Goal: Task Accomplishment & Management: Manage account settings

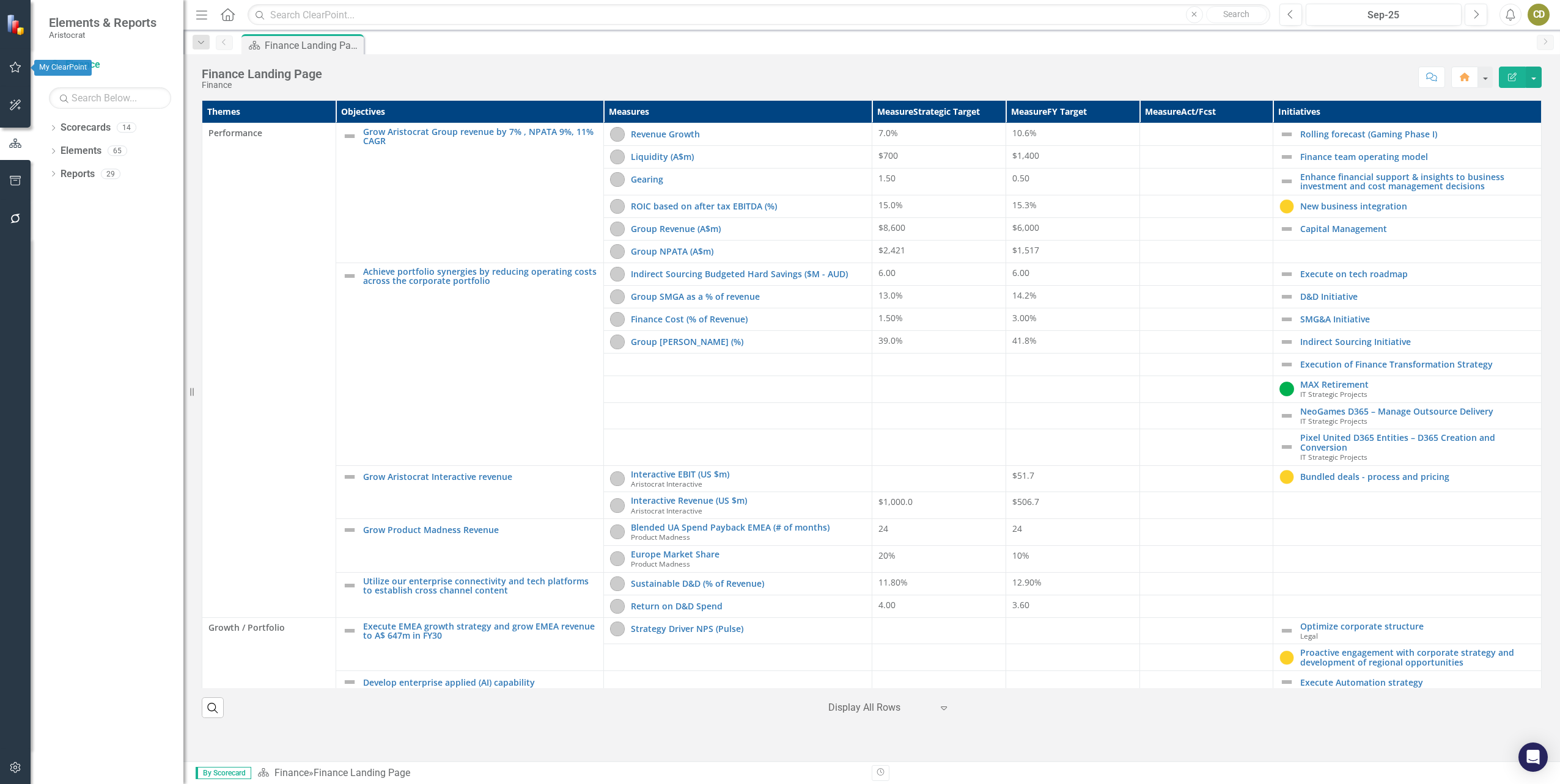
click at [14, 70] on icon "button" at bounding box center [15, 67] width 13 height 10
click at [76, 79] on link "My Workspace" at bounding box center [109, 85] width 122 height 14
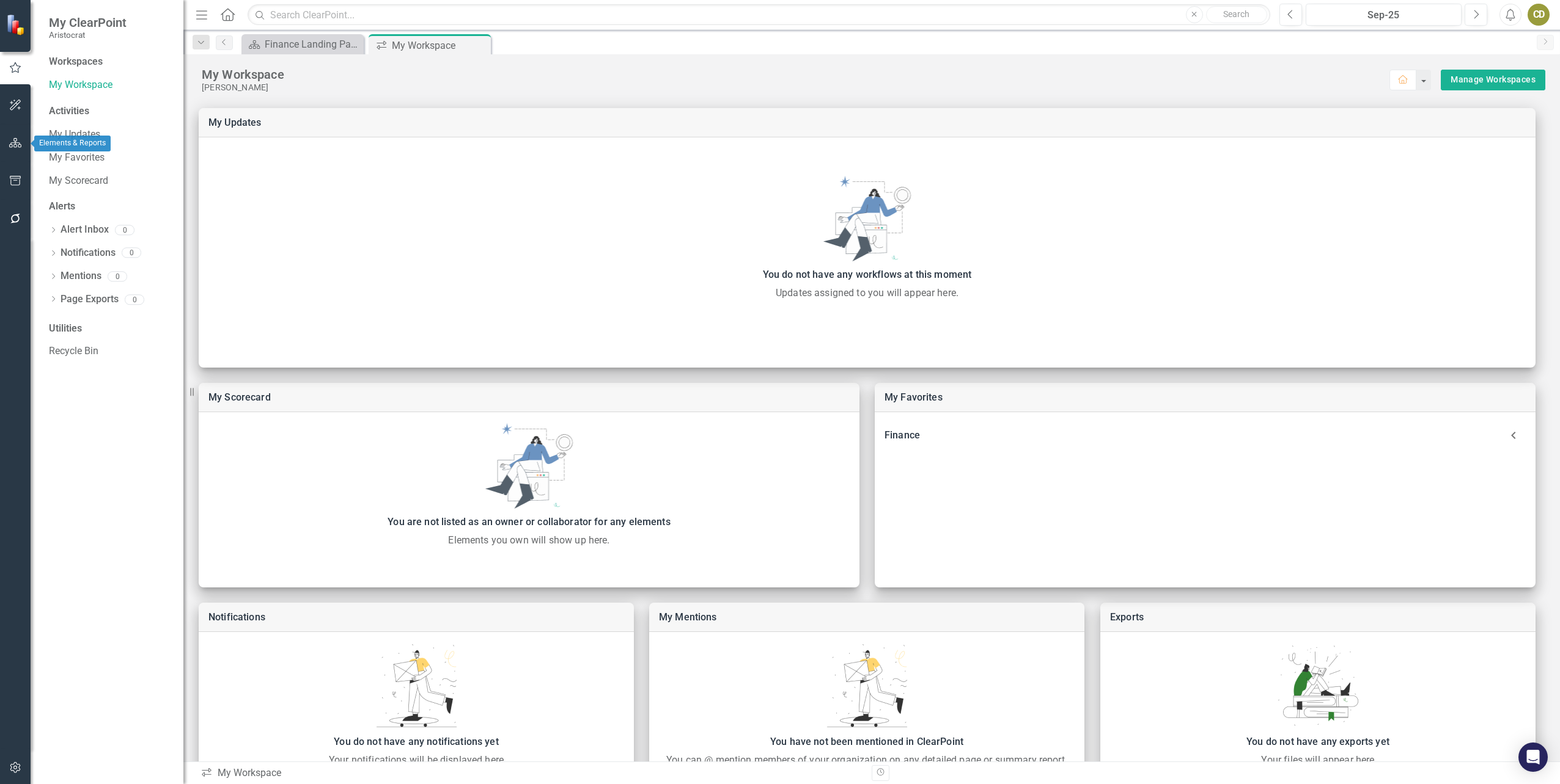
click at [14, 143] on icon "button" at bounding box center [15, 143] width 13 height 10
click at [69, 127] on link "Scorecards" at bounding box center [85, 128] width 51 height 14
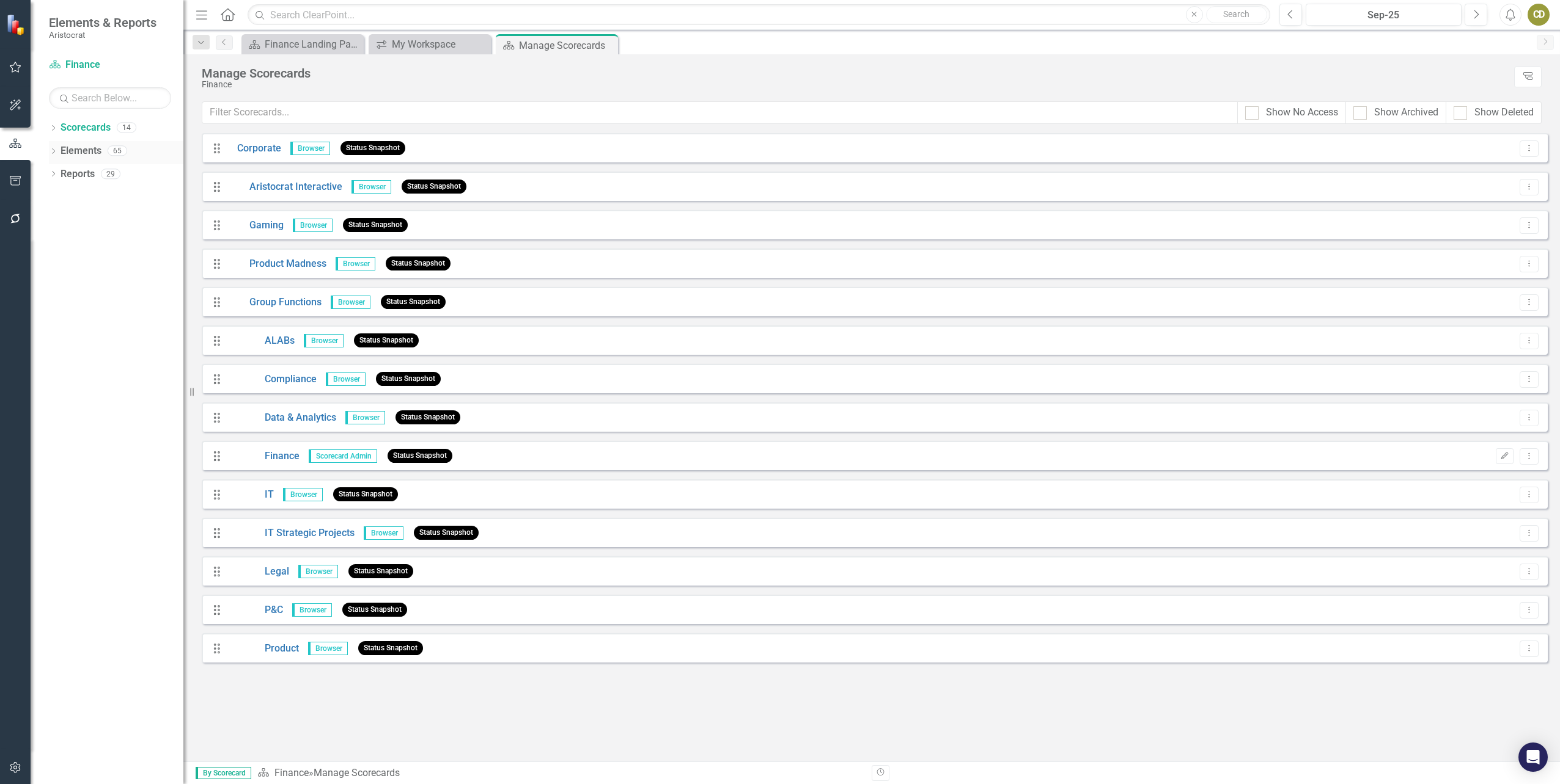
click at [62, 150] on link "Elements" at bounding box center [80, 151] width 41 height 14
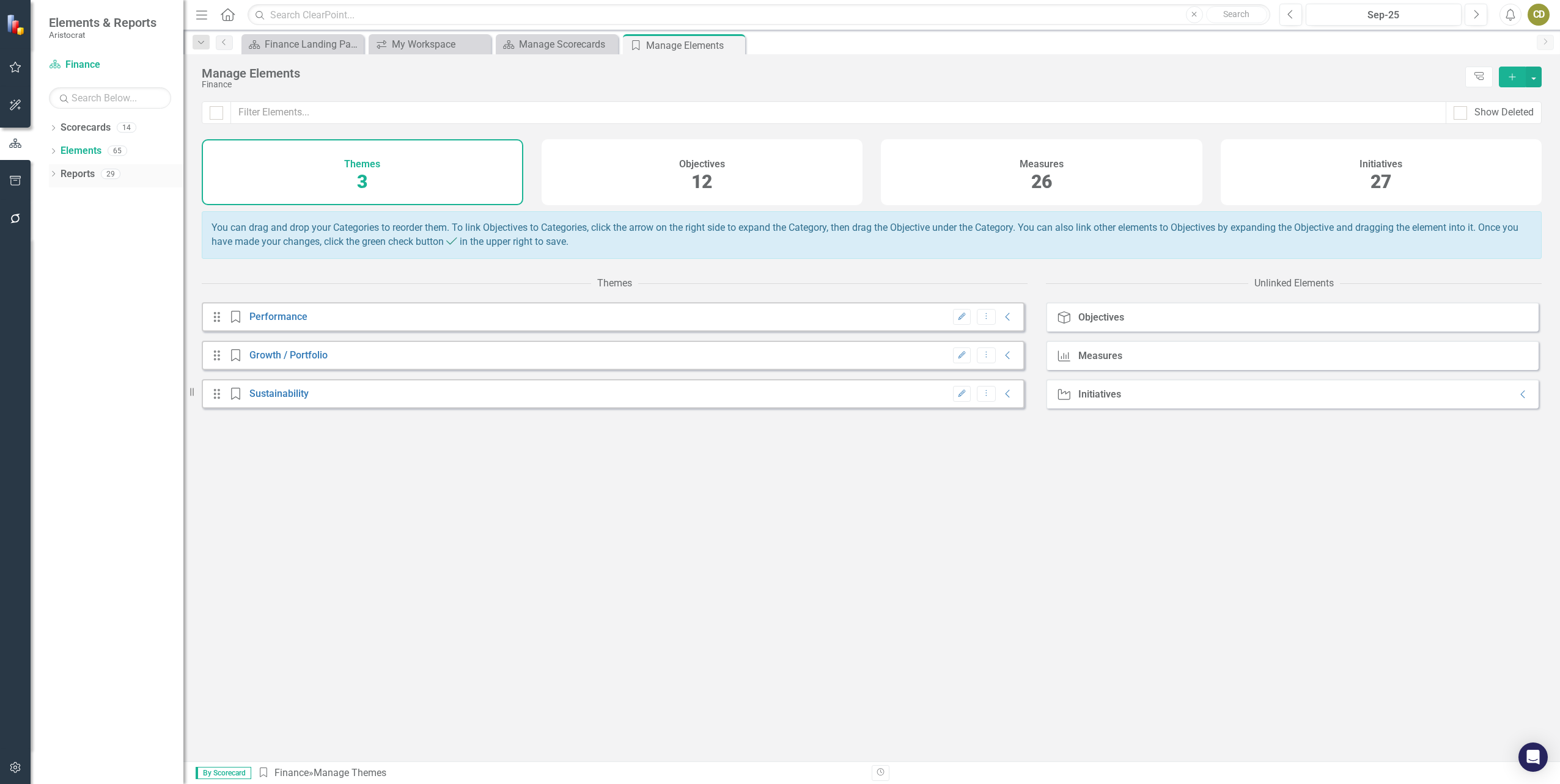
click at [58, 171] on div "Dropdown Reports 29" at bounding box center [116, 175] width 135 height 23
click at [59, 173] on div "Dropdown Reports 29" at bounding box center [116, 175] width 135 height 23
click at [51, 176] on icon "Dropdown" at bounding box center [52, 174] width 9 height 7
click at [79, 189] on link "Scorecard Scorecards" at bounding box center [99, 196] width 66 height 14
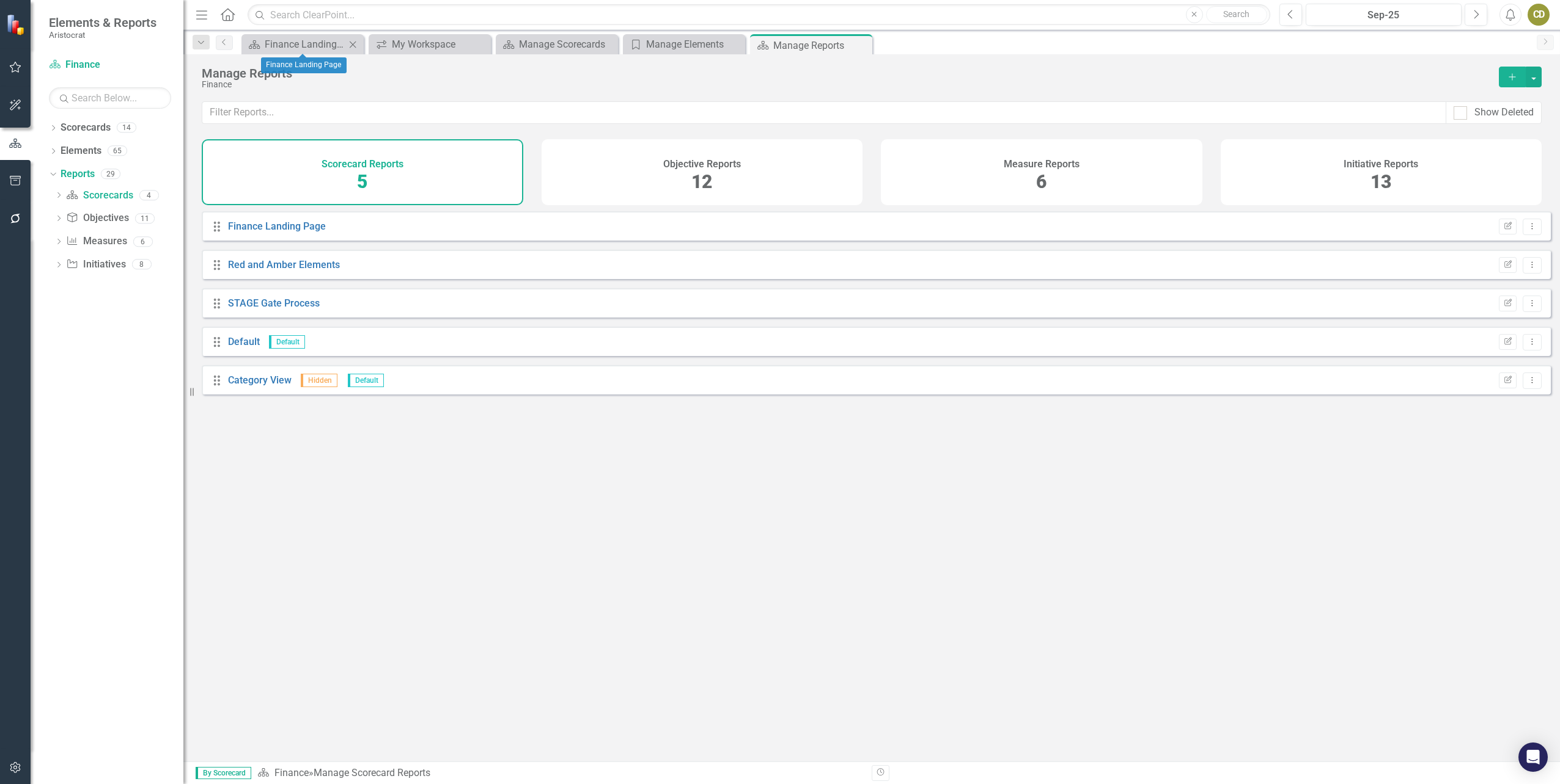
click at [325, 51] on div "Scorecard Finance Landing Page Close" at bounding box center [302, 45] width 122 height 20
click at [328, 43] on div "Finance Landing Page" at bounding box center [304, 44] width 80 height 15
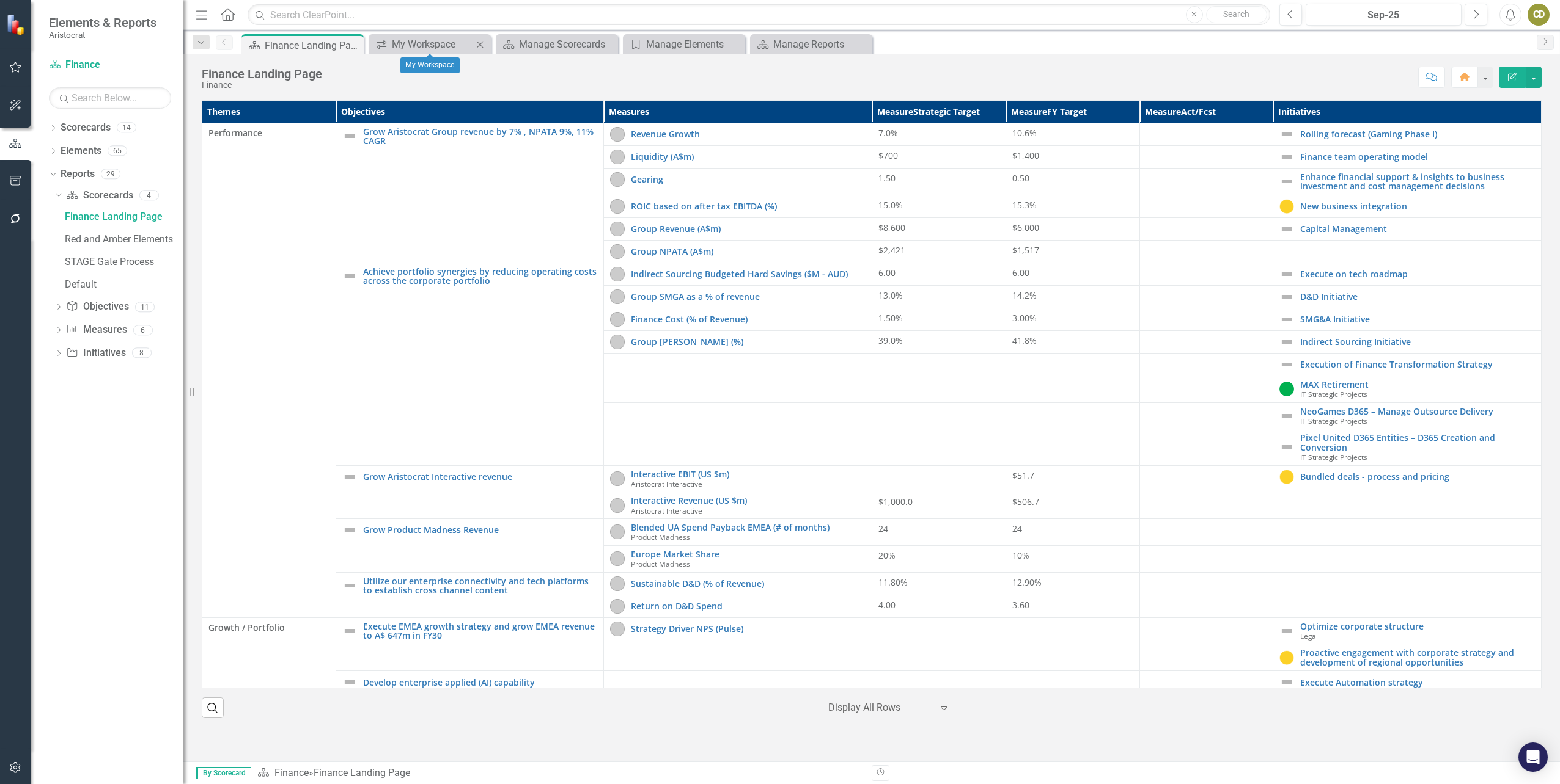
click at [484, 45] on icon "Close" at bounding box center [479, 45] width 12 height 10
click at [484, 44] on icon "Close" at bounding box center [479, 45] width 12 height 10
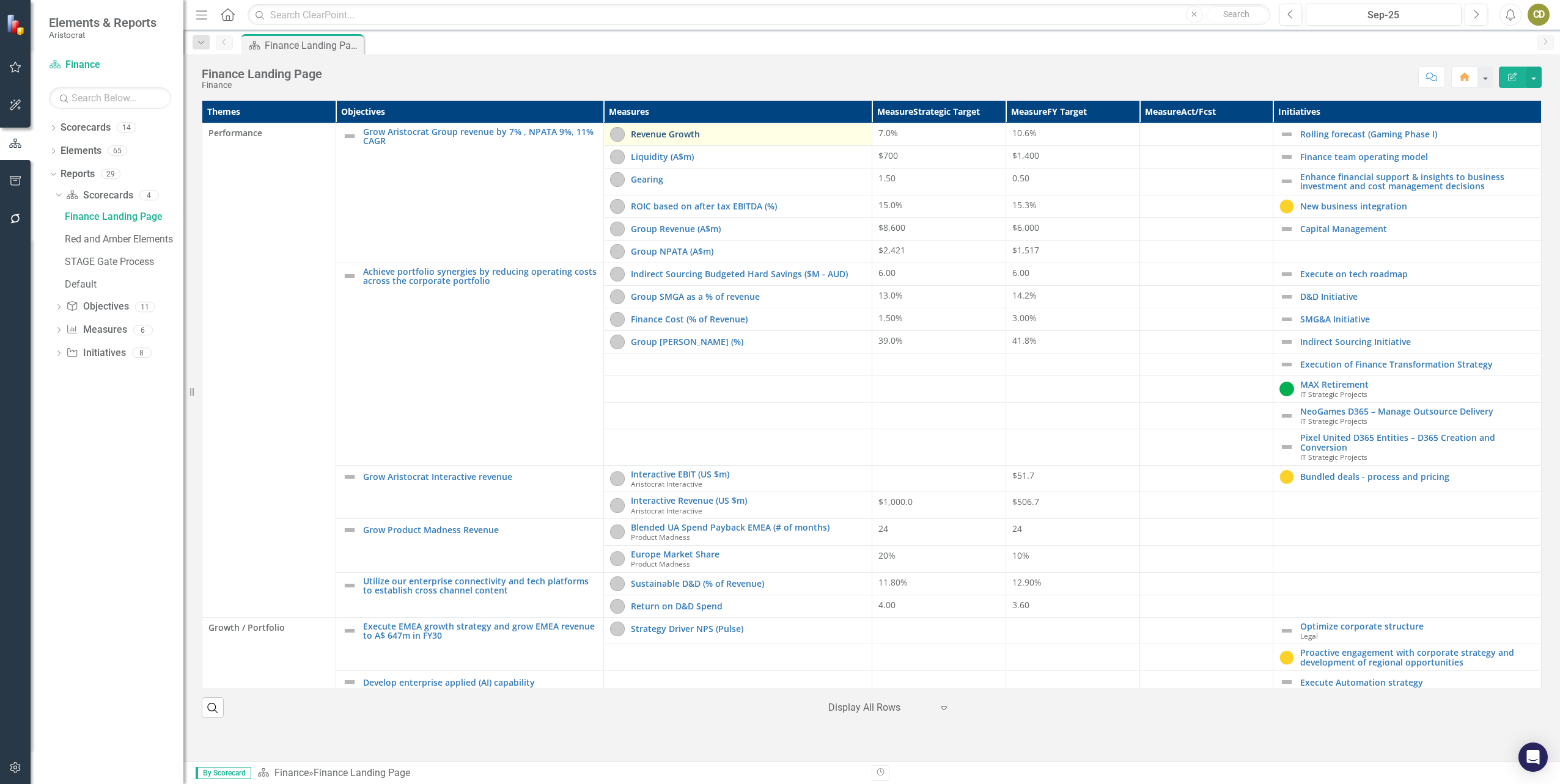
click at [700, 131] on link "Revenue Growth" at bounding box center [748, 134] width 235 height 9
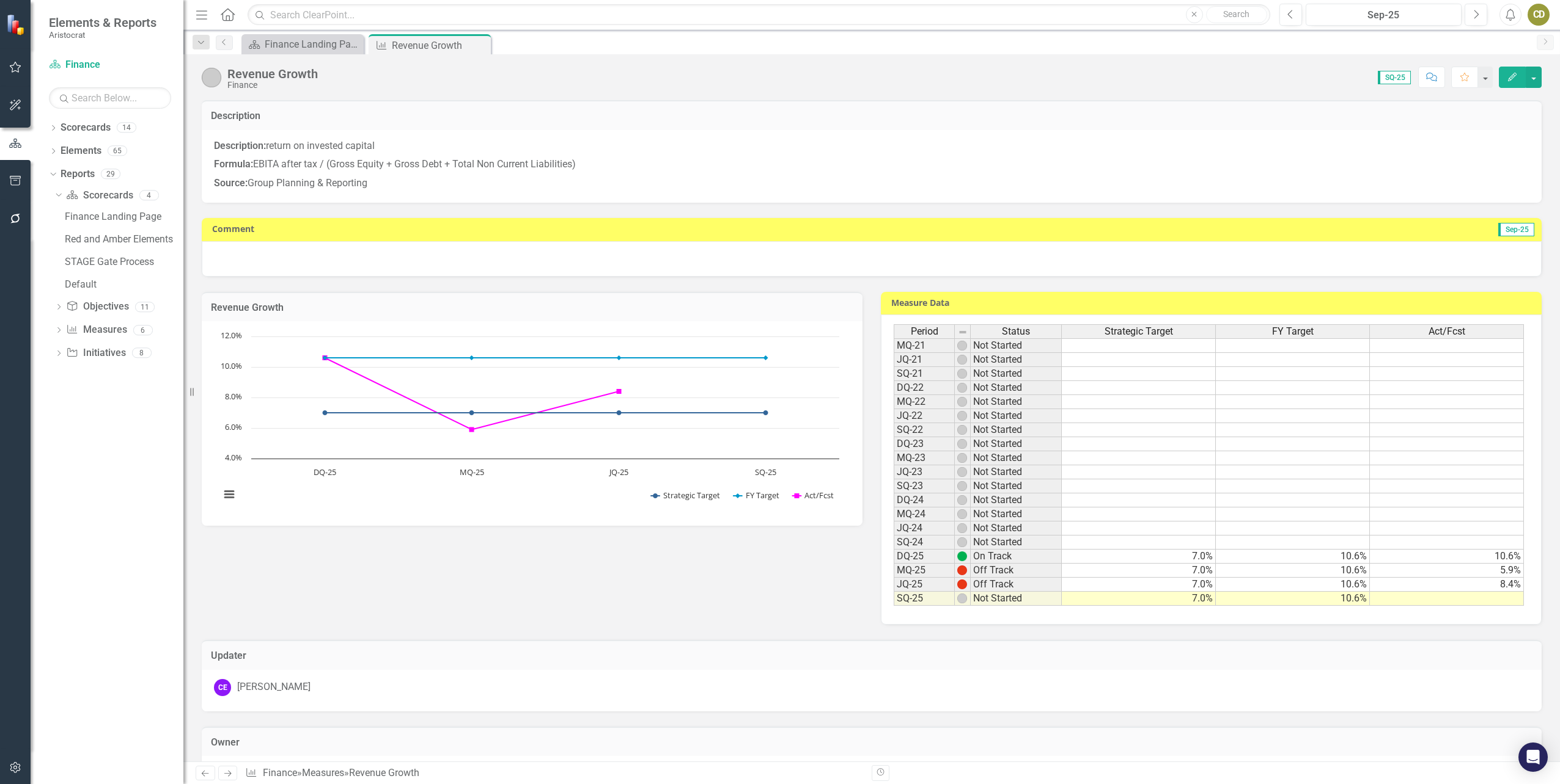
click at [1482, 597] on td at bounding box center [1447, 599] width 155 height 14
click at [1514, 76] on icon "Edit" at bounding box center [1511, 76] width 11 height 9
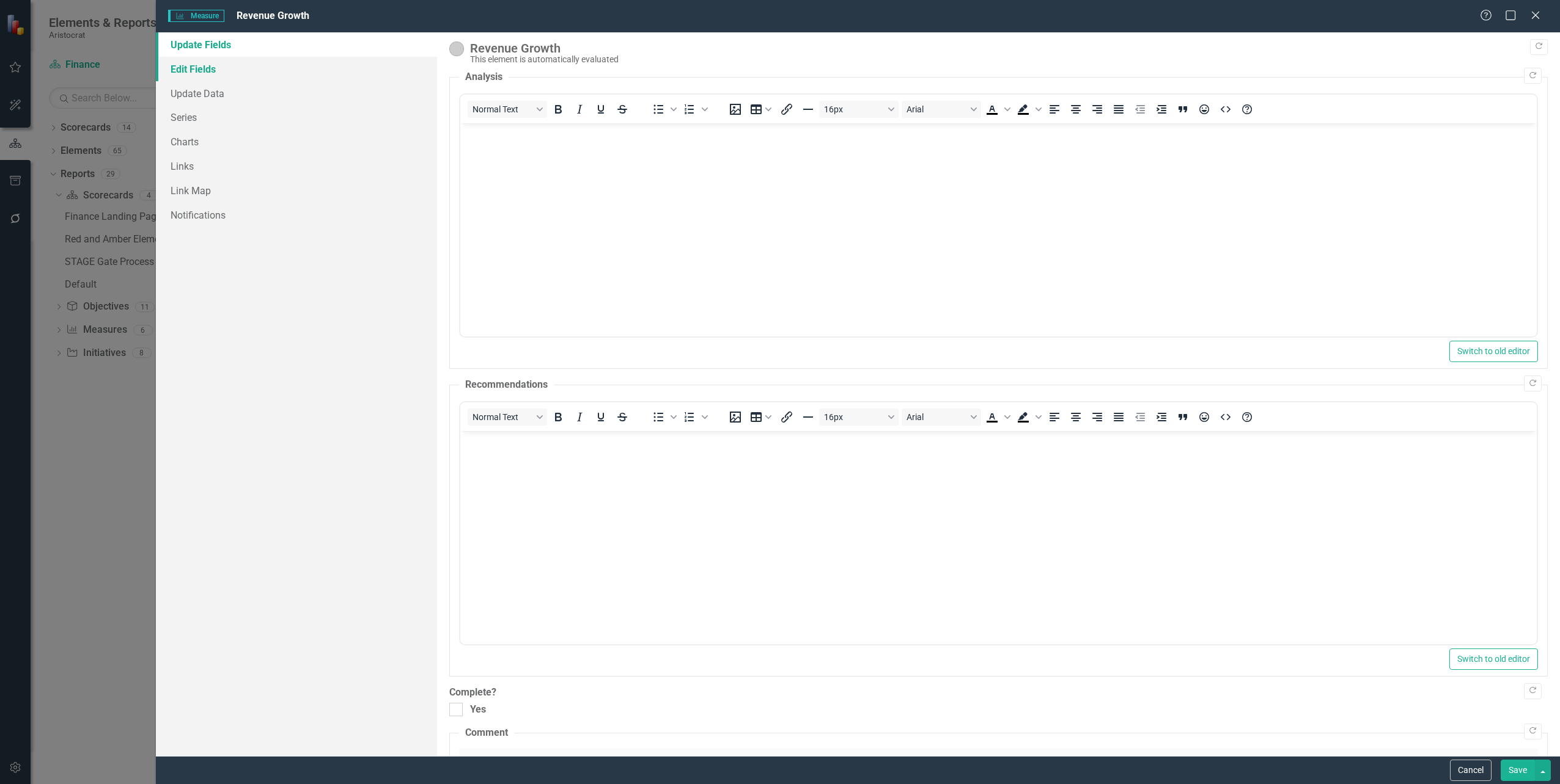
click at [204, 73] on link "Edit Fields" at bounding box center [295, 68] width 280 height 25
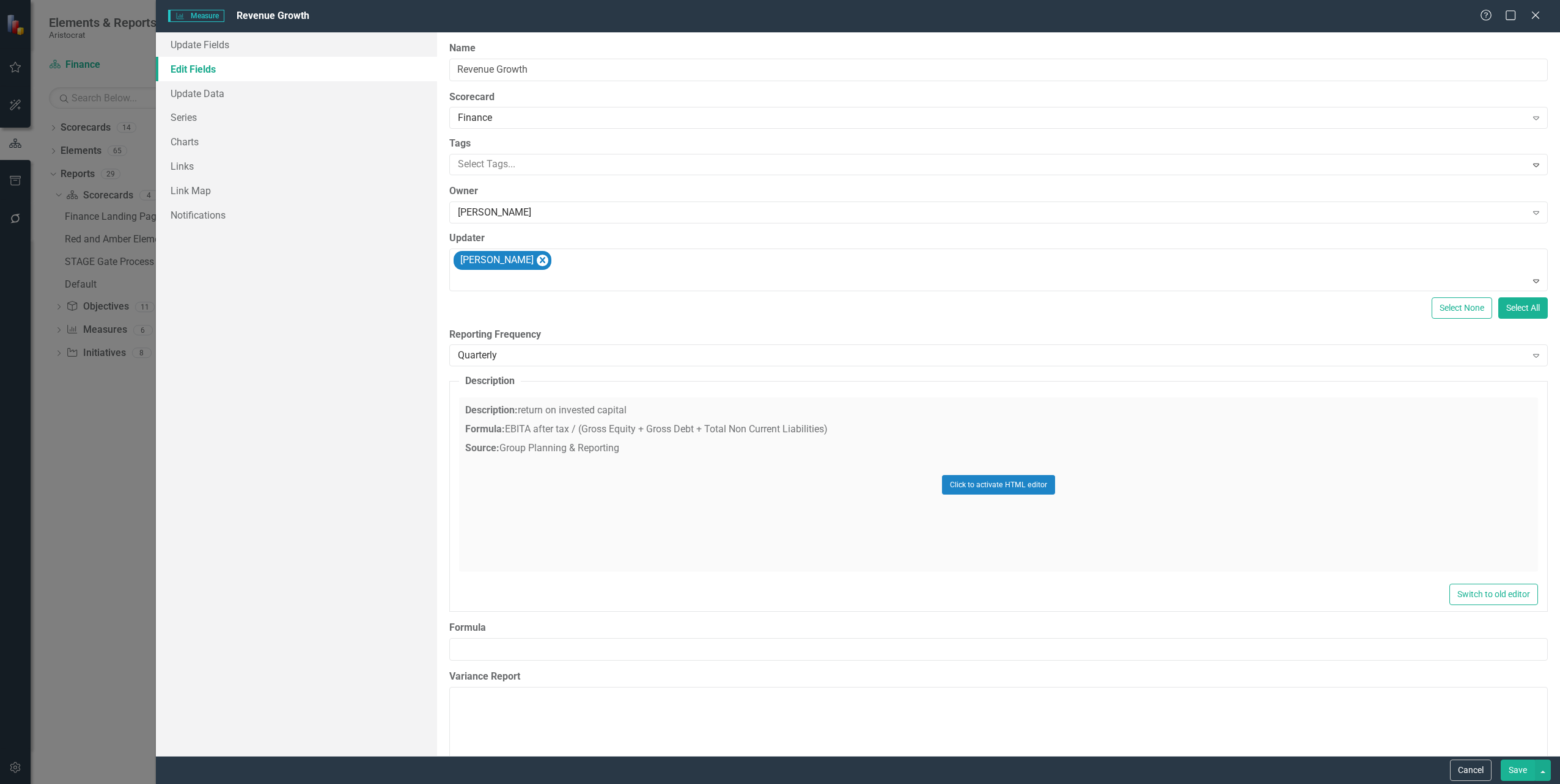
click at [633, 408] on div "Click to activate HTML editor" at bounding box center [997, 485] width 1079 height 174
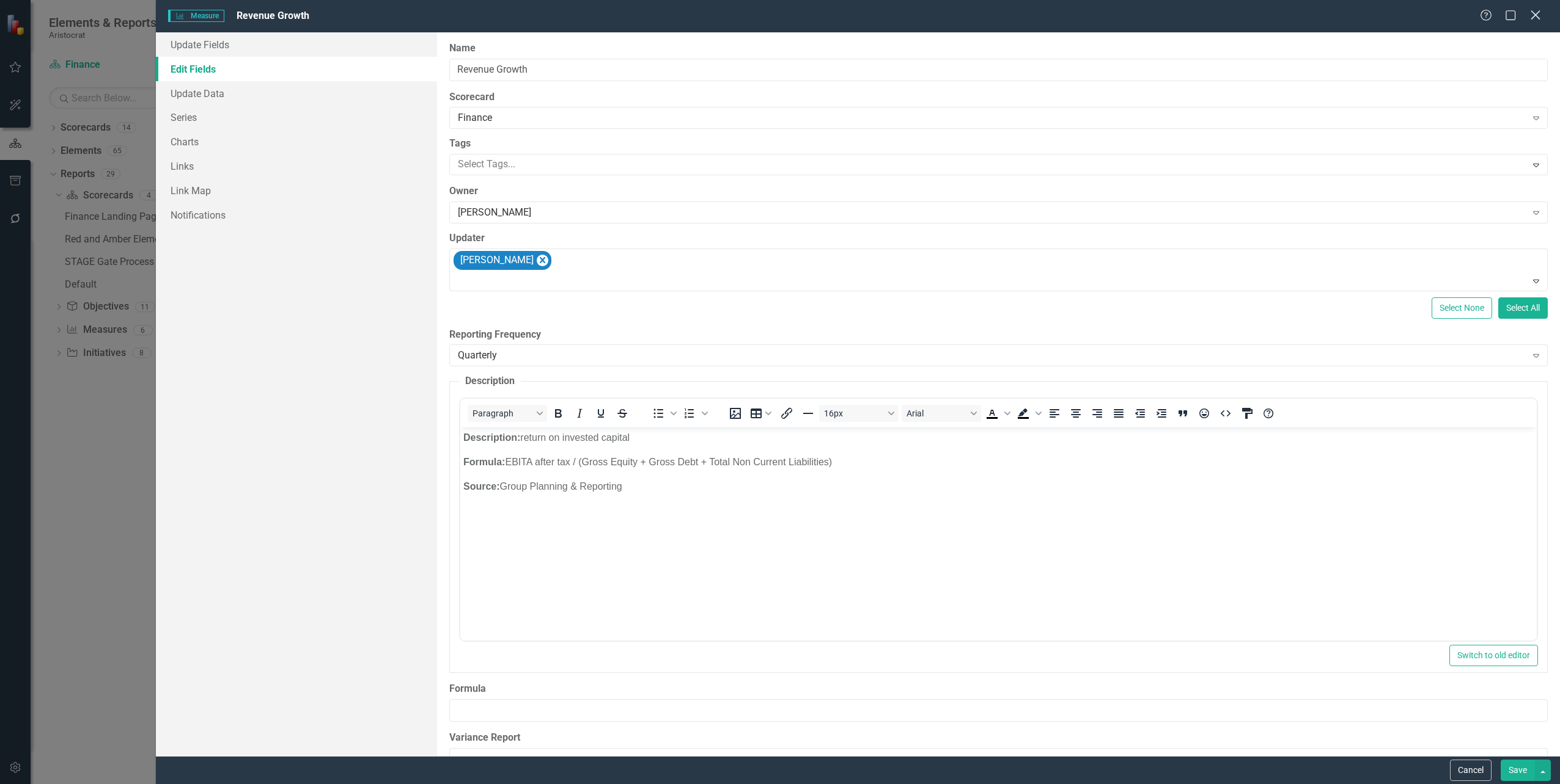
click at [1537, 15] on icon "Close" at bounding box center [1534, 15] width 15 height 12
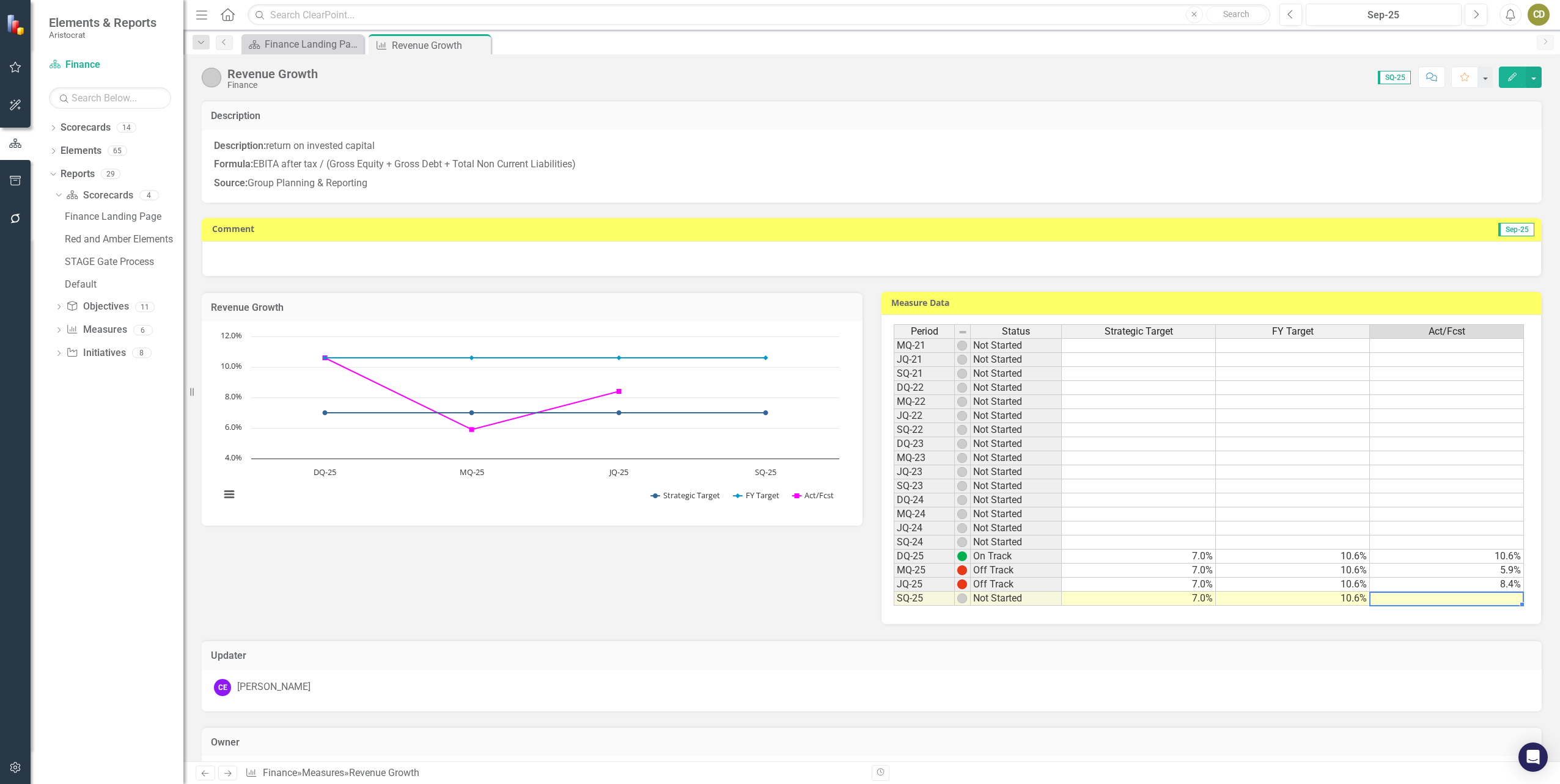
click at [1445, 598] on td at bounding box center [1447, 599] width 155 height 14
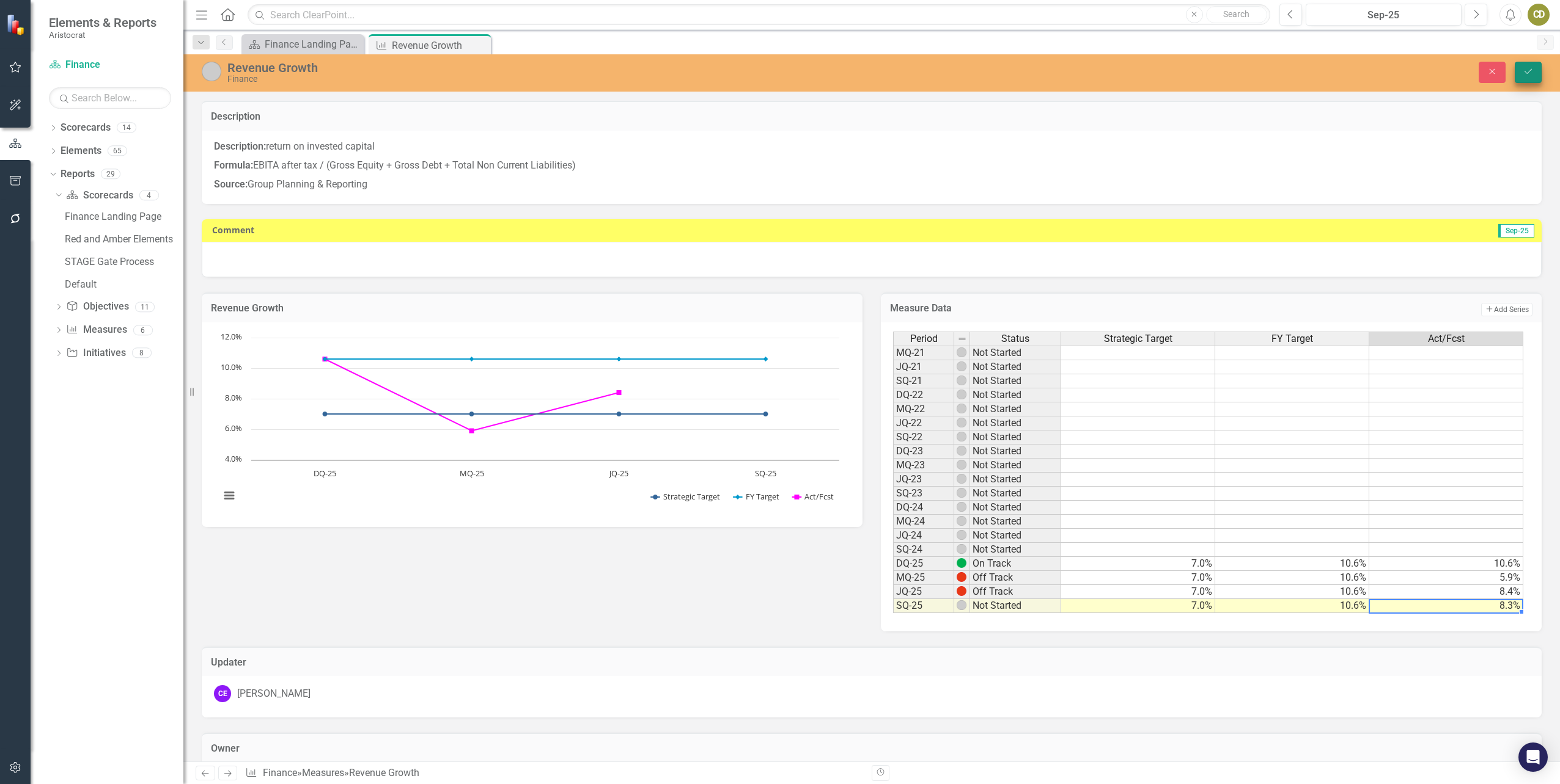
type textarea "8.3"
click at [1522, 71] on icon "Save" at bounding box center [1527, 71] width 11 height 9
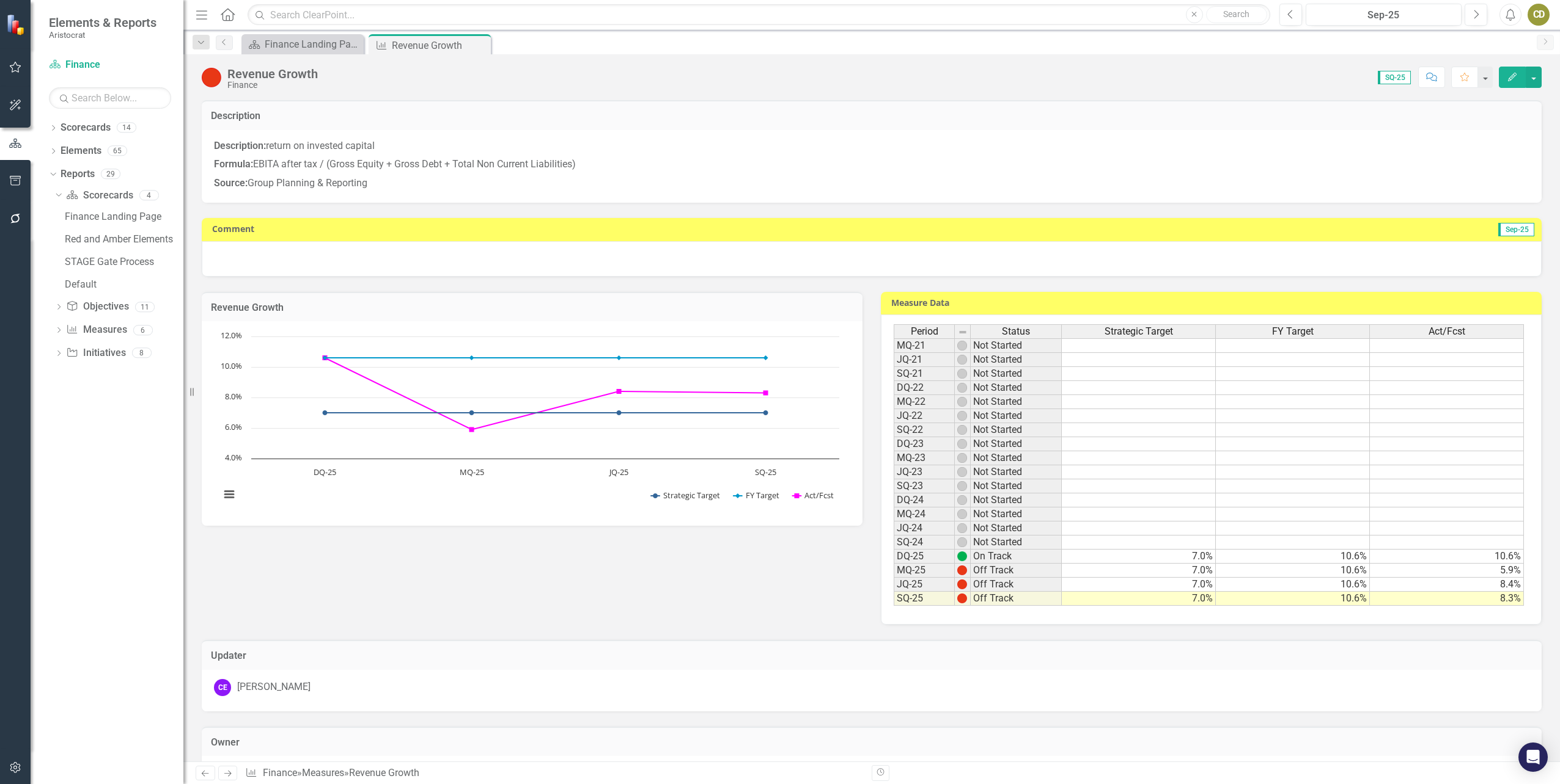
click at [467, 249] on div at bounding box center [872, 259] width 1340 height 36
click at [386, 257] on div at bounding box center [872, 259] width 1340 height 36
click at [1533, 78] on button "button" at bounding box center [1533, 77] width 16 height 22
click at [1497, 97] on link "Edit Edit Measure" at bounding box center [1481, 99] width 119 height 23
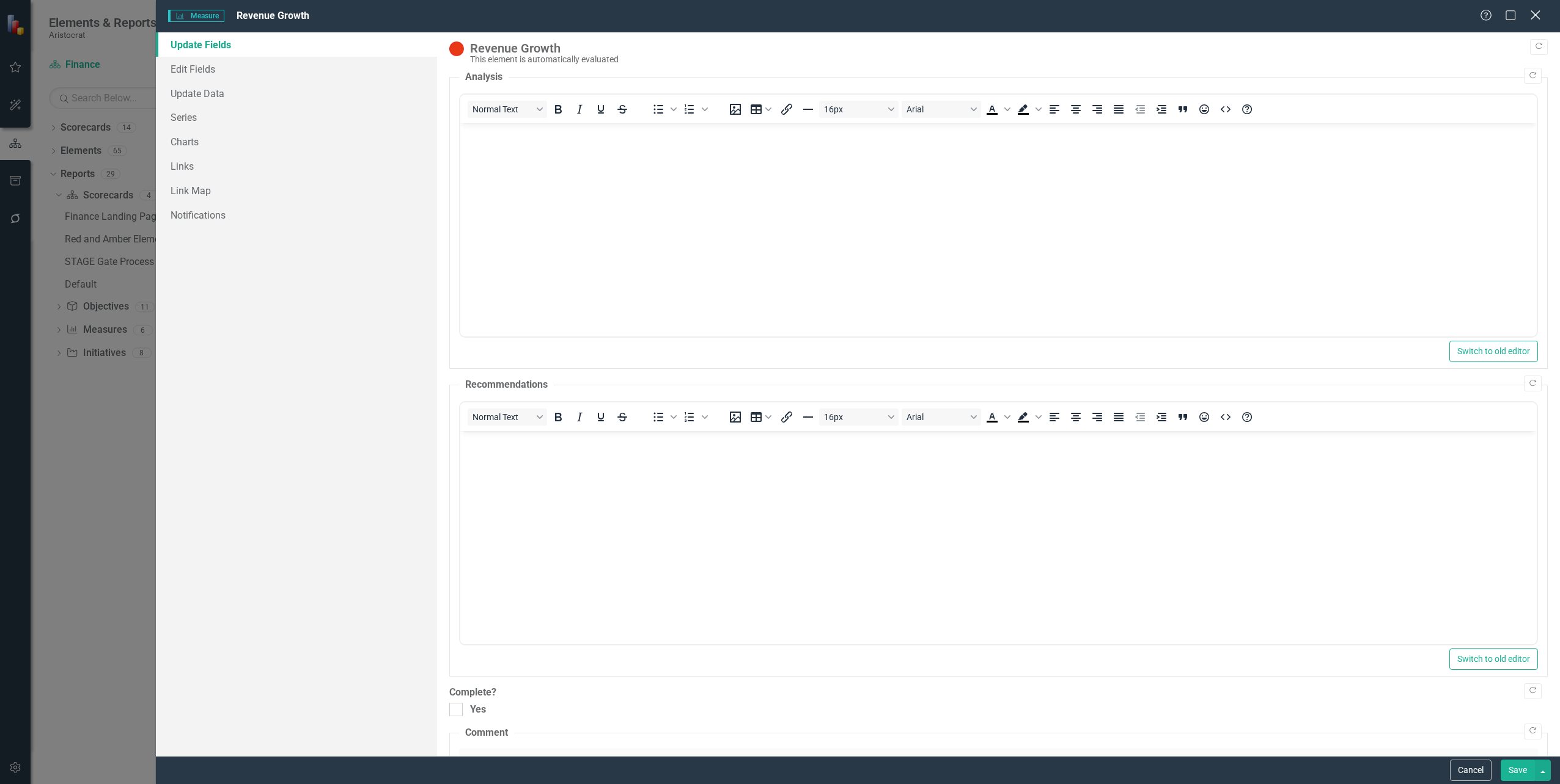
click at [1536, 17] on icon at bounding box center [1534, 14] width 9 height 9
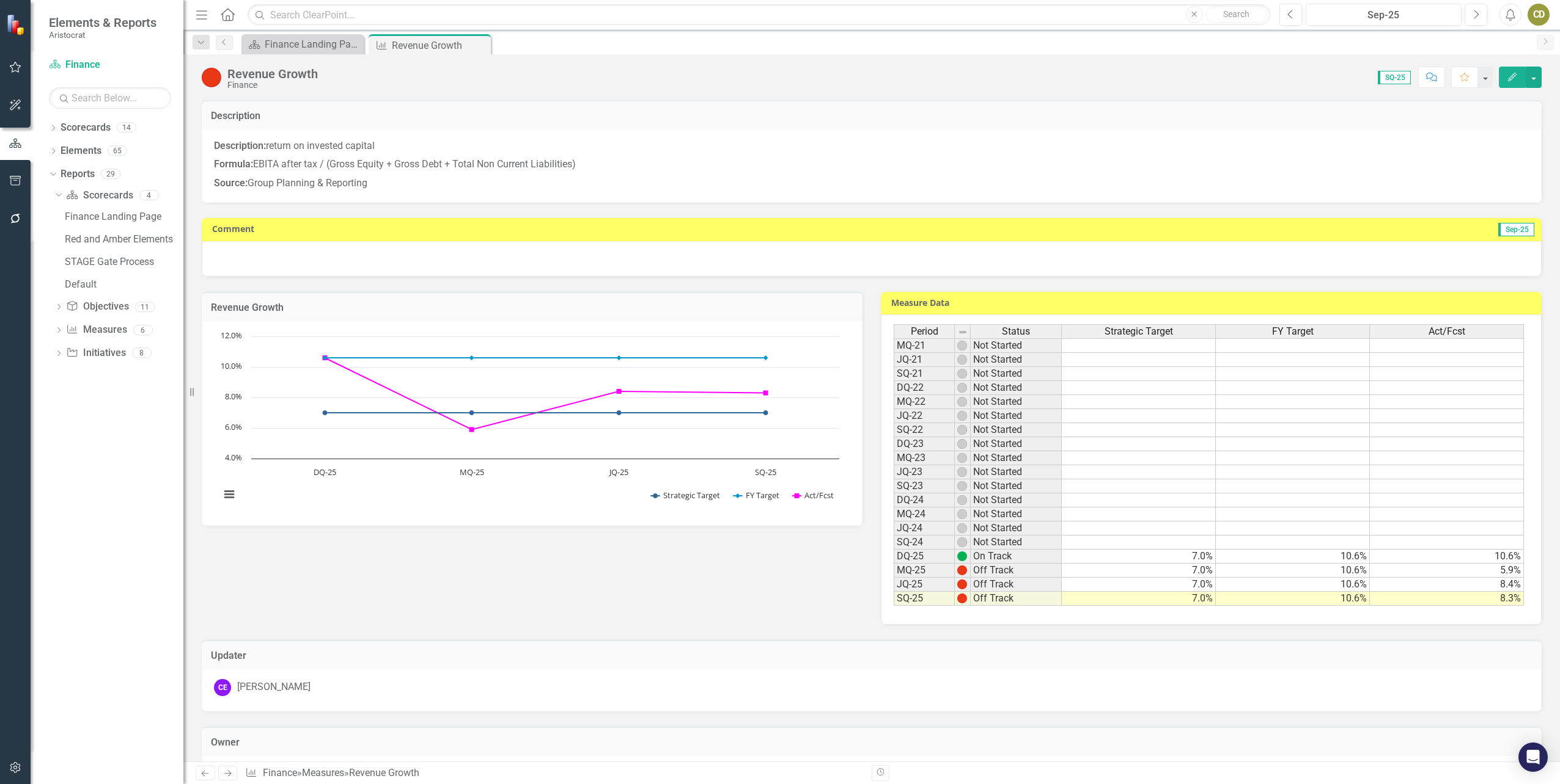
click at [264, 268] on div at bounding box center [872, 259] width 1340 height 36
click at [270, 237] on td "Comment" at bounding box center [563, 230] width 702 height 19
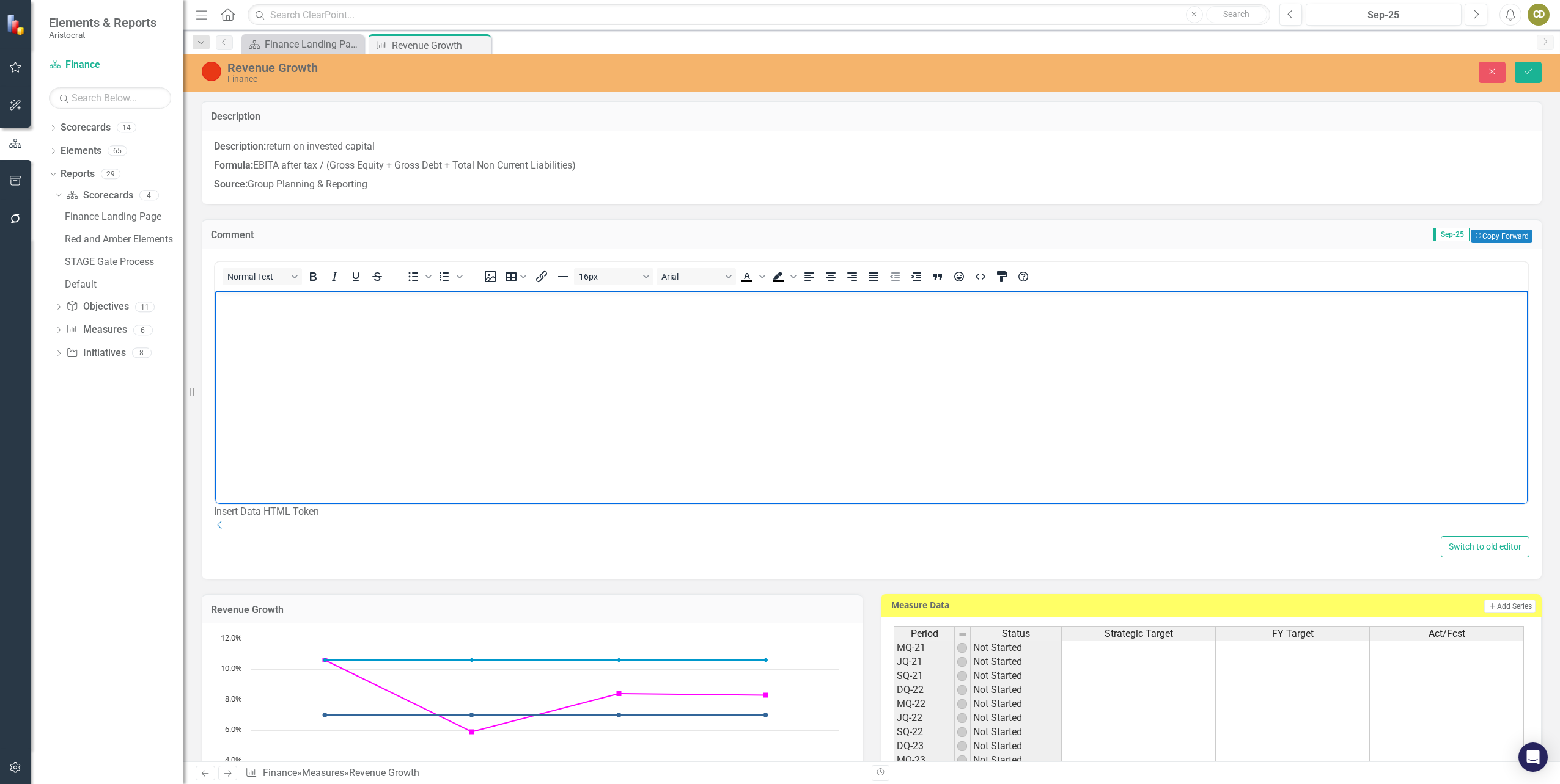
click at [307, 310] on body "Rich Text Area. Press ALT-0 for help." at bounding box center [871, 382] width 1312 height 183
click at [1207, 237] on td "Sep-25 Copy Forward Copy Forward" at bounding box center [1071, 237] width 923 height 16
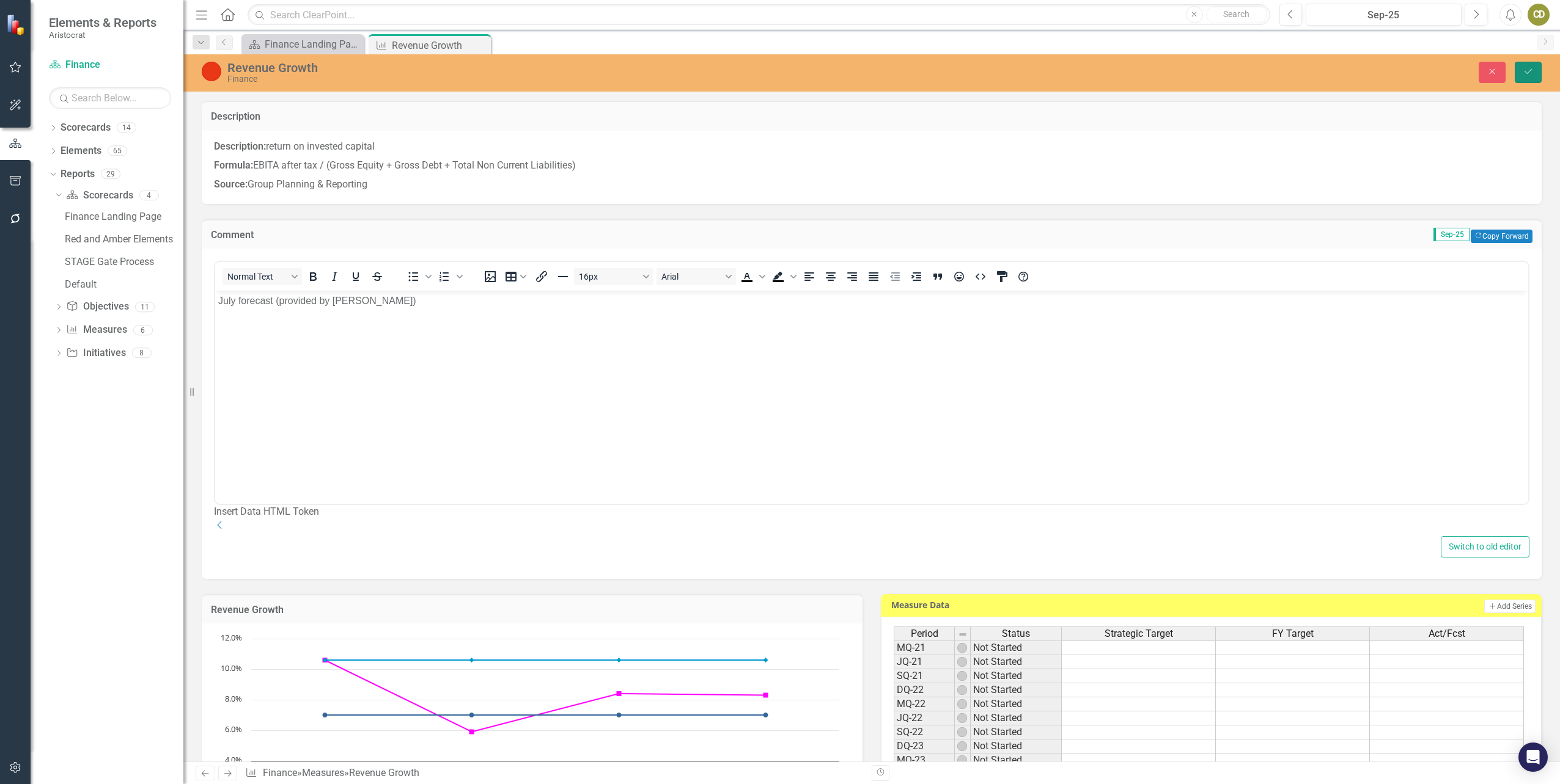
click at [1521, 74] on button "Save" at bounding box center [1527, 72] width 27 height 22
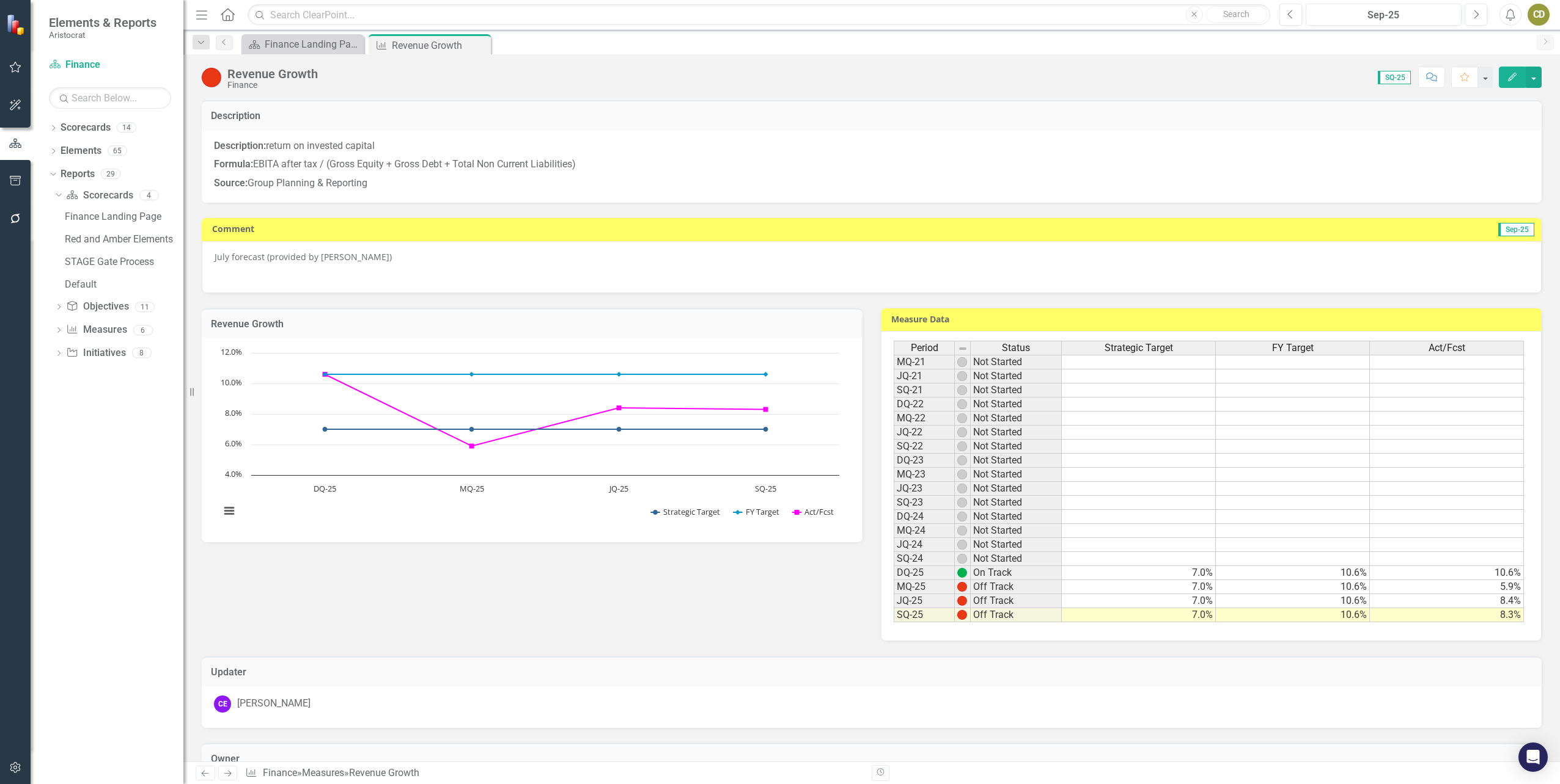
click at [572, 281] on div "July forecast (provided by [PERSON_NAME])" at bounding box center [872, 267] width 1340 height 51
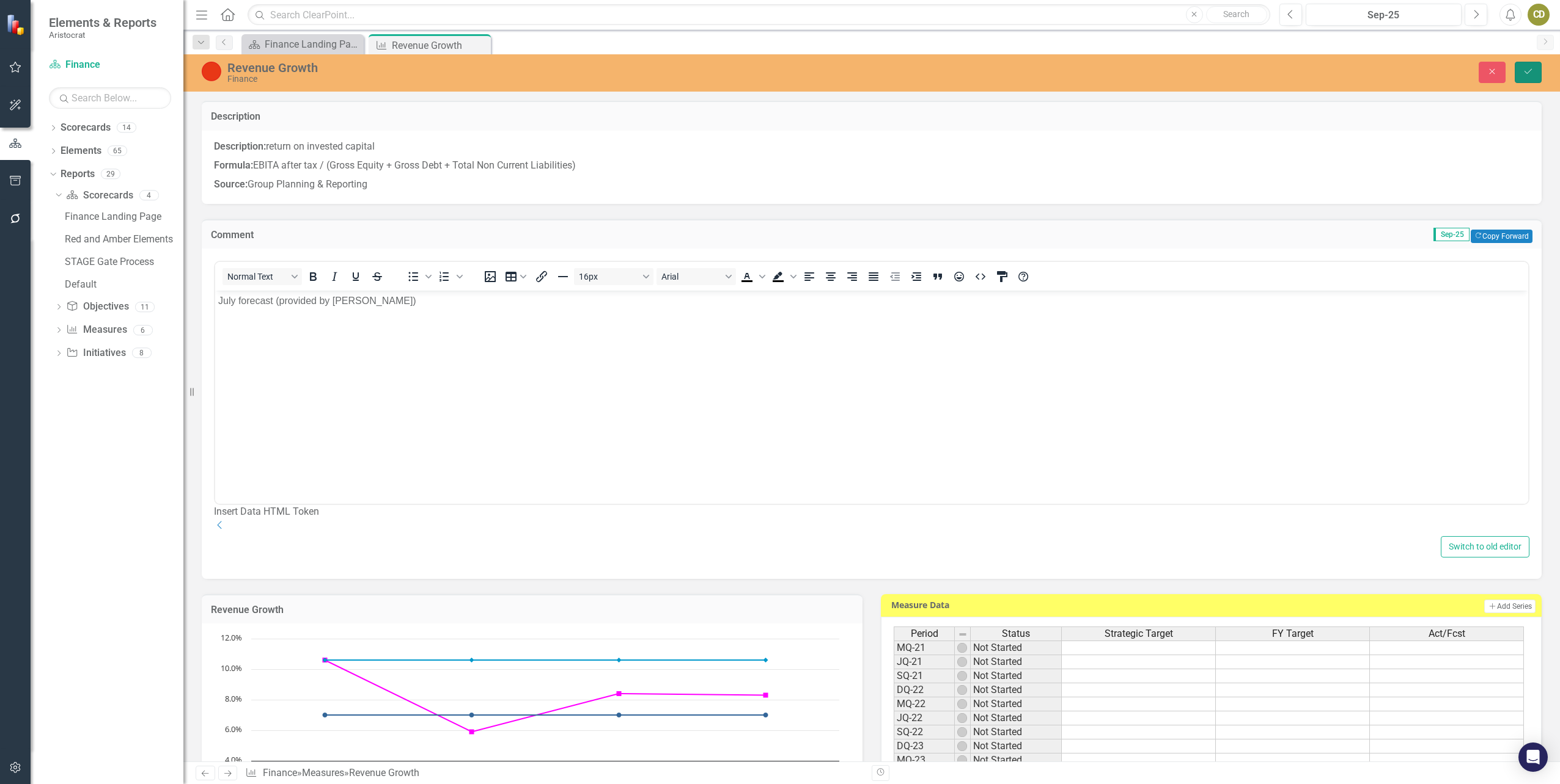
click at [1538, 64] on button "Save" at bounding box center [1527, 72] width 27 height 22
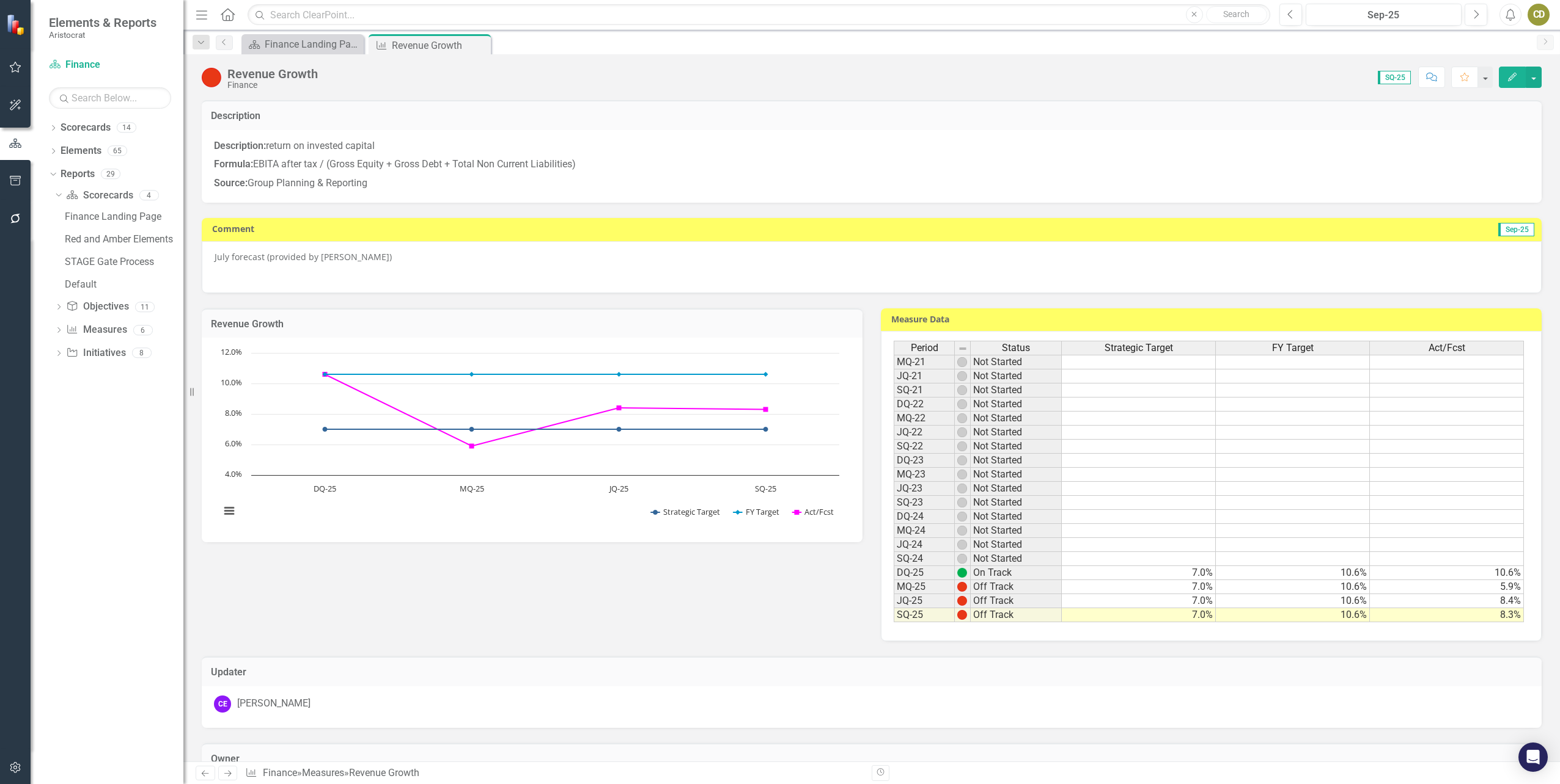
click at [226, 257] on p "July forecast (provided by [PERSON_NAME])" at bounding box center [872, 258] width 1314 height 15
click at [1288, 18] on icon "Previous" at bounding box center [1291, 14] width 7 height 11
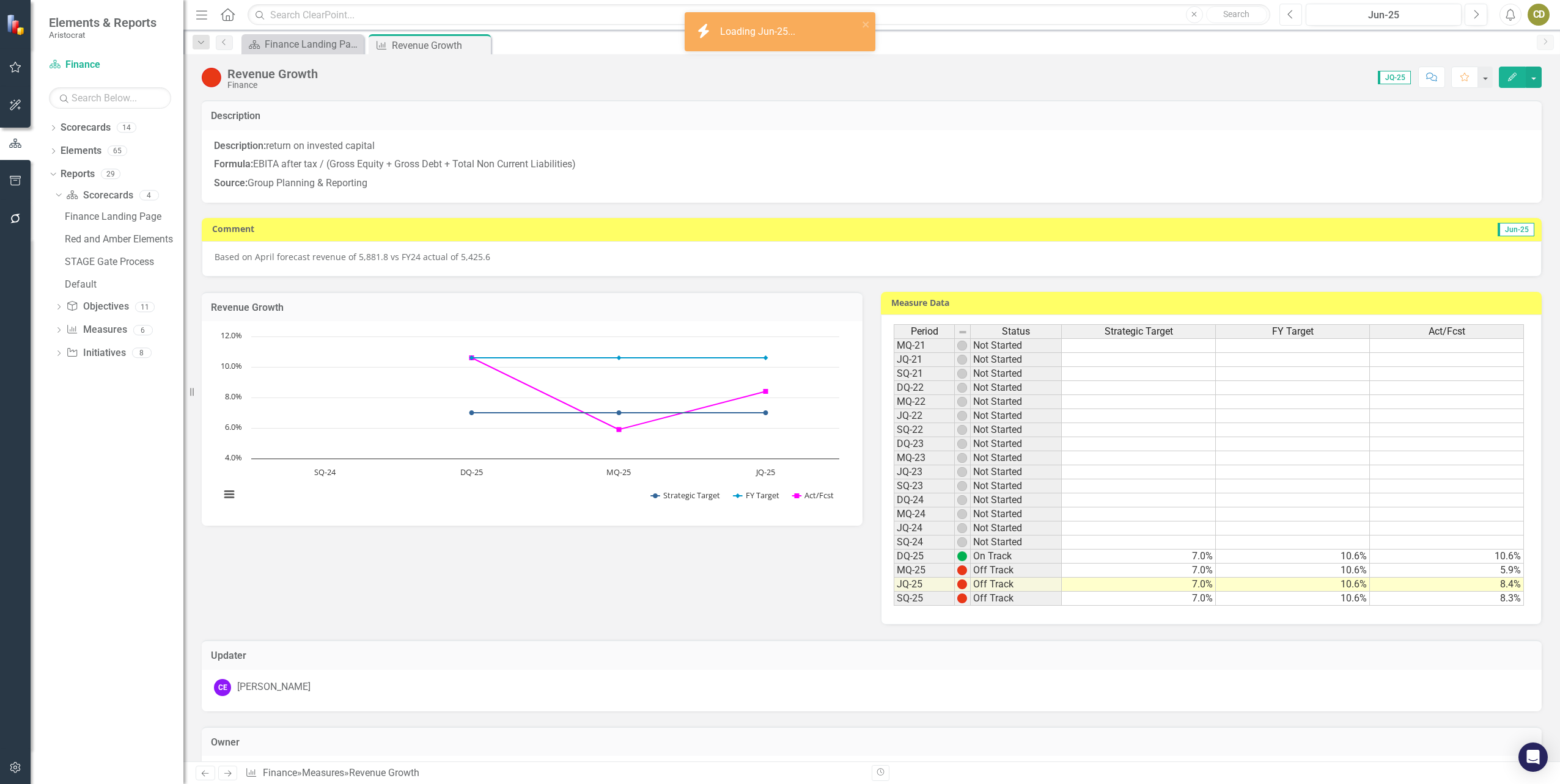
click at [1288, 18] on icon "Previous" at bounding box center [1291, 14] width 7 height 11
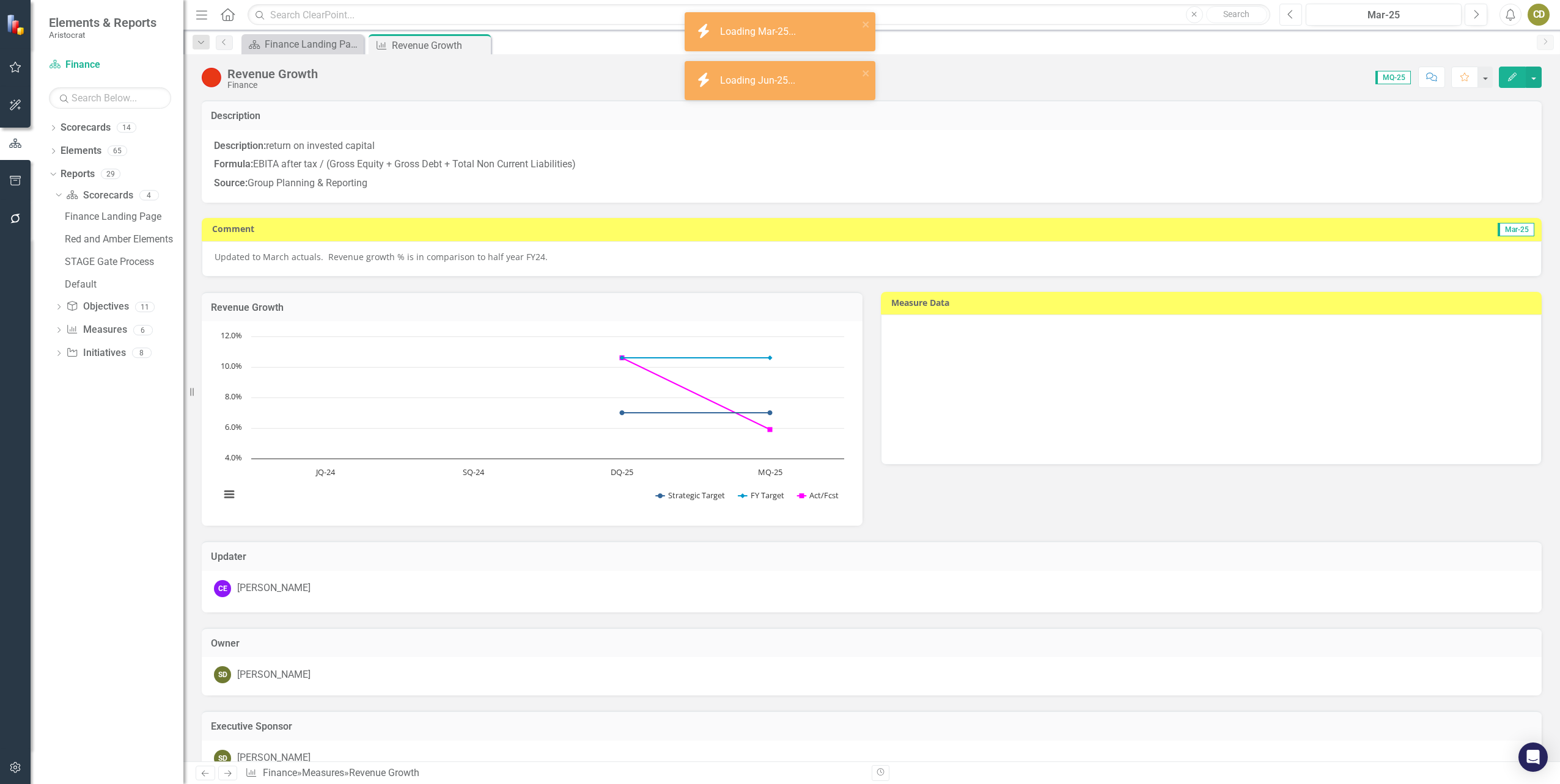
click at [1288, 18] on icon "Previous" at bounding box center [1291, 14] width 7 height 11
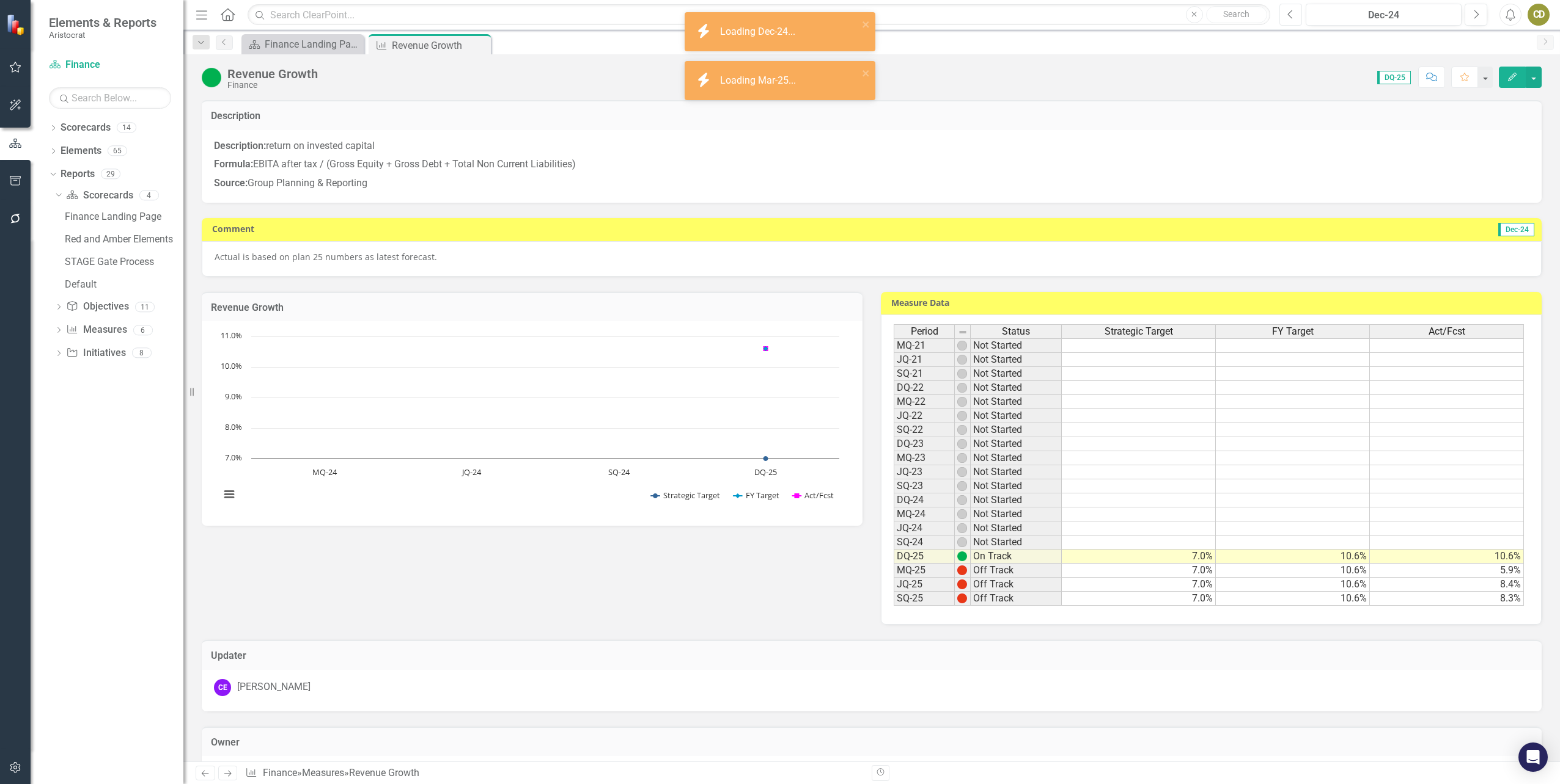
click at [1288, 18] on icon "Previous" at bounding box center [1291, 14] width 7 height 11
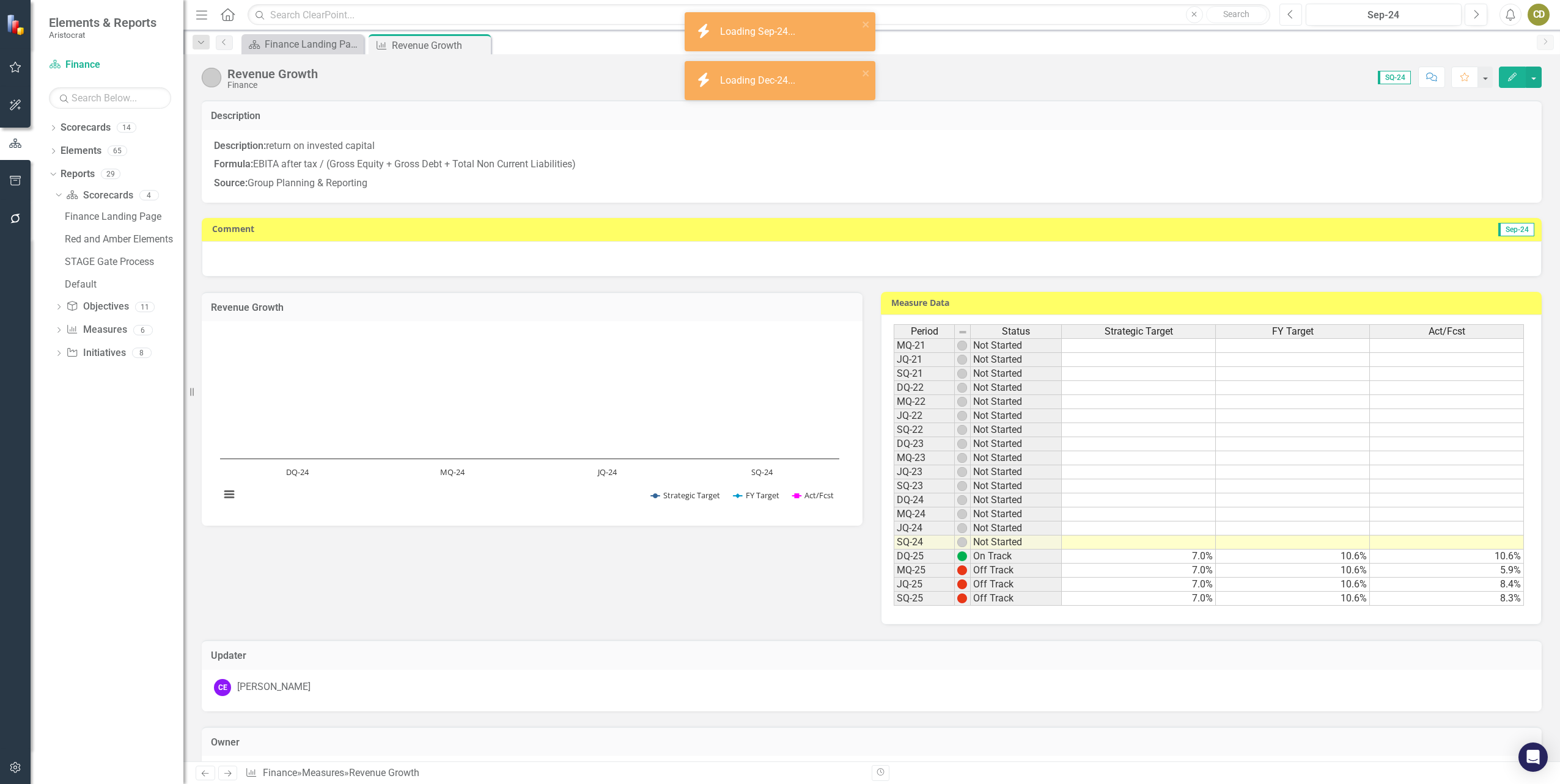
click at [1288, 18] on icon "Previous" at bounding box center [1291, 14] width 7 height 11
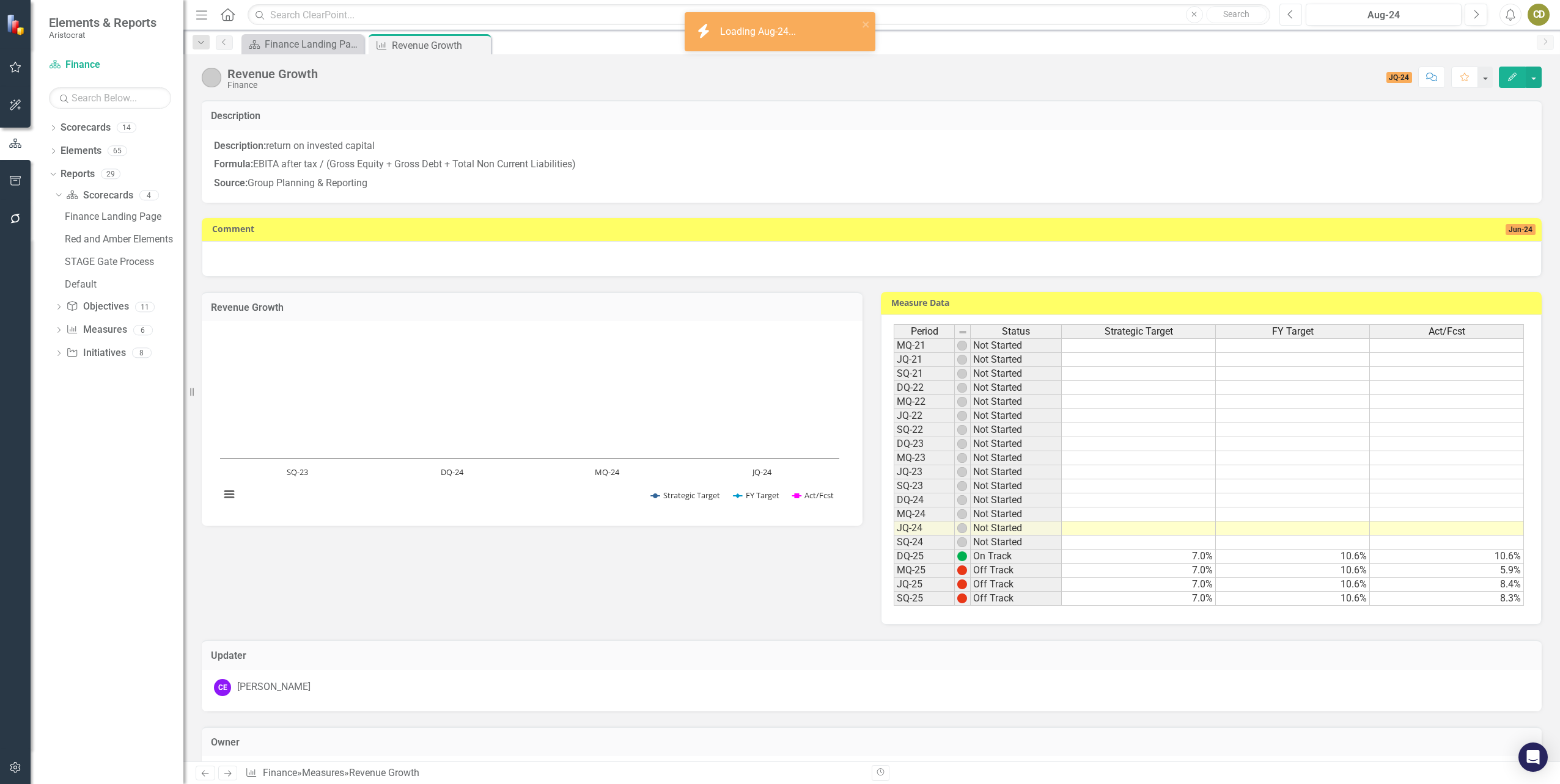
click at [1288, 18] on icon "Previous" at bounding box center [1291, 14] width 7 height 11
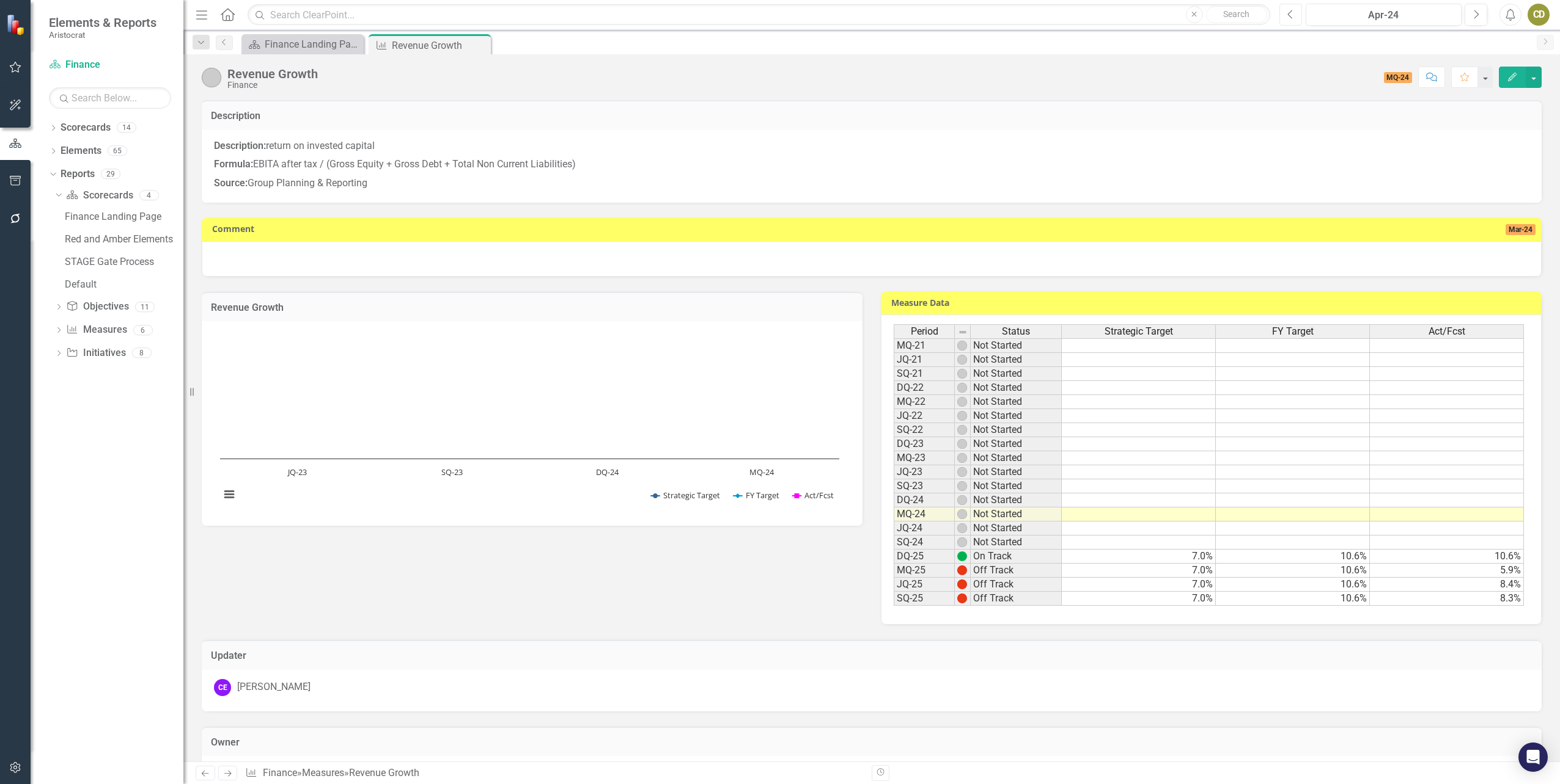
click at [1288, 18] on icon "Previous" at bounding box center [1291, 14] width 7 height 11
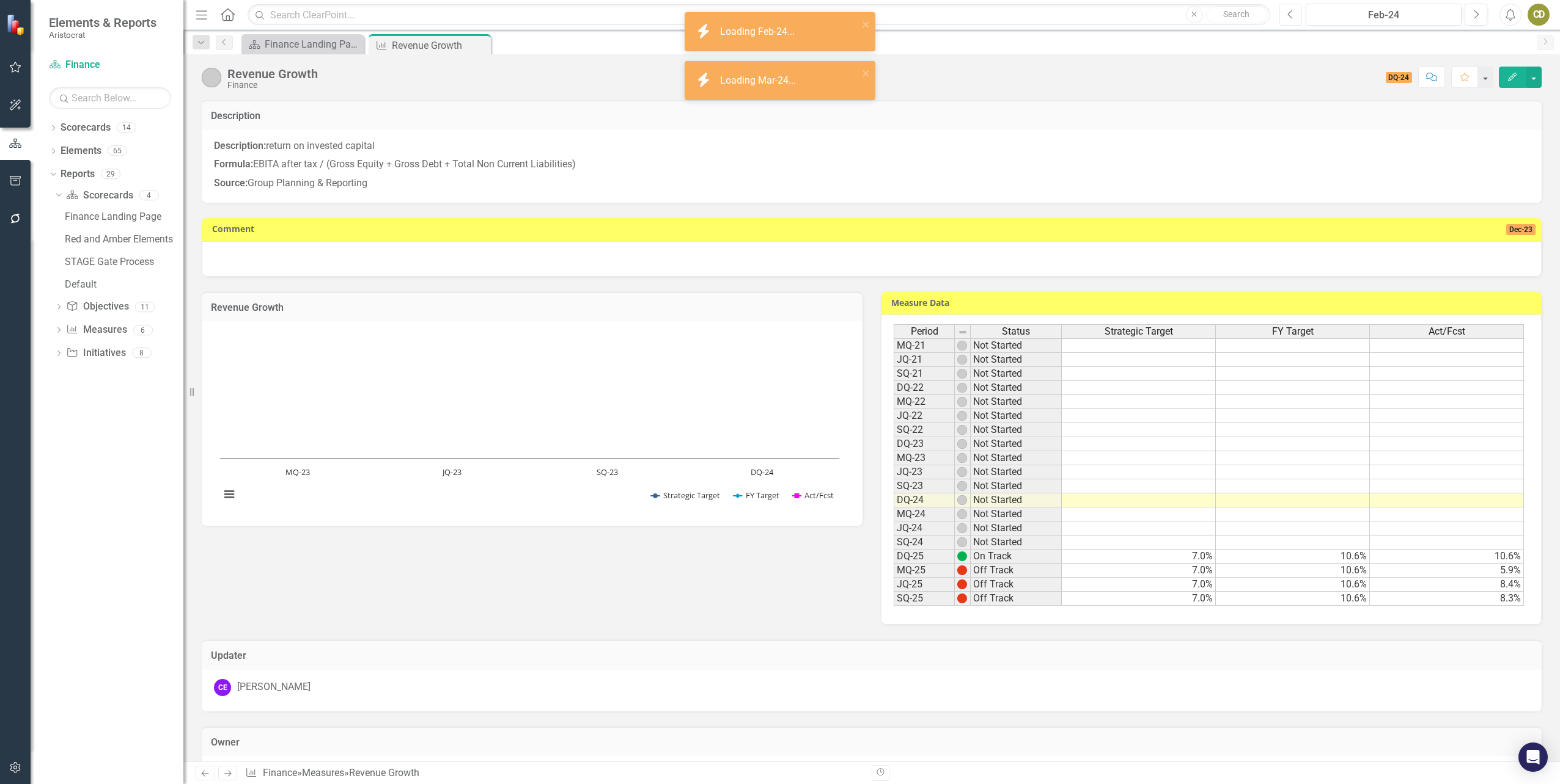
click at [1288, 18] on icon "Previous" at bounding box center [1291, 14] width 7 height 11
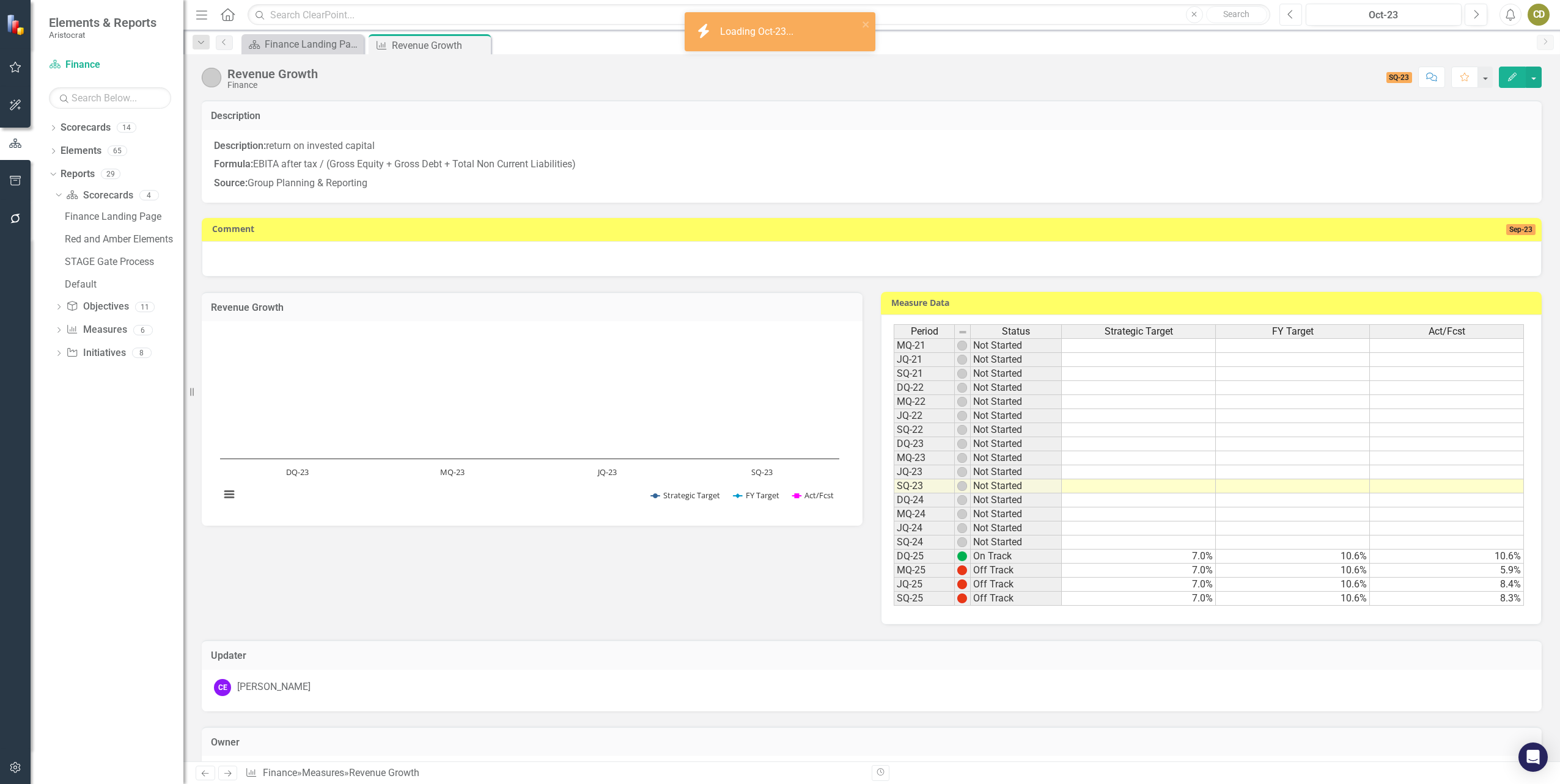
click at [1288, 18] on icon "Previous" at bounding box center [1291, 14] width 7 height 11
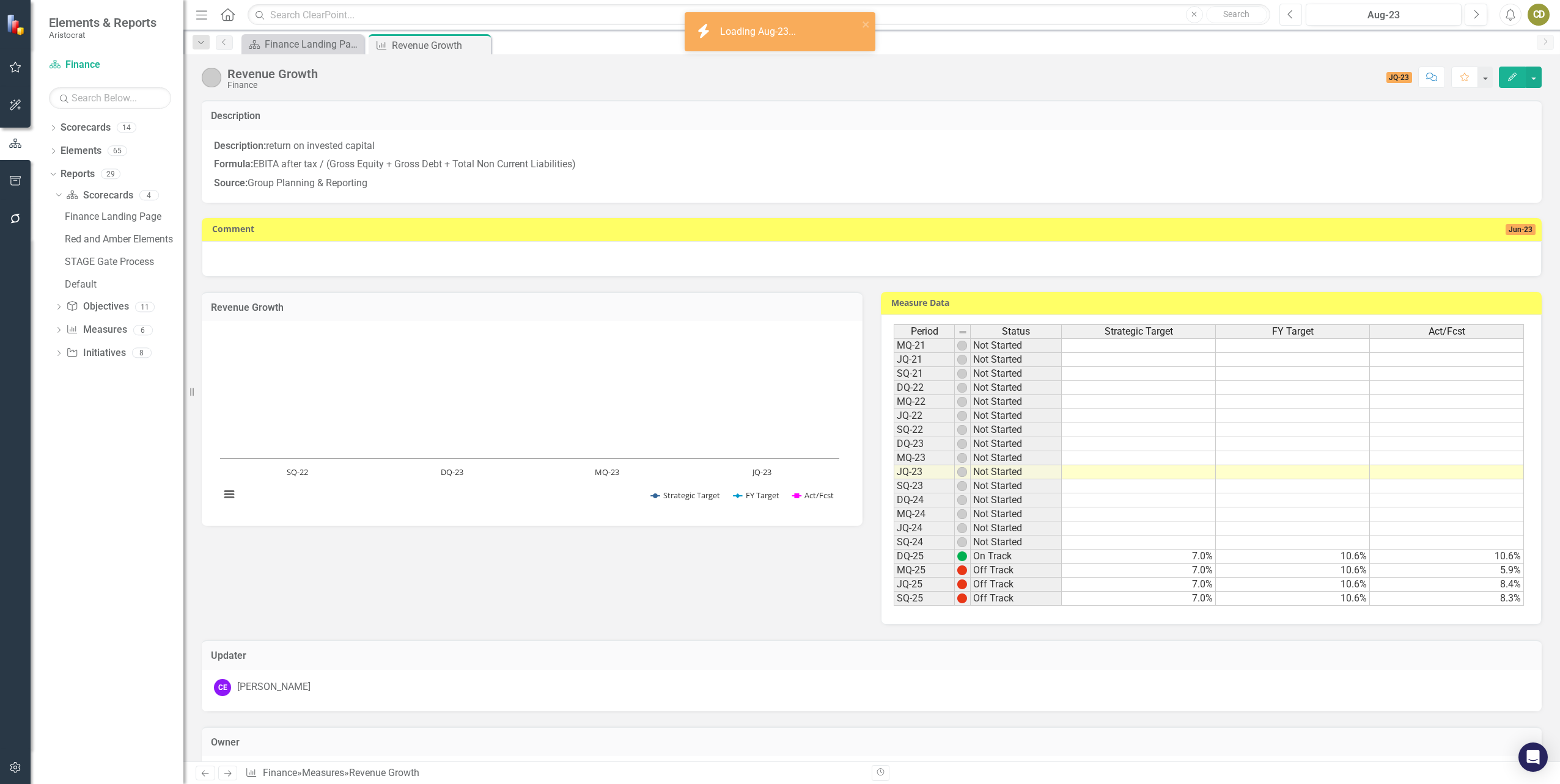
click at [1288, 18] on icon "Previous" at bounding box center [1291, 14] width 7 height 11
click at [1404, 80] on span "JQ-23" at bounding box center [1400, 77] width 27 height 11
click at [1475, 19] on icon "Next" at bounding box center [1476, 14] width 7 height 11
click at [1430, 17] on div "Aug-23" at bounding box center [1383, 15] width 148 height 15
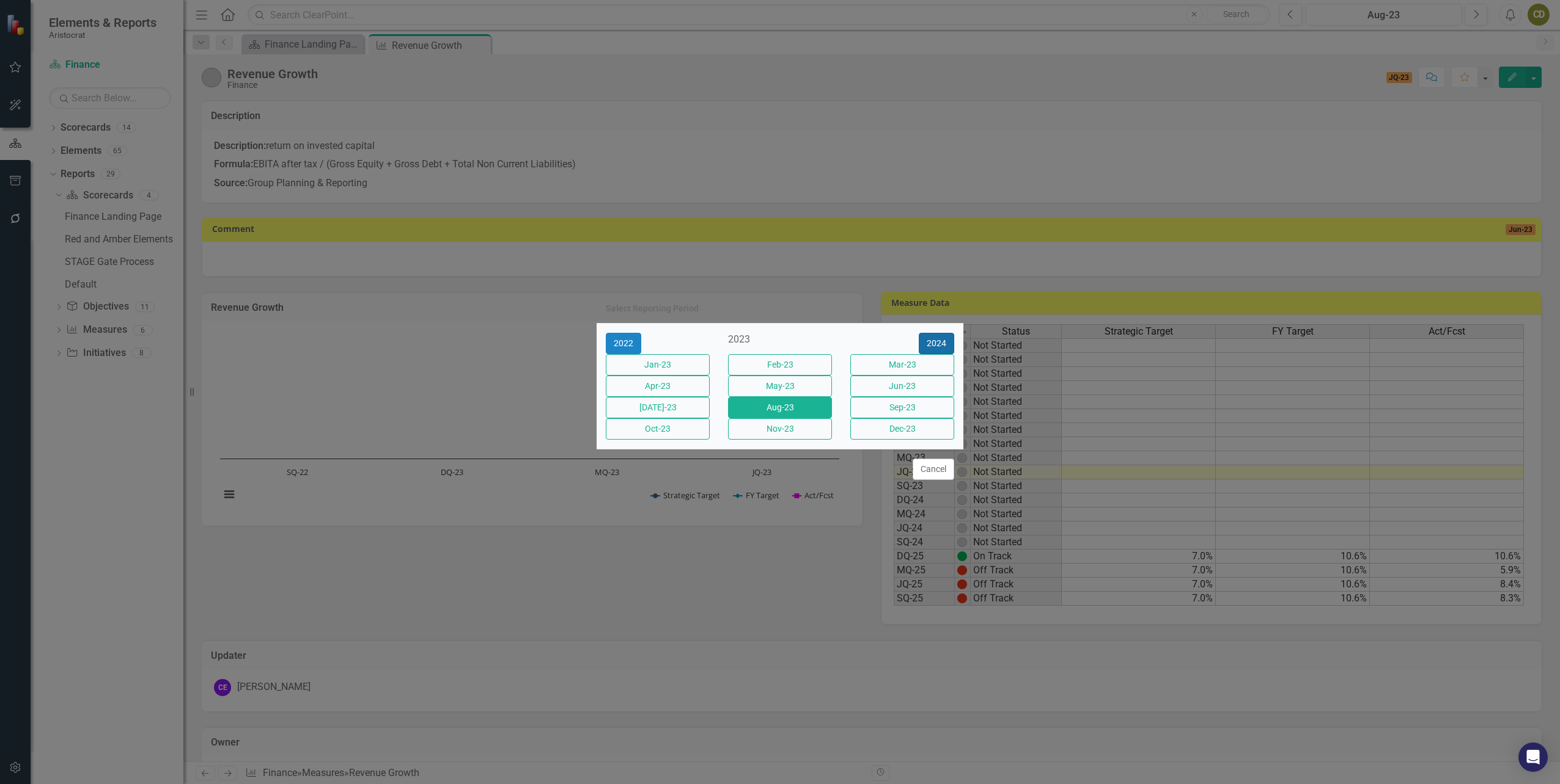
click at [939, 333] on button "2024" at bounding box center [936, 343] width 36 height 22
click at [939, 333] on button "2025" at bounding box center [936, 343] width 36 height 22
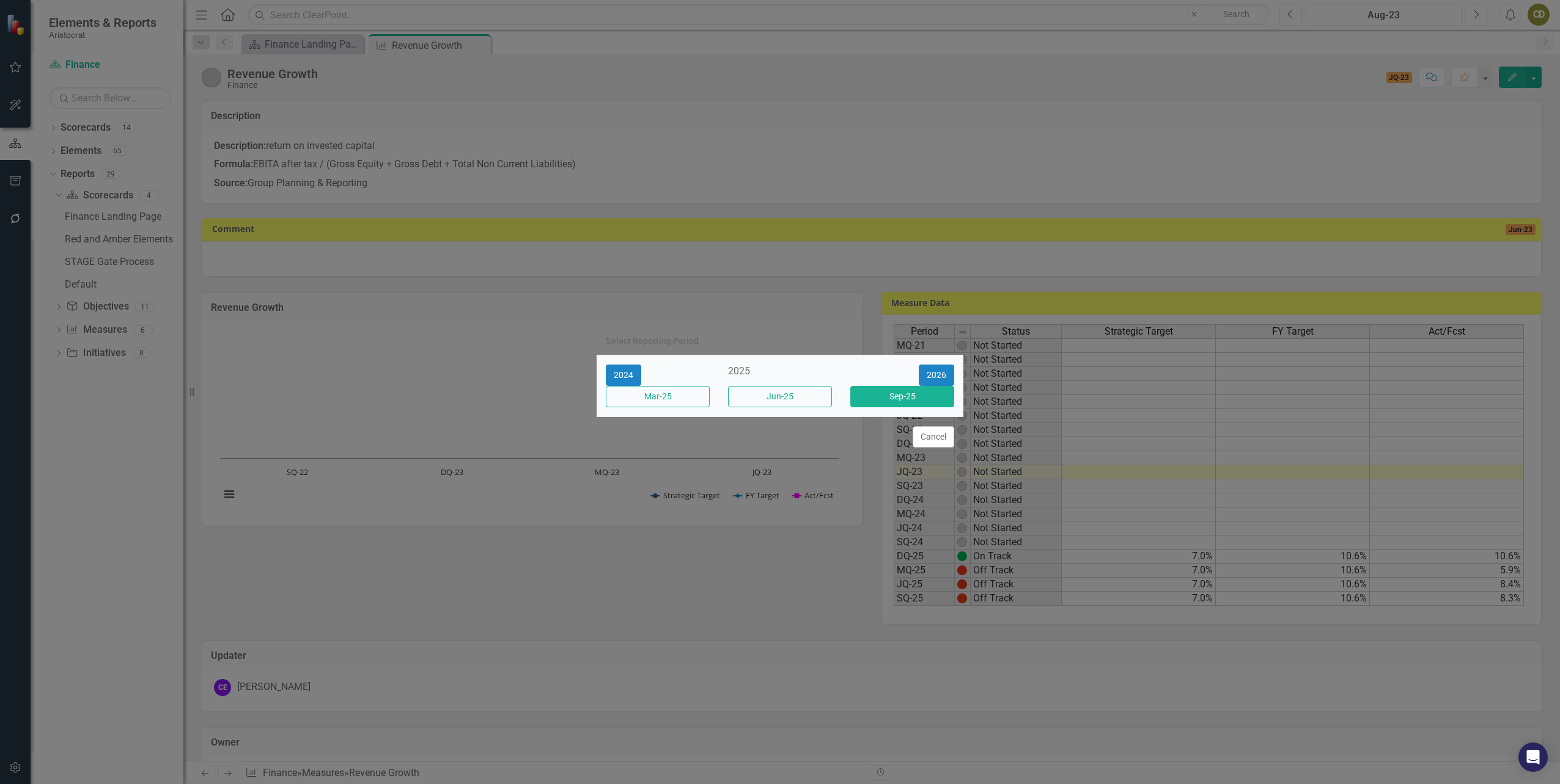
click at [909, 404] on button "Sep-25" at bounding box center [901, 397] width 104 height 22
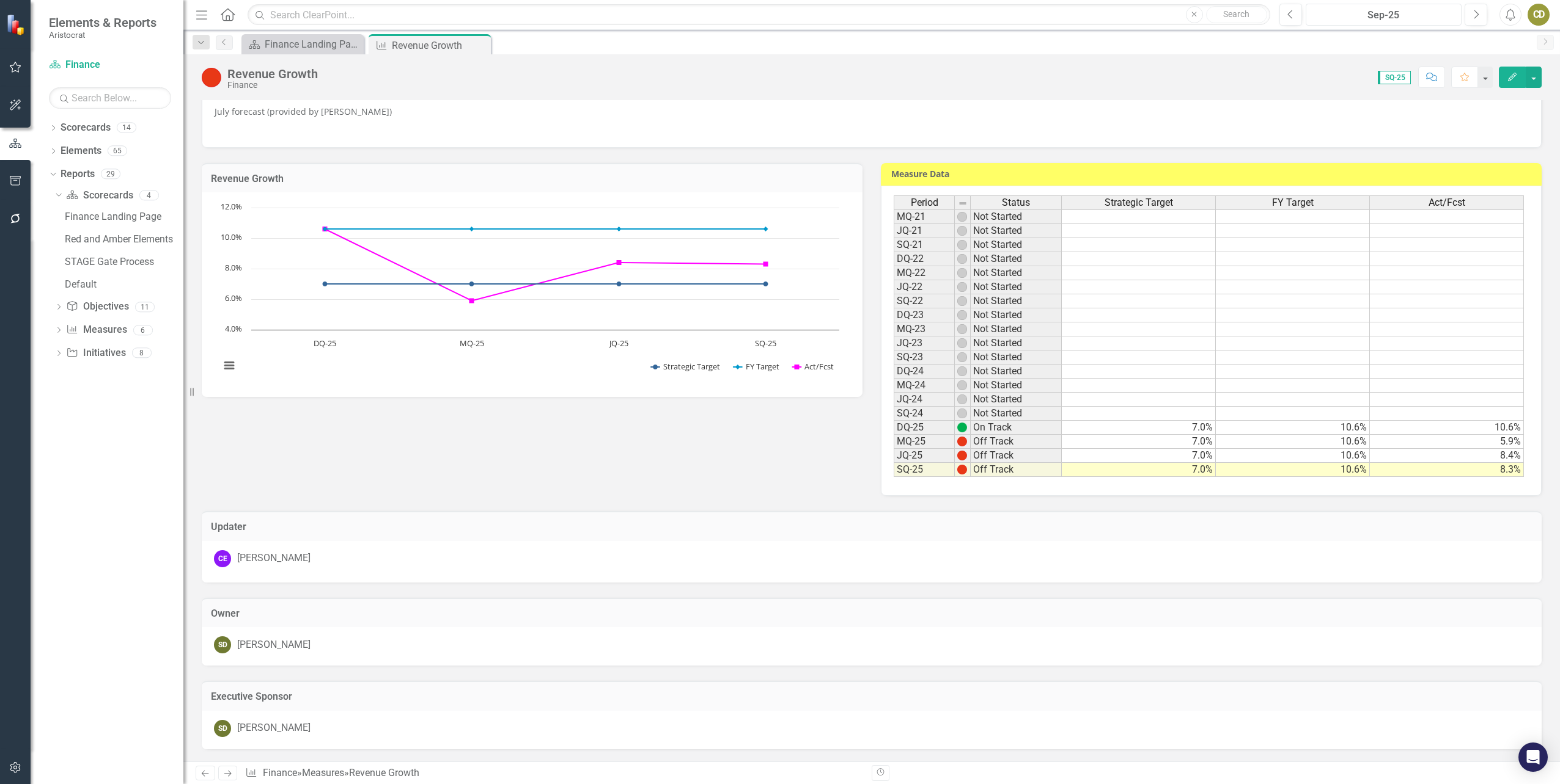
scroll to position [22, 0]
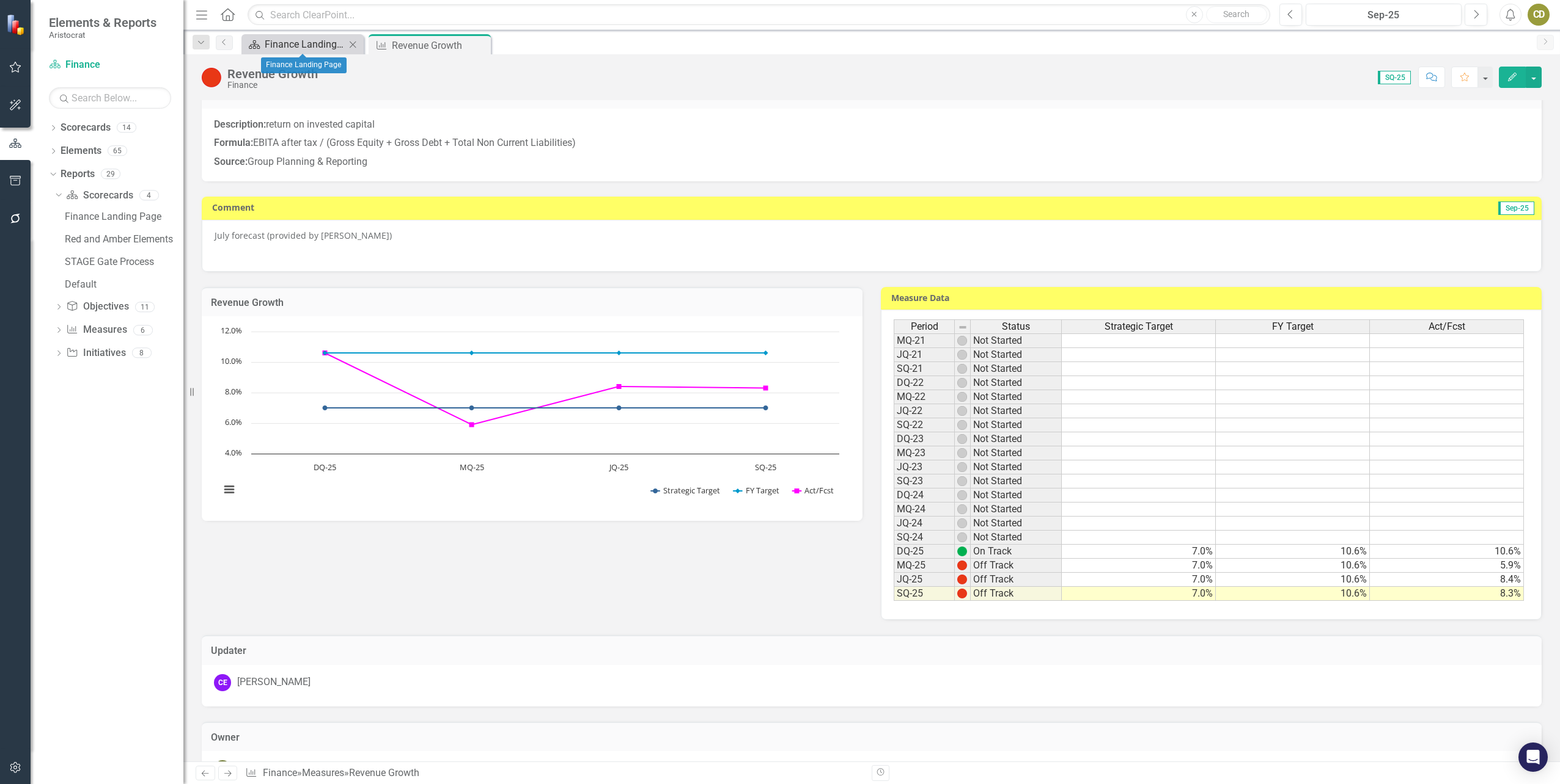
click at [325, 42] on div "Finance Landing Page" at bounding box center [304, 44] width 80 height 15
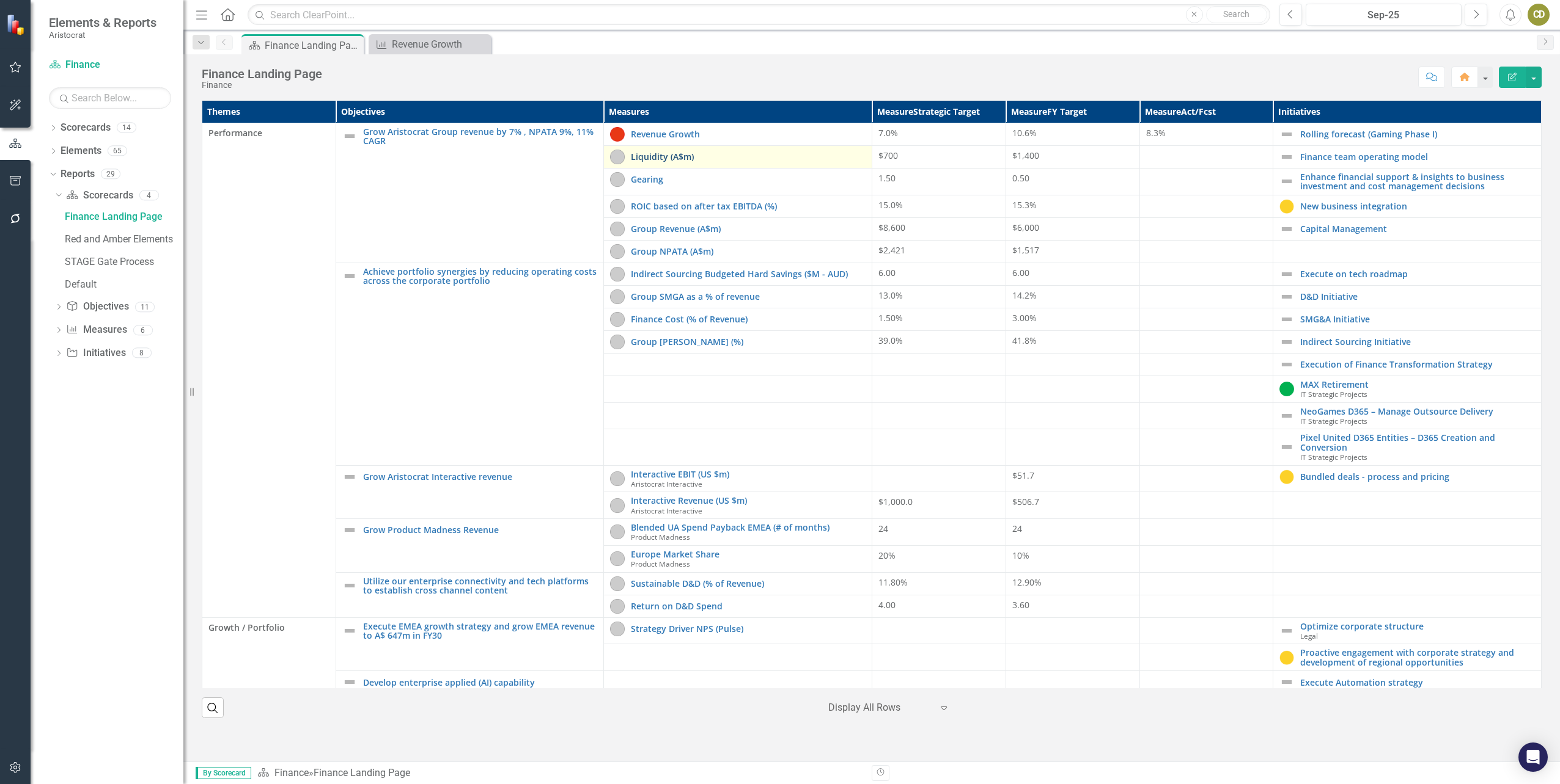
click at [679, 161] on link "Liquidity (A$m)" at bounding box center [748, 156] width 235 height 9
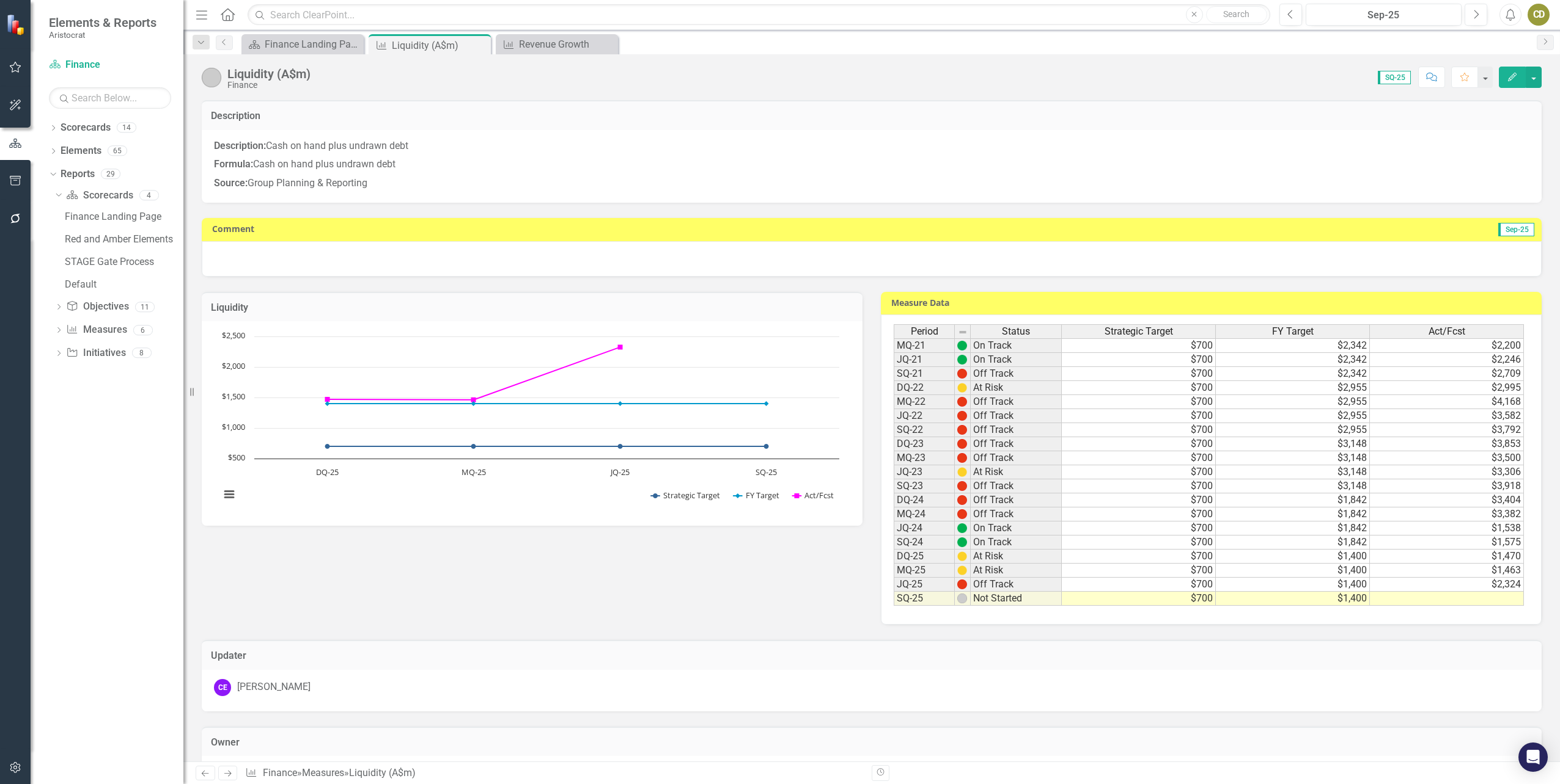
click at [1463, 598] on td at bounding box center [1447, 599] width 155 height 14
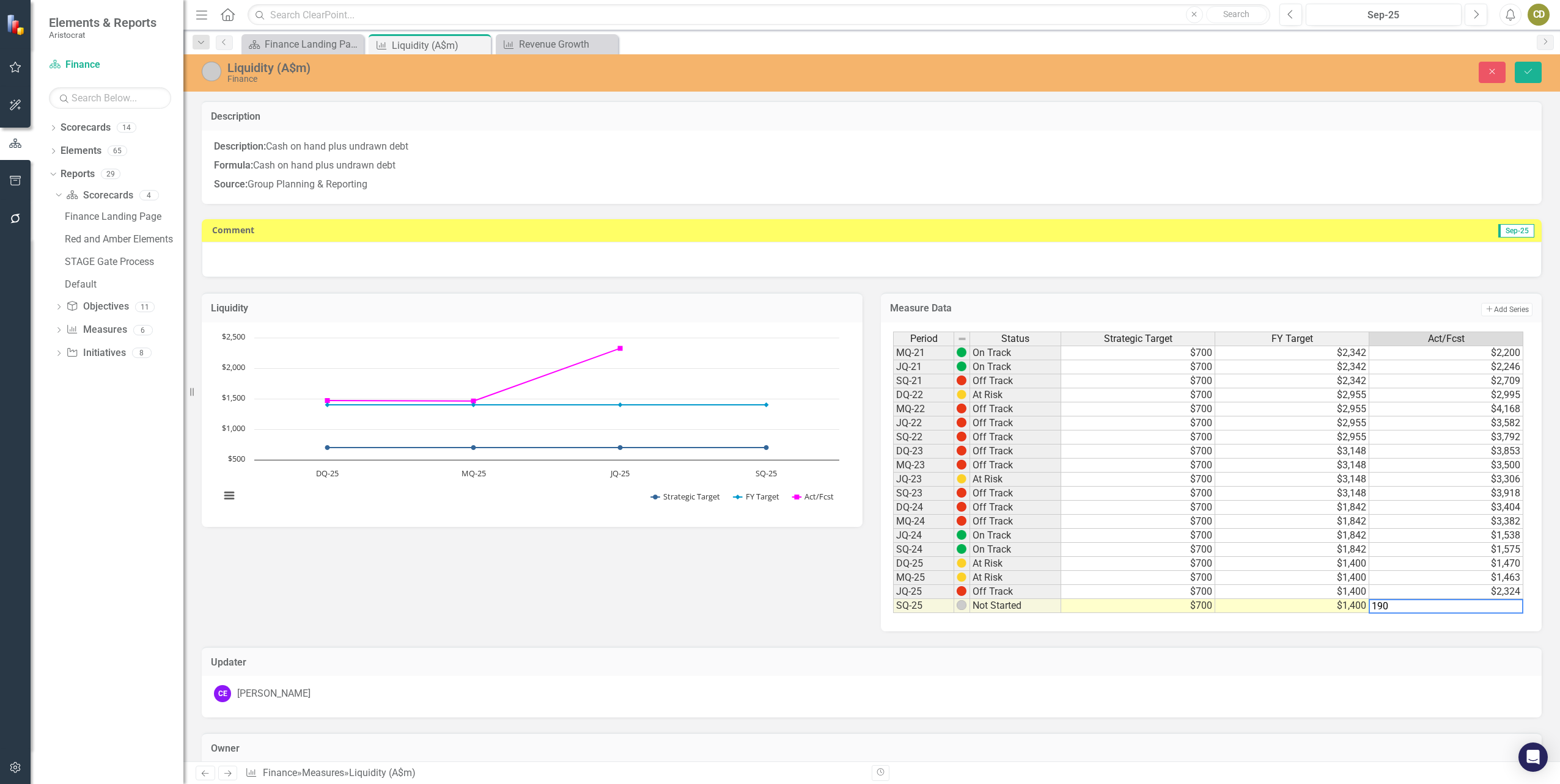
type textarea "1900"
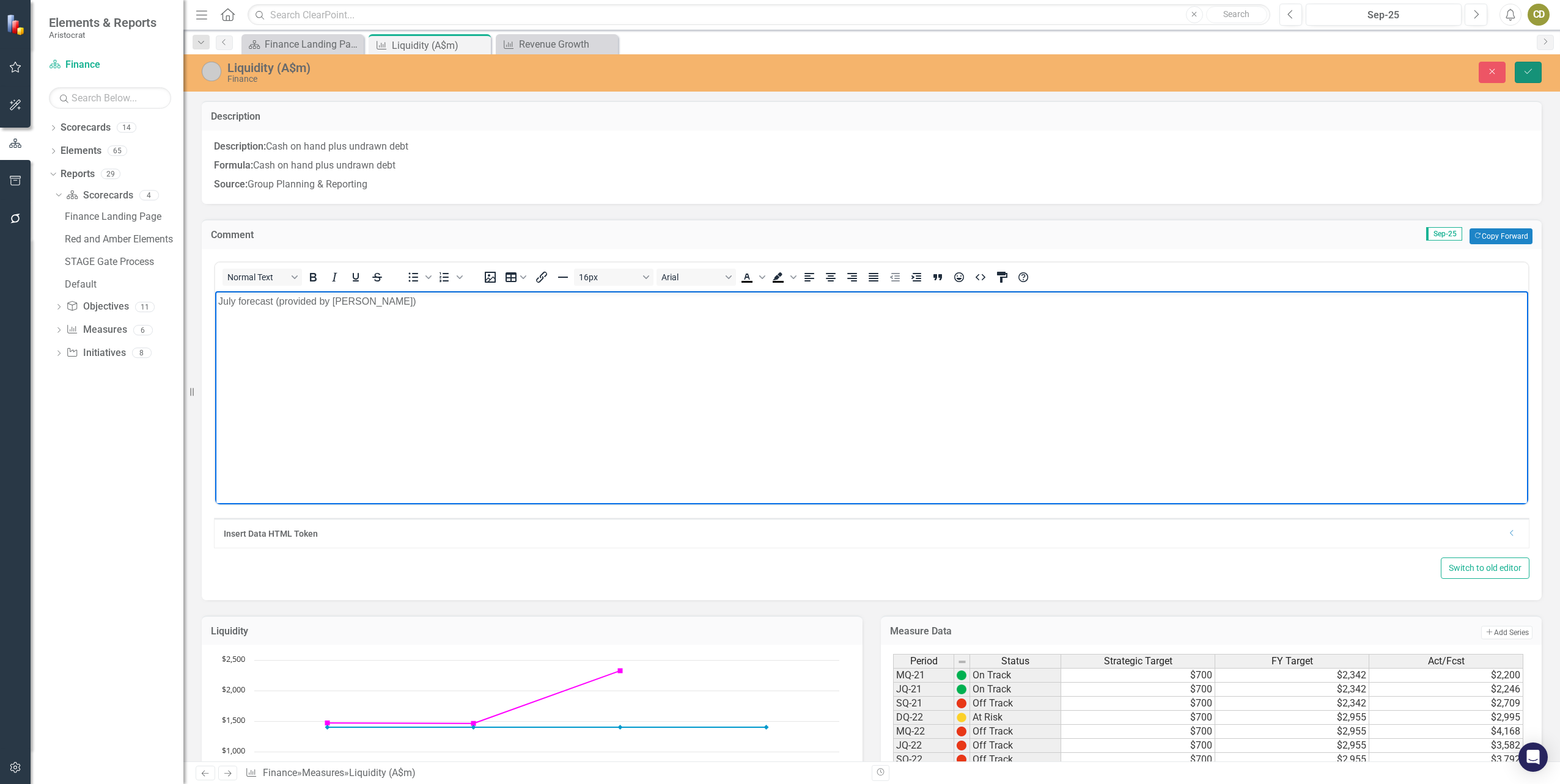
click at [1530, 66] on button "Save" at bounding box center [1527, 72] width 27 height 22
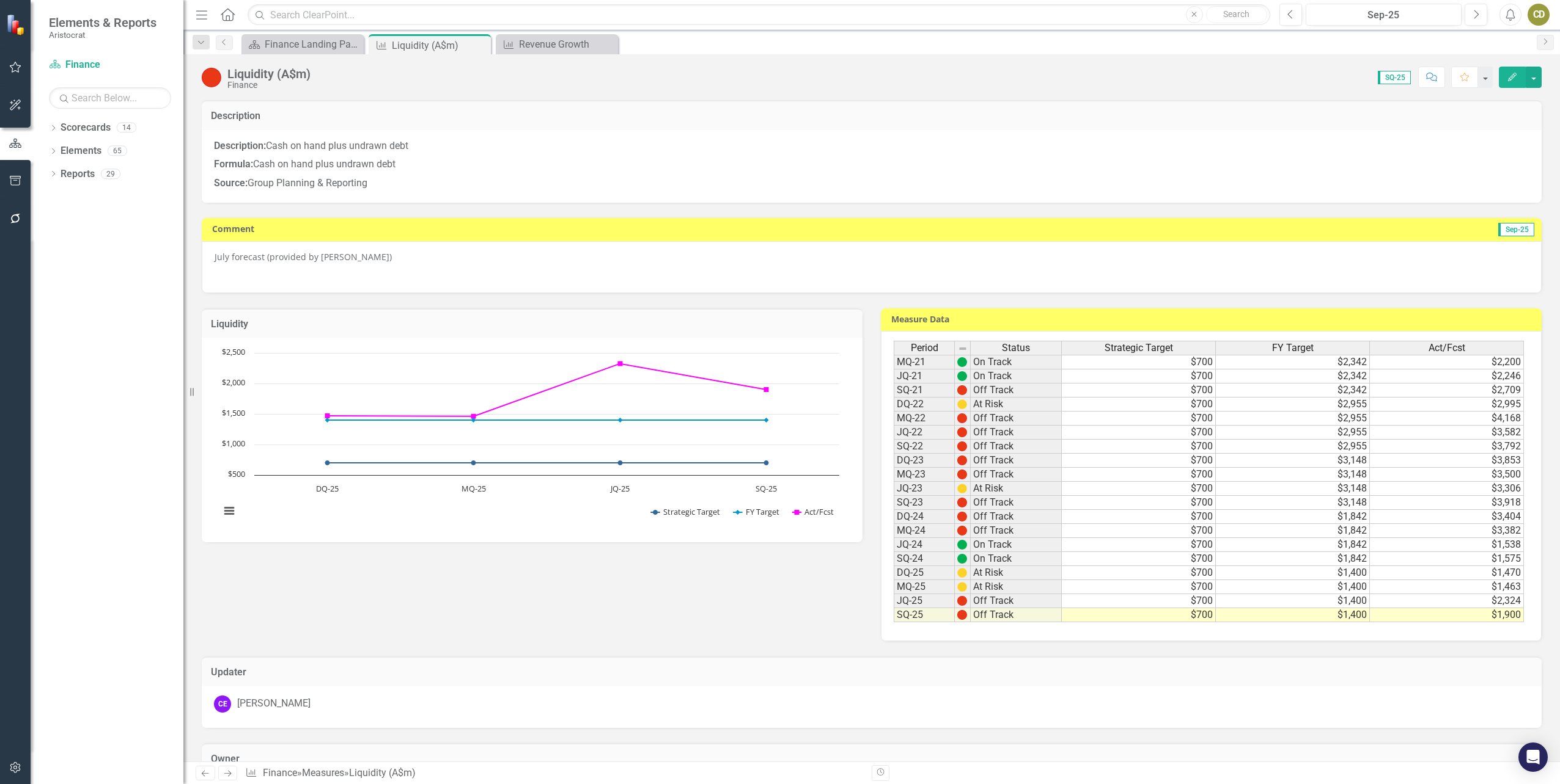
click at [997, 621] on td "Off Track" at bounding box center [1016, 616] width 91 height 14
click at [992, 615] on td "Off Track" at bounding box center [1016, 616] width 91 height 14
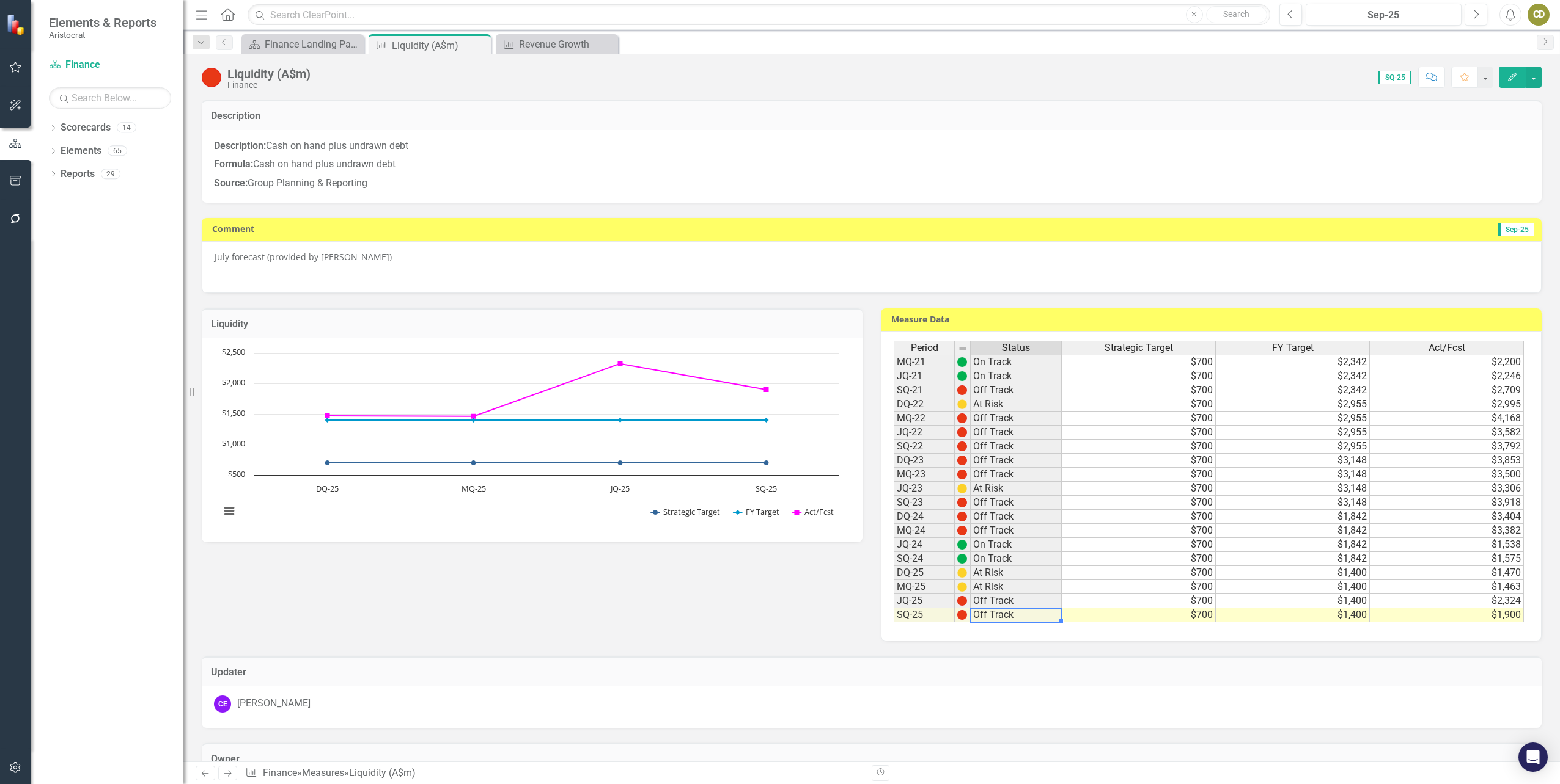
click at [1514, 78] on icon "Edit" at bounding box center [1511, 76] width 11 height 9
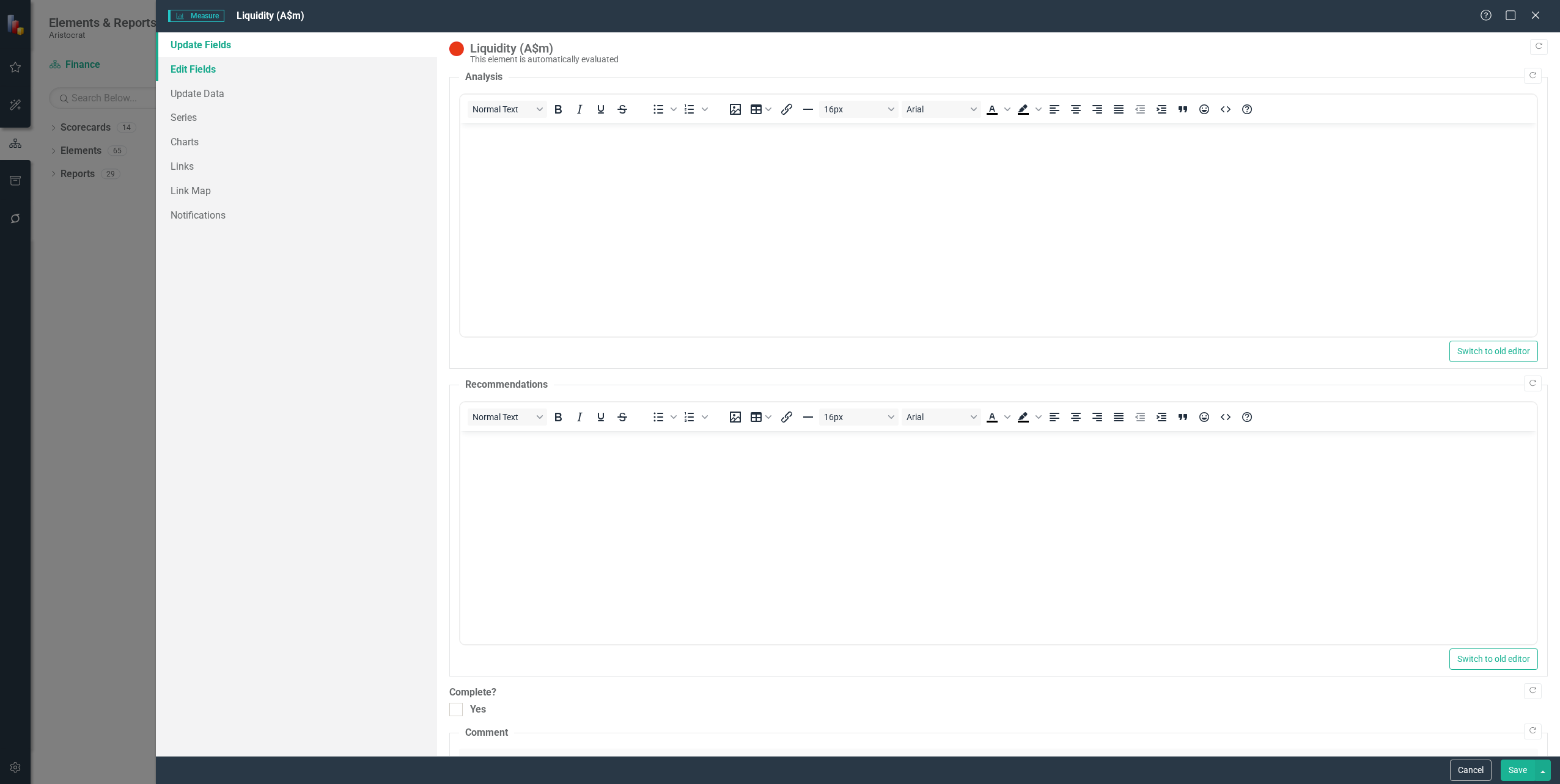
click at [200, 70] on link "Edit Fields" at bounding box center [295, 68] width 280 height 25
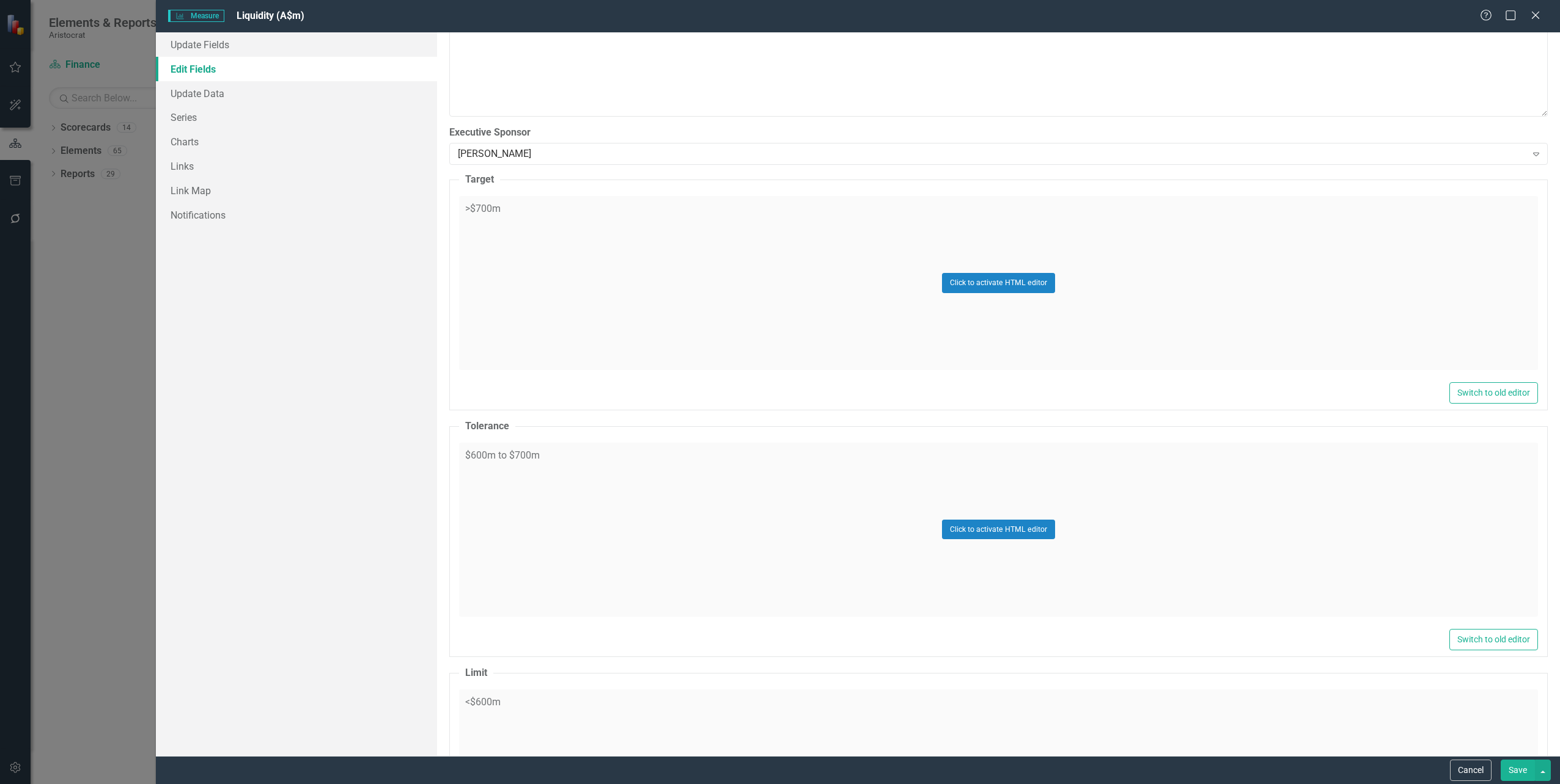
scroll to position [717, 0]
click at [1024, 289] on button "Click to activate HTML editor" at bounding box center [998, 285] width 113 height 20
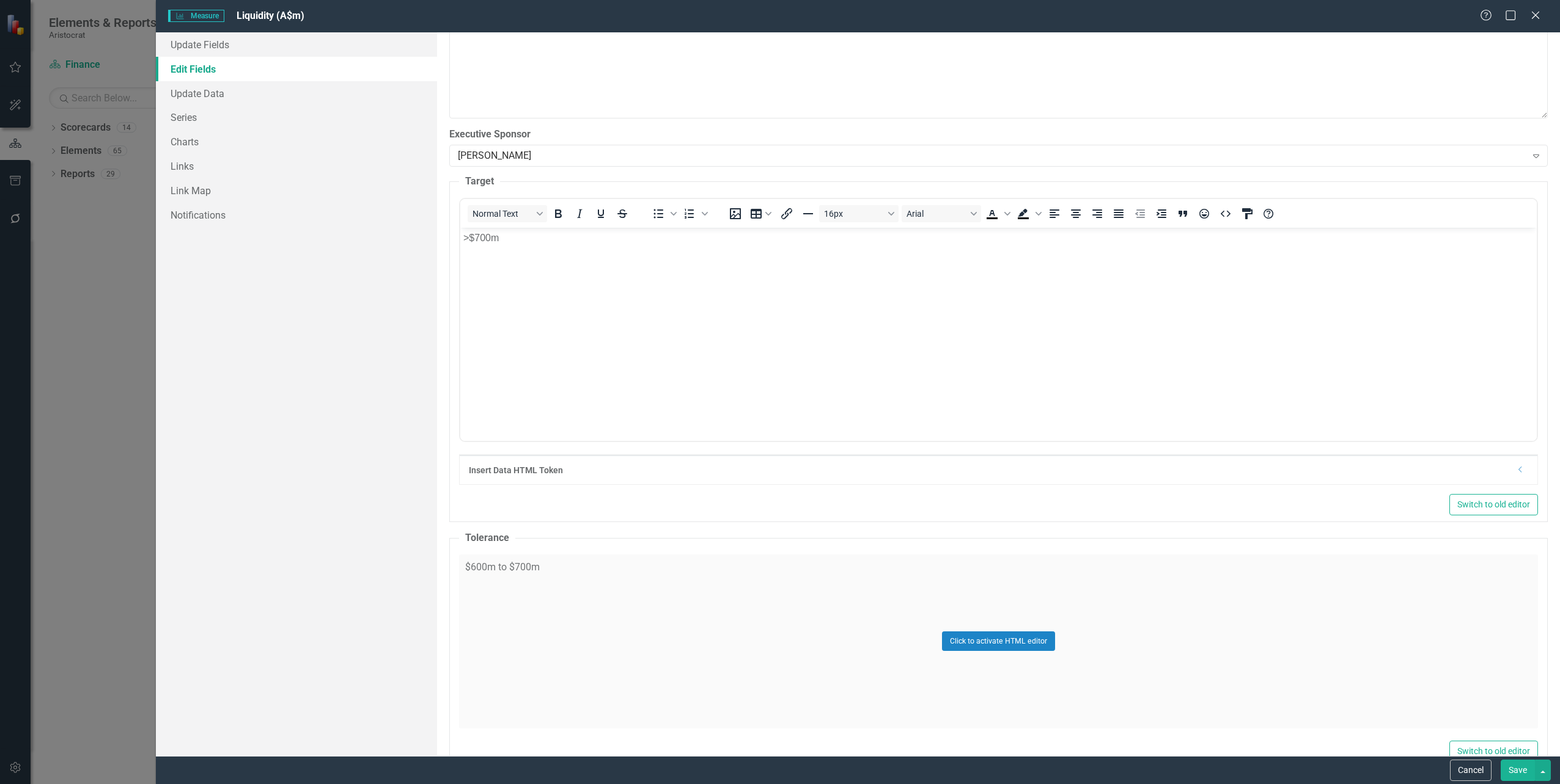
scroll to position [0, 0]
click at [479, 236] on p ">$700m" at bounding box center [997, 238] width 1071 height 15
click at [635, 609] on div "Click to activate HTML editor" at bounding box center [997, 641] width 1079 height 174
click at [474, 595] on p "$600m to $700m" at bounding box center [997, 594] width 1071 height 15
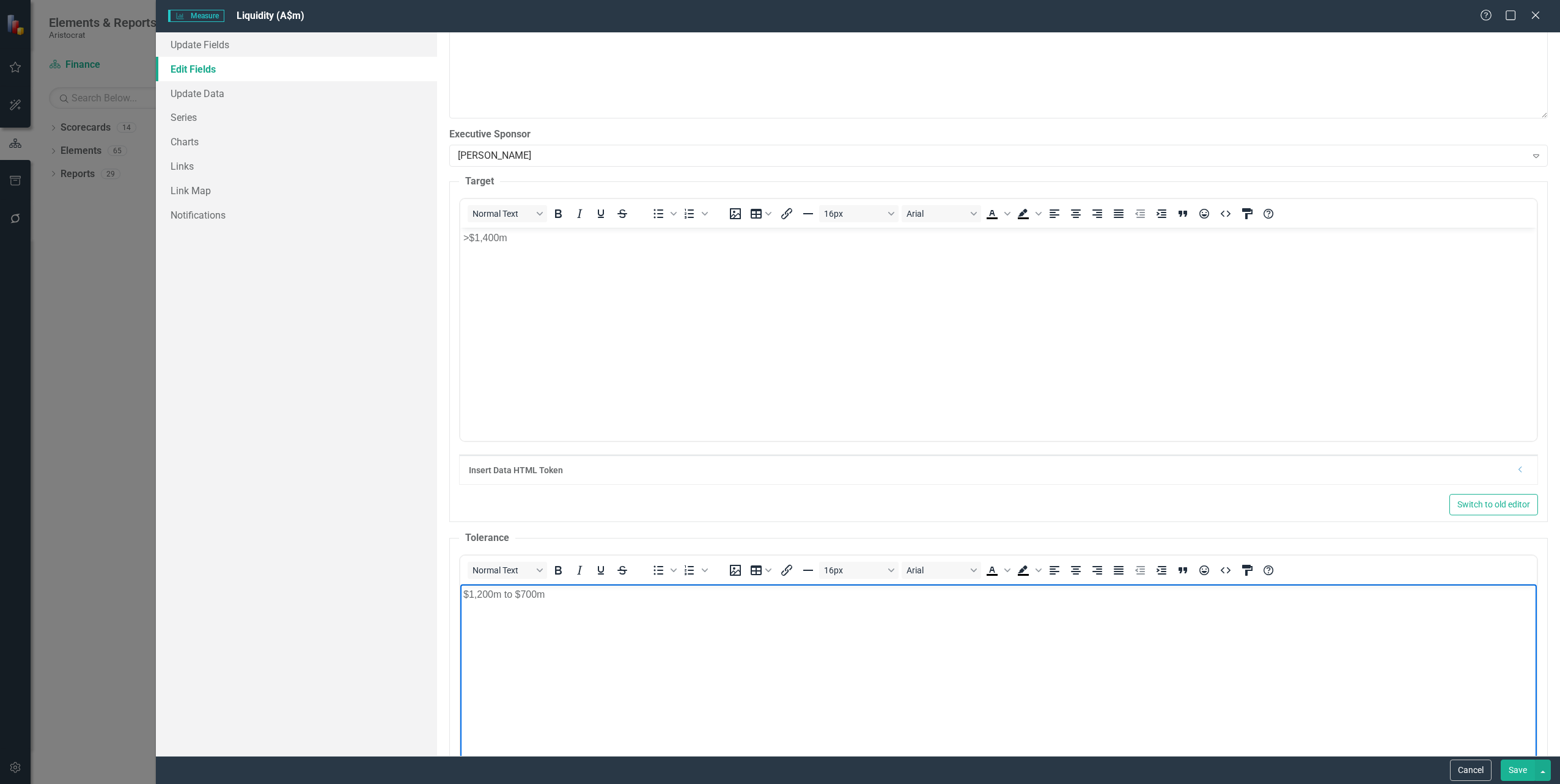
click at [524, 595] on p "$1,200m to $700m" at bounding box center [997, 594] width 1071 height 15
click at [488, 237] on p ">$1,400m" at bounding box center [997, 238] width 1071 height 15
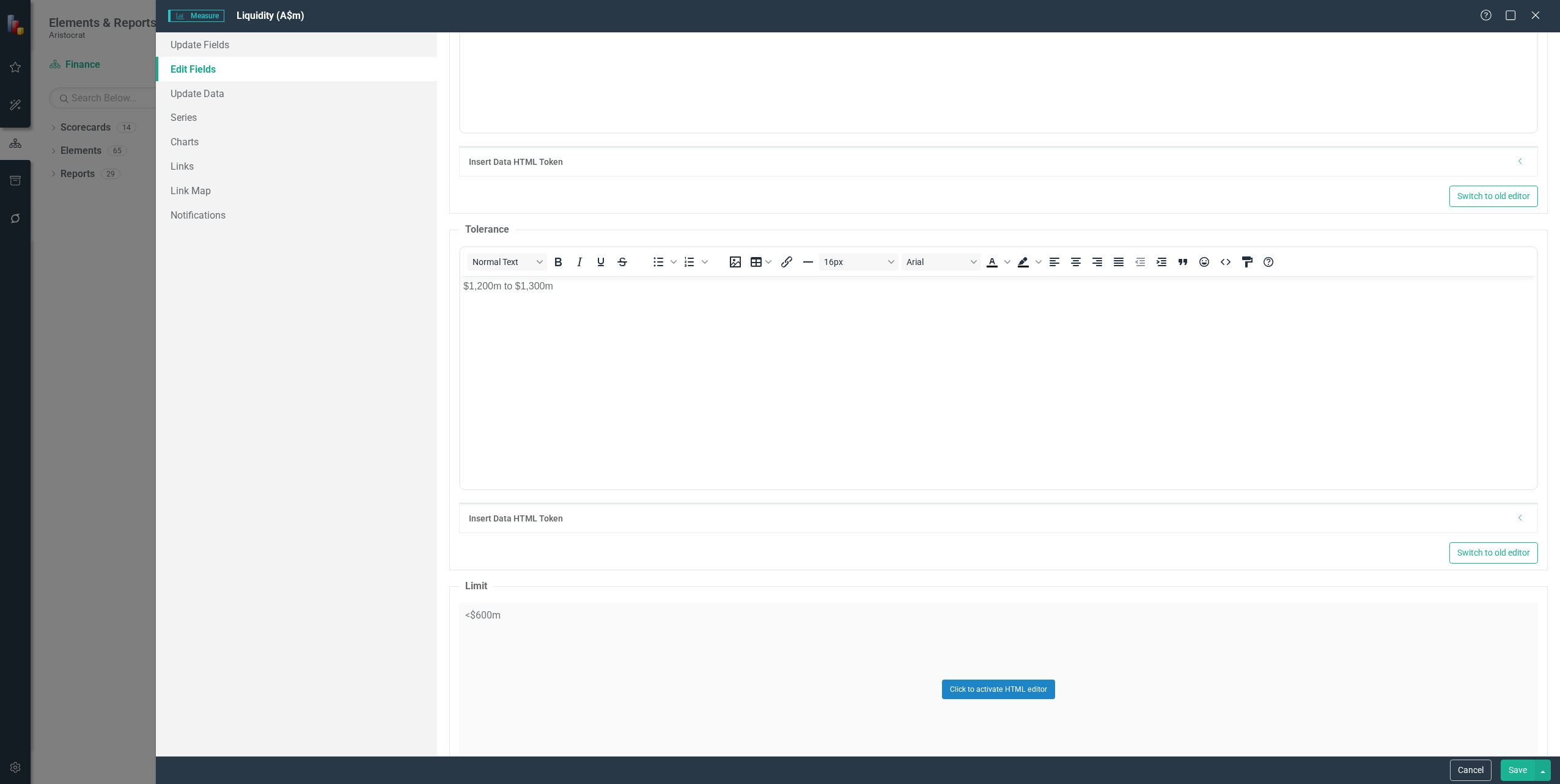
scroll to position [1030, 0]
click at [959, 685] on button "Click to activate HTML editor" at bounding box center [998, 684] width 113 height 20
click at [481, 639] on p "<$600m" at bounding box center [997, 637] width 1071 height 15
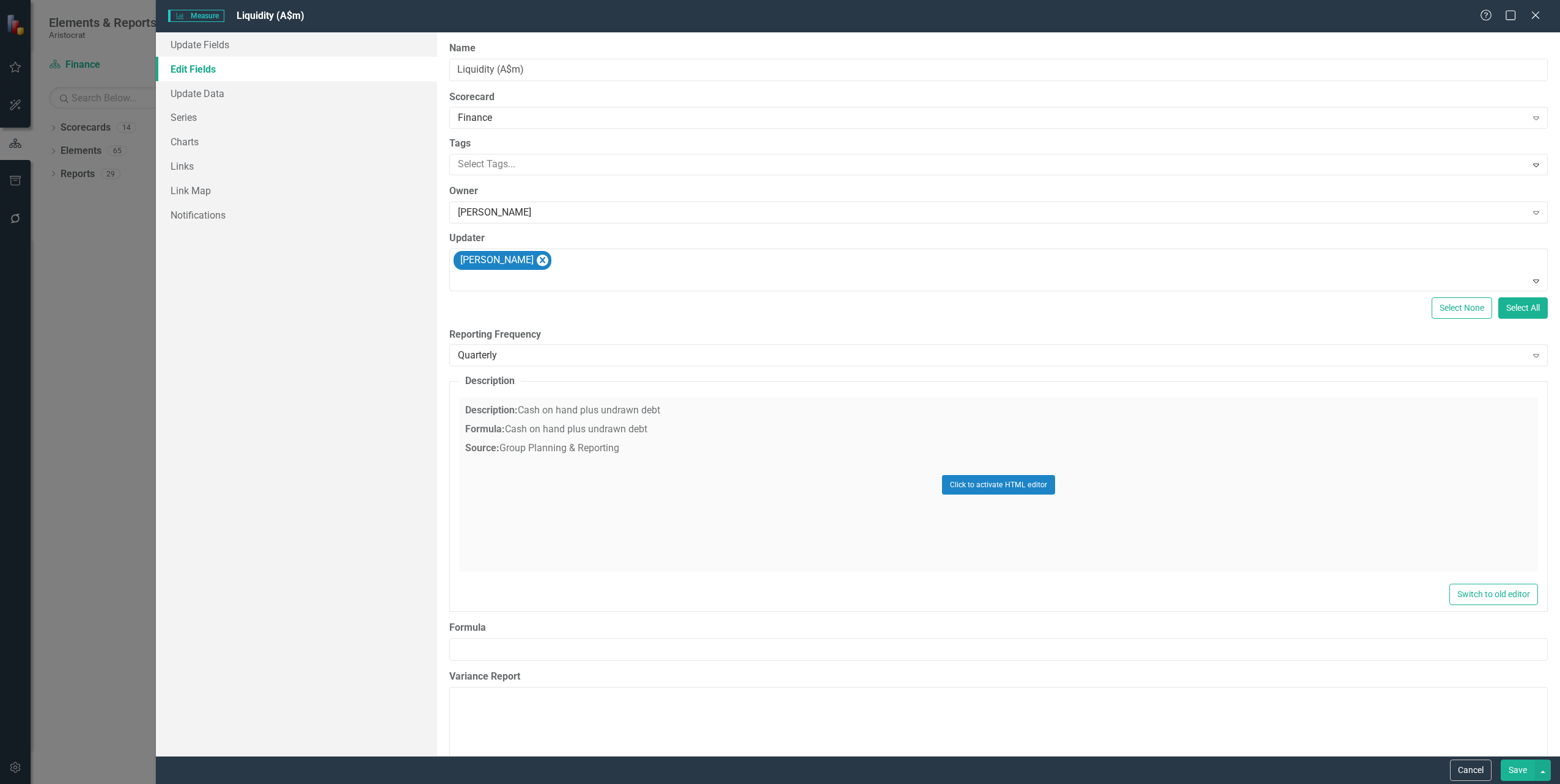
click at [1514, 776] on button "Save" at bounding box center [1517, 771] width 35 height 22
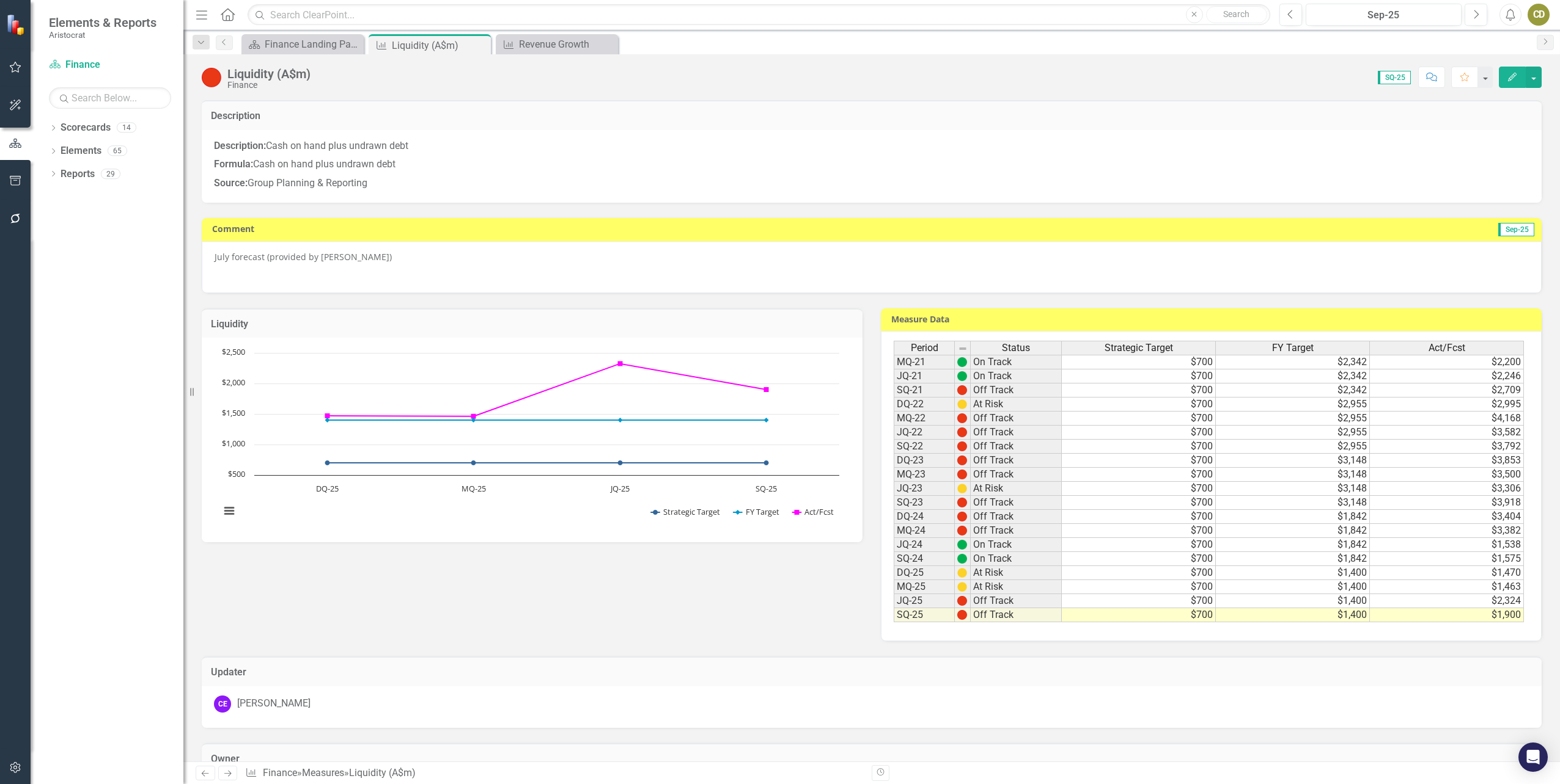
click at [1512, 75] on icon "Edit" at bounding box center [1511, 76] width 11 height 9
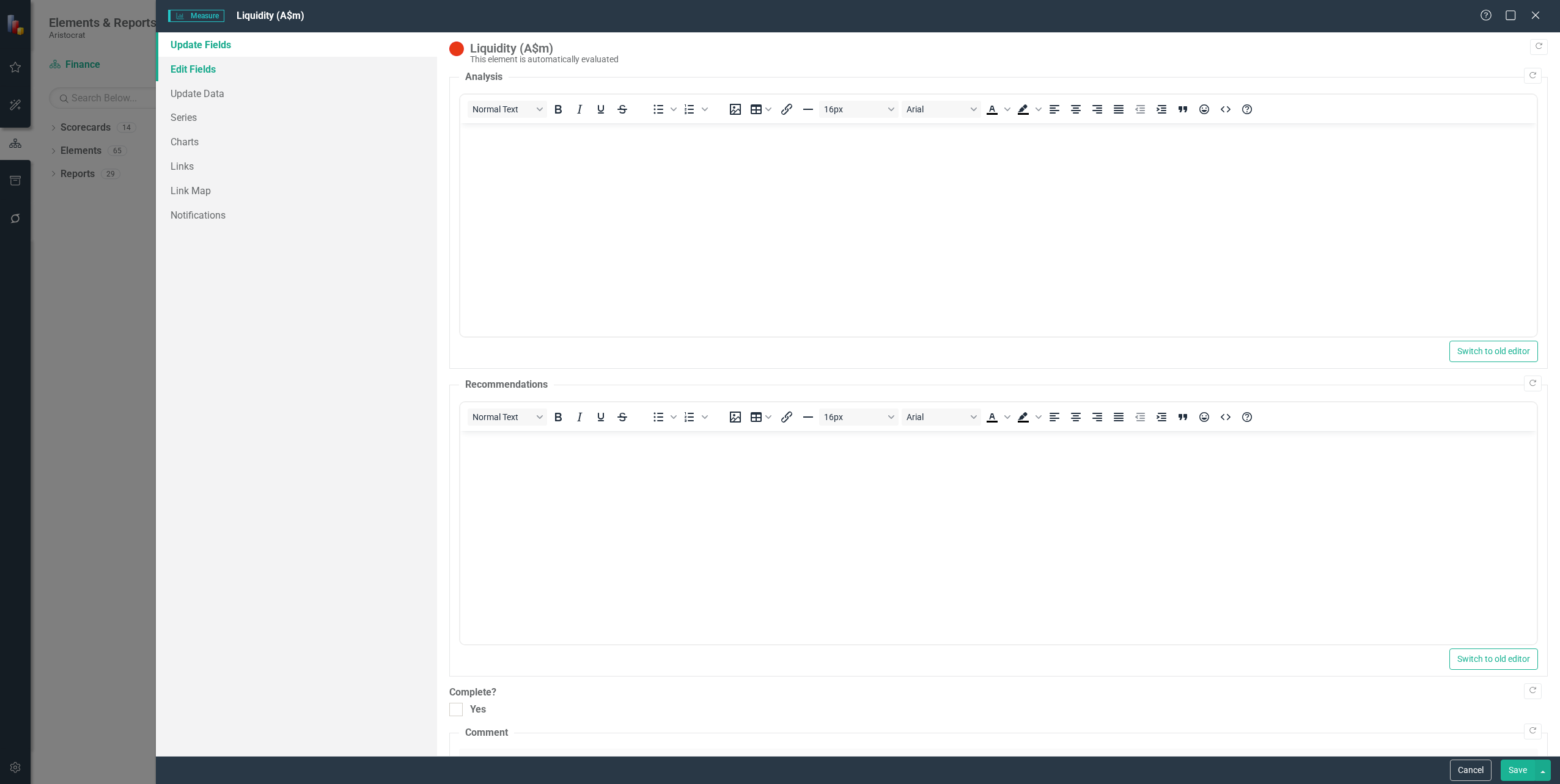
click at [183, 66] on link "Edit Fields" at bounding box center [295, 68] width 280 height 25
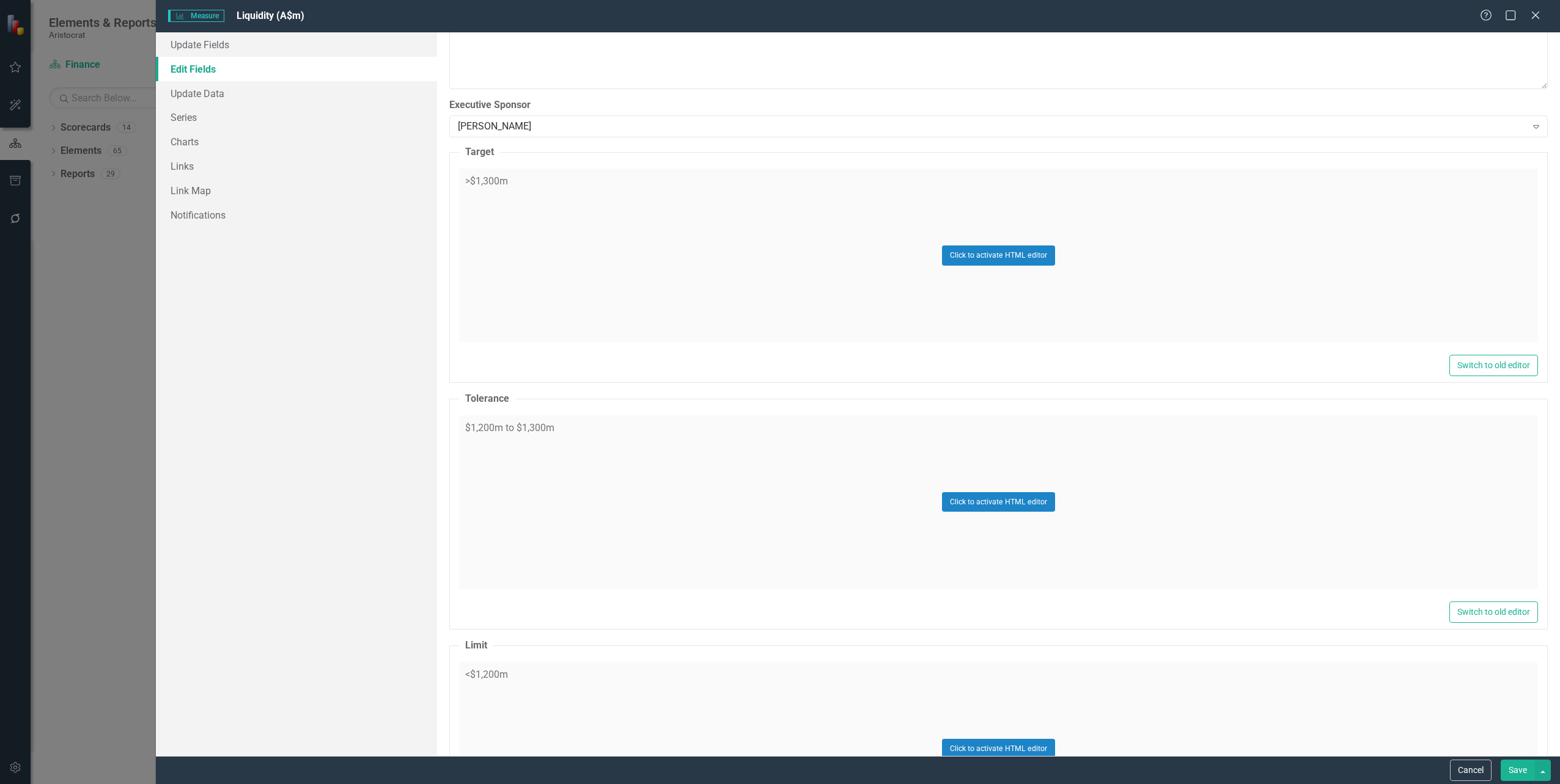
scroll to position [736, 0]
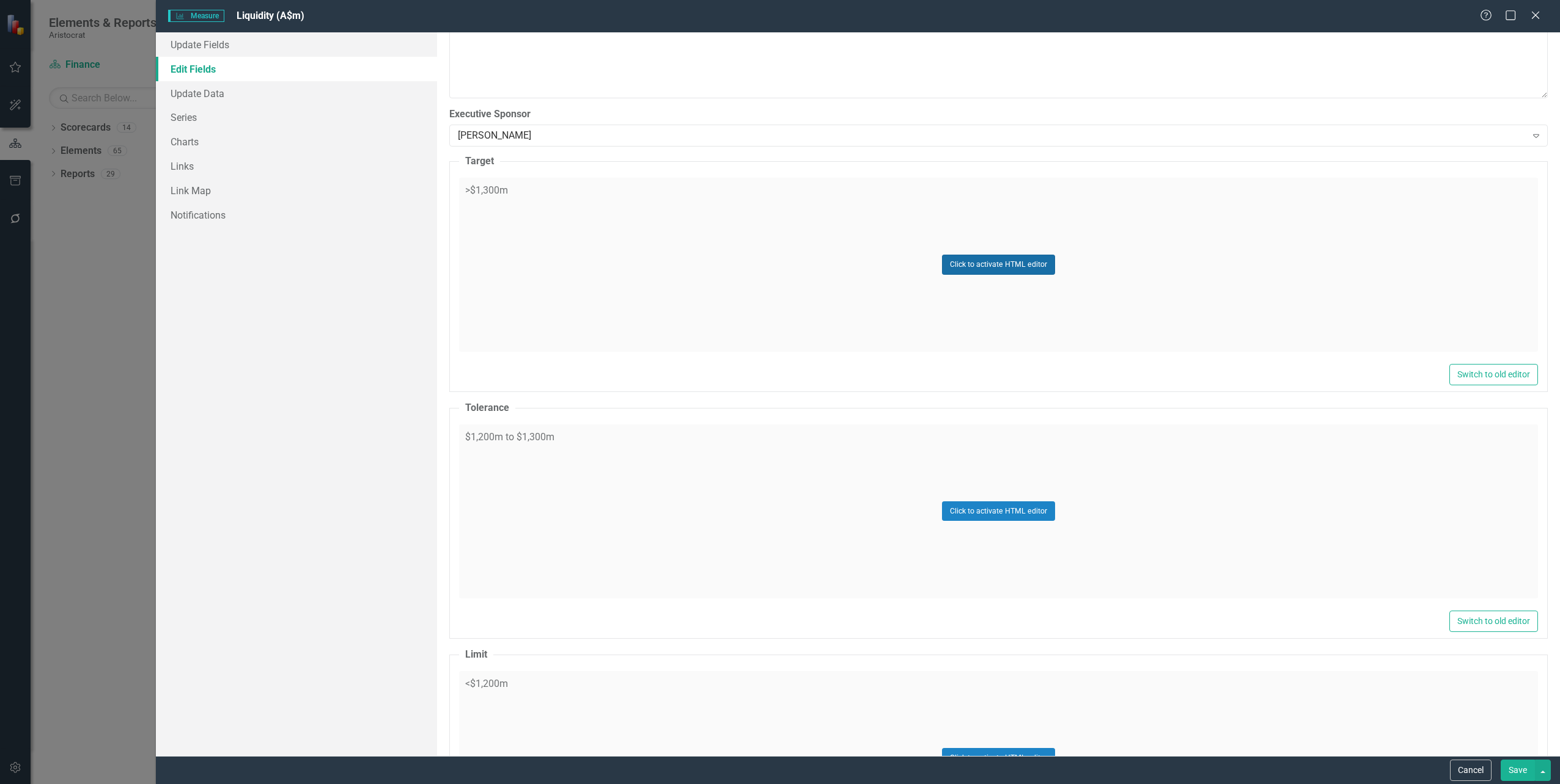
click at [979, 267] on button "Click to activate HTML editor" at bounding box center [998, 264] width 113 height 20
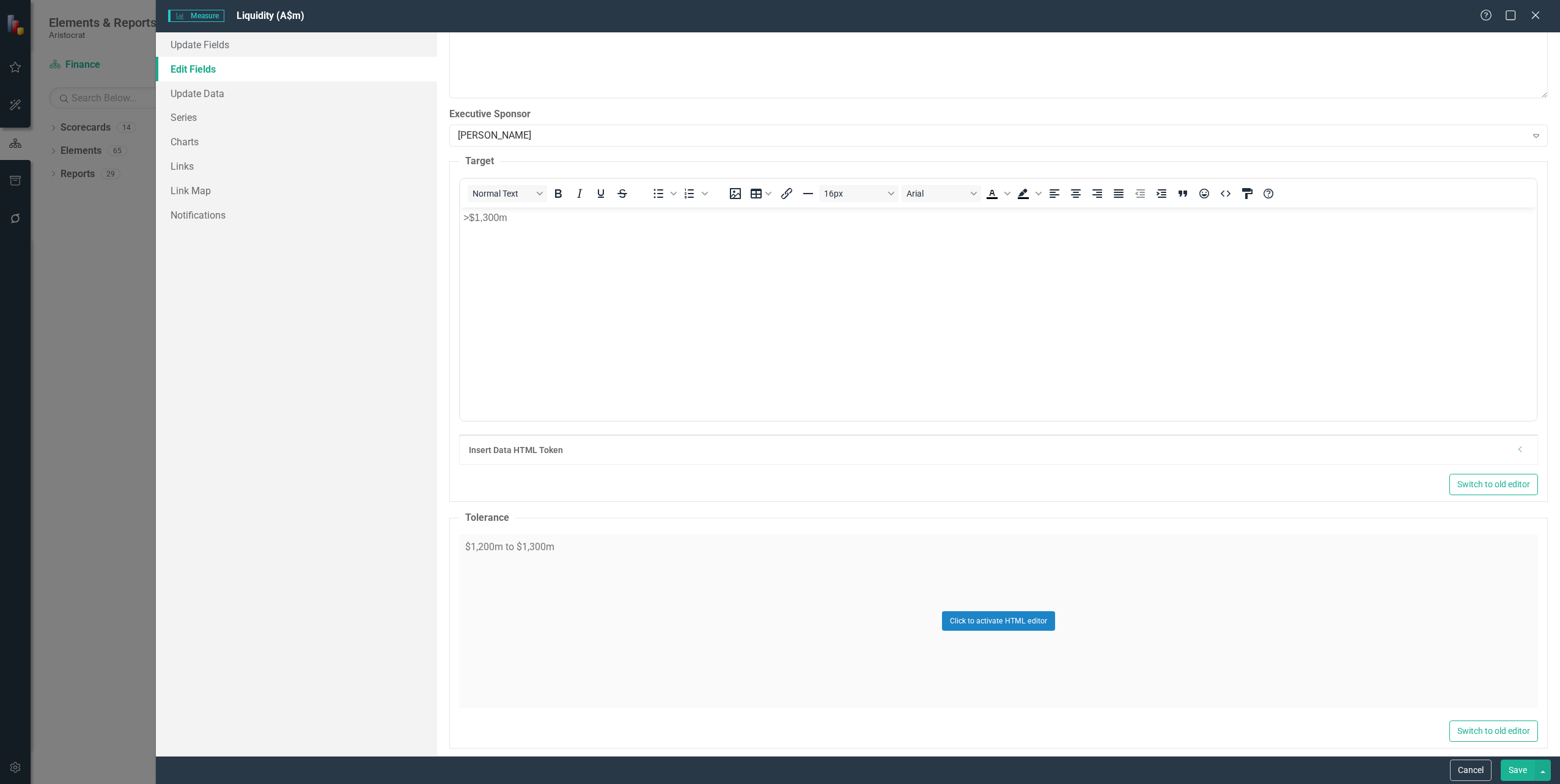
scroll to position [0, 0]
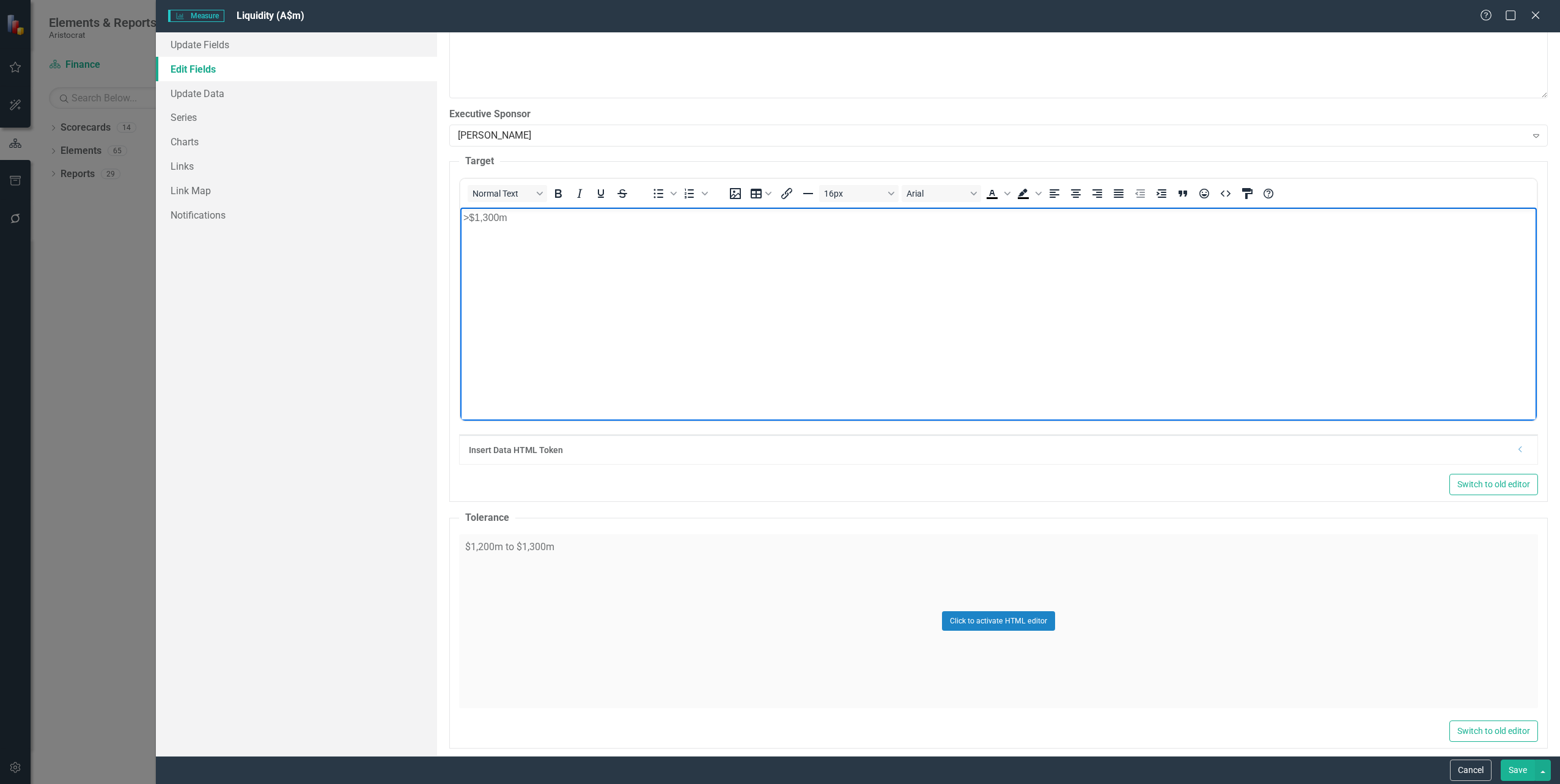
click at [487, 216] on p ">$1,300m" at bounding box center [997, 217] width 1071 height 15
click at [982, 623] on button "Click to activate HTML editor" at bounding box center [998, 622] width 113 height 20
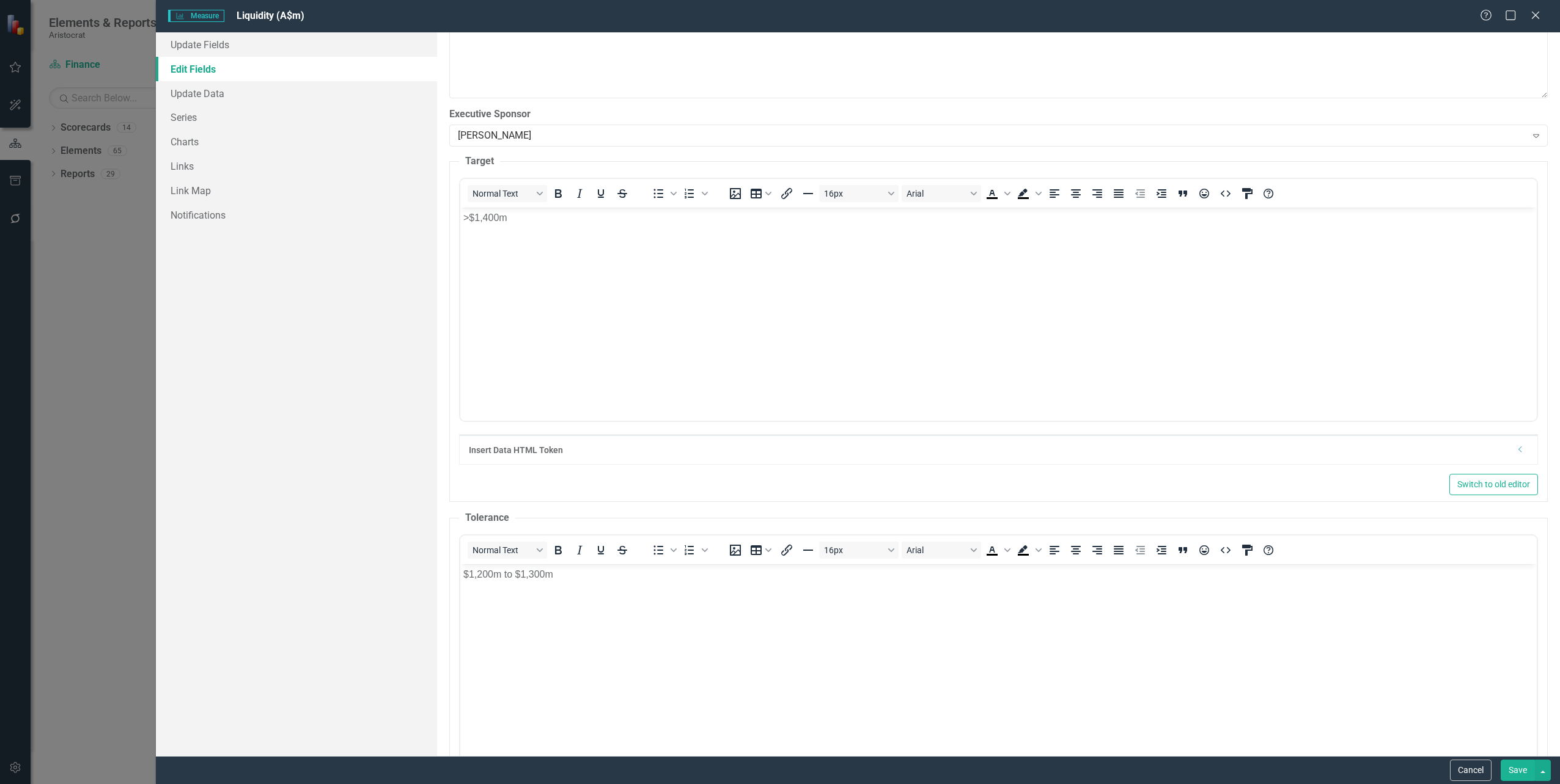
click at [534, 576] on p "$1,200m to $1,300m" at bounding box center [997, 574] width 1071 height 15
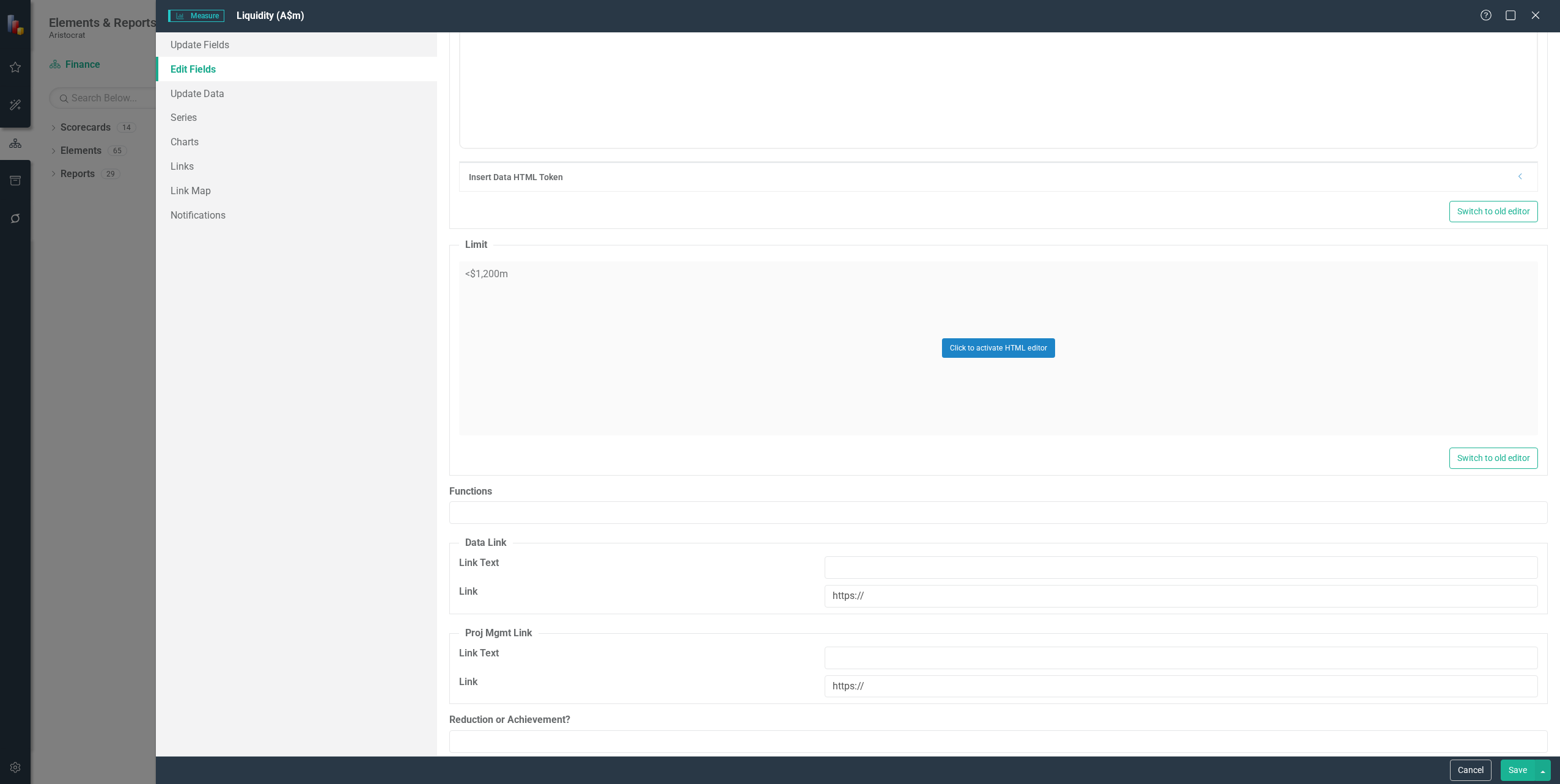
scroll to position [1361, 0]
click at [1512, 770] on button "Save" at bounding box center [1517, 771] width 35 height 22
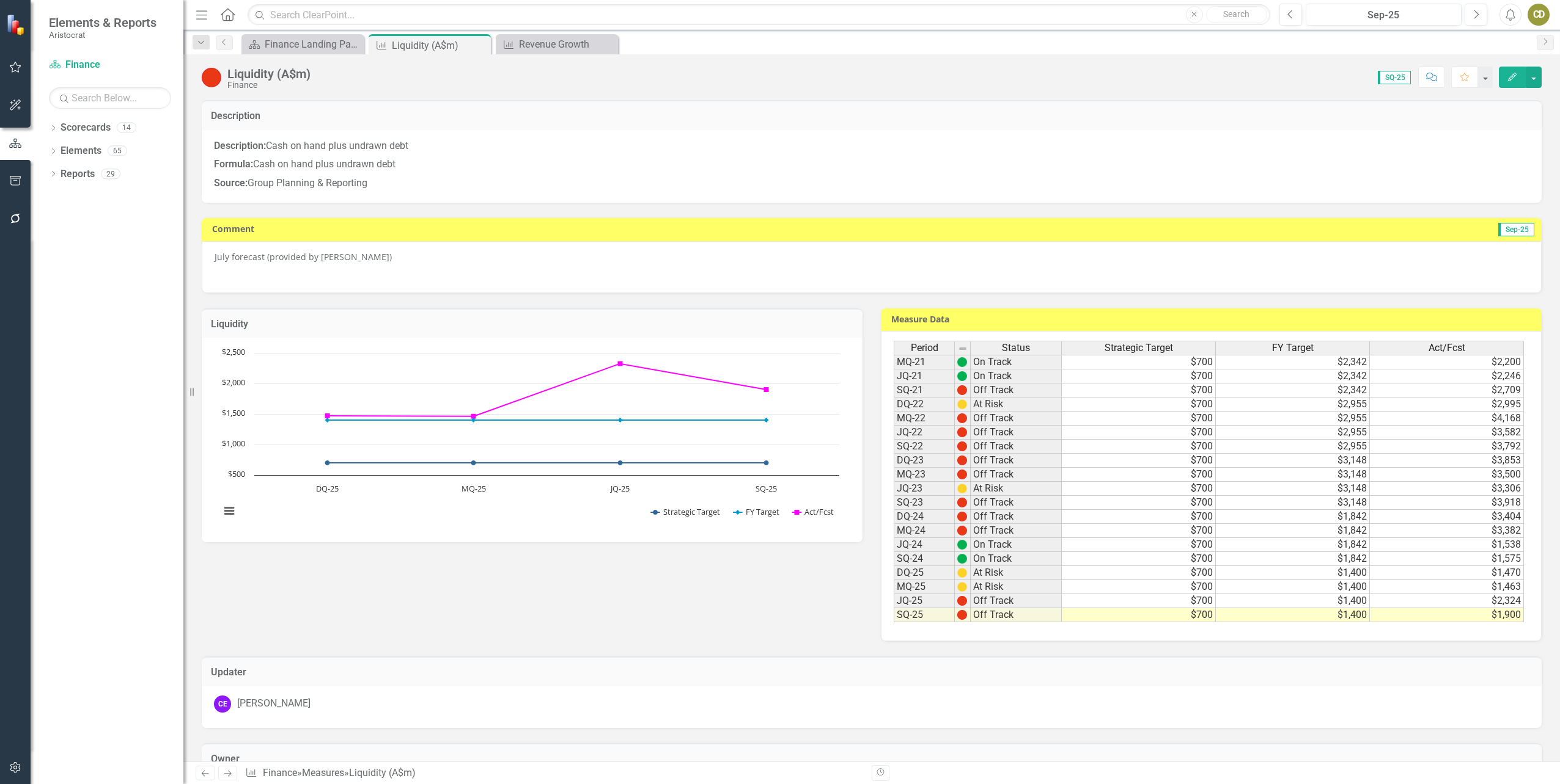
click at [1512, 77] on icon "button" at bounding box center [1511, 76] width 9 height 9
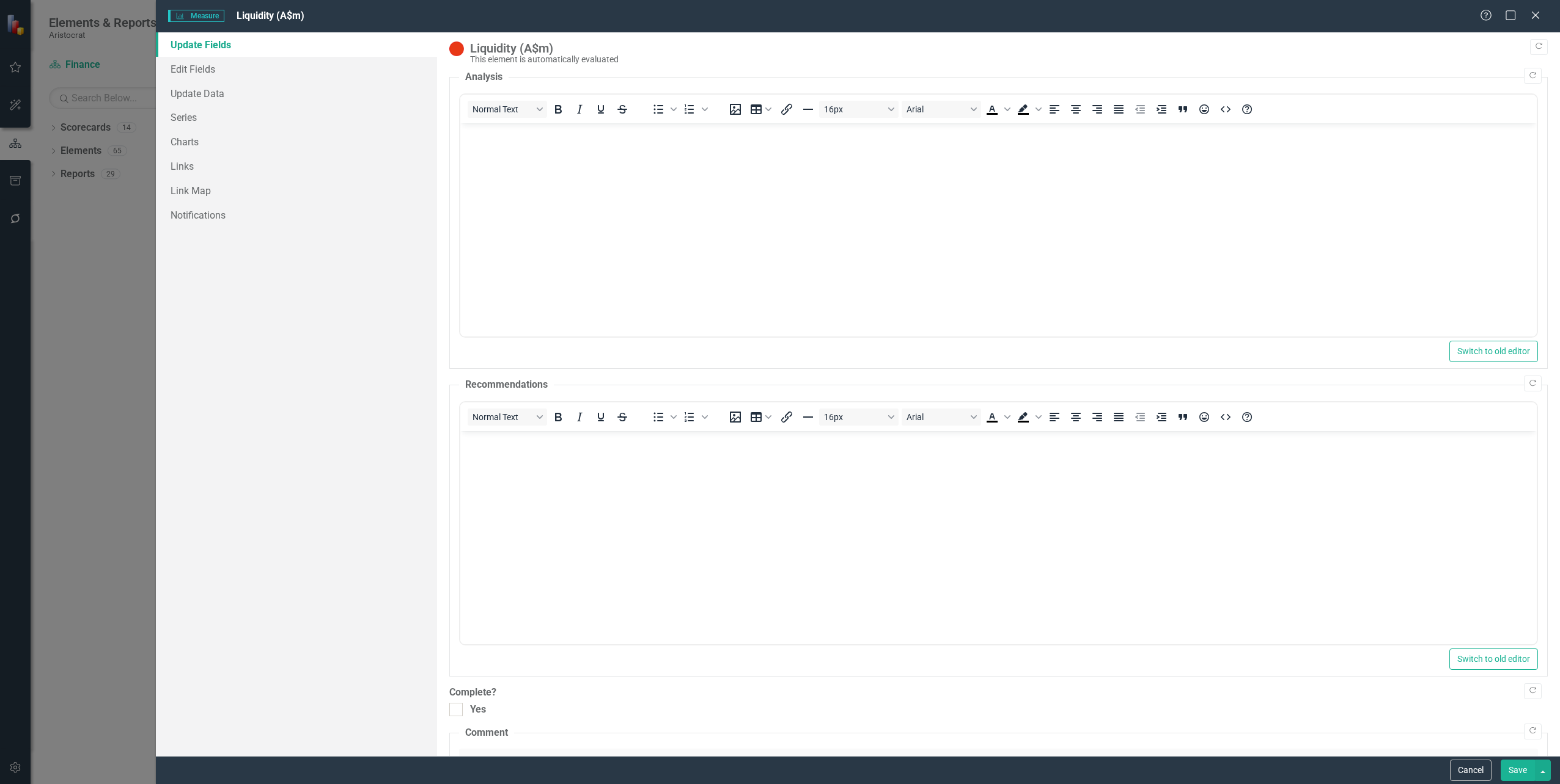
scroll to position [0, 0]
click at [206, 69] on link "Edit Fields" at bounding box center [295, 68] width 280 height 25
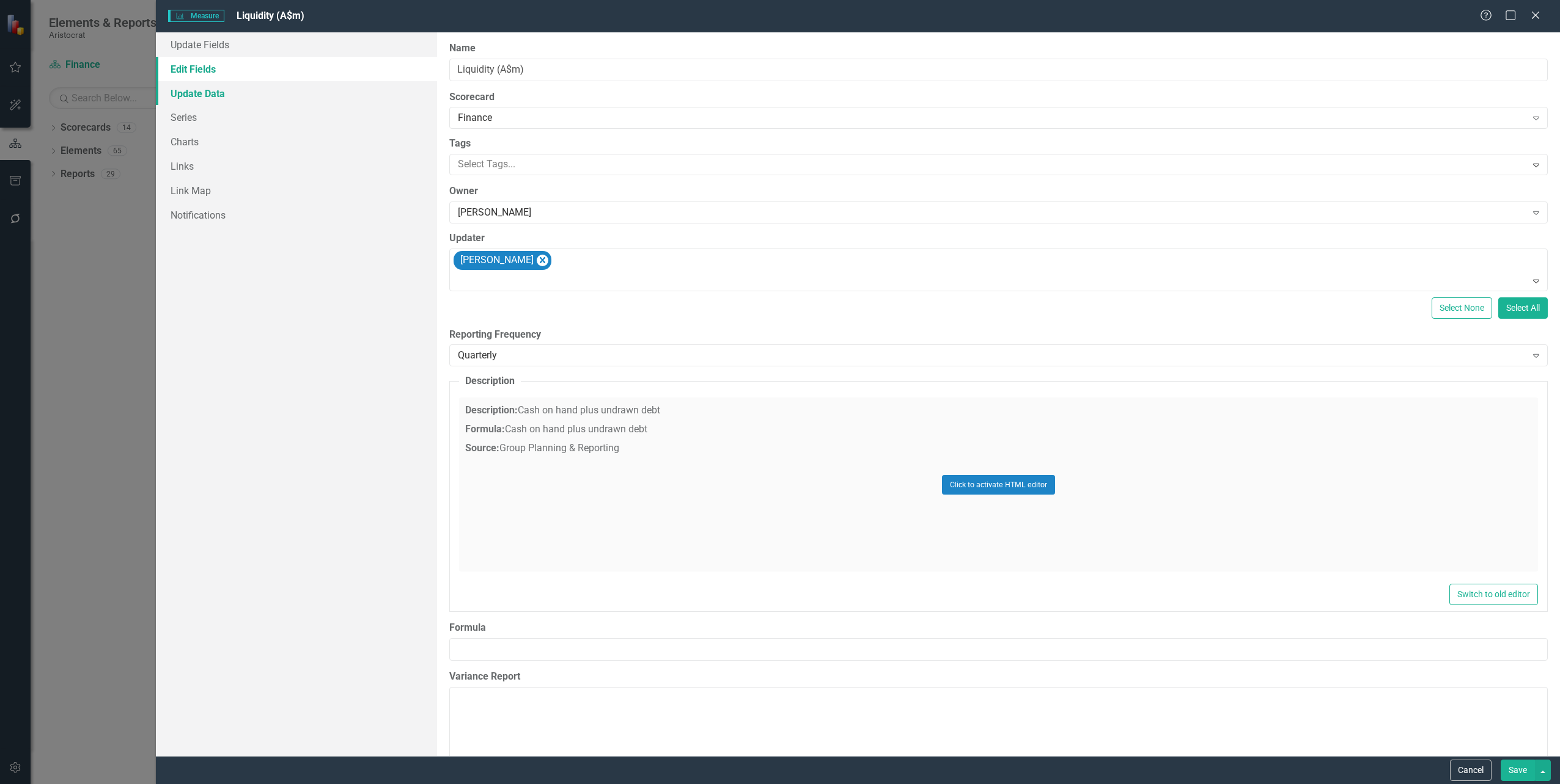
click at [205, 91] on link "Update Data" at bounding box center [295, 93] width 280 height 25
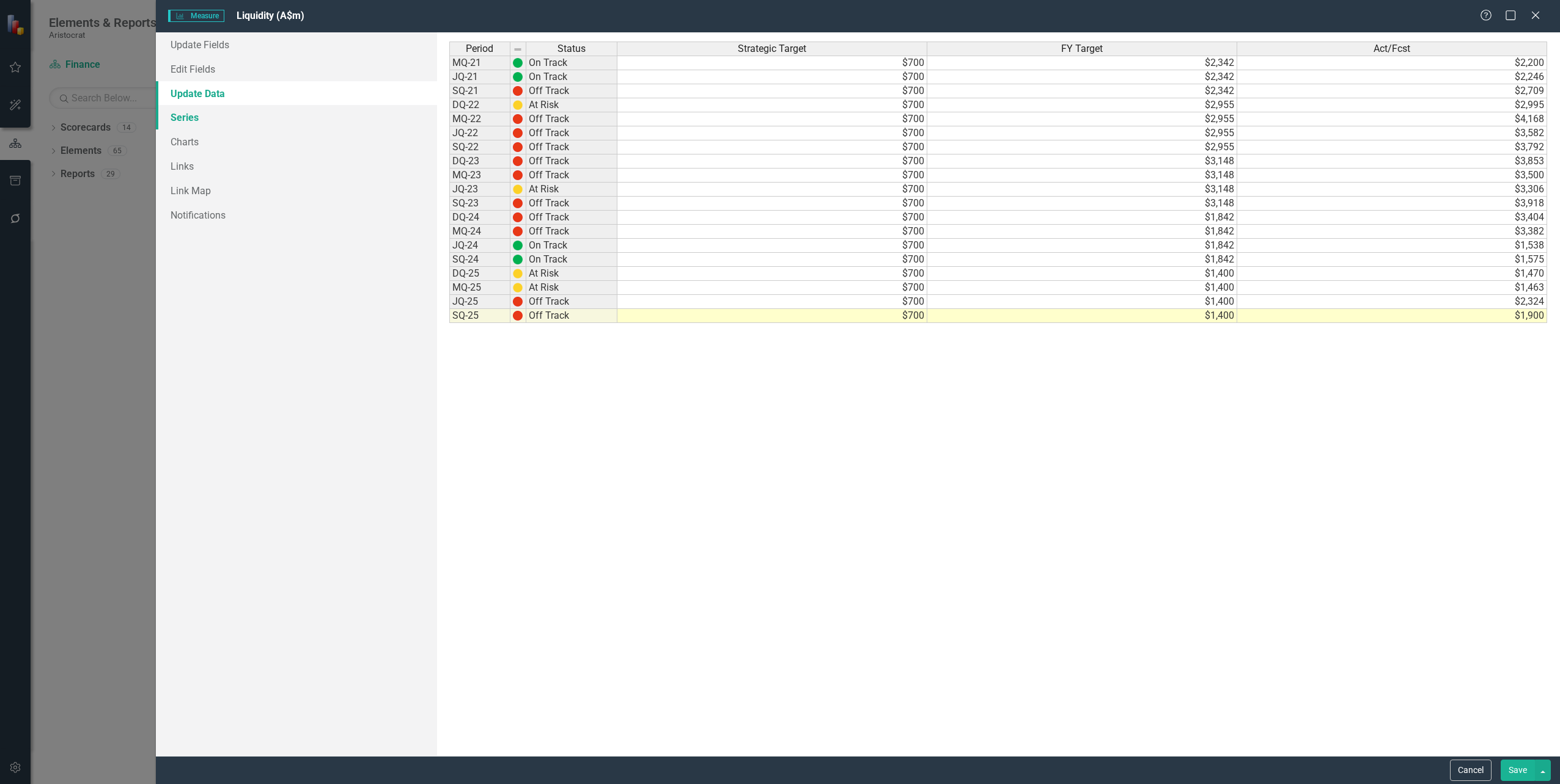
click at [214, 124] on link "Series" at bounding box center [295, 117] width 280 height 25
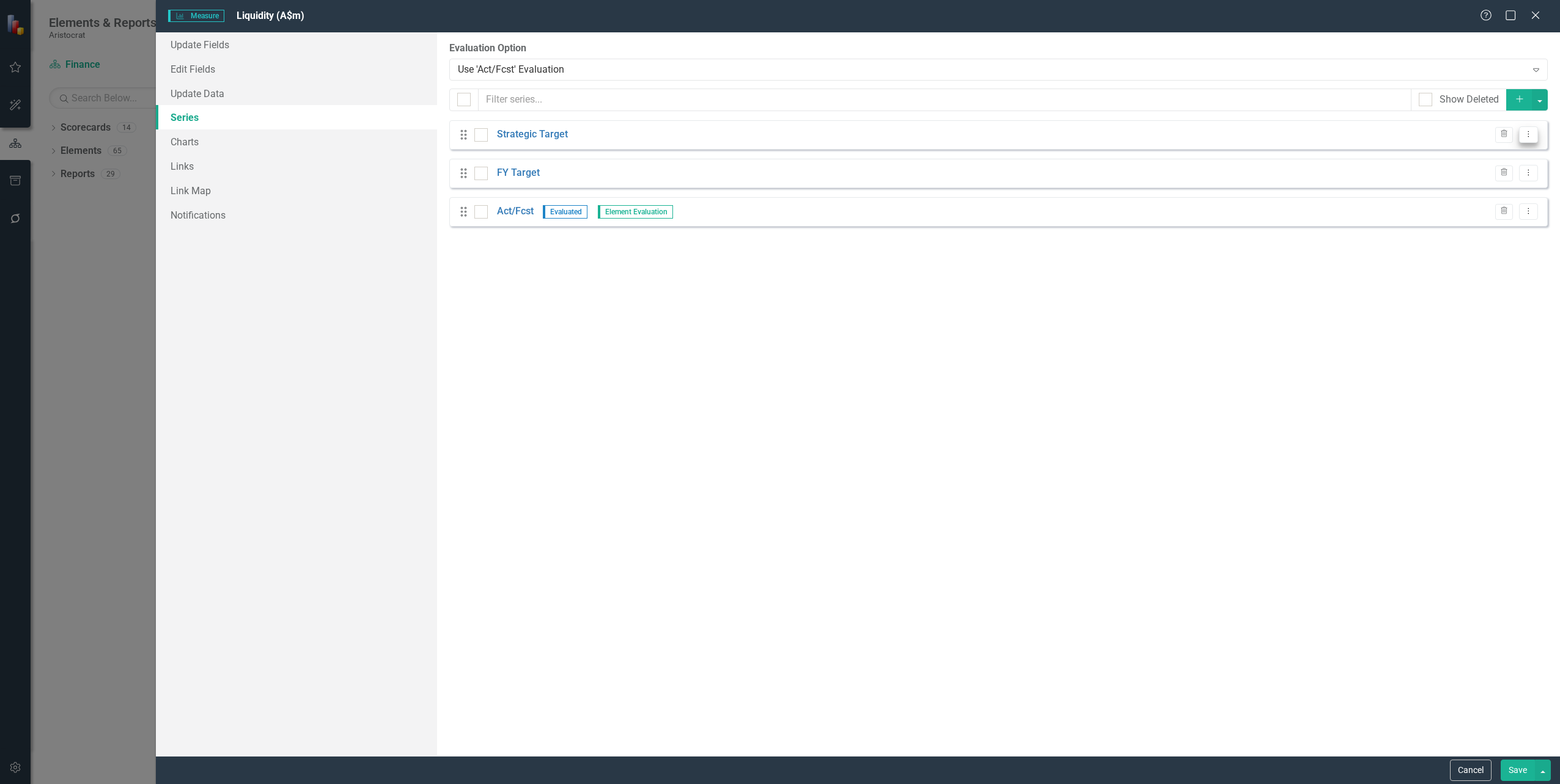
click at [1526, 134] on icon "Dropdown Menu" at bounding box center [1528, 134] width 10 height 8
click at [1500, 153] on link "Edit Edit Measure Series" at bounding box center [1468, 154] width 139 height 23
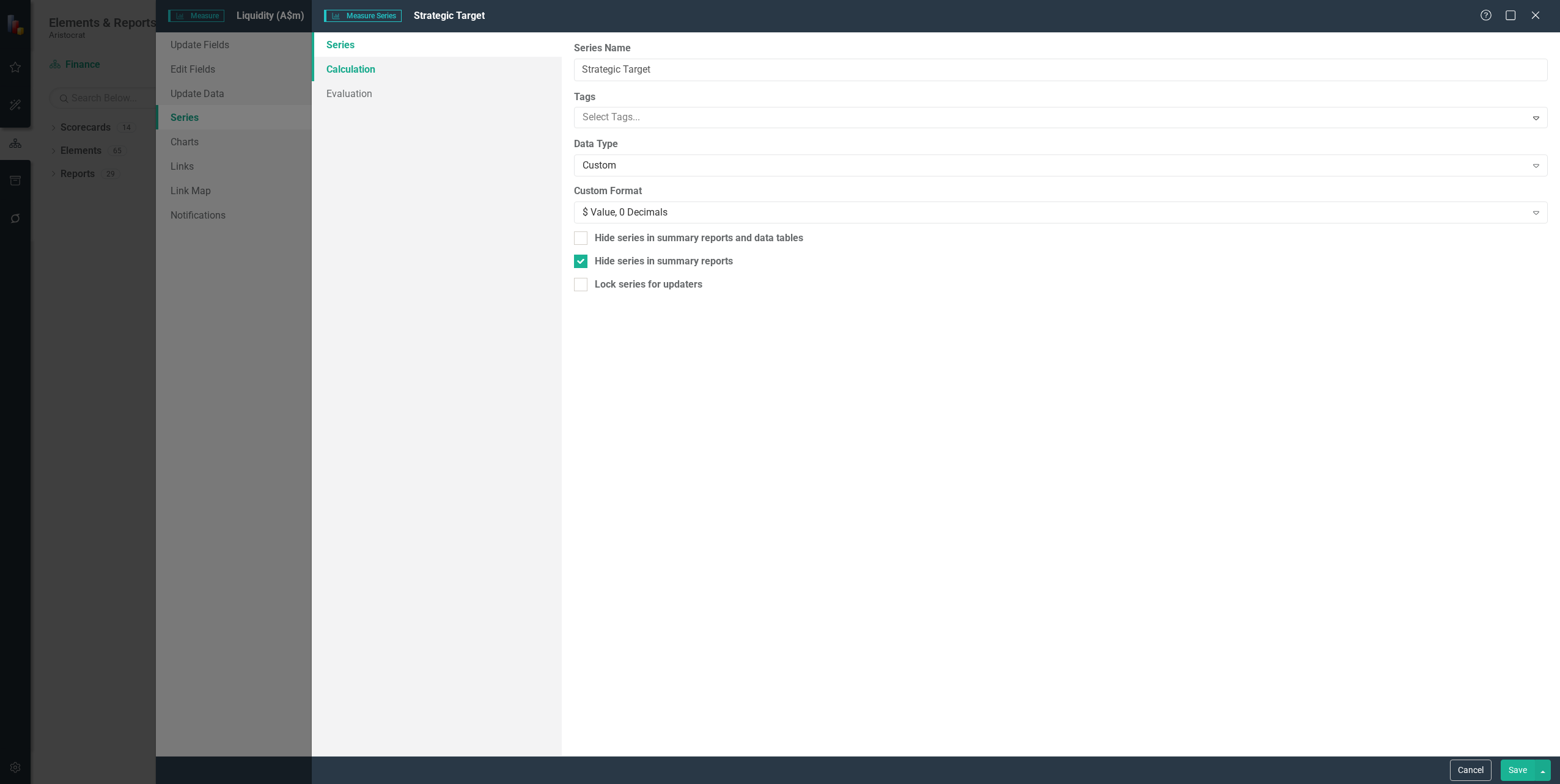
click at [378, 66] on link "Calculation" at bounding box center [437, 68] width 250 height 25
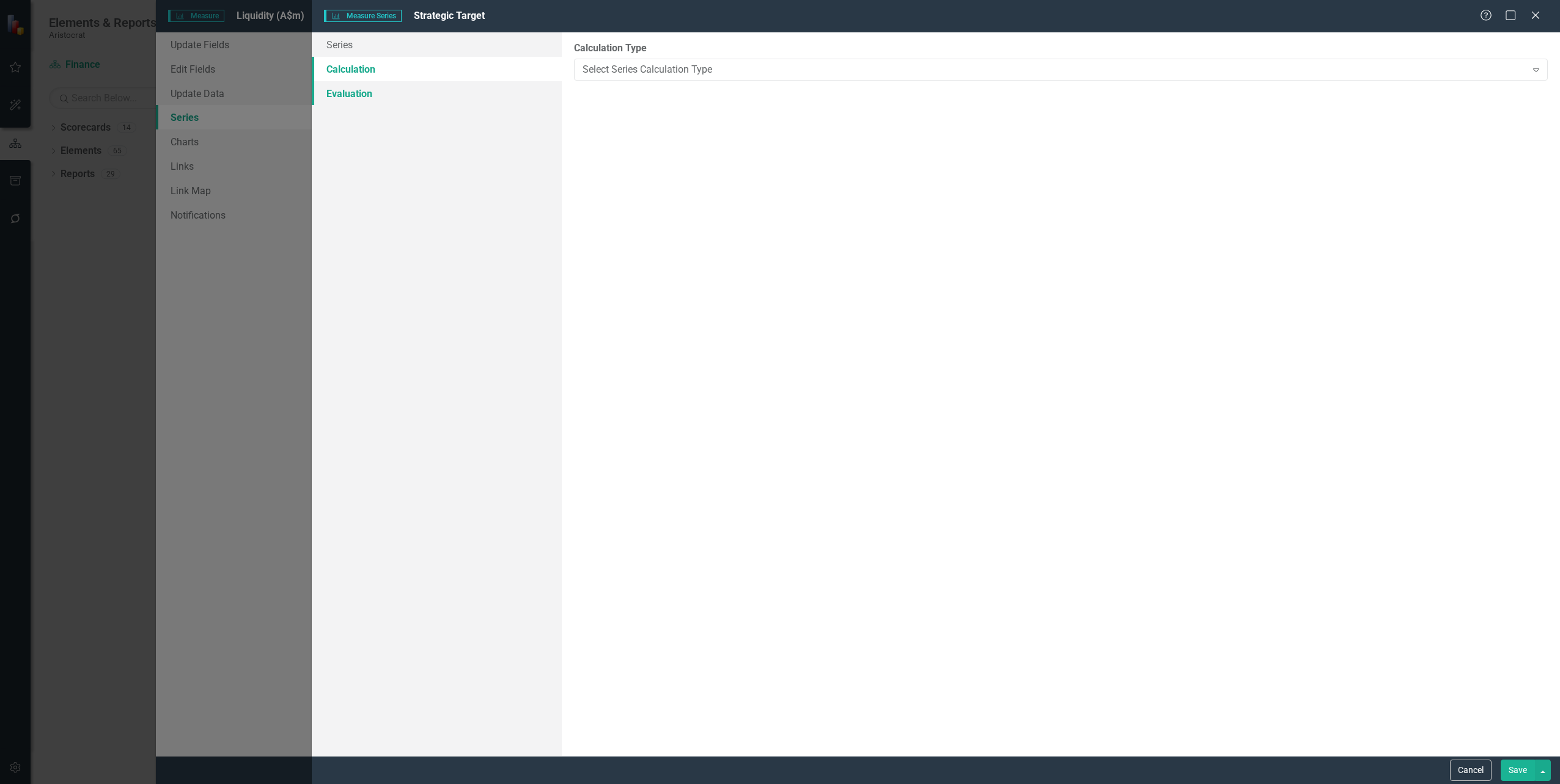
click at [364, 93] on link "Evaluation" at bounding box center [437, 93] width 250 height 25
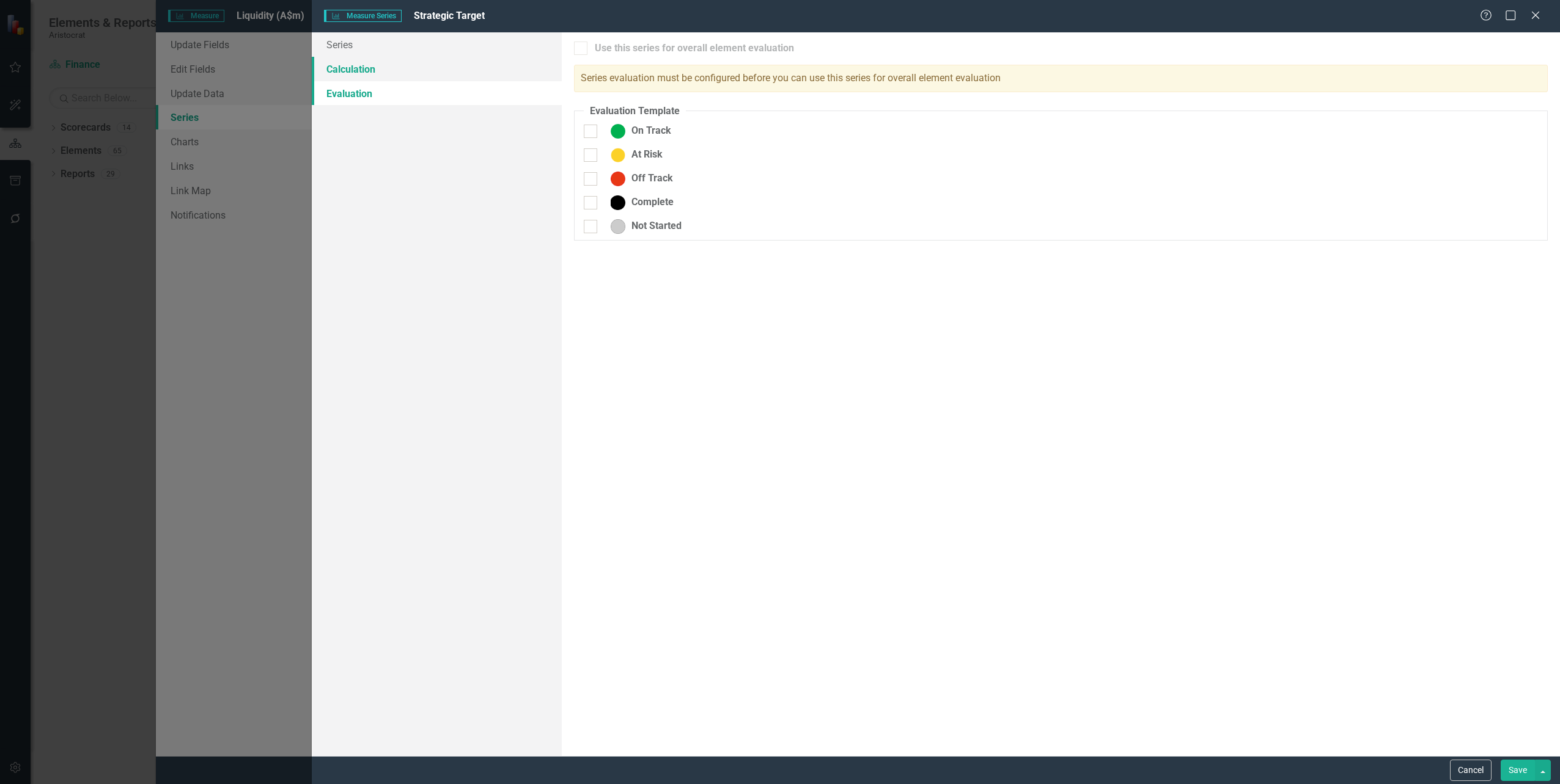
click at [372, 69] on link "Calculation" at bounding box center [437, 68] width 250 height 25
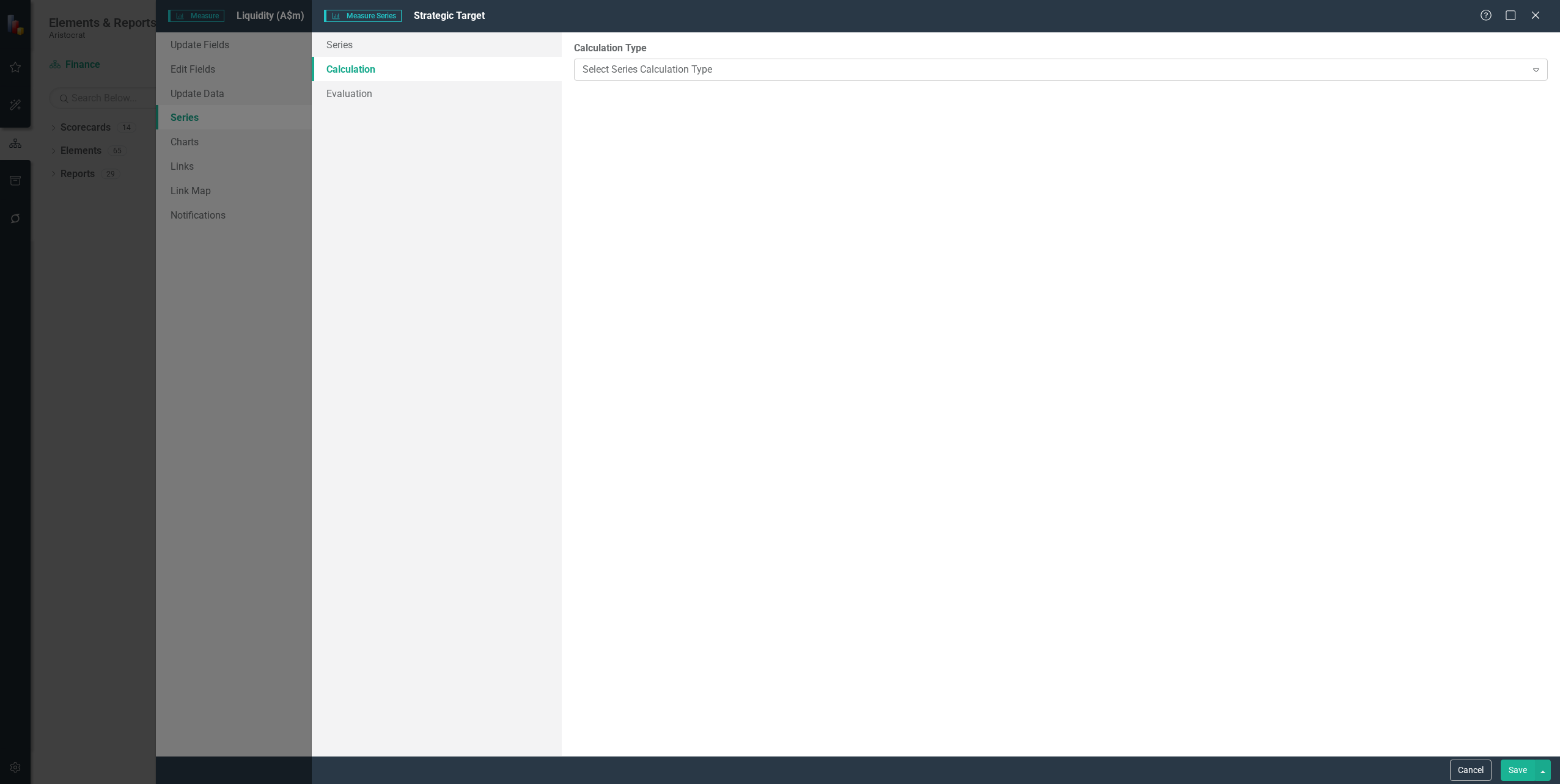
click at [1539, 69] on icon "Expand" at bounding box center [1536, 69] width 12 height 10
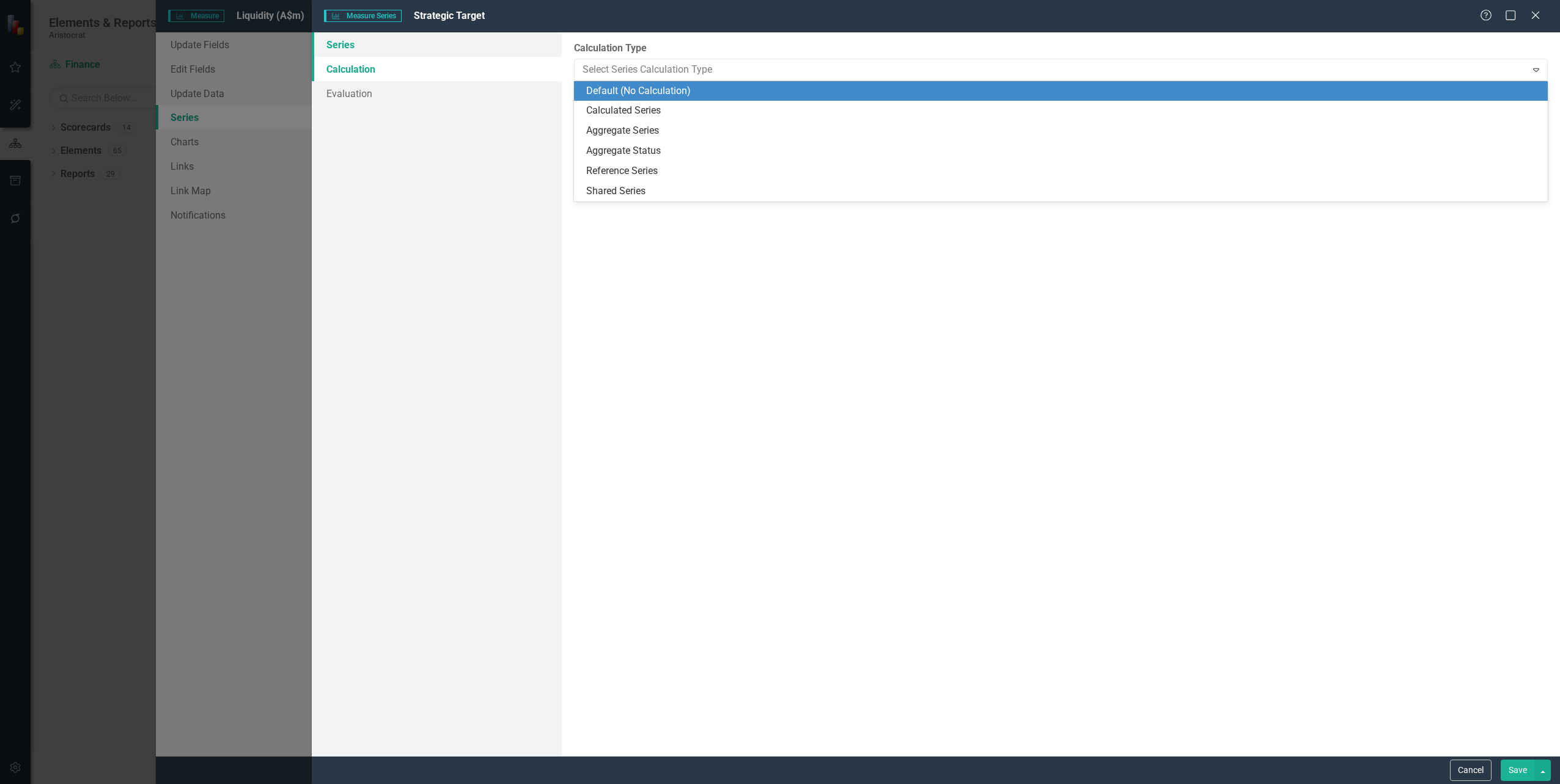
click at [355, 48] on link "Series" at bounding box center [437, 45] width 250 height 25
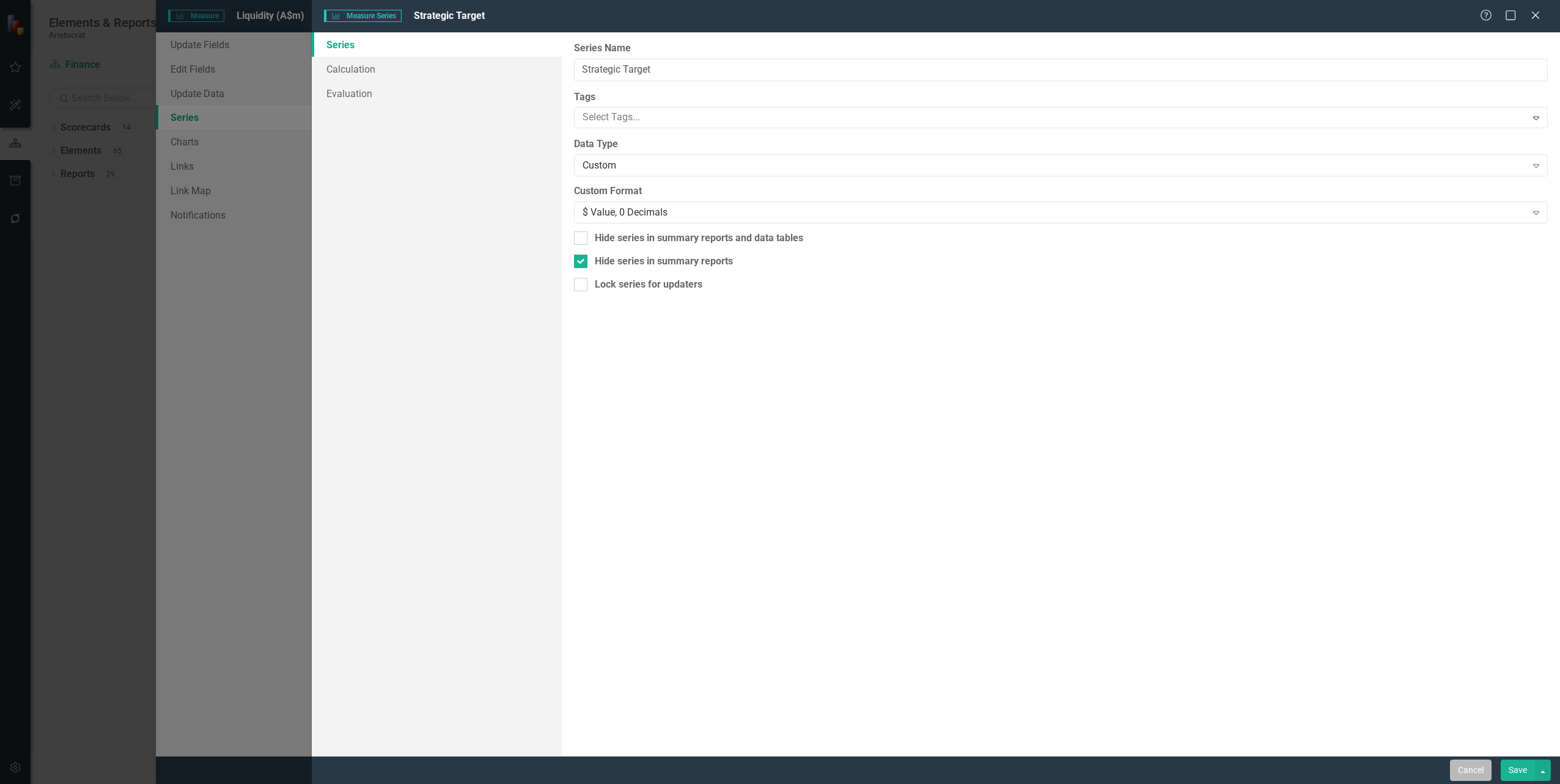
click at [1471, 774] on button "Cancel" at bounding box center [1471, 771] width 42 height 22
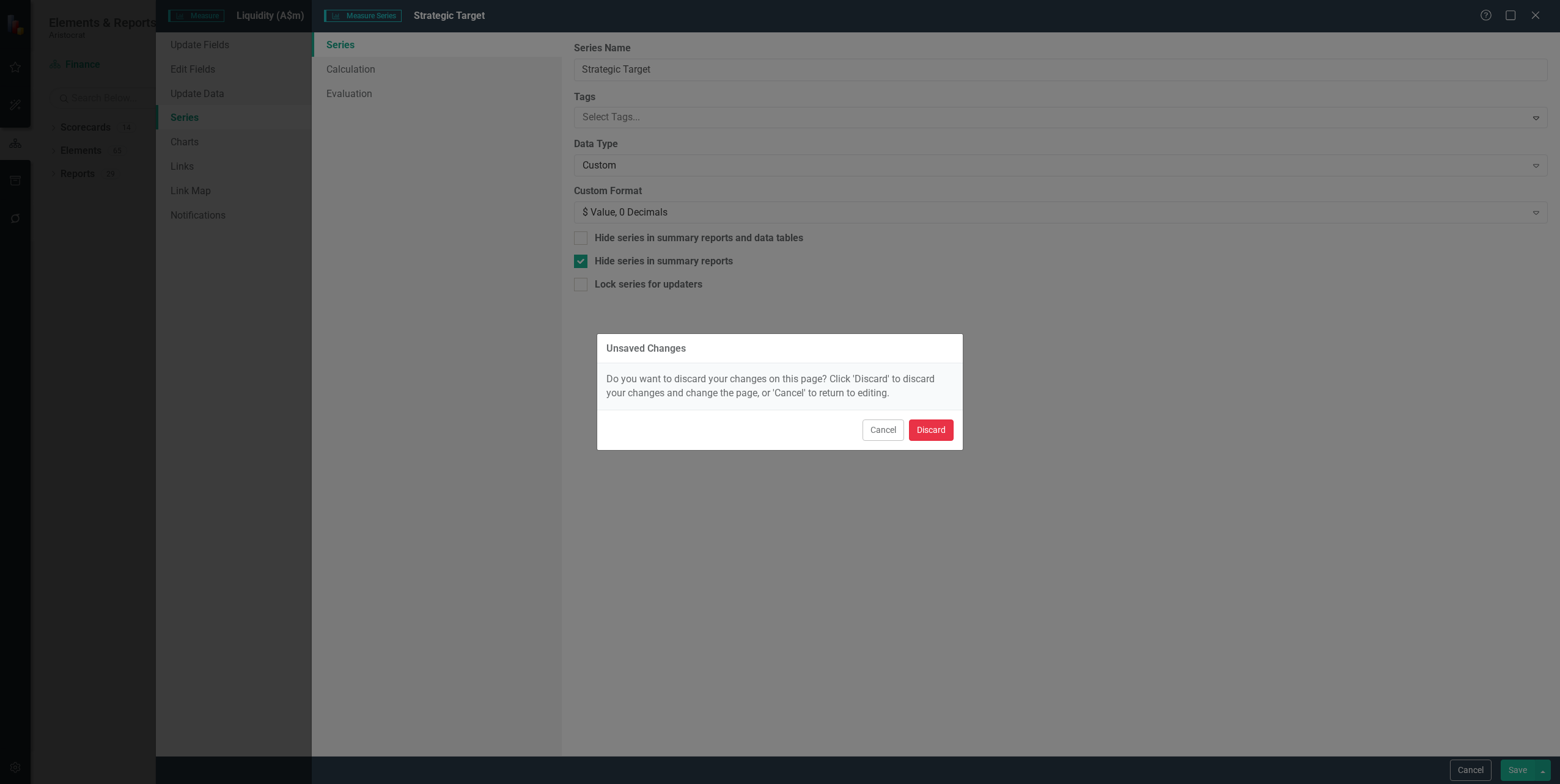
click at [939, 427] on button "Discard" at bounding box center [931, 431] width 45 height 22
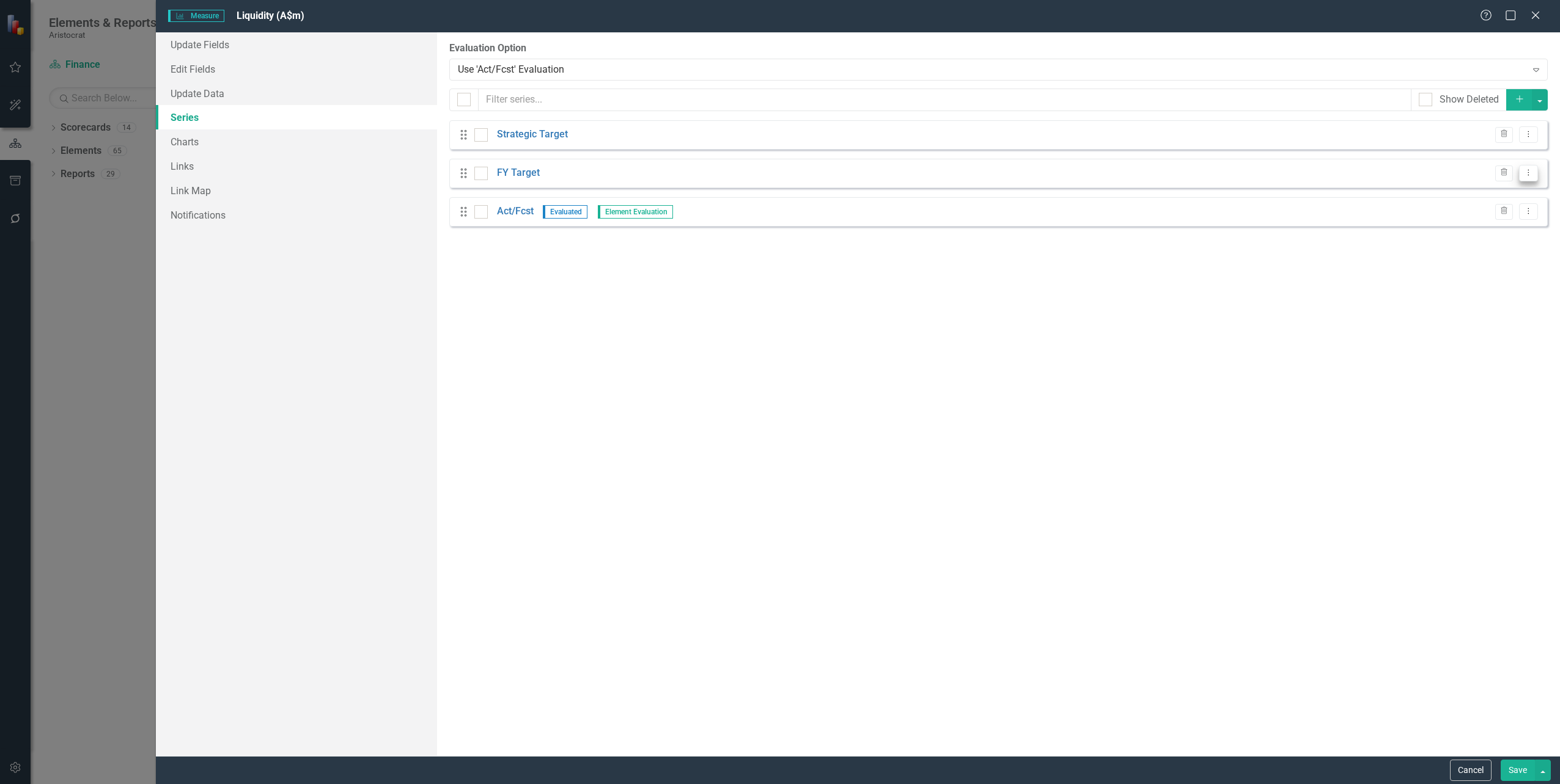
click at [1534, 176] on button "Dropdown Menu" at bounding box center [1527, 173] width 19 height 17
click at [1481, 197] on link "Edit Edit Measure Series" at bounding box center [1468, 193] width 139 height 23
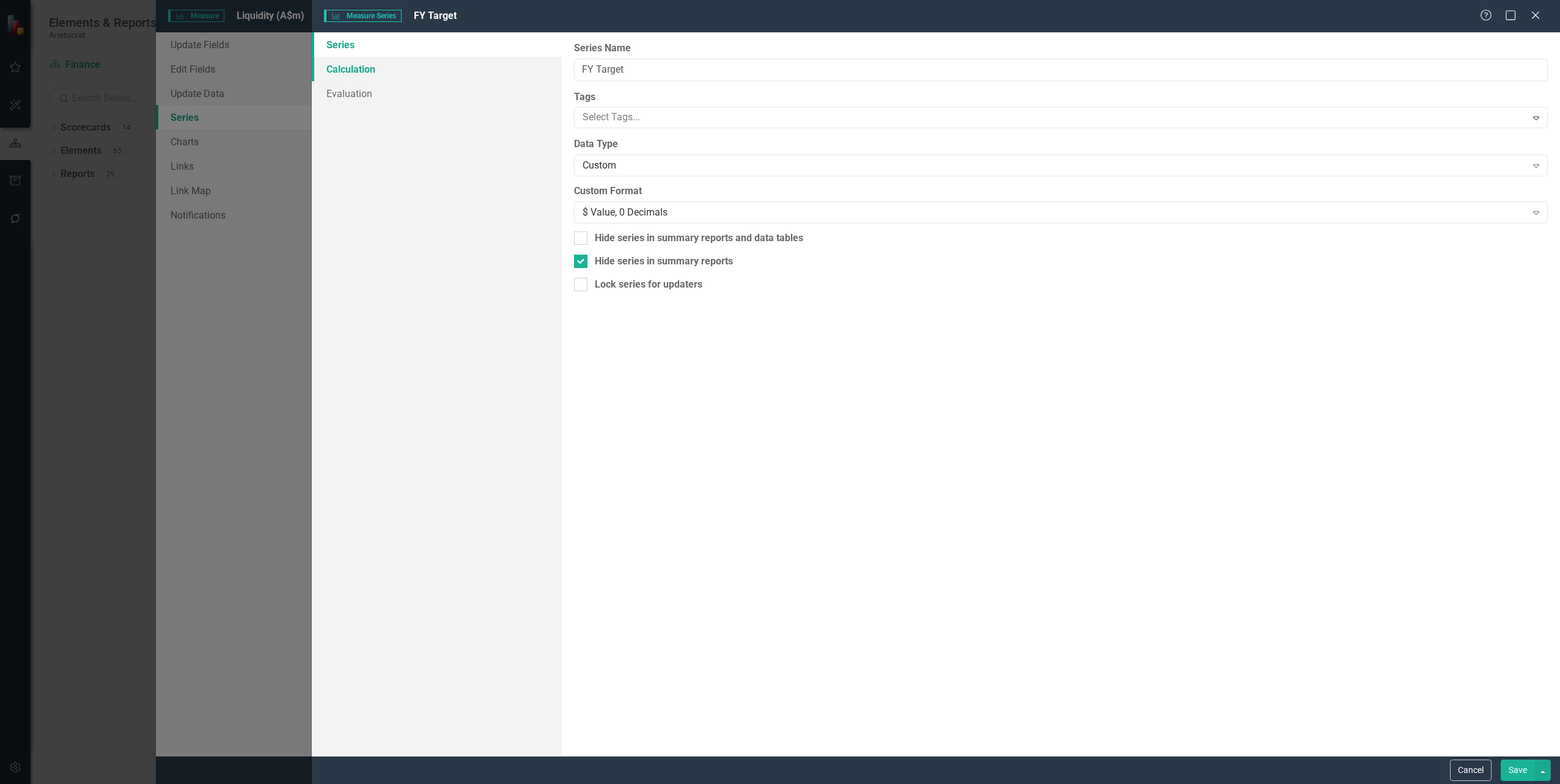
click at [343, 70] on link "Calculation" at bounding box center [437, 68] width 250 height 25
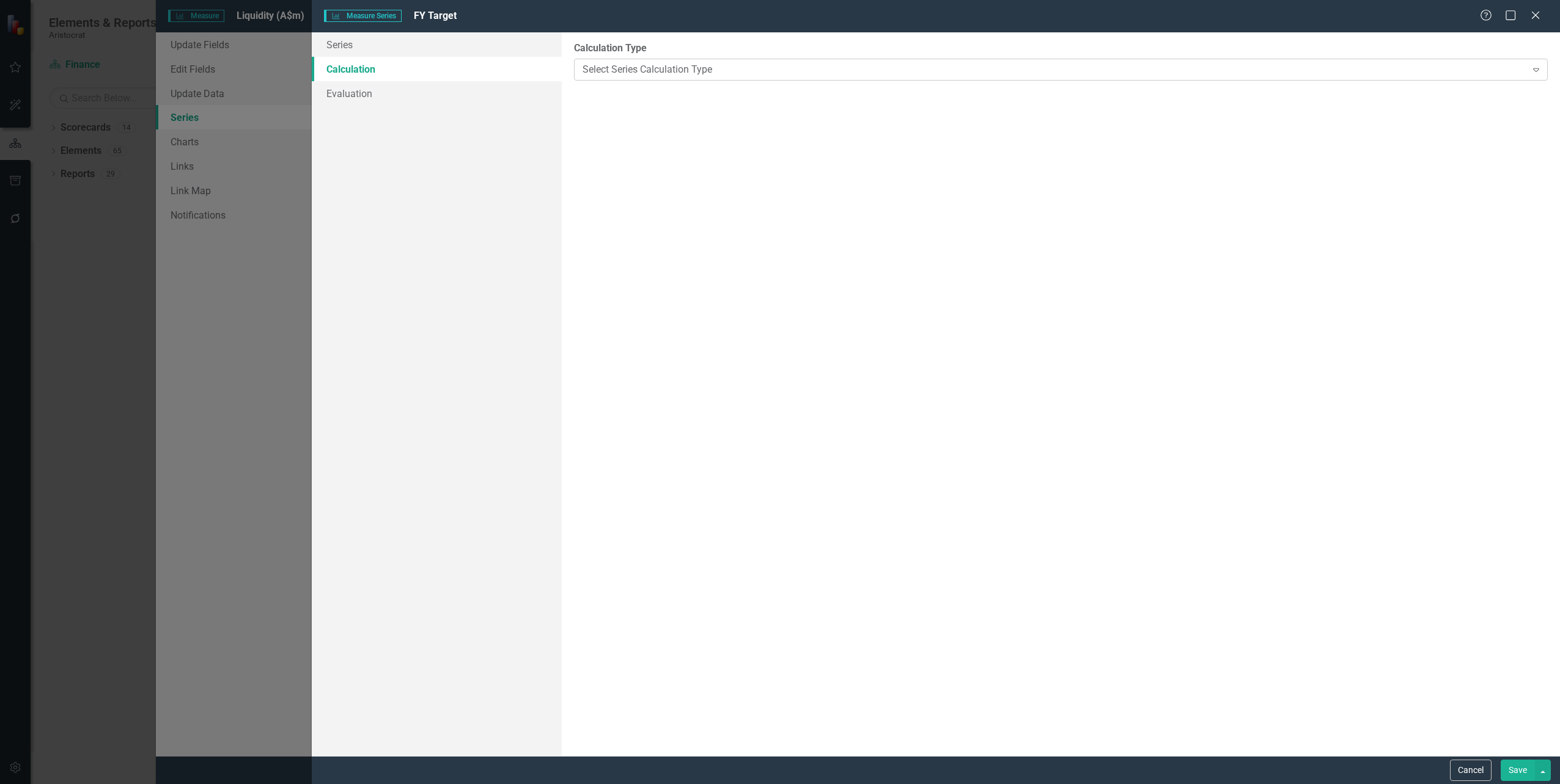
click at [1533, 74] on div "Expand" at bounding box center [1536, 69] width 22 height 20
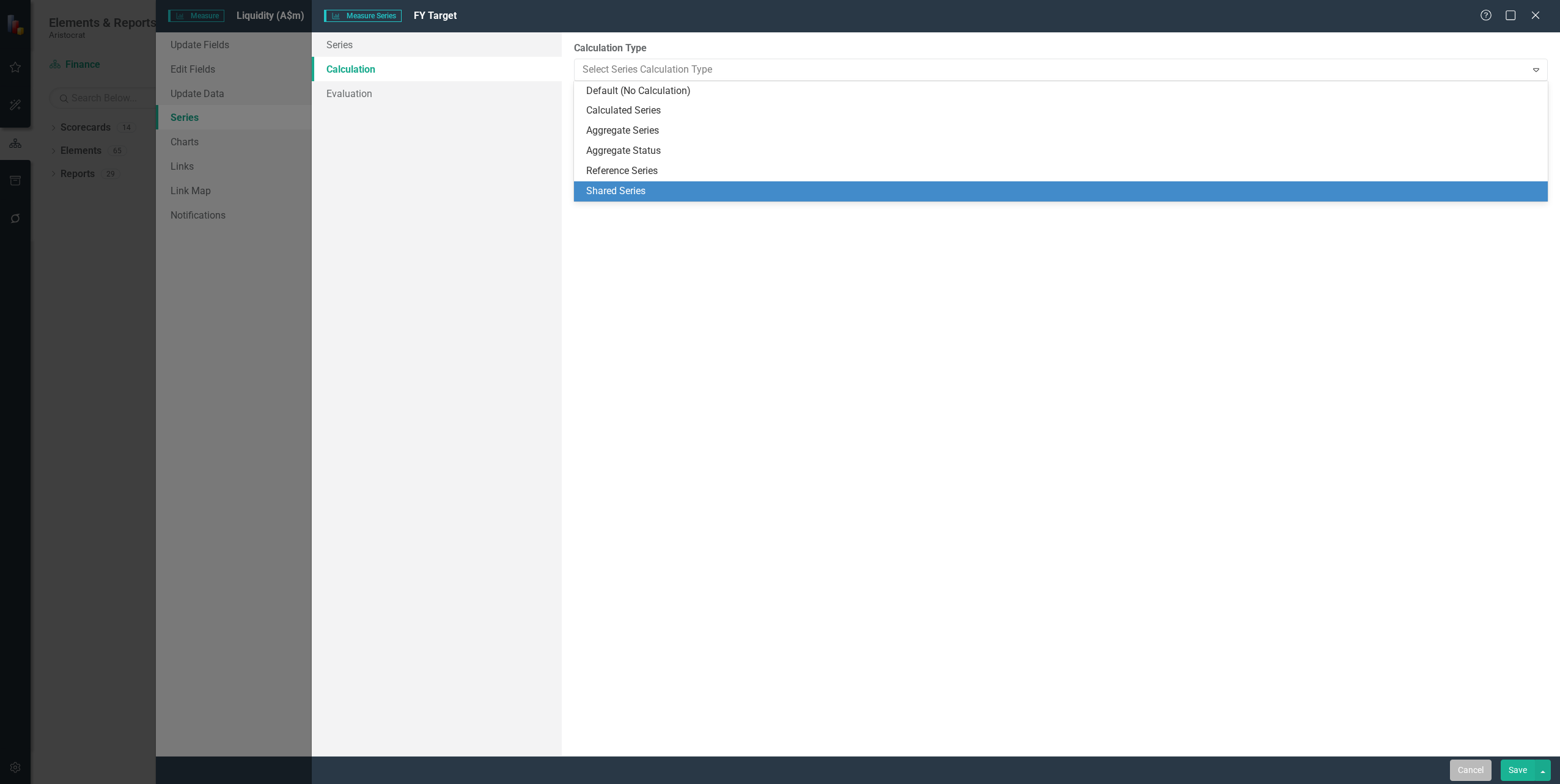
click at [1465, 764] on button "Cancel" at bounding box center [1471, 771] width 42 height 22
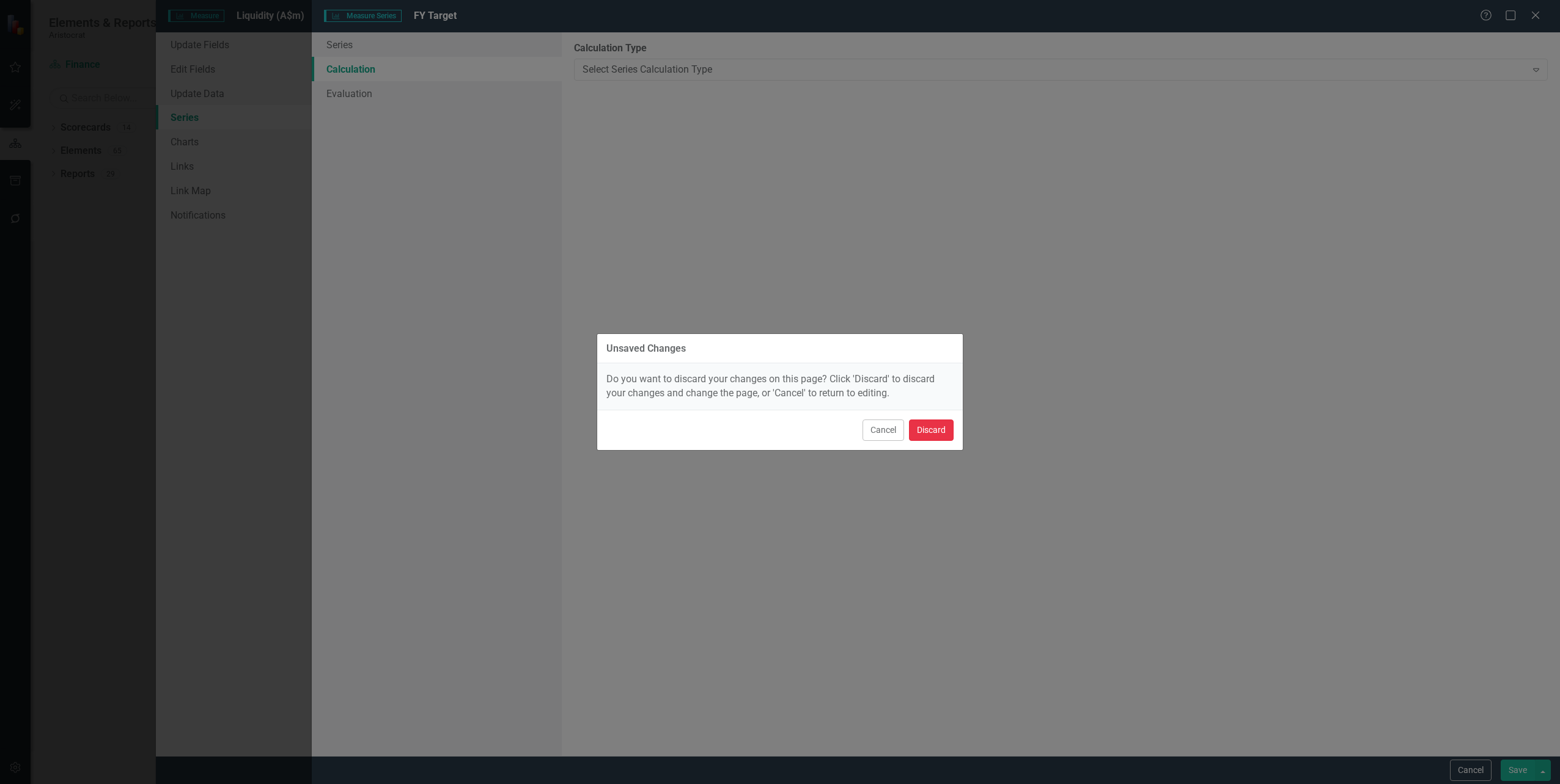
click at [931, 435] on button "Discard" at bounding box center [931, 431] width 45 height 22
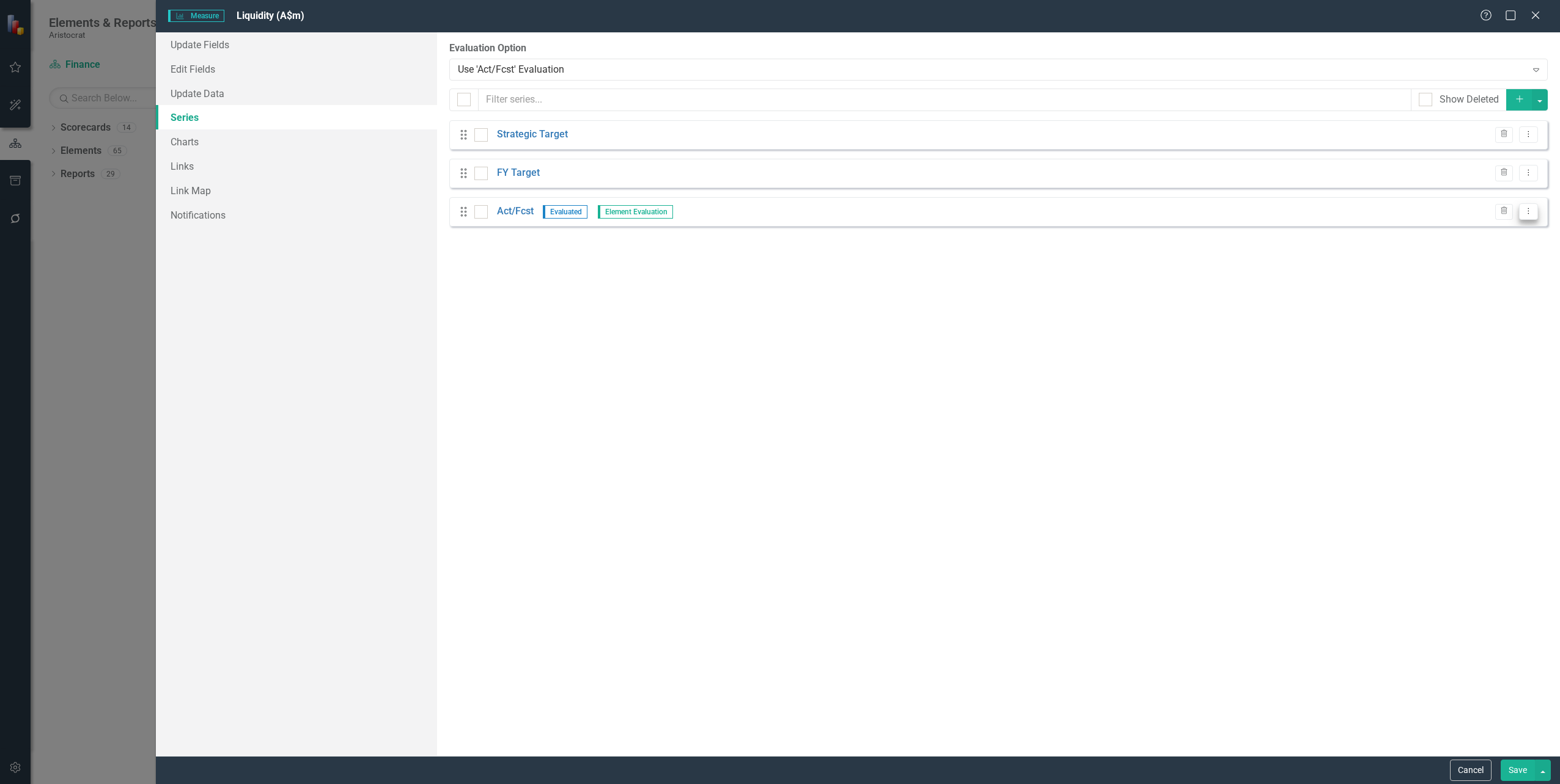
click at [1528, 218] on button "Dropdown Menu" at bounding box center [1527, 211] width 19 height 17
click at [1490, 229] on link "Edit Edit Measure Series" at bounding box center [1468, 232] width 139 height 23
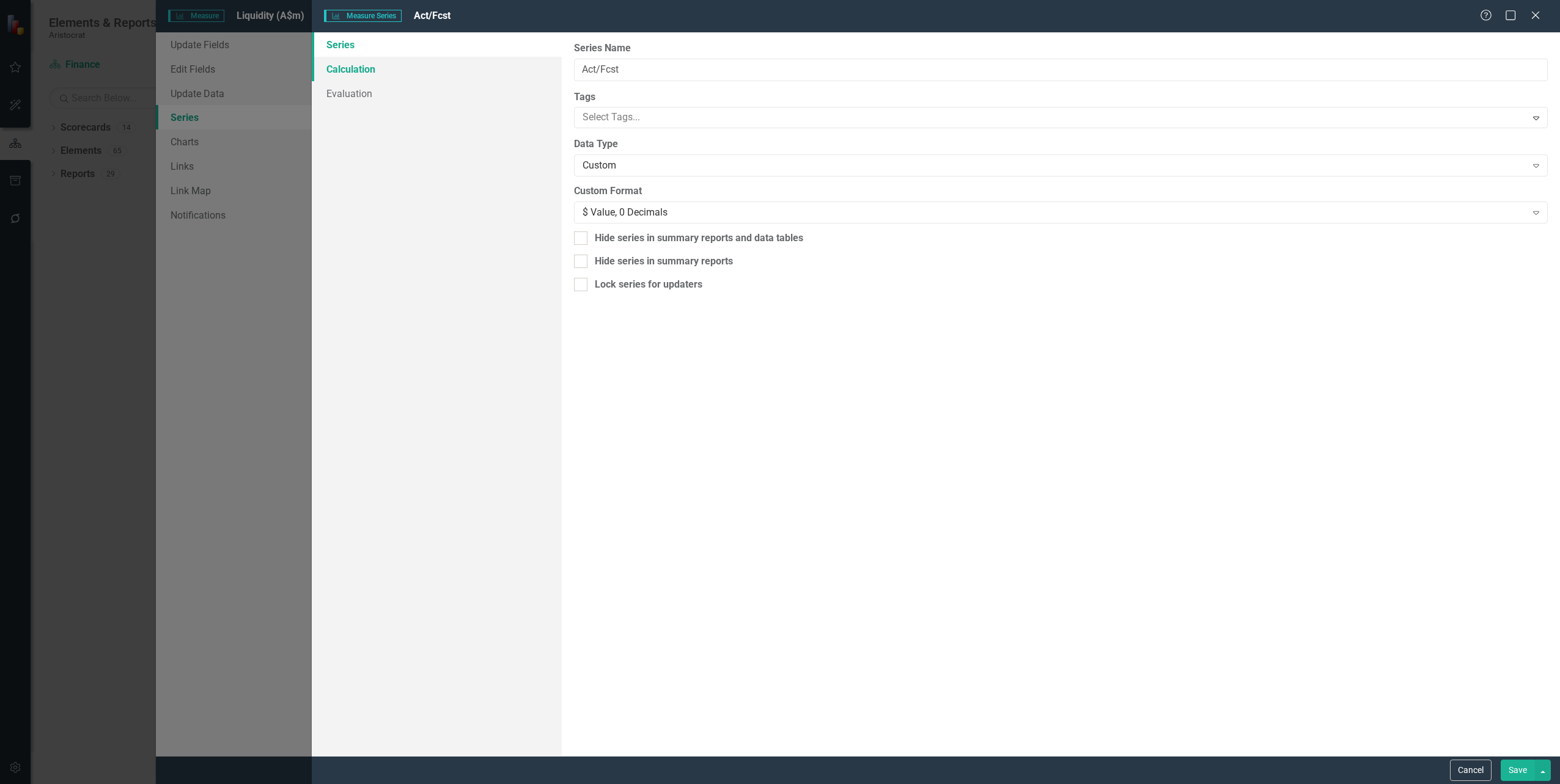
click at [362, 69] on link "Calculation" at bounding box center [437, 68] width 250 height 25
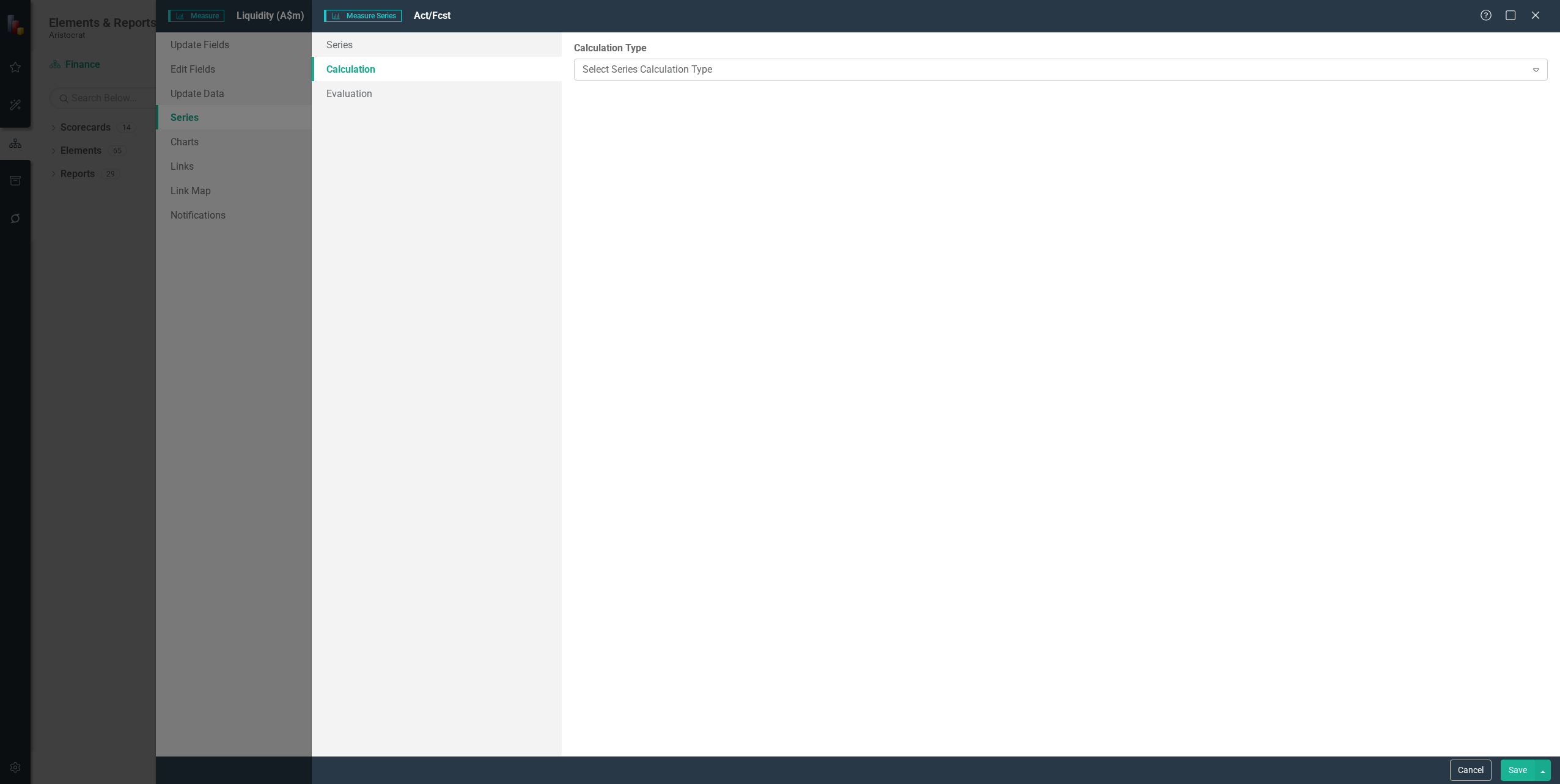
click at [1536, 71] on icon "Expand" at bounding box center [1536, 69] width 12 height 10
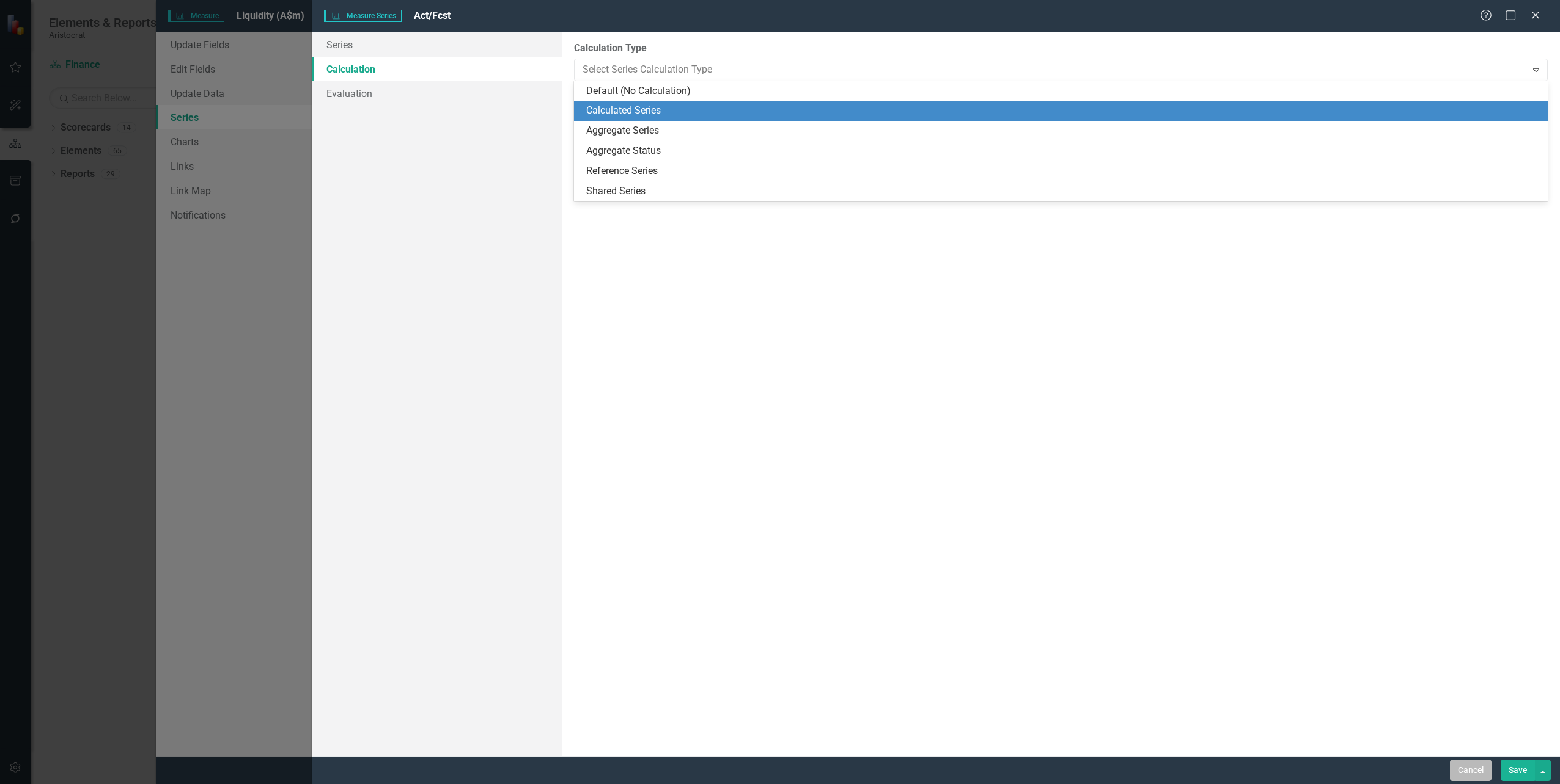
click at [1458, 767] on button "Cancel" at bounding box center [1471, 771] width 42 height 22
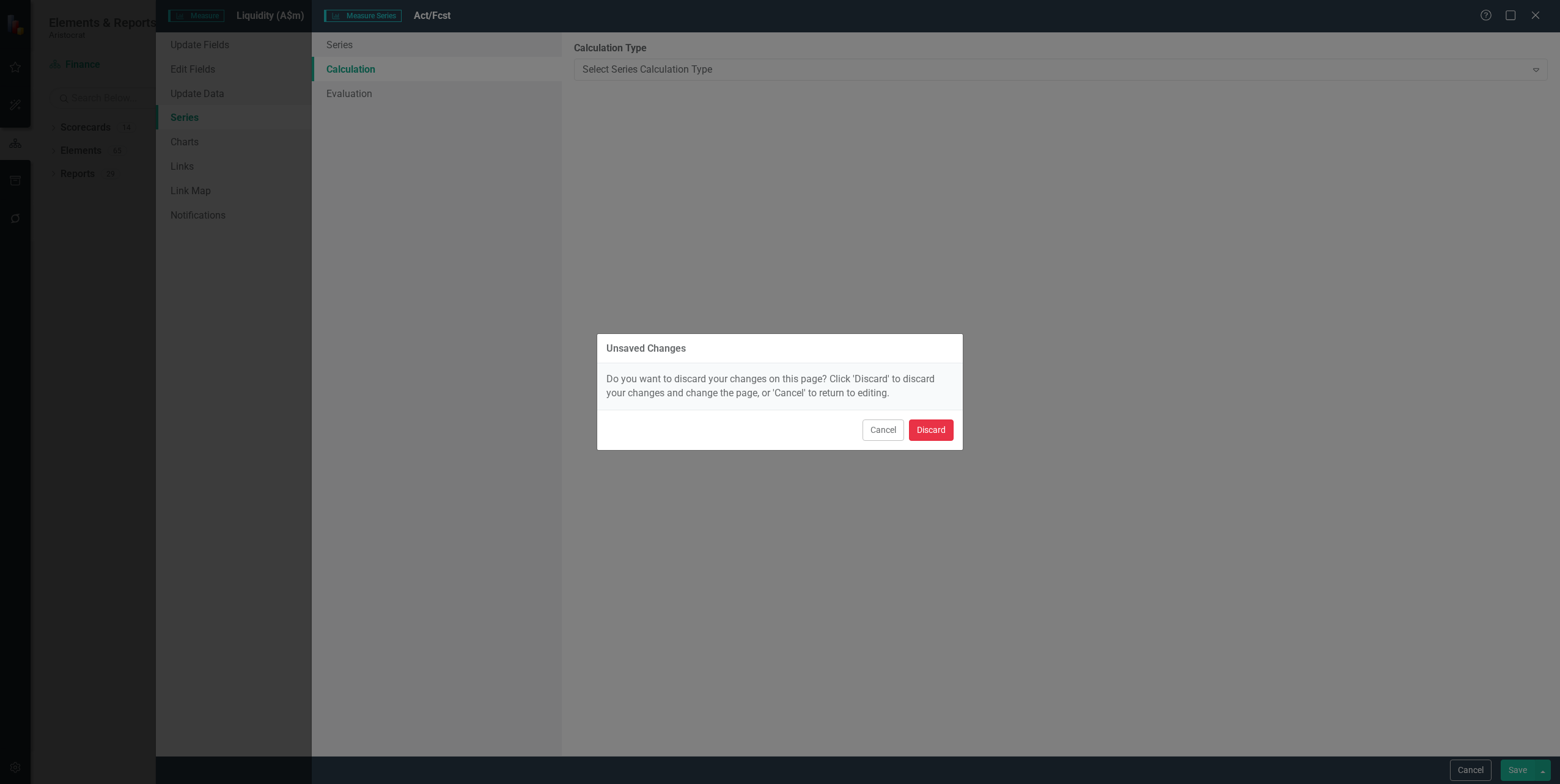
click at [917, 429] on button "Discard" at bounding box center [931, 431] width 45 height 22
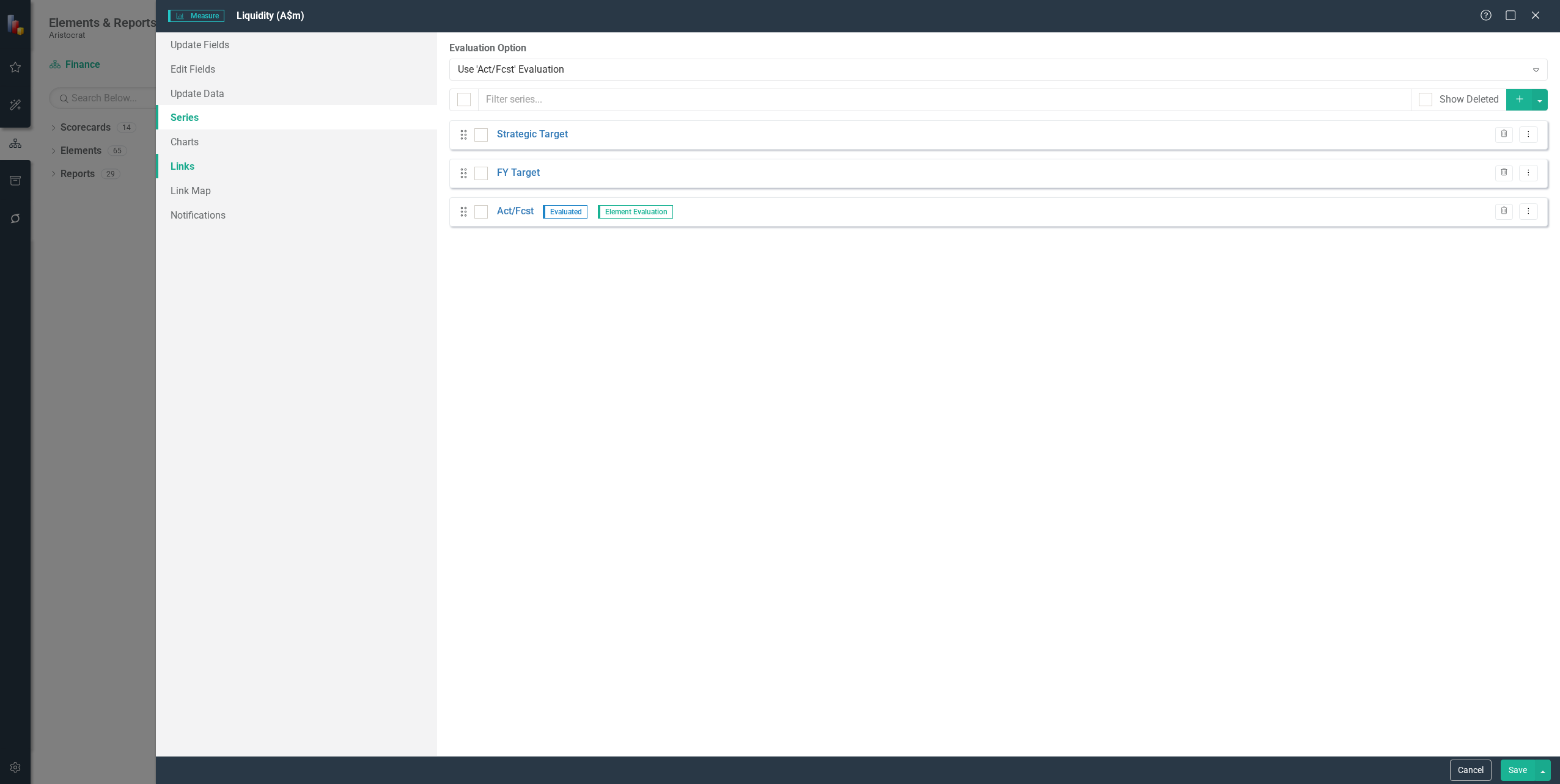
click at [190, 172] on link "Links" at bounding box center [295, 166] width 280 height 25
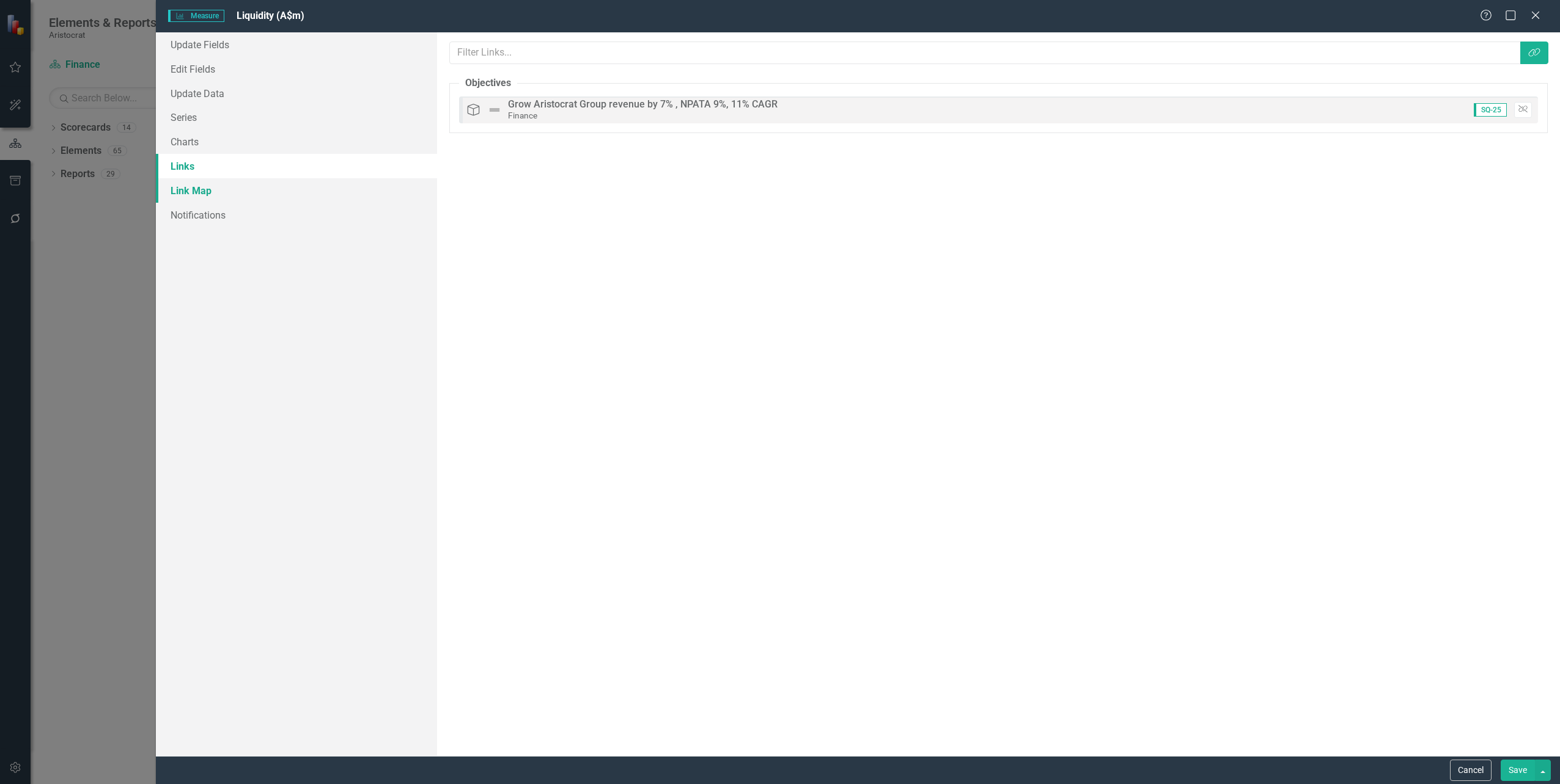
click at [191, 195] on link "Link Map" at bounding box center [295, 190] width 280 height 25
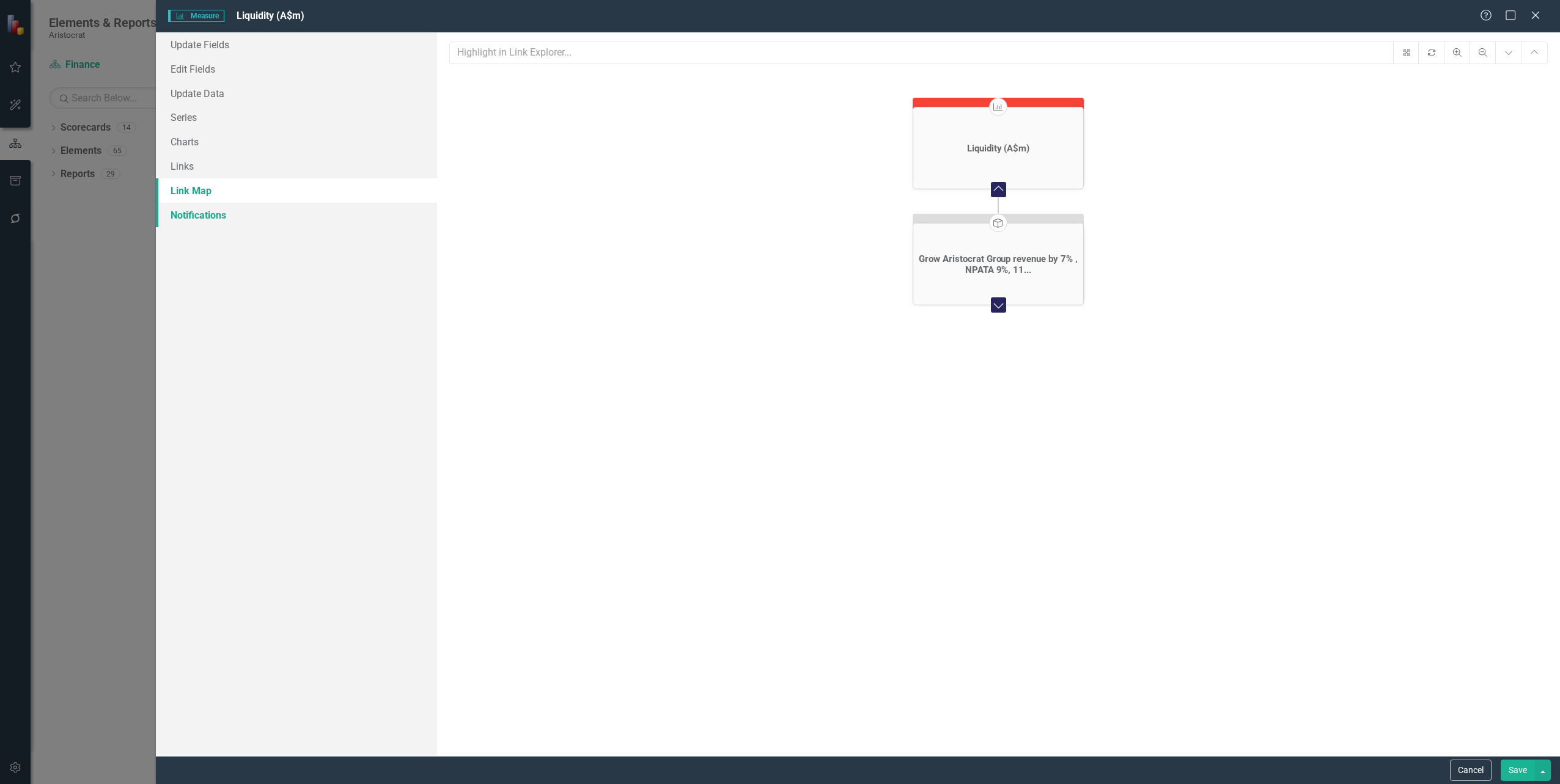
click at [190, 213] on link "Notifications" at bounding box center [295, 215] width 280 height 25
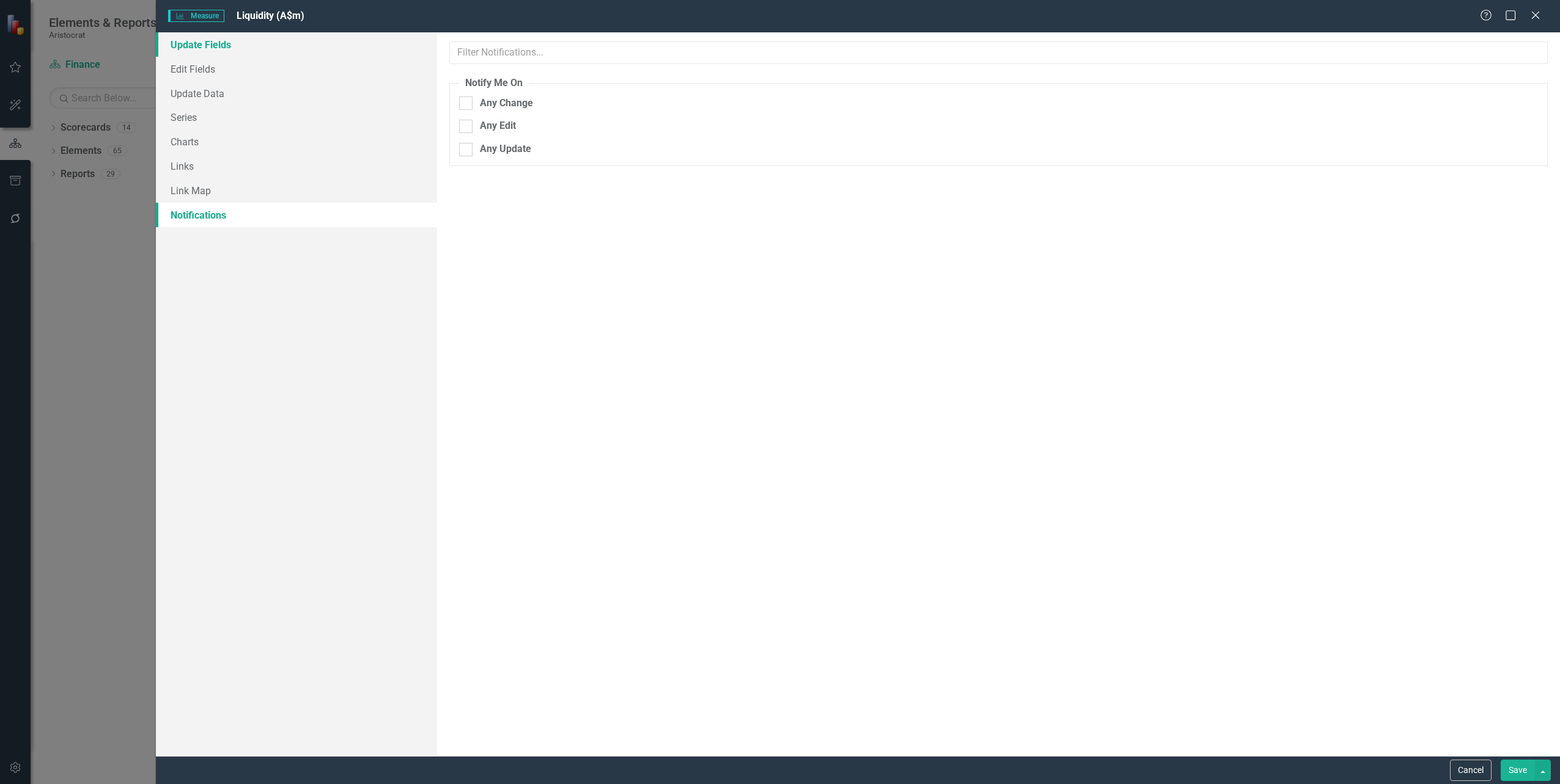
click at [184, 45] on link "Update Fields" at bounding box center [295, 45] width 280 height 25
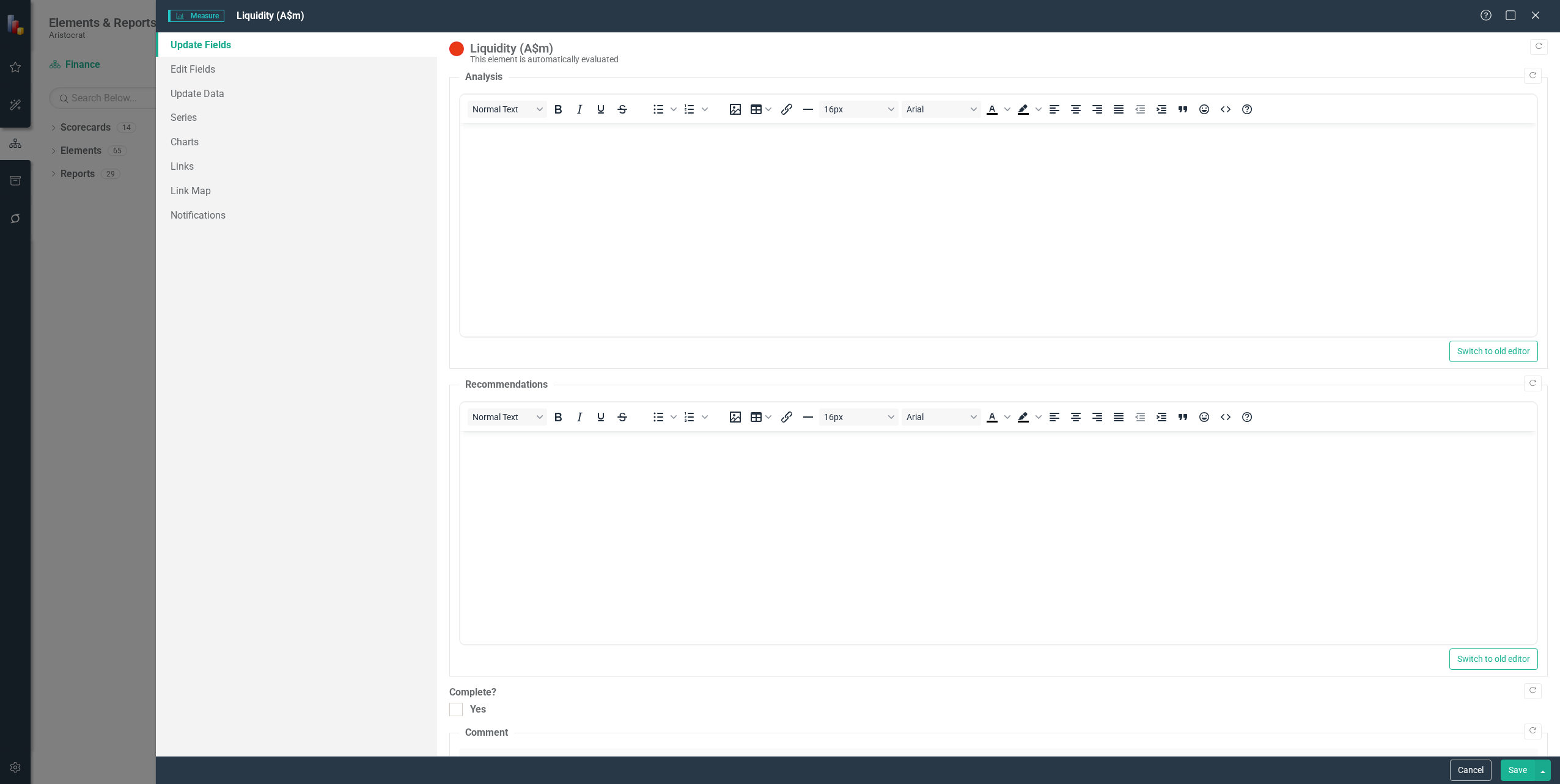
scroll to position [226, 0]
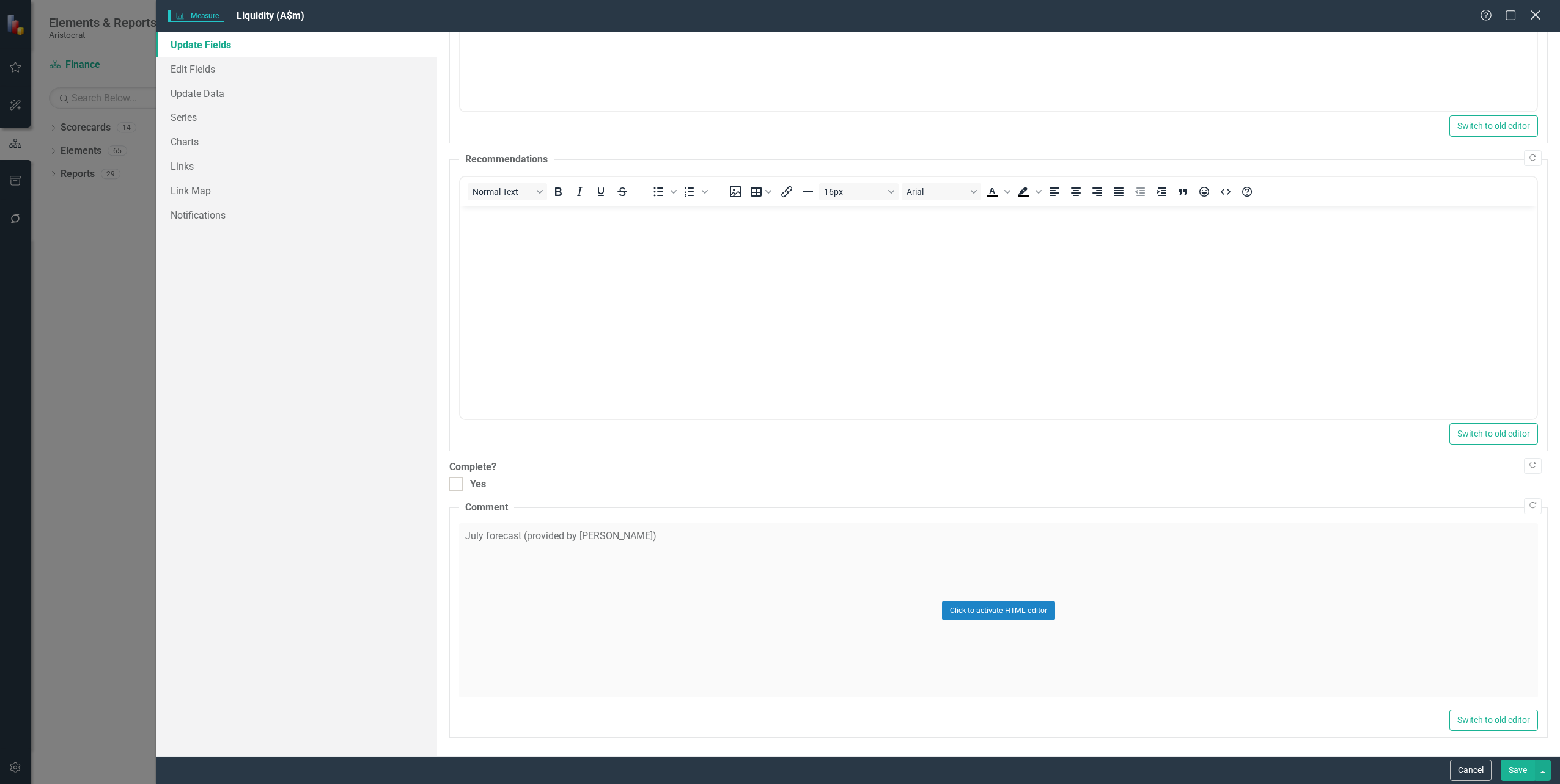
click at [1536, 19] on icon "Close" at bounding box center [1534, 15] width 15 height 12
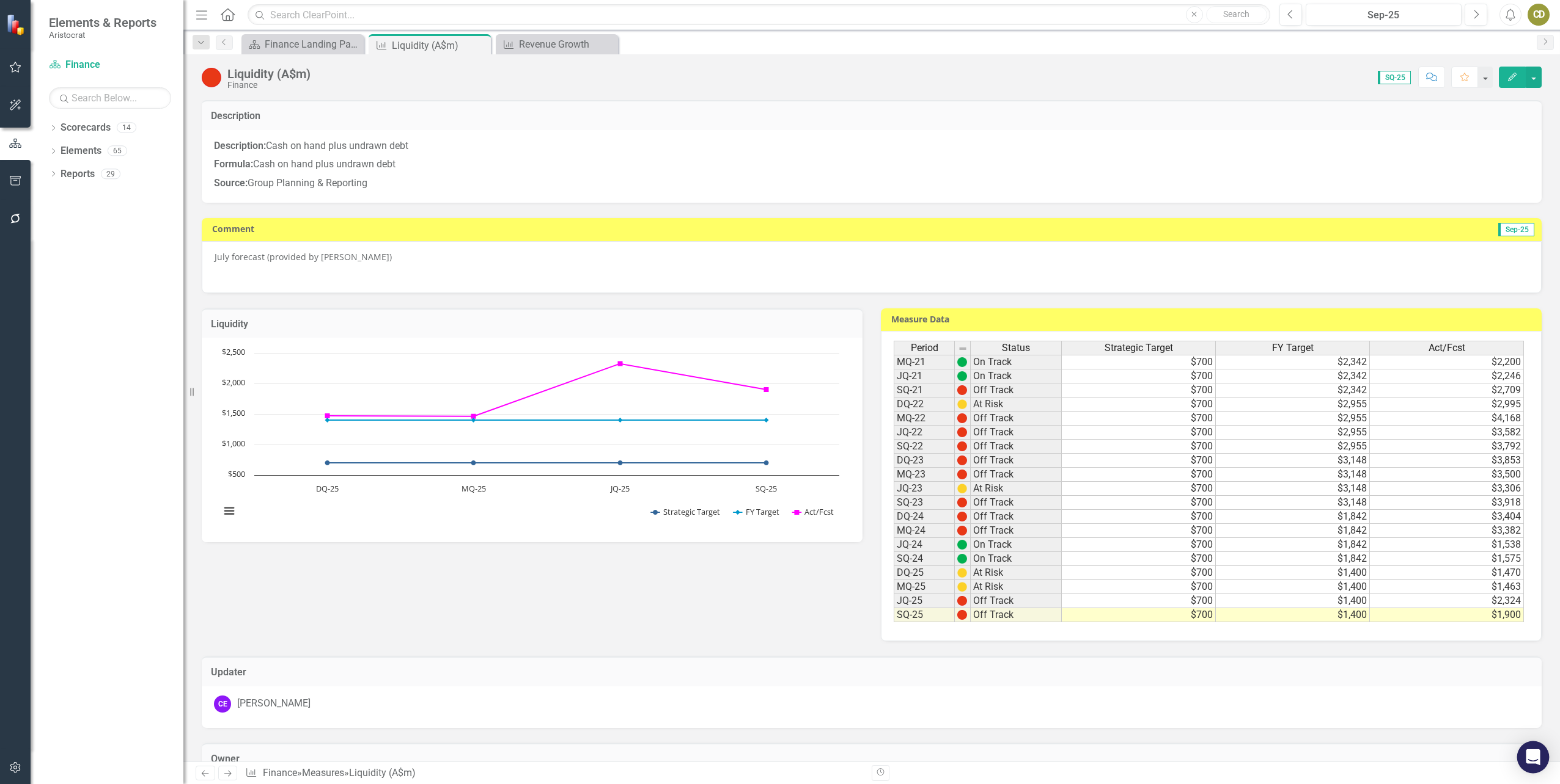
click at [1536, 760] on icon "Open Intercom Messenger" at bounding box center [1533, 757] width 16 height 16
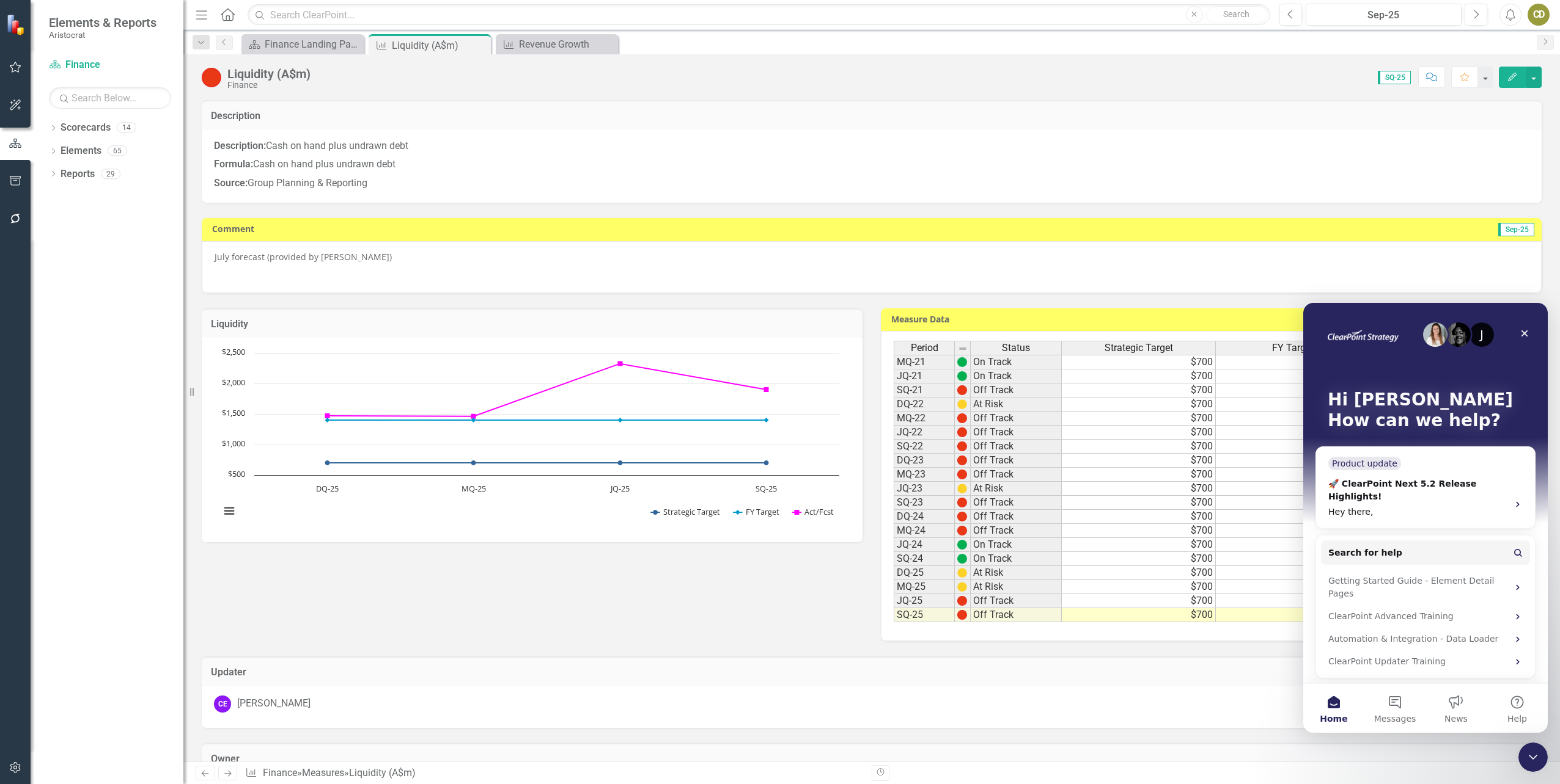
scroll to position [0, 0]
click at [1439, 540] on button "Search for help" at bounding box center [1425, 552] width 209 height 25
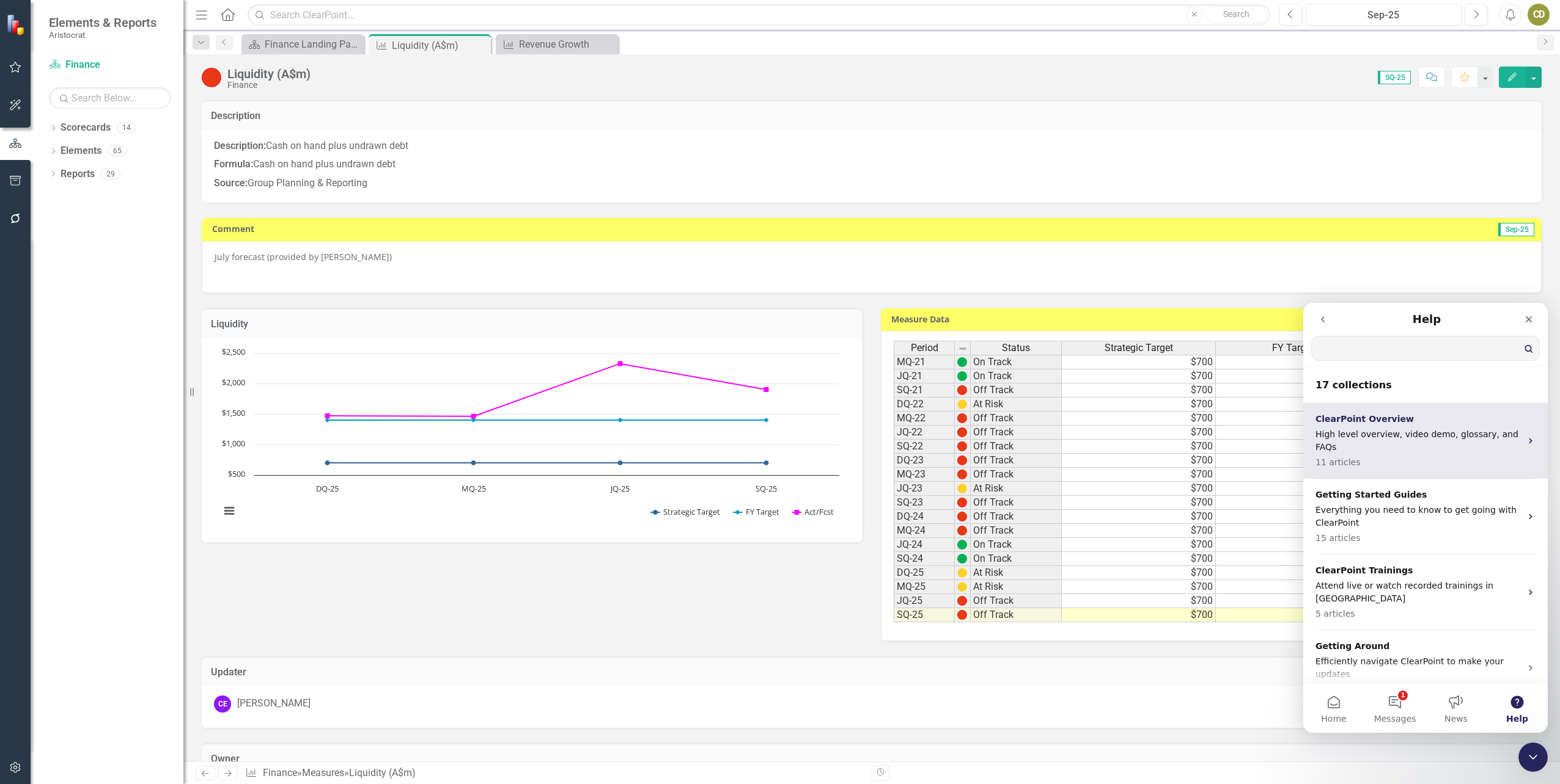
click at [1428, 416] on p "ClearPoint Overview" at bounding box center [1417, 419] width 205 height 13
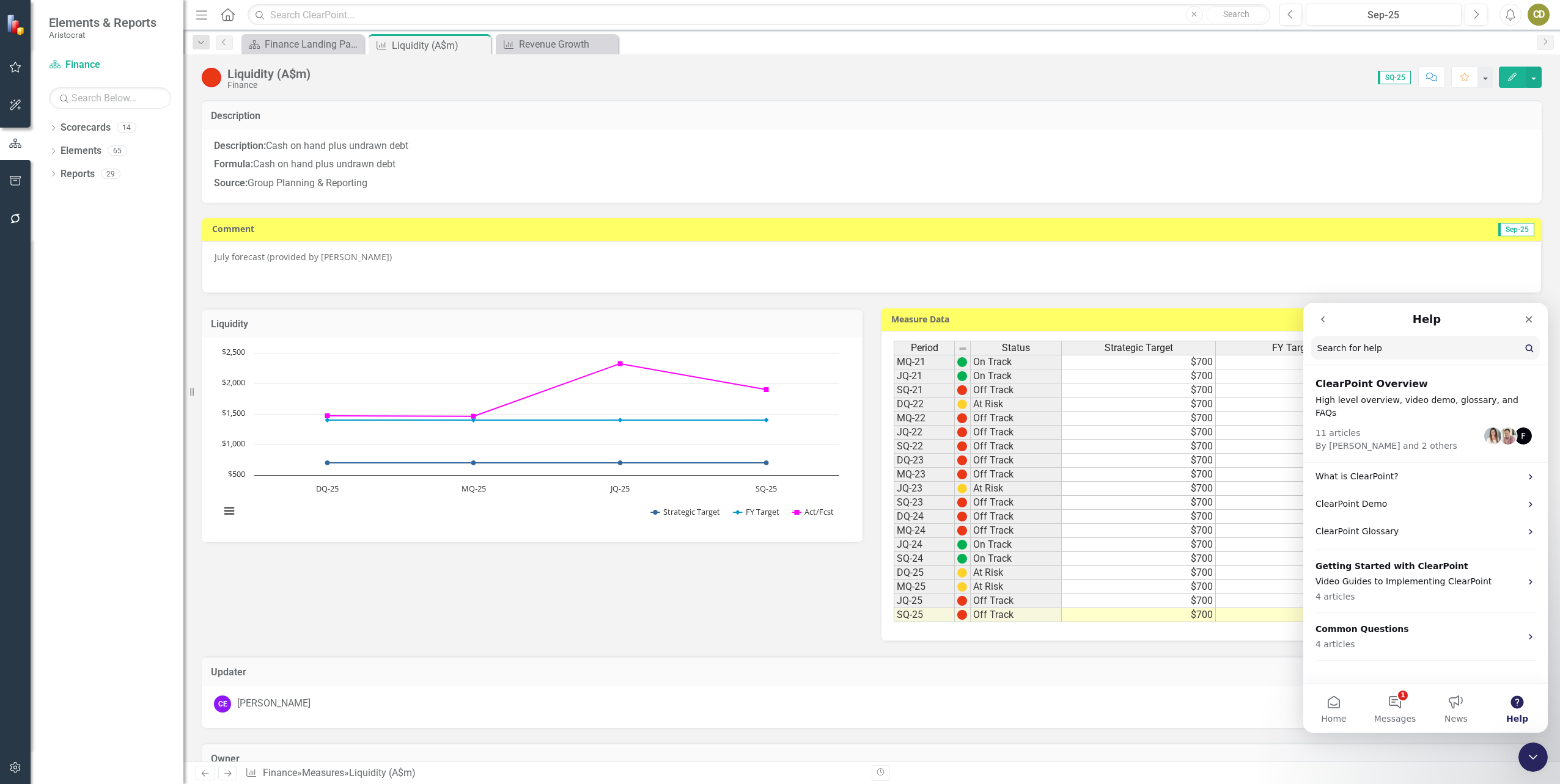
click at [1369, 353] on input "Search for help" at bounding box center [1425, 347] width 229 height 24
type input "how to update status calculation"
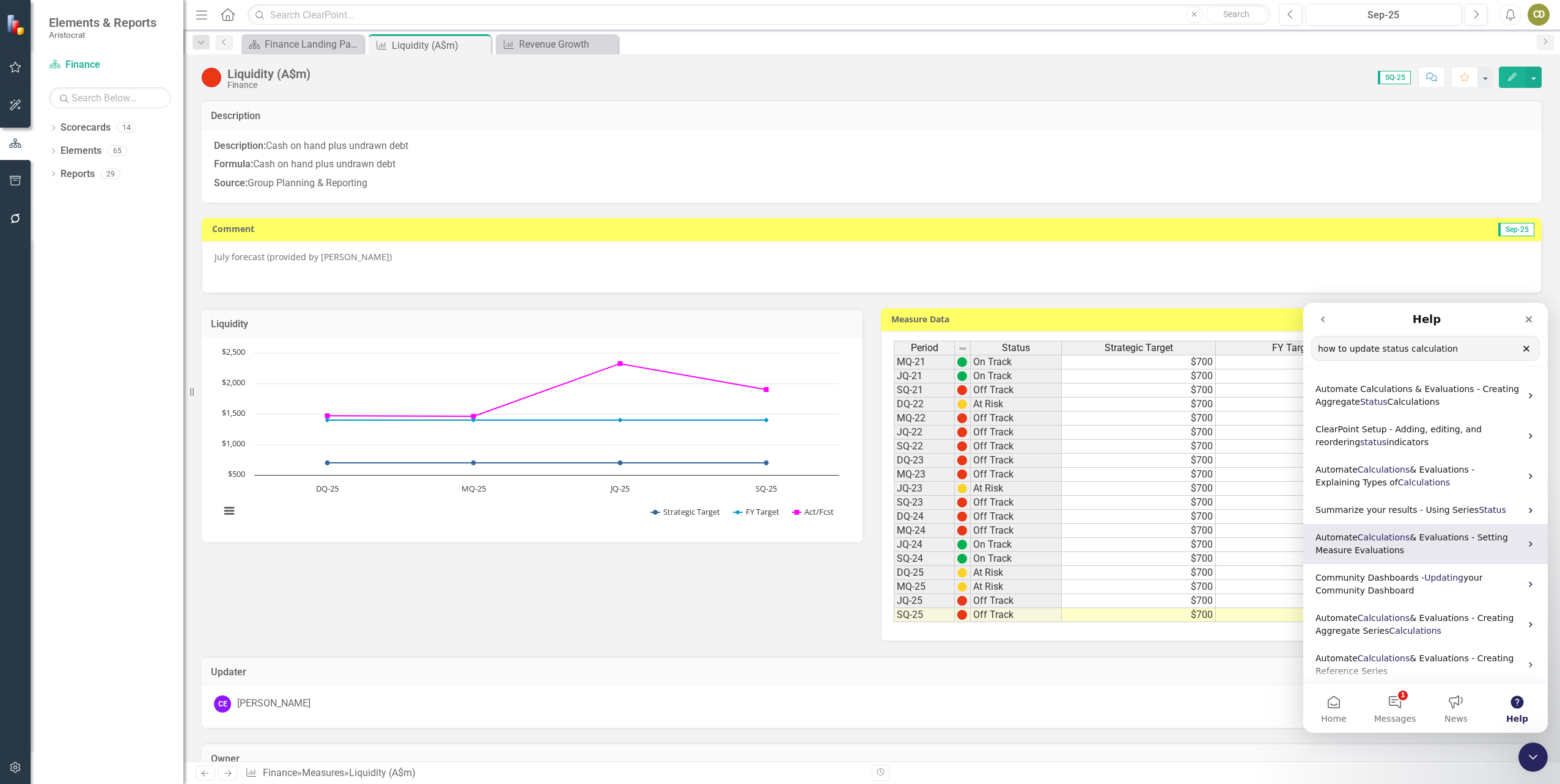
click at [1463, 538] on span "& Evaluations - Setting Measure Evaluations" at bounding box center [1411, 543] width 192 height 23
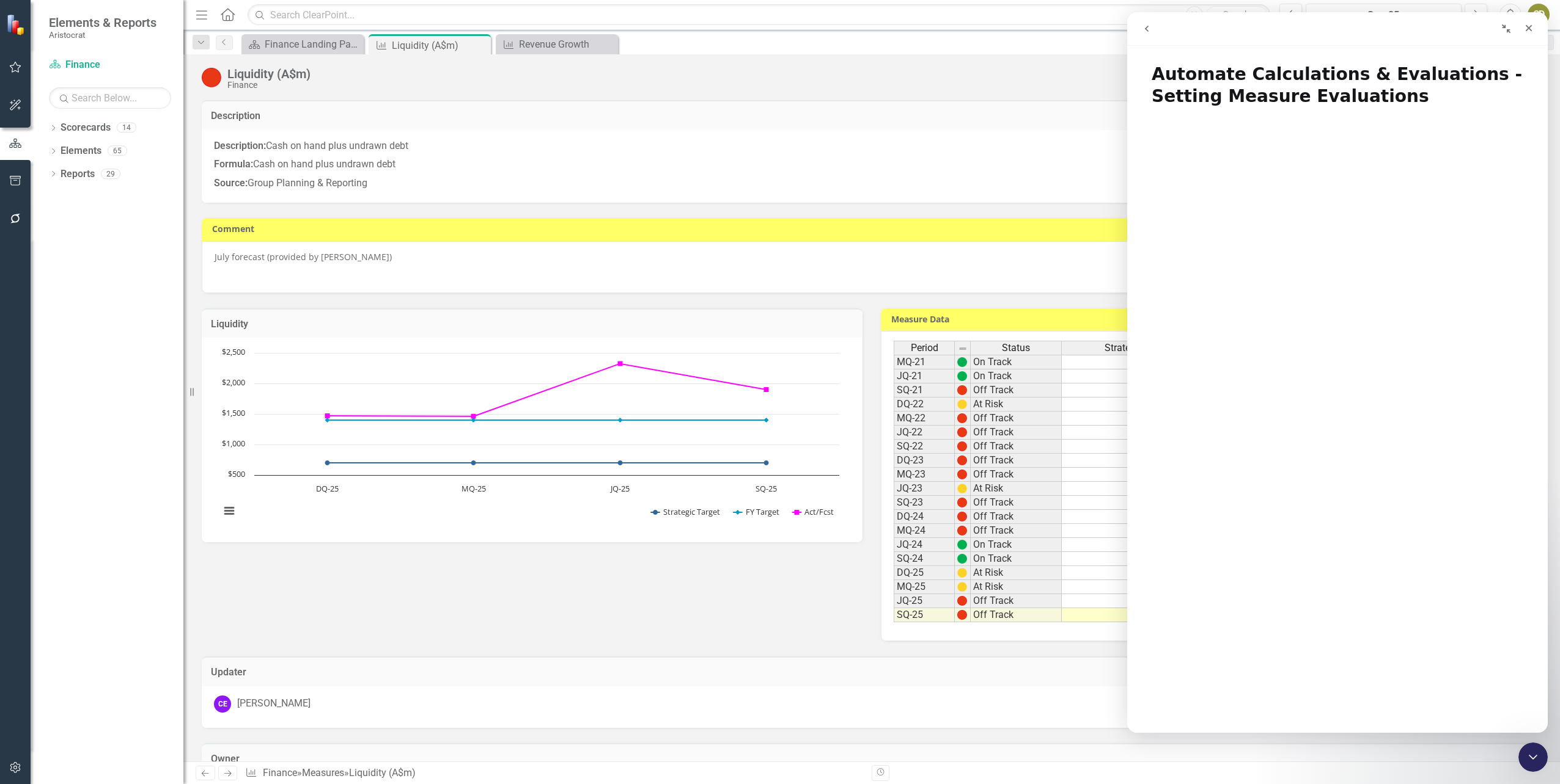
drag, startPoint x: 1399, startPoint y: 24, endPoint x: 1272, endPoint y: 89, distance: 142.7
click at [1272, 89] on div "Automate Calculations & Evaluations - Setting Measure Evaluations Automate Calc…" at bounding box center [1337, 372] width 421 height 721
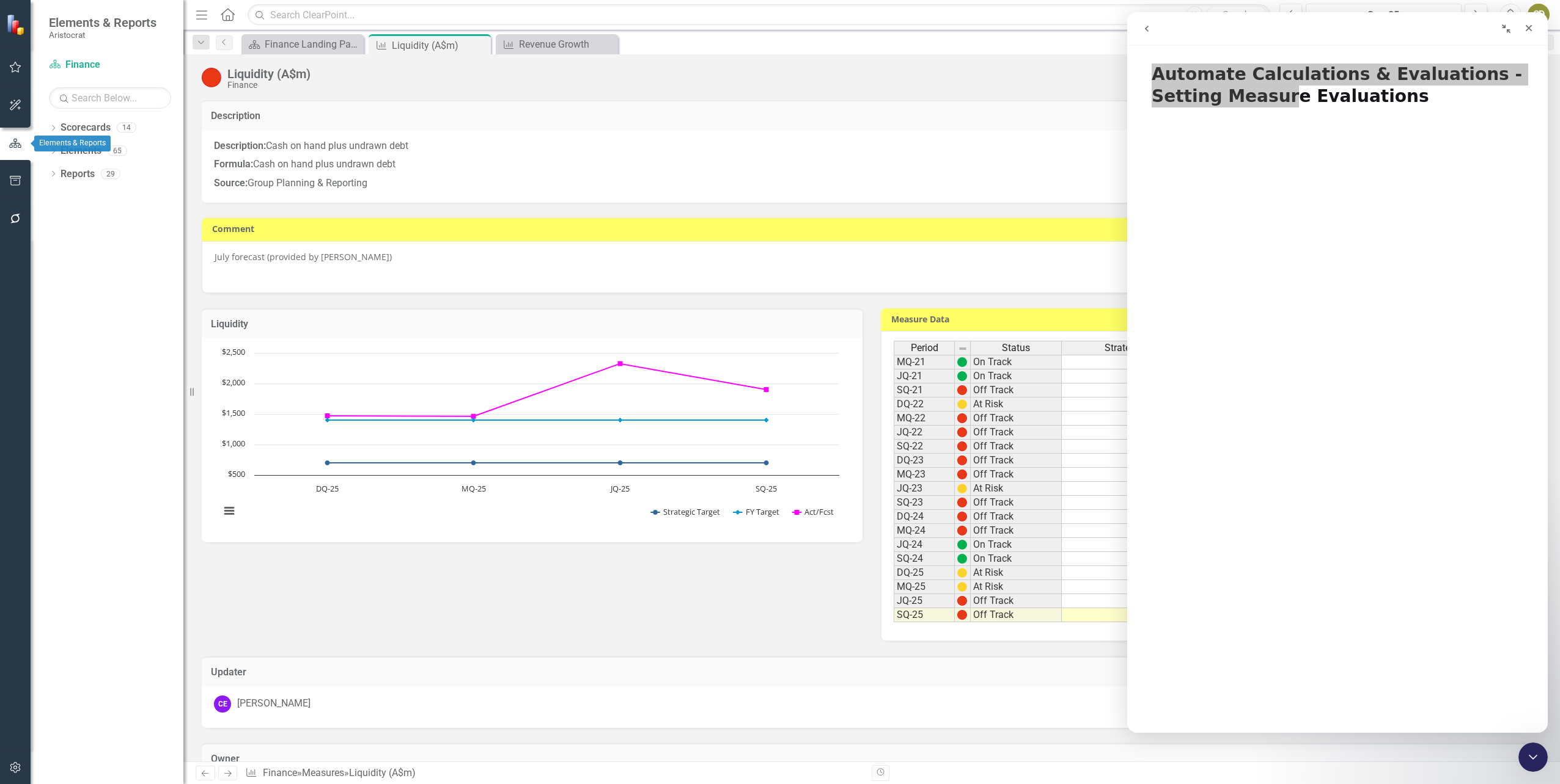
click at [11, 146] on icon "button" at bounding box center [16, 143] width 14 height 11
click at [51, 149] on icon "Dropdown" at bounding box center [52, 152] width 9 height 7
click at [90, 195] on link "Measure Measures" at bounding box center [96, 198] width 60 height 14
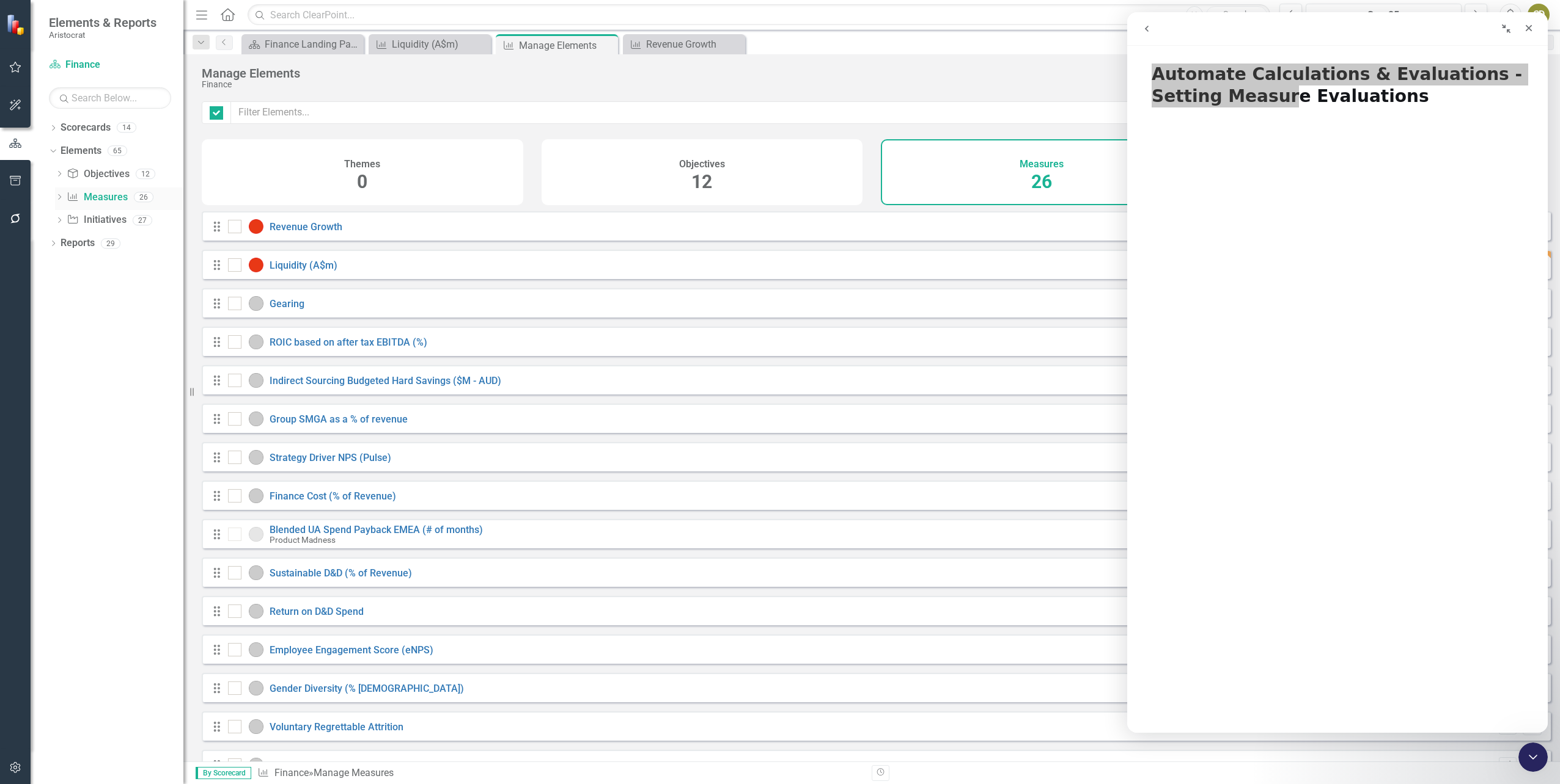
checkbox input "false"
click at [235, 266] on input "checkbox" at bounding box center [232, 262] width 8 height 8
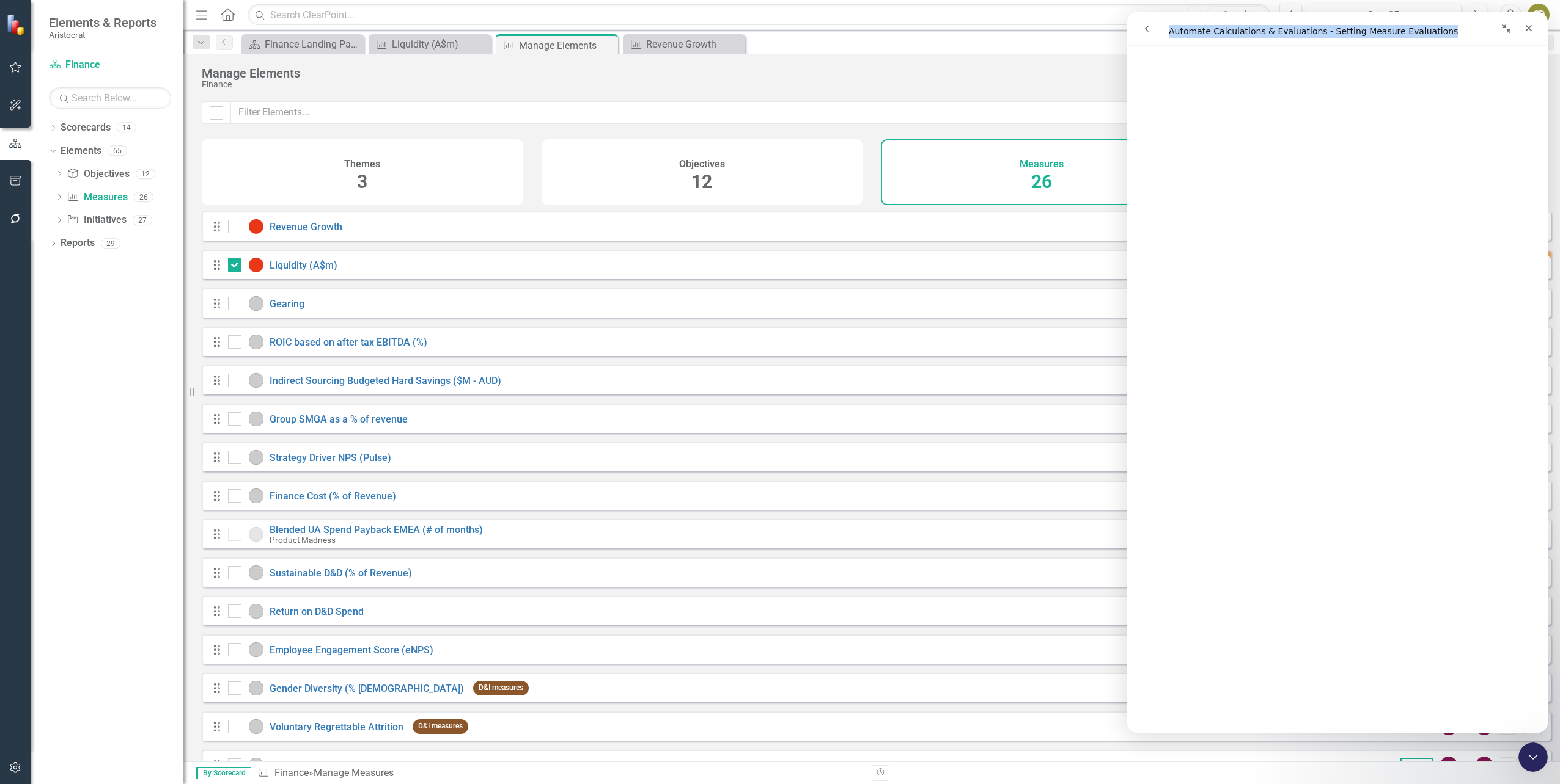
scroll to position [333, 0]
click at [1506, 32] on icon "Collapse window" at bounding box center [1507, 29] width 10 height 10
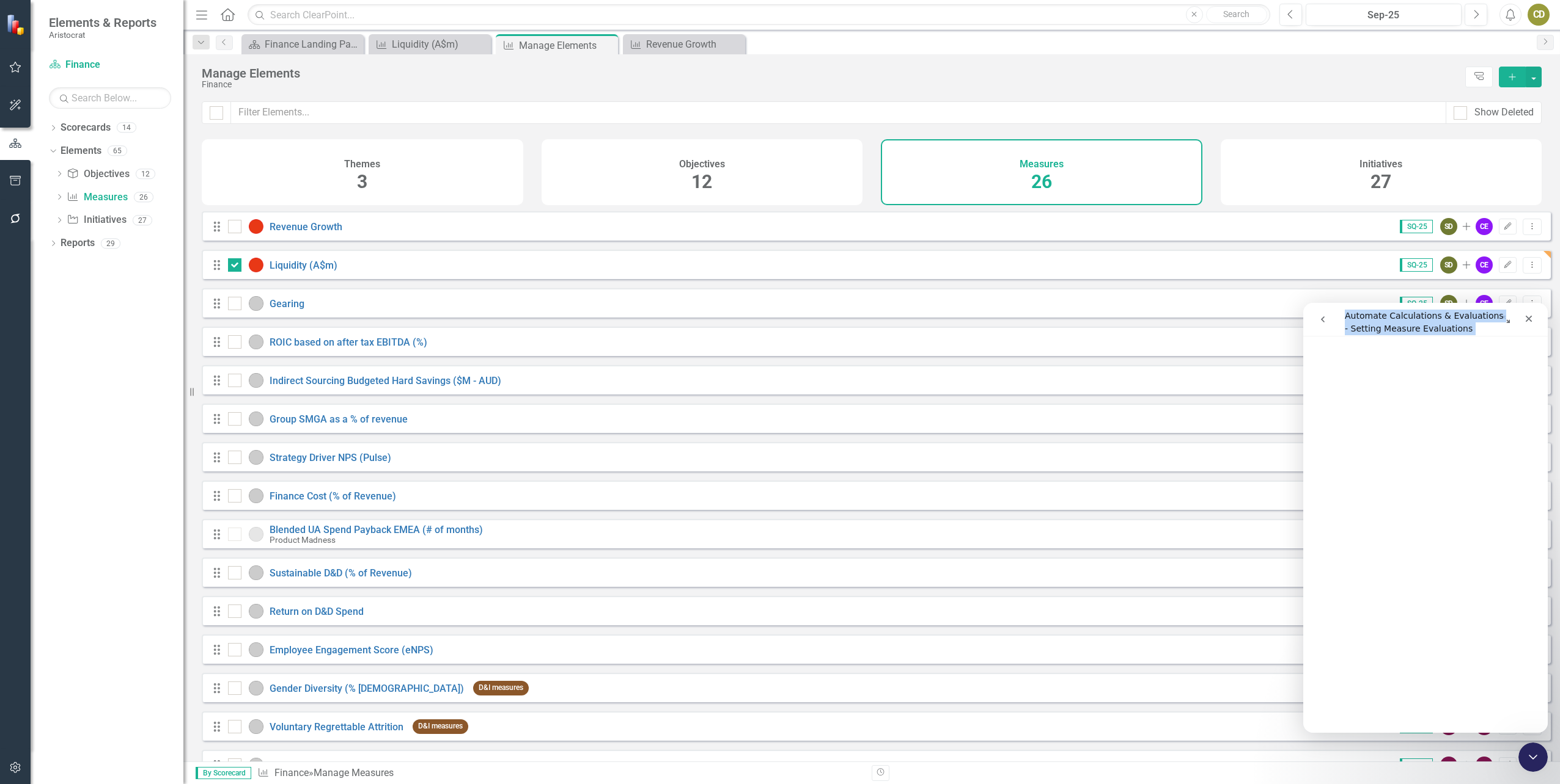
scroll to position [345, 0]
click at [233, 266] on input "checkbox" at bounding box center [232, 262] width 8 height 8
click at [1503, 269] on icon "Edit" at bounding box center [1507, 264] width 9 height 7
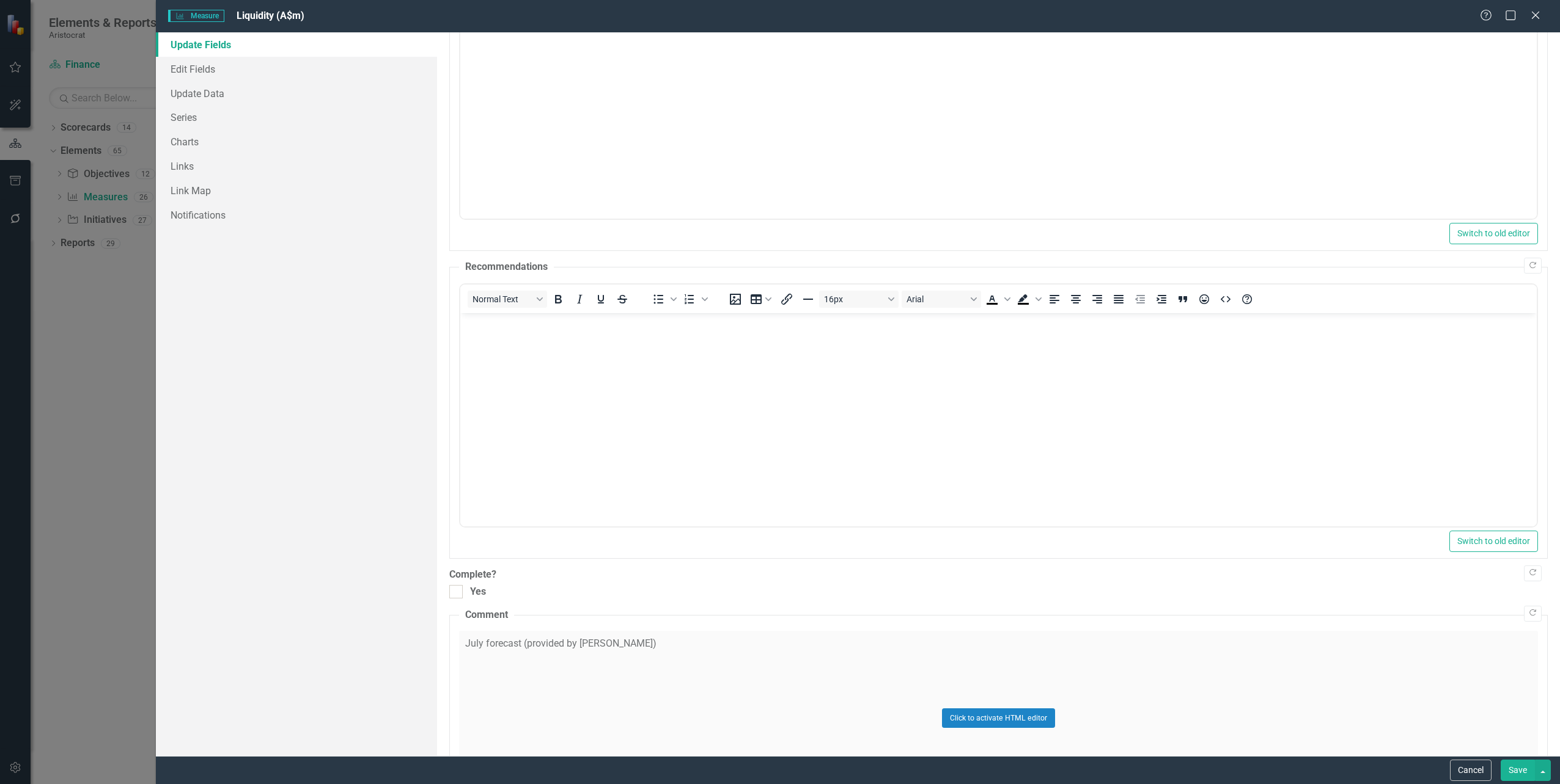
scroll to position [106, 0]
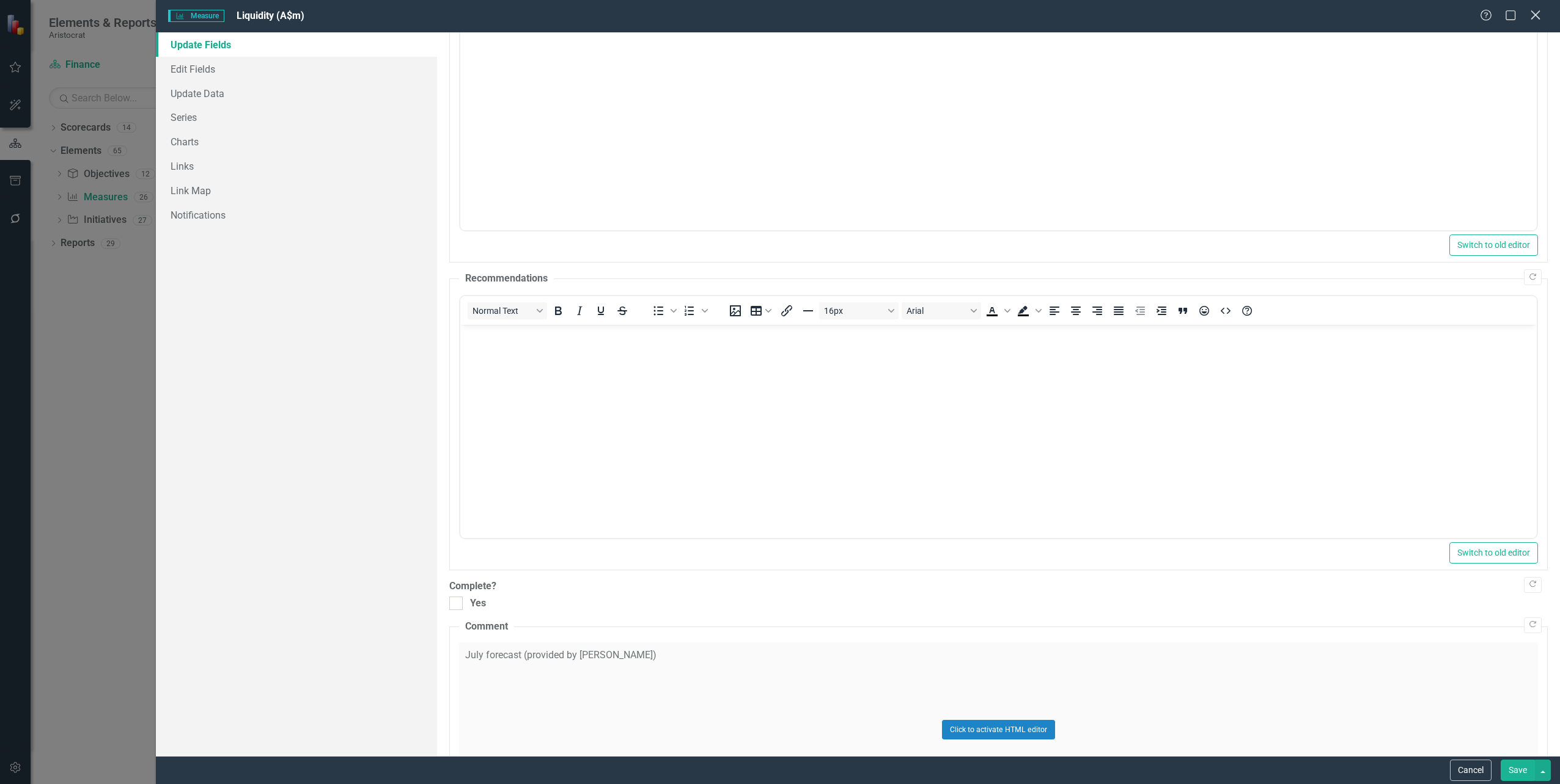
click at [1534, 12] on icon "Close" at bounding box center [1534, 15] width 15 height 12
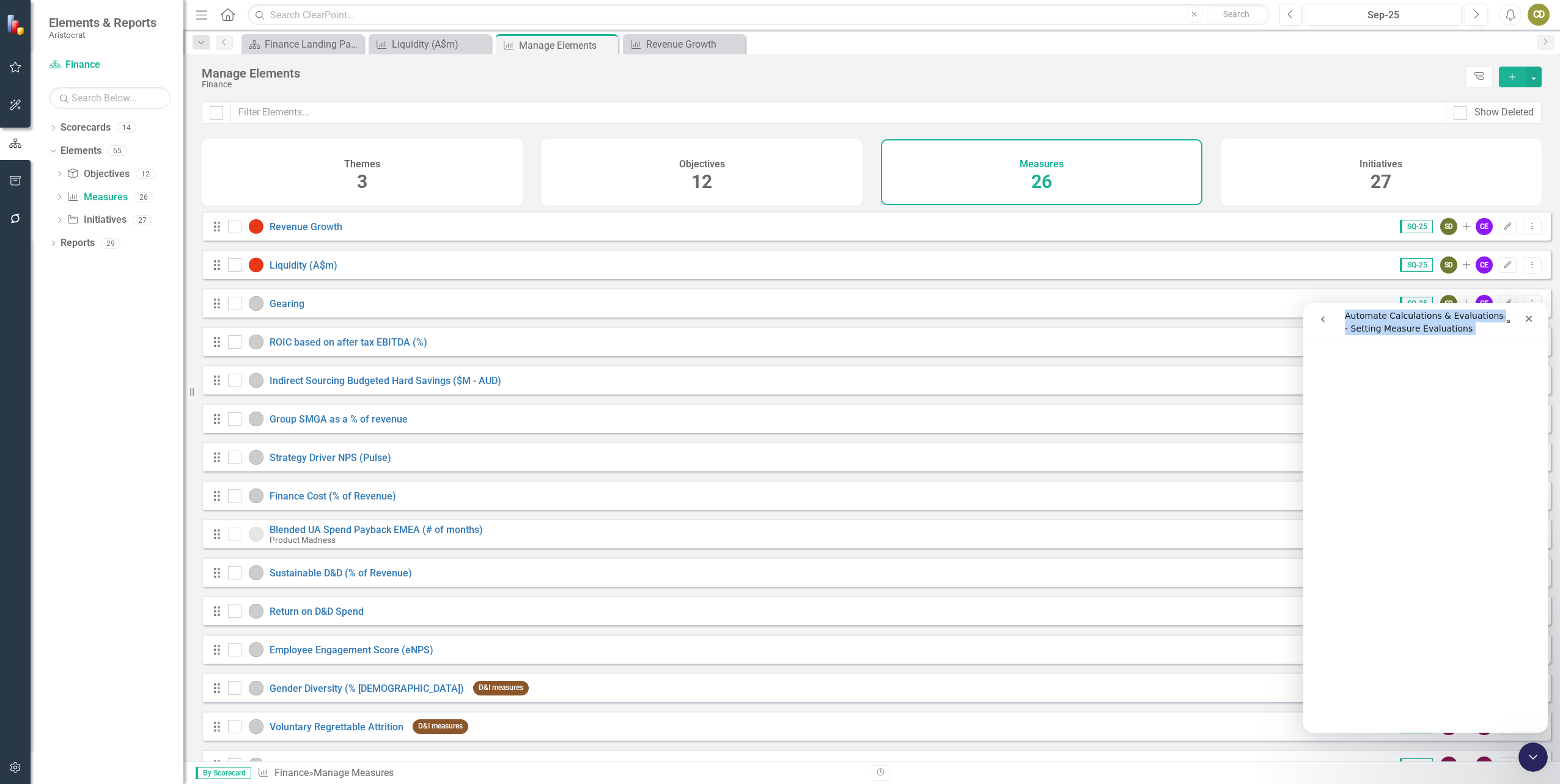
scroll to position [614, 0]
click at [1503, 269] on icon "Edit" at bounding box center [1507, 264] width 9 height 7
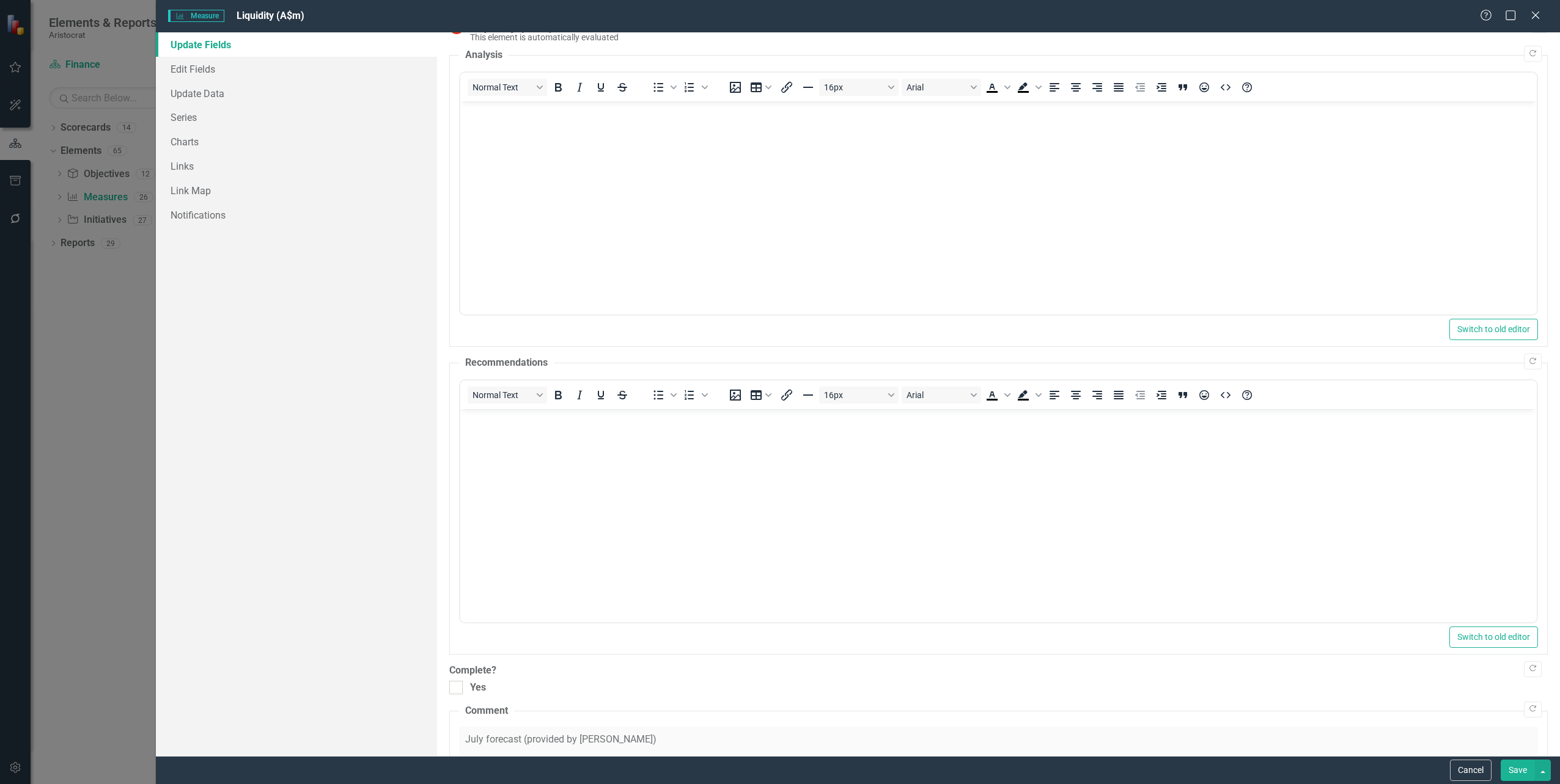
scroll to position [0, 0]
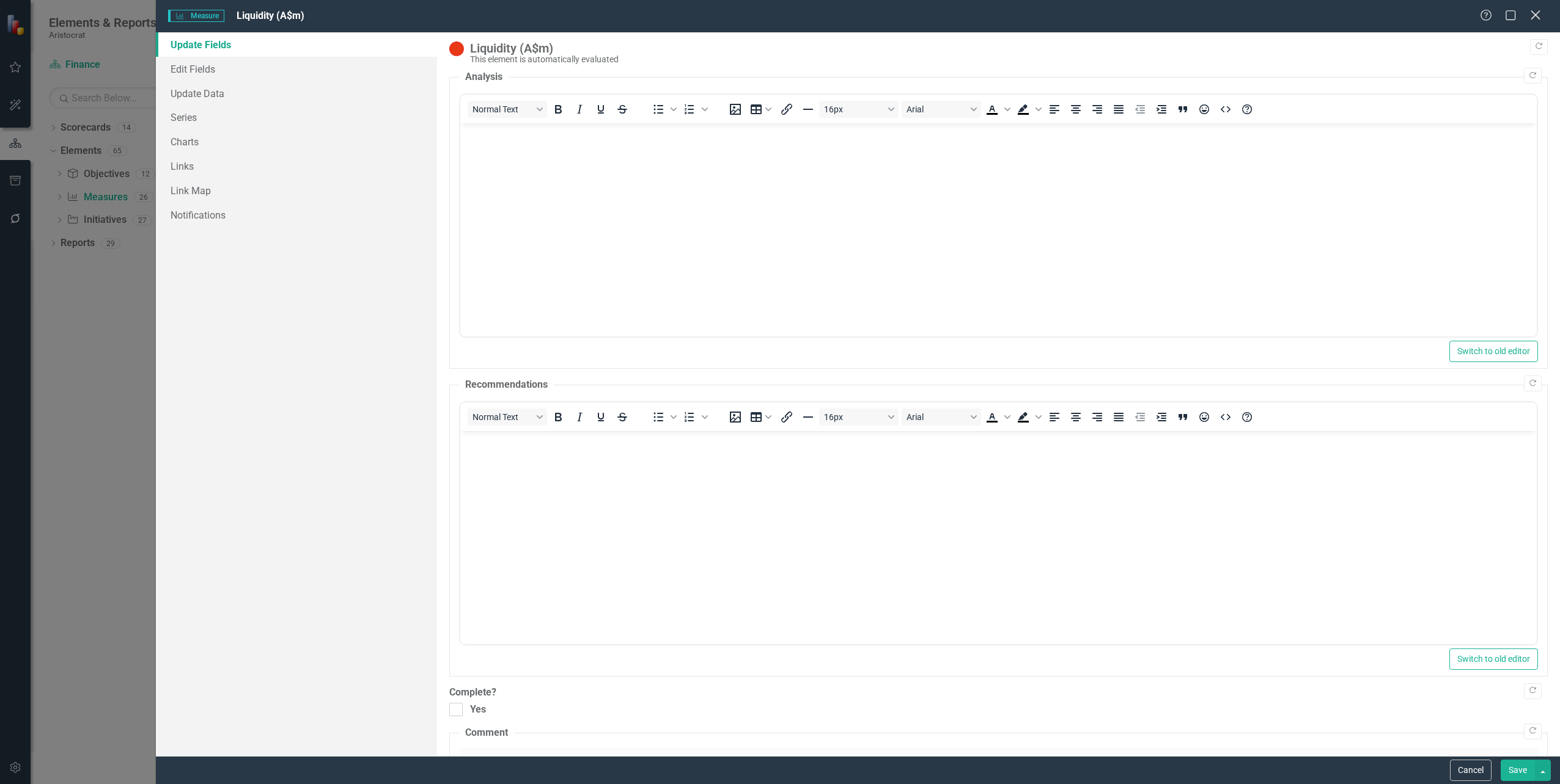
click at [1534, 16] on icon at bounding box center [1534, 14] width 9 height 9
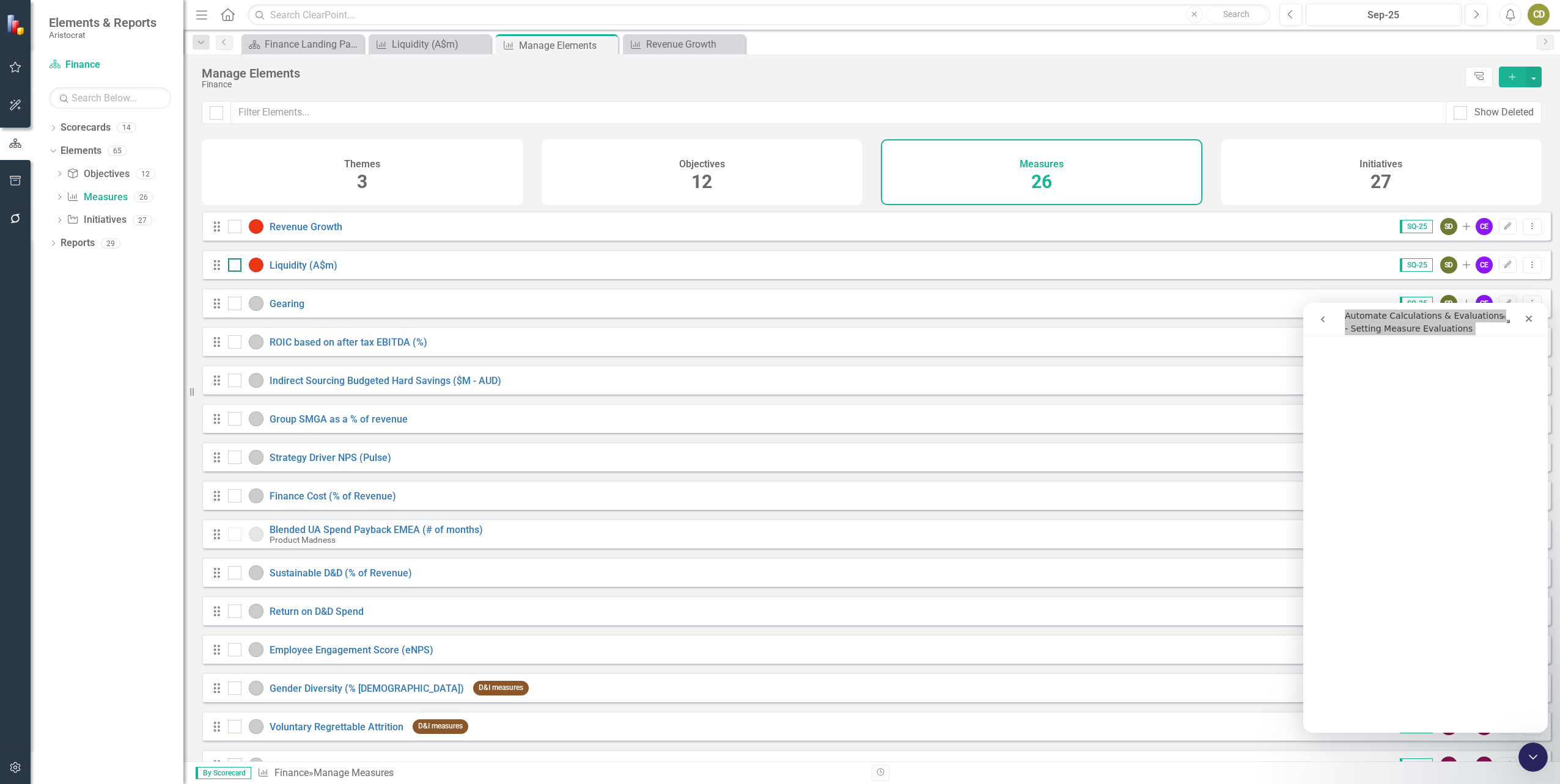
click at [235, 266] on input "checkbox" at bounding box center [232, 262] width 8 height 8
click at [1503, 269] on icon "Edit" at bounding box center [1507, 264] width 9 height 7
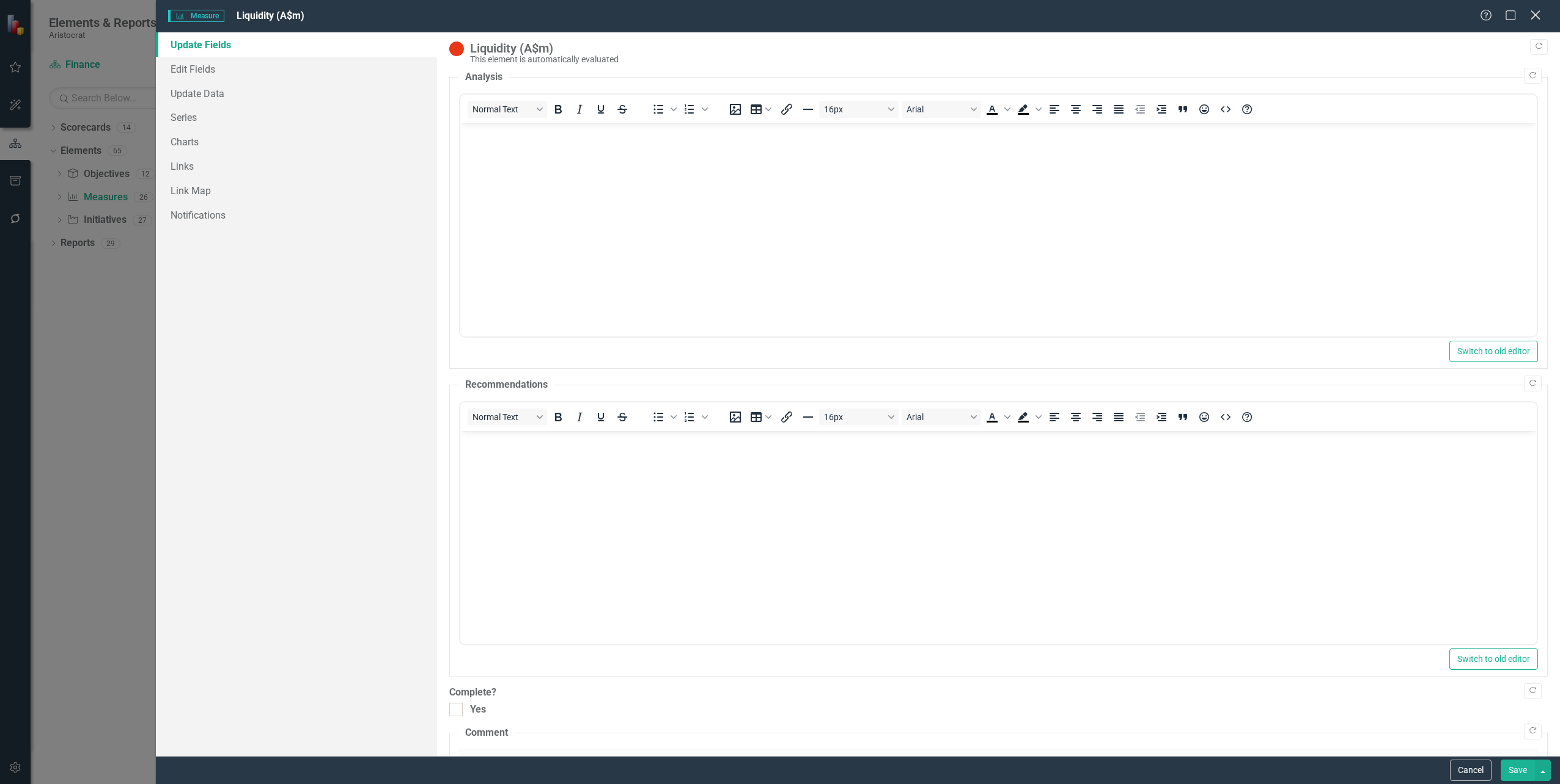
drag, startPoint x: 1538, startPoint y: 20, endPoint x: 1534, endPoint y: 14, distance: 7.2
click at [1534, 14] on icon at bounding box center [1534, 14] width 9 height 9
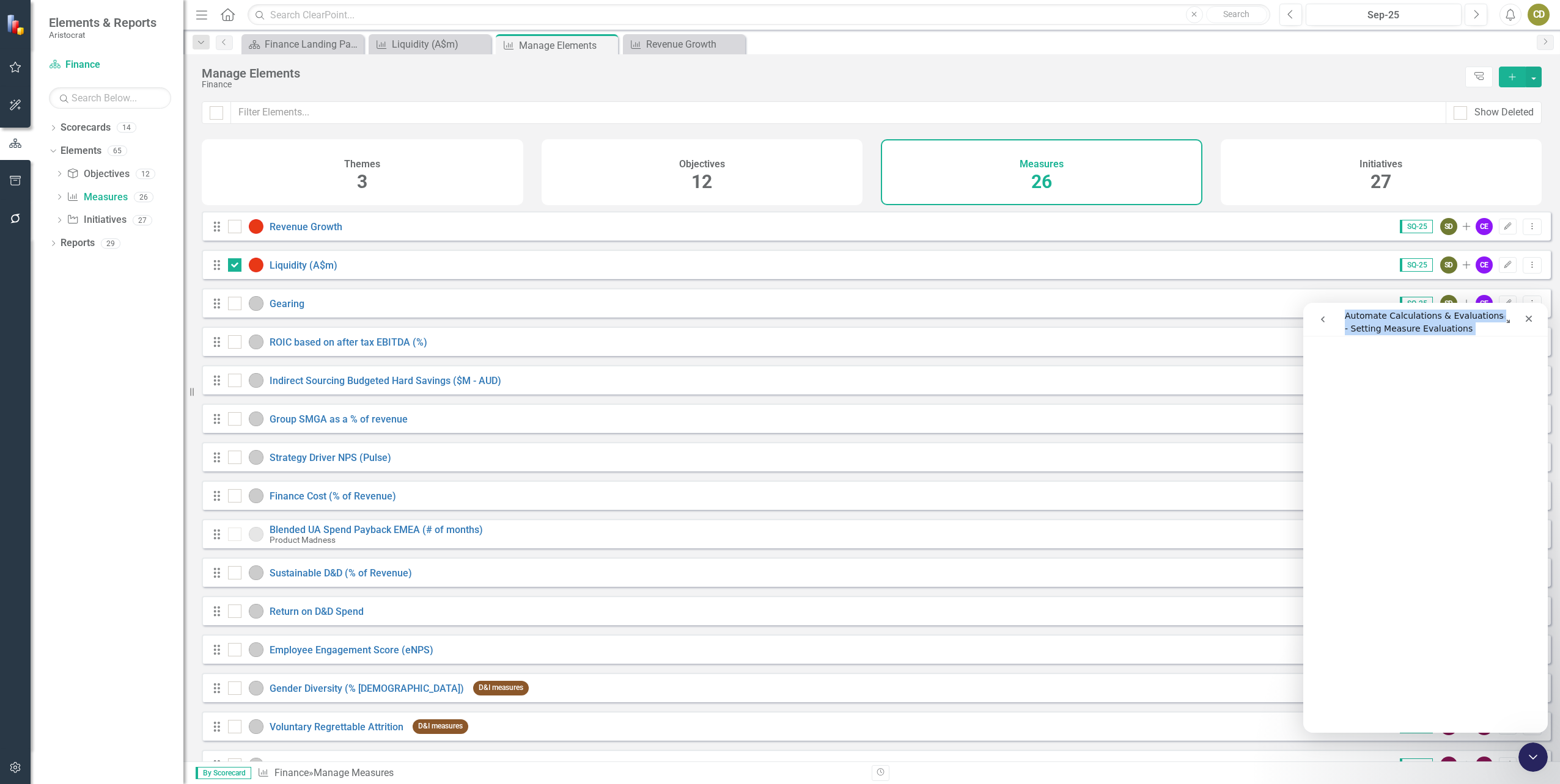
scroll to position [1086, 0]
drag, startPoint x: 1546, startPoint y: 421, endPoint x: 2854, endPoint y: 763, distance: 1352.0
drag, startPoint x: 1547, startPoint y: 446, endPoint x: 1547, endPoint y: 463, distance: 17.0
click at [1547, 463] on div "Looks like you don't have any Measures set up yet. Why don't you add a Measure …" at bounding box center [872, 487] width 1377 height 550
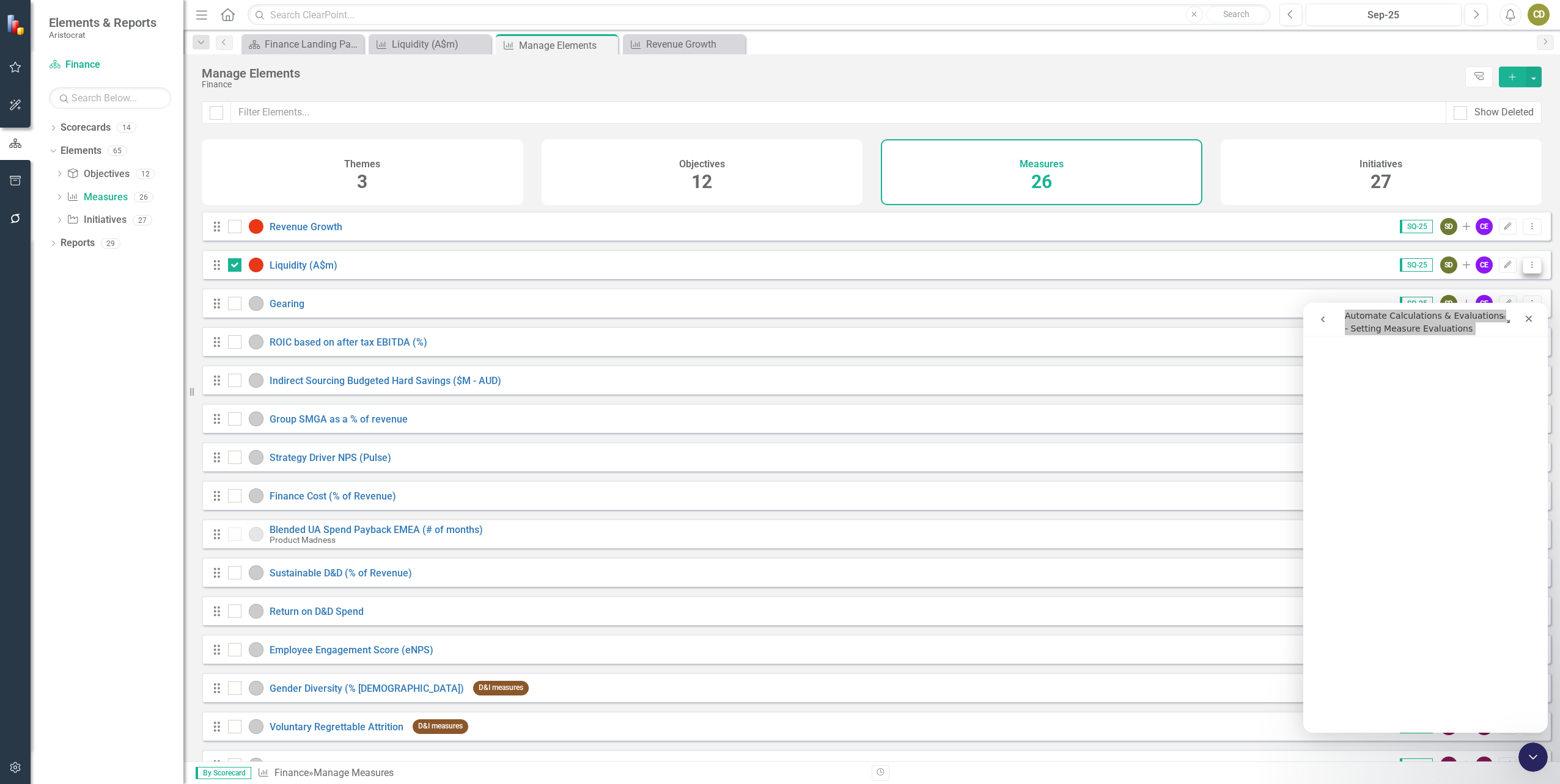
click at [1526, 269] on icon "Dropdown Menu" at bounding box center [1531, 264] width 10 height 8
click at [1483, 294] on link "Edit Edit Measure" at bounding box center [1476, 294] width 110 height 23
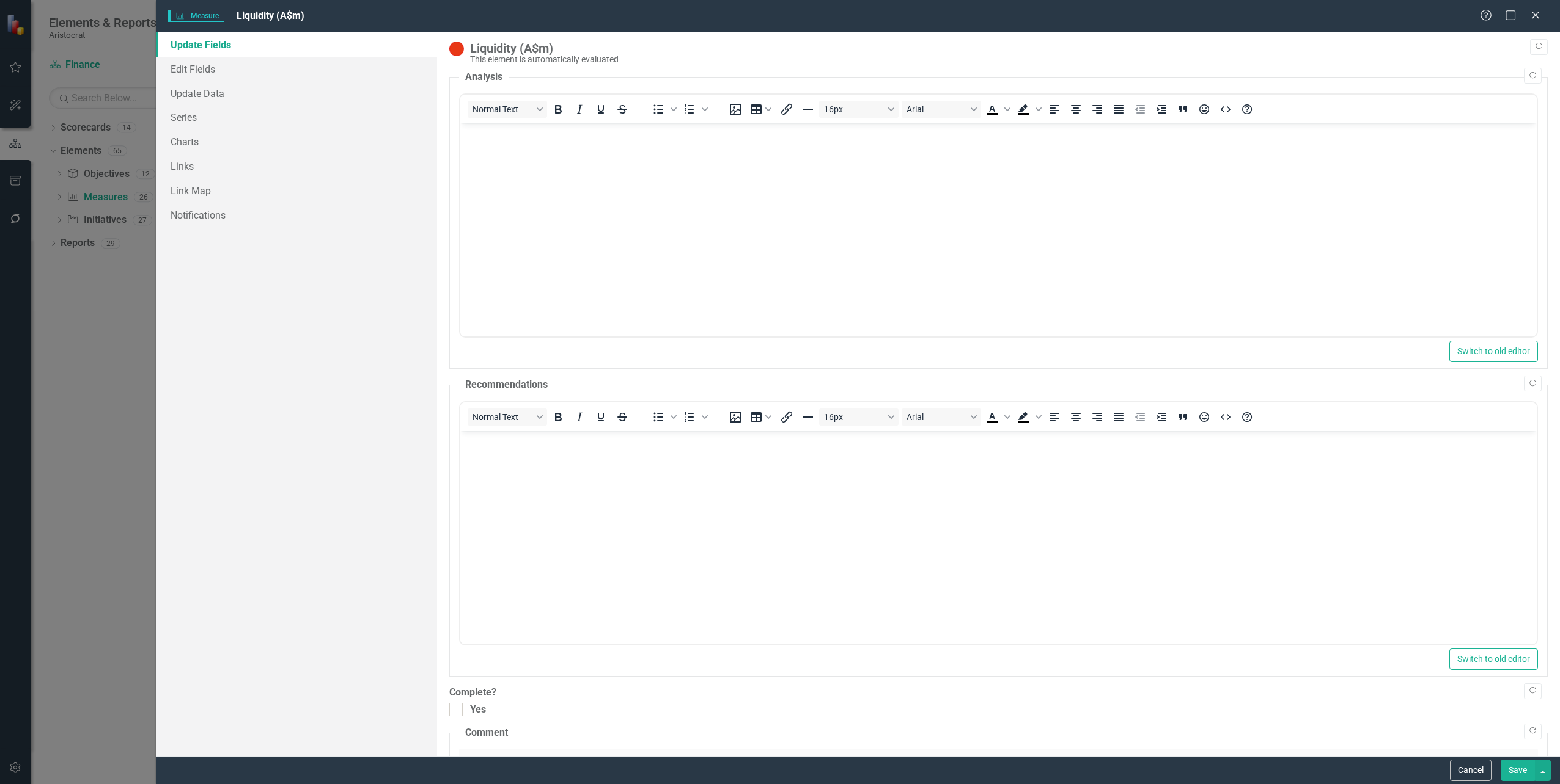
scroll to position [0, 0]
click at [218, 75] on link "Edit Fields" at bounding box center [295, 68] width 280 height 25
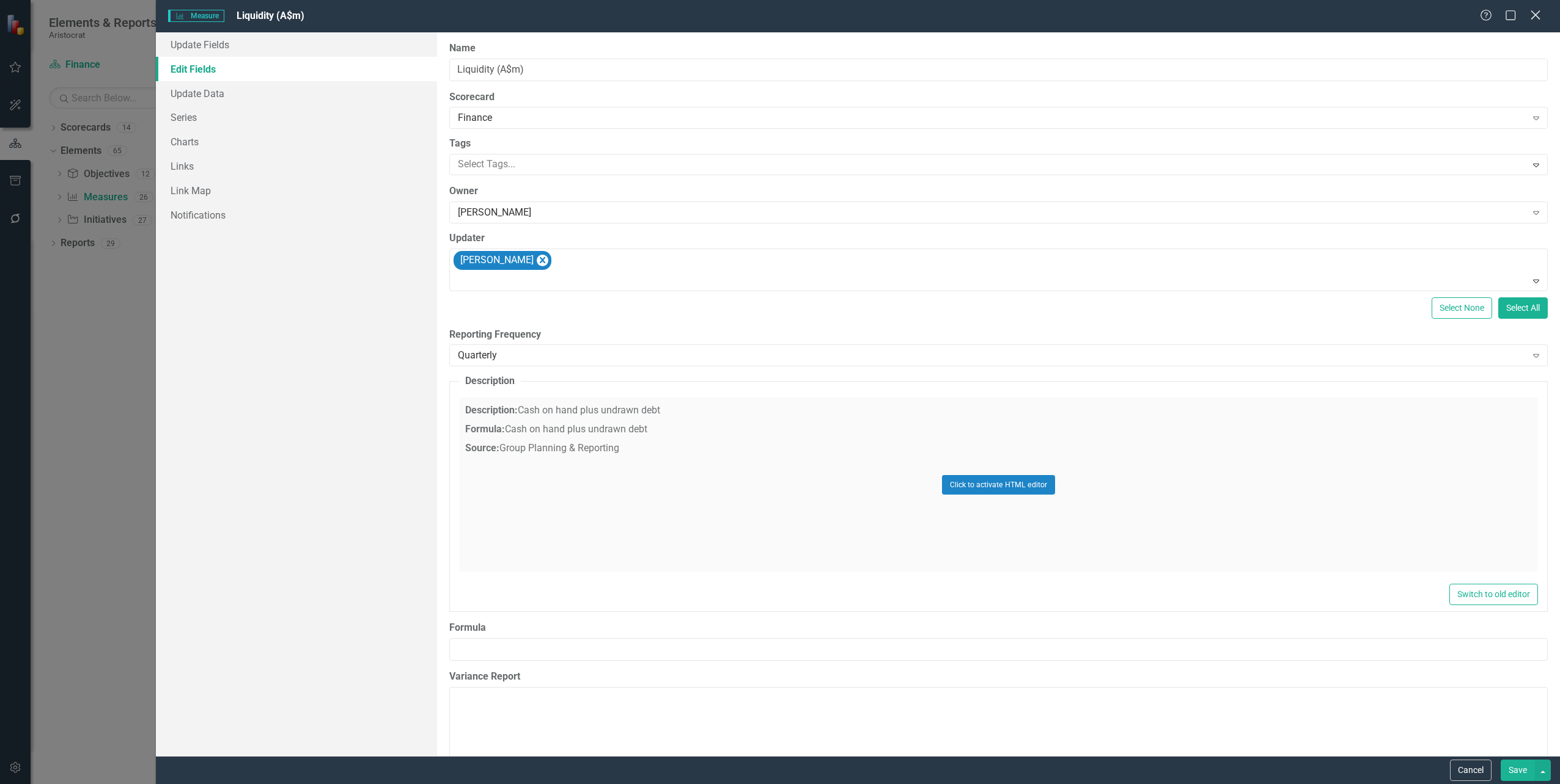
click at [1534, 19] on icon "Close" at bounding box center [1534, 15] width 15 height 12
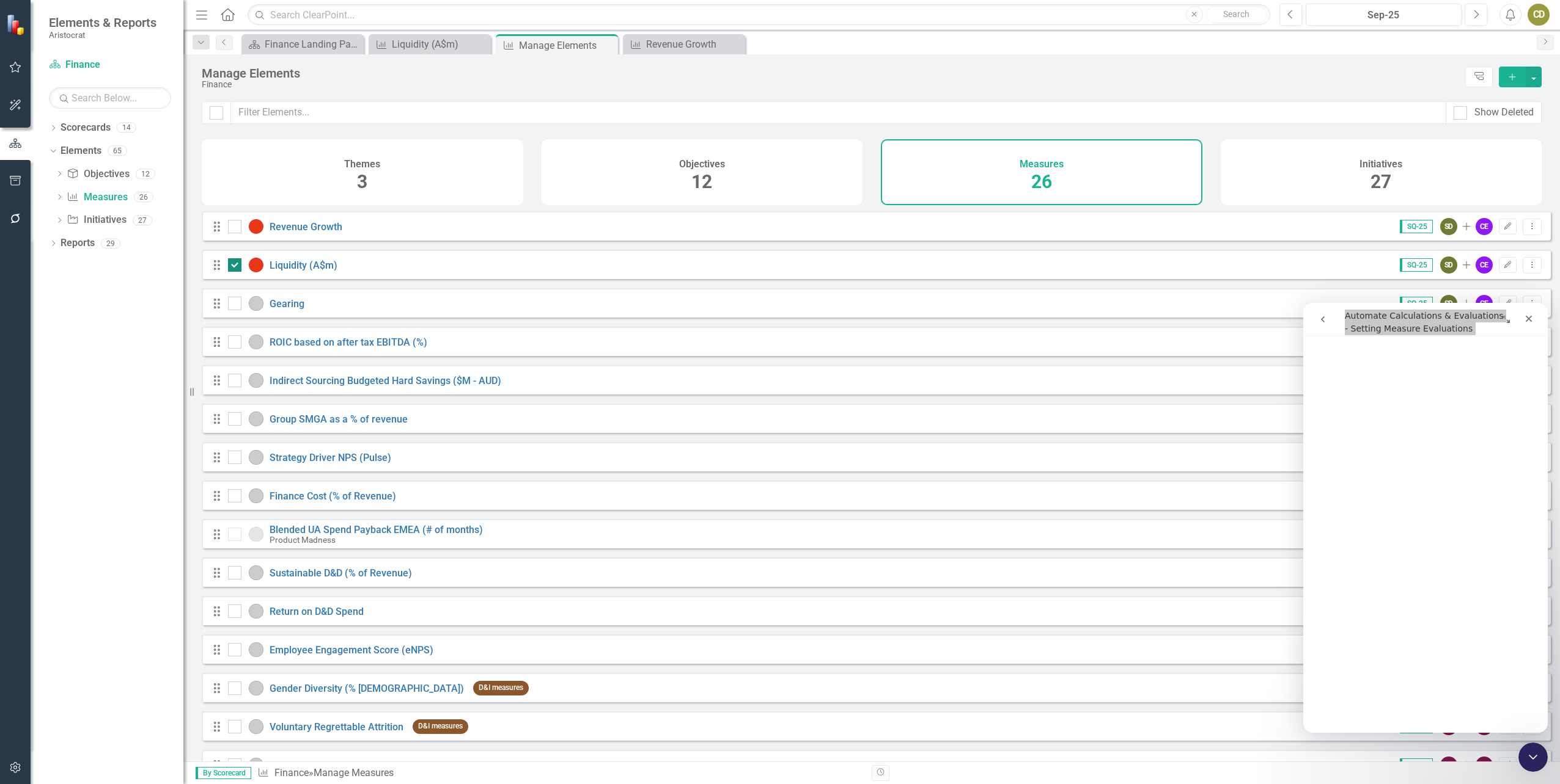
drag, startPoint x: 281, startPoint y: 272, endPoint x: 235, endPoint y: 278, distance: 46.4
click at [231, 266] on input "checkbox" at bounding box center [232, 262] width 8 height 8
checkbox input "false"
drag, startPoint x: 1481, startPoint y: 79, endPoint x: 854, endPoint y: 280, distance: 658.4
drag, startPoint x: 854, startPoint y: 280, endPoint x: 883, endPoint y: 67, distance: 215.0
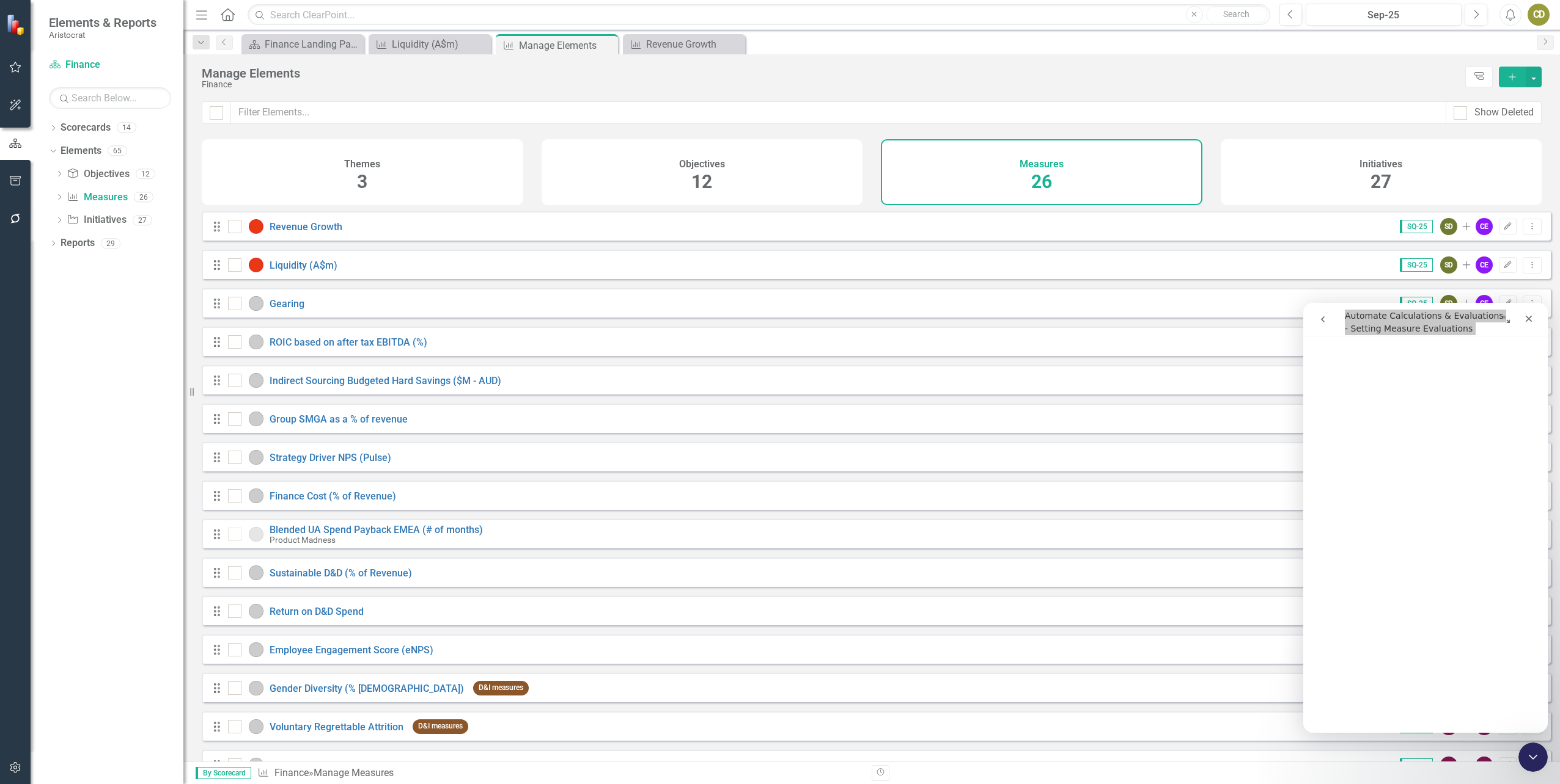
drag, startPoint x: 883, startPoint y: 67, endPoint x: 1330, endPoint y: 84, distance: 447.3
click at [1330, 84] on div "Finance" at bounding box center [830, 84] width 1257 height 9
drag, startPoint x: 1544, startPoint y: 474, endPoint x: 2860, endPoint y: 840, distance: 1365.9
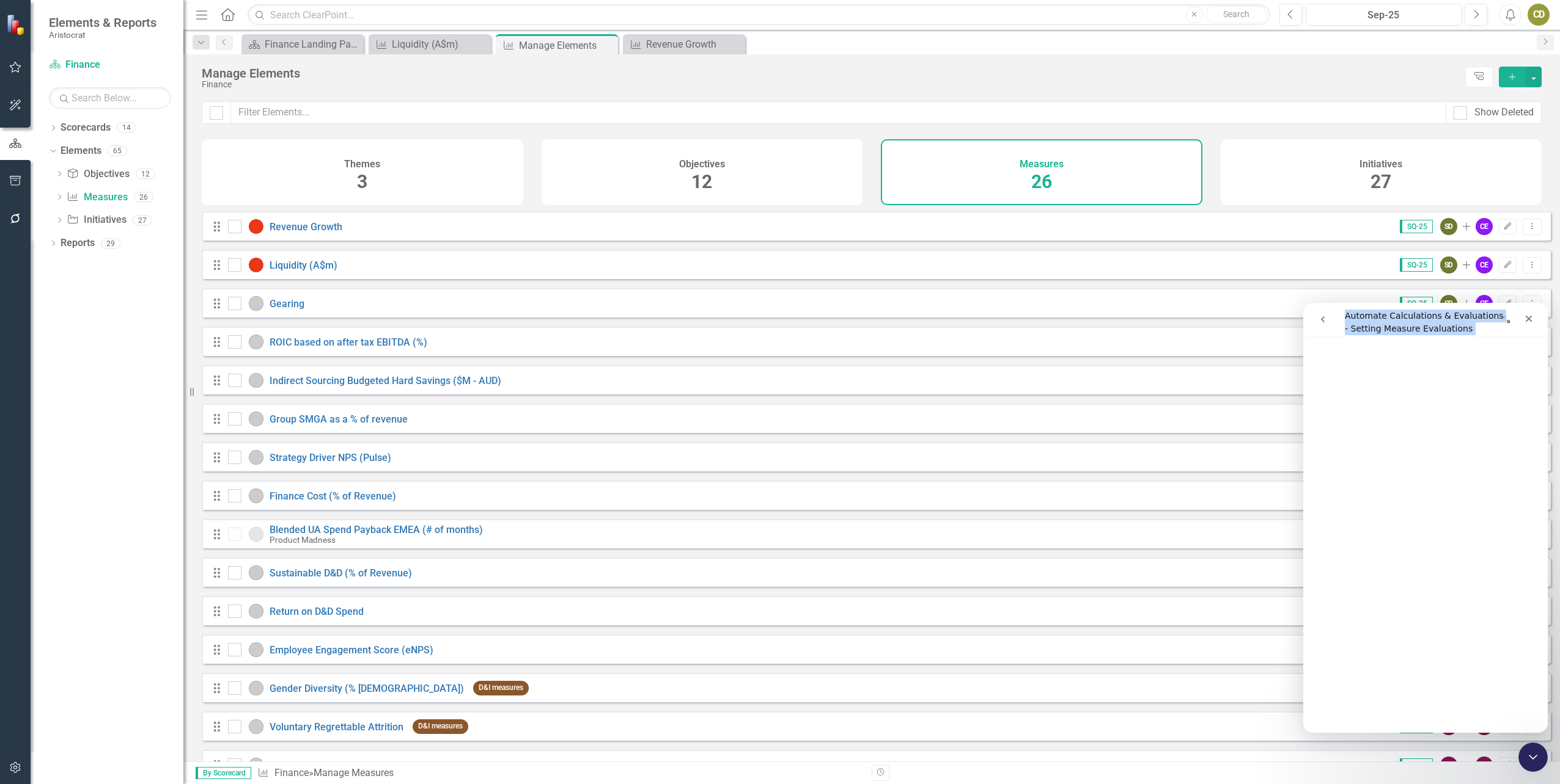
drag, startPoint x: 1545, startPoint y: 539, endPoint x: 2851, endPoint y: 864, distance: 1345.8
click at [1503, 269] on icon "Edit" at bounding box center [1507, 264] width 9 height 7
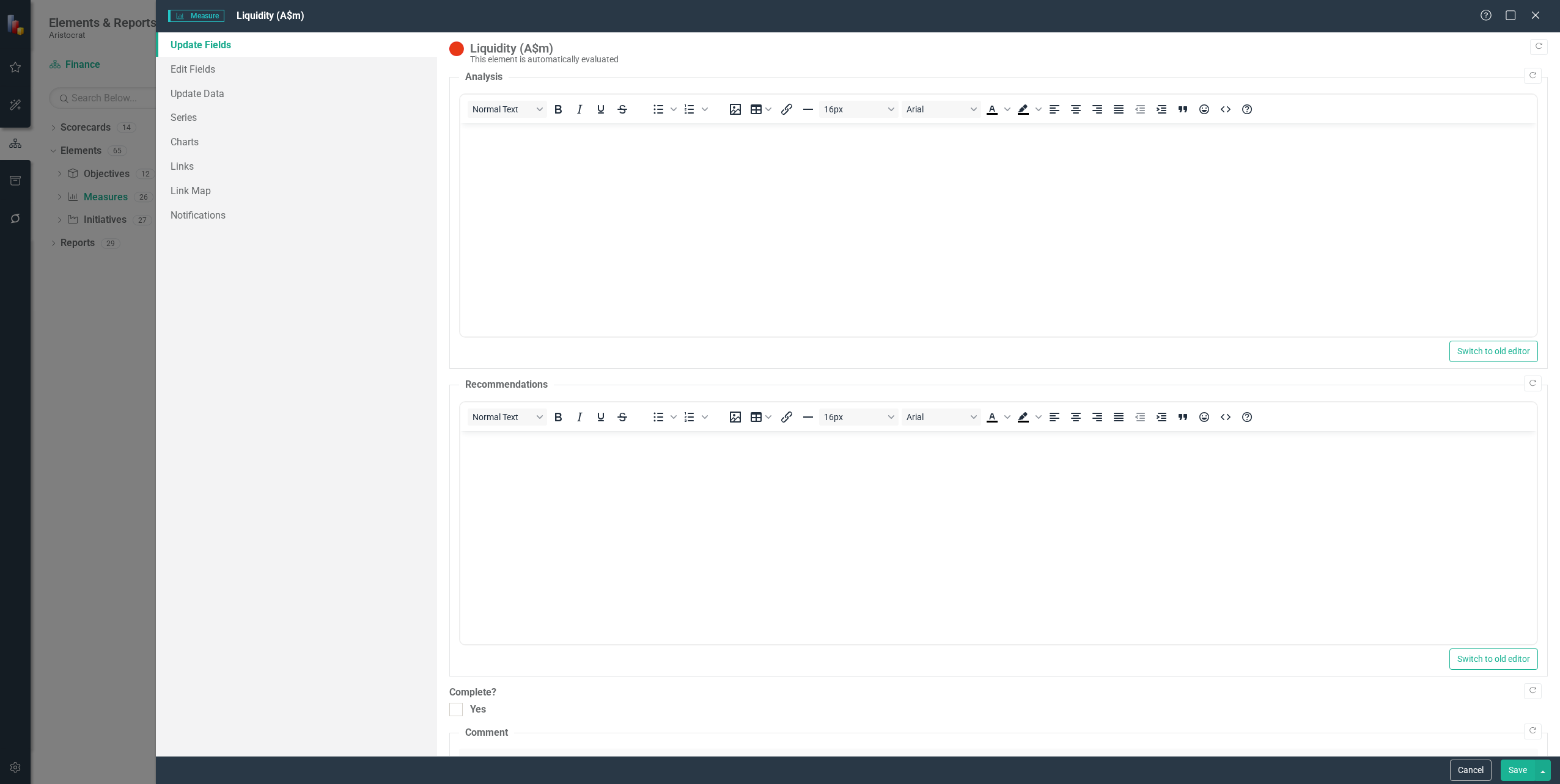
scroll to position [0, 0]
click at [193, 122] on link "Series" at bounding box center [295, 117] width 280 height 25
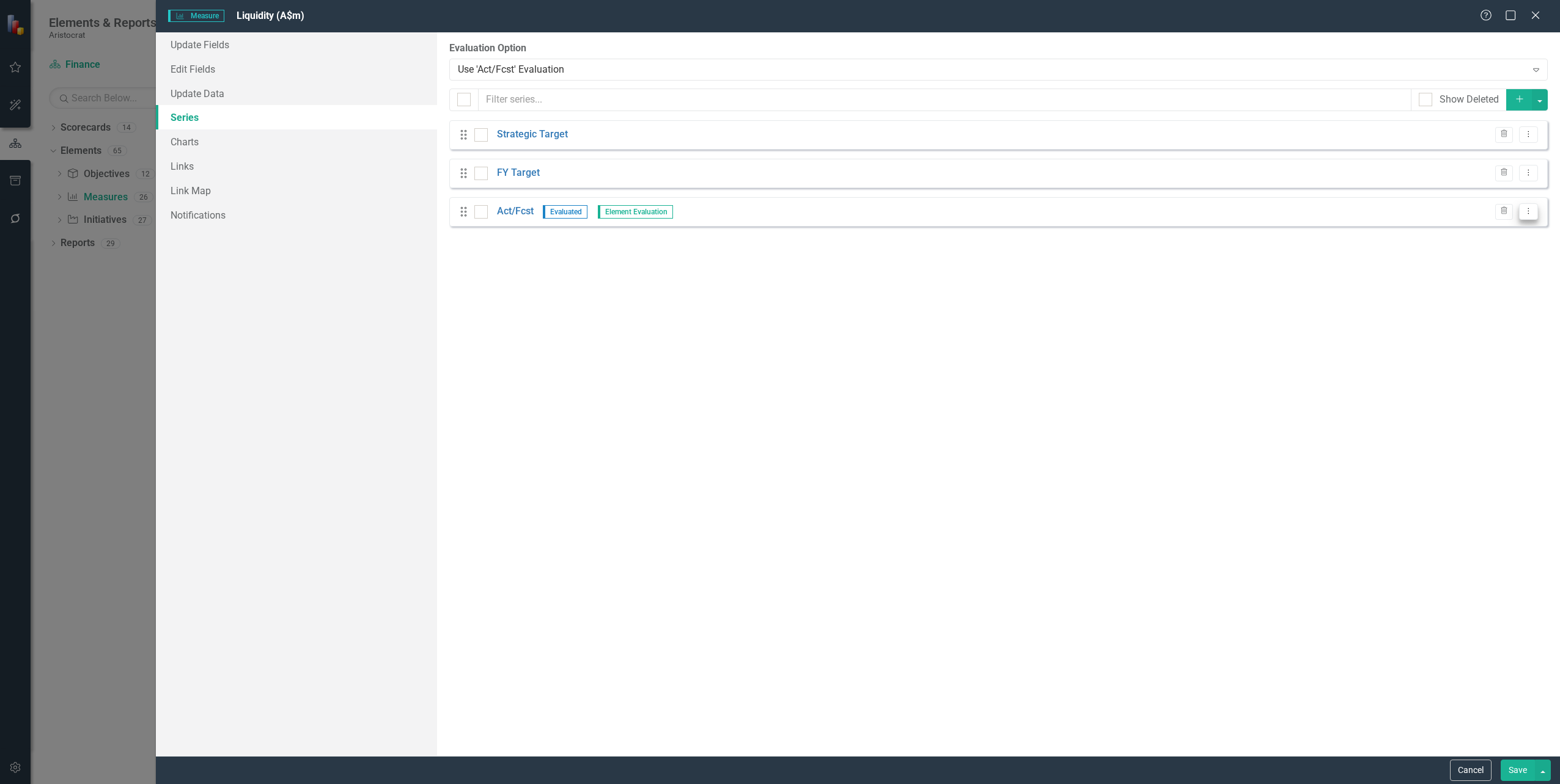
click at [1530, 212] on icon "Dropdown Menu" at bounding box center [1528, 211] width 10 height 8
click at [1479, 234] on link "Edit Edit Measure Series" at bounding box center [1468, 232] width 139 height 23
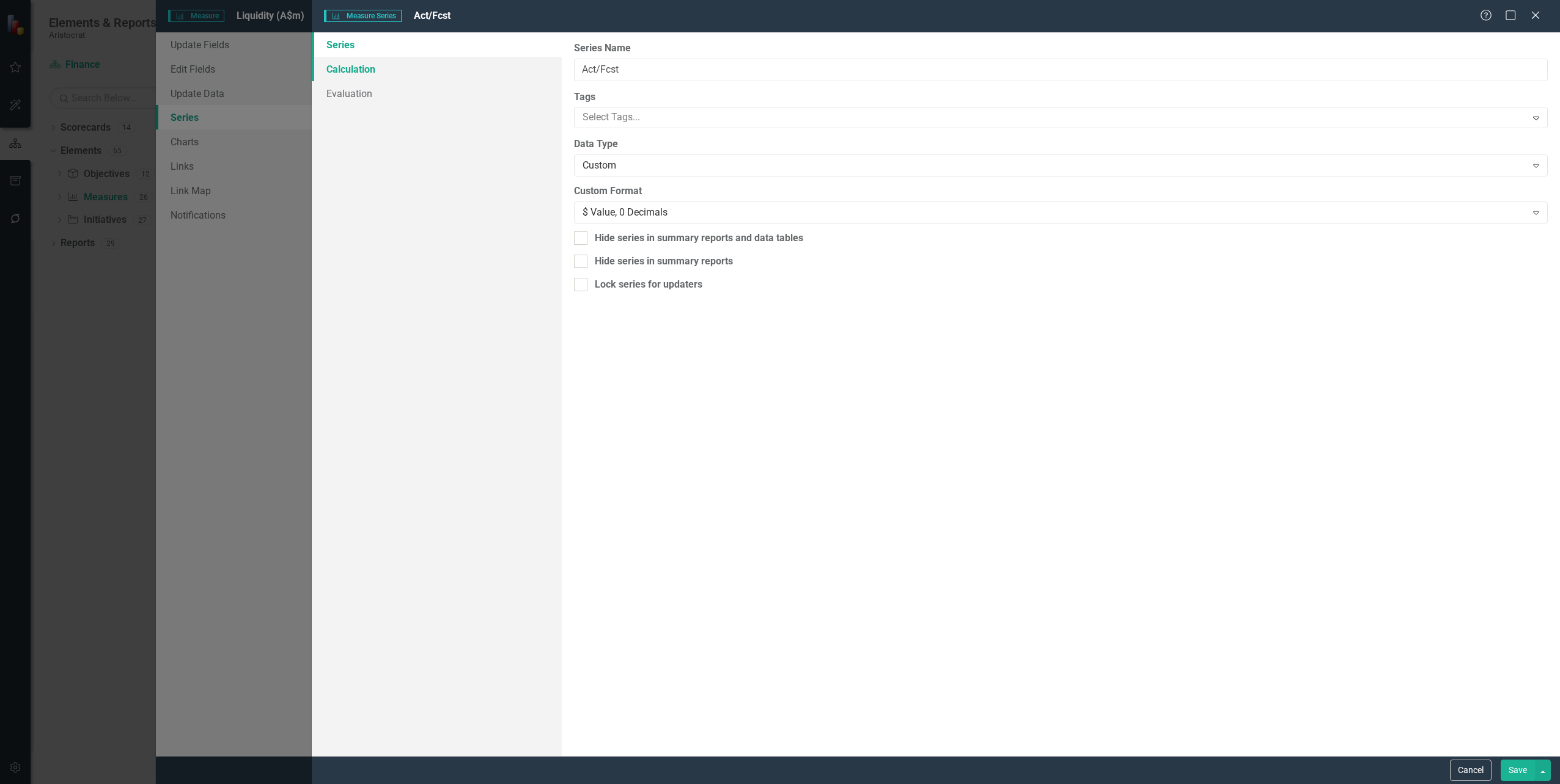
click at [356, 71] on link "Calculation" at bounding box center [437, 68] width 250 height 25
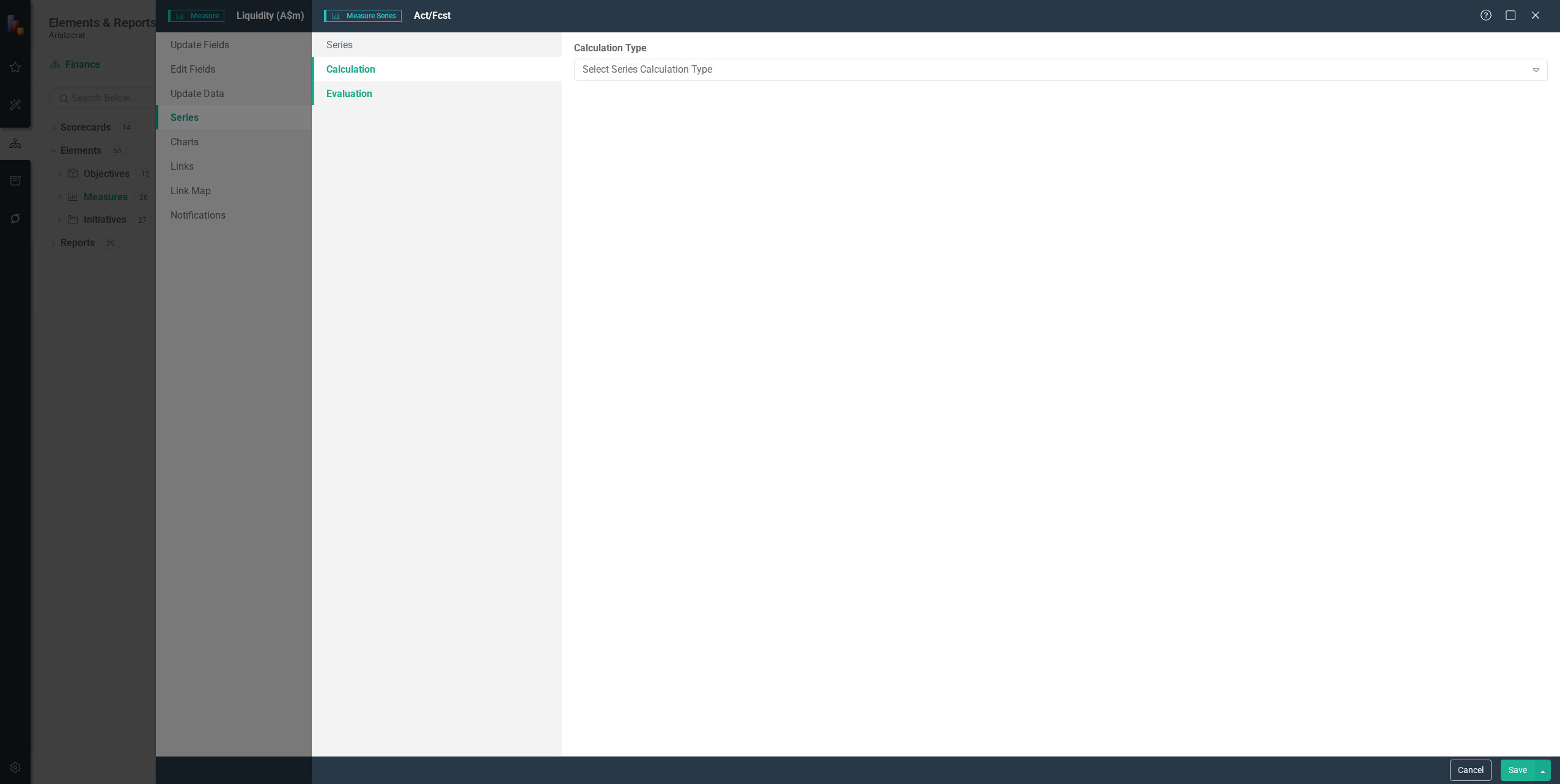
click at [352, 92] on link "Evaluation" at bounding box center [437, 93] width 250 height 25
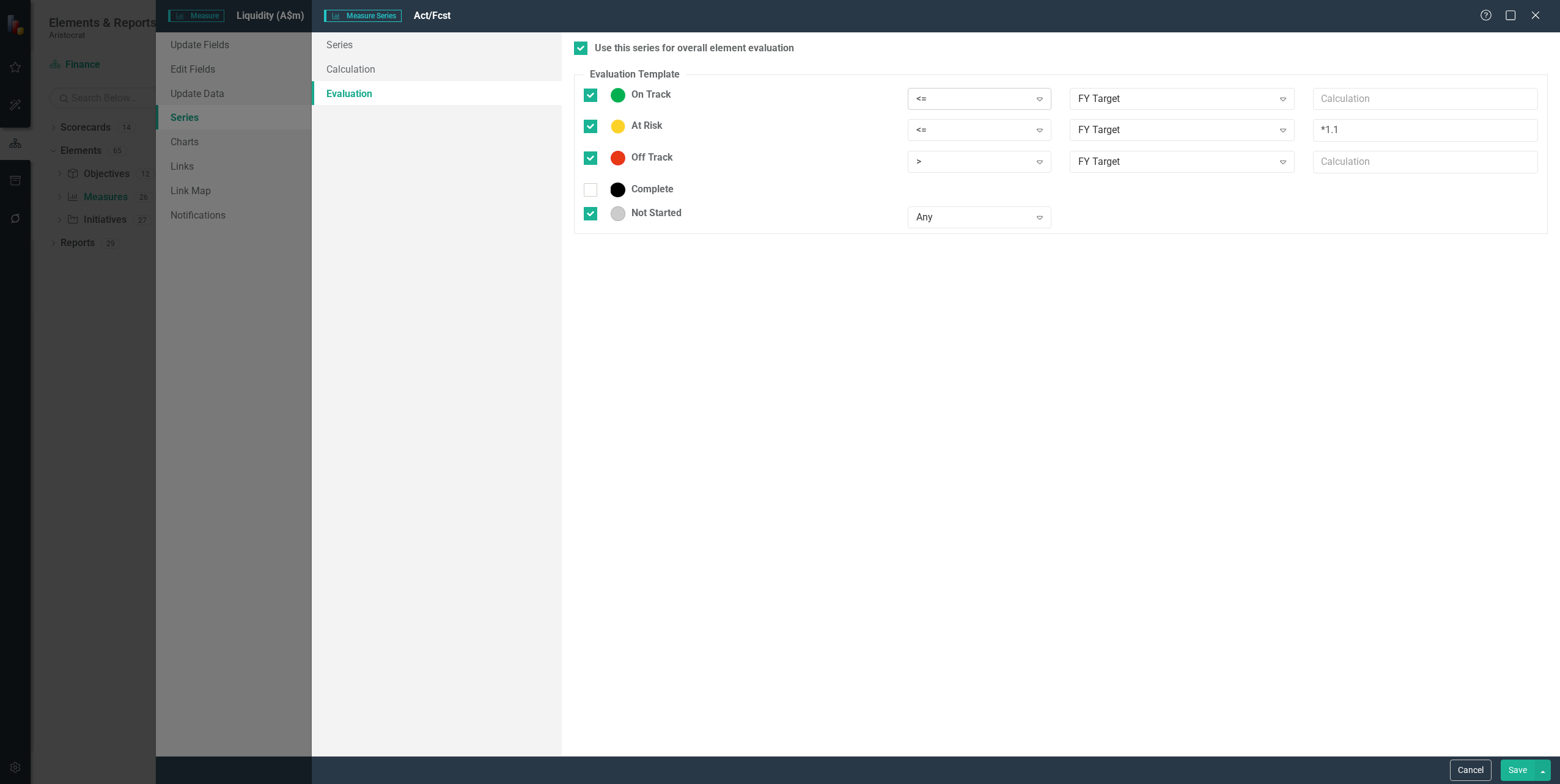
click at [1040, 98] on icon "Expand" at bounding box center [1039, 99] width 12 height 10
click at [947, 140] on div ">=" at bounding box center [982, 141] width 124 height 14
click at [1043, 158] on icon "Expand" at bounding box center [1039, 162] width 12 height 10
click at [969, 224] on div "<" at bounding box center [982, 224] width 124 height 14
click at [1516, 766] on button "Save" at bounding box center [1517, 771] width 35 height 22
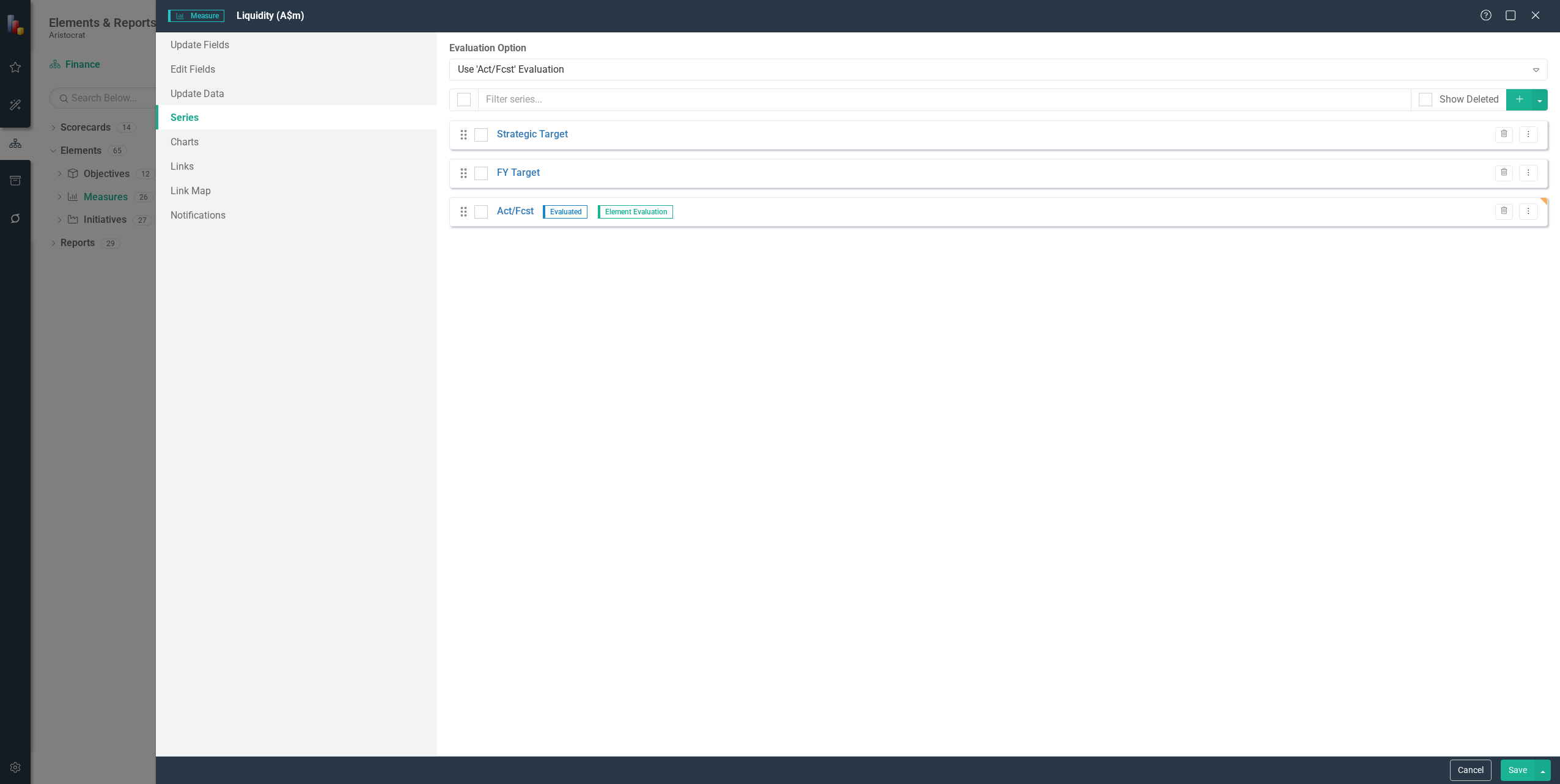
click at [1531, 6] on div "Measure Measure Liquidity (A$m) Help Maximize Close" at bounding box center [857, 16] width 1404 height 33
click at [1536, 15] on icon at bounding box center [1534, 14] width 9 height 9
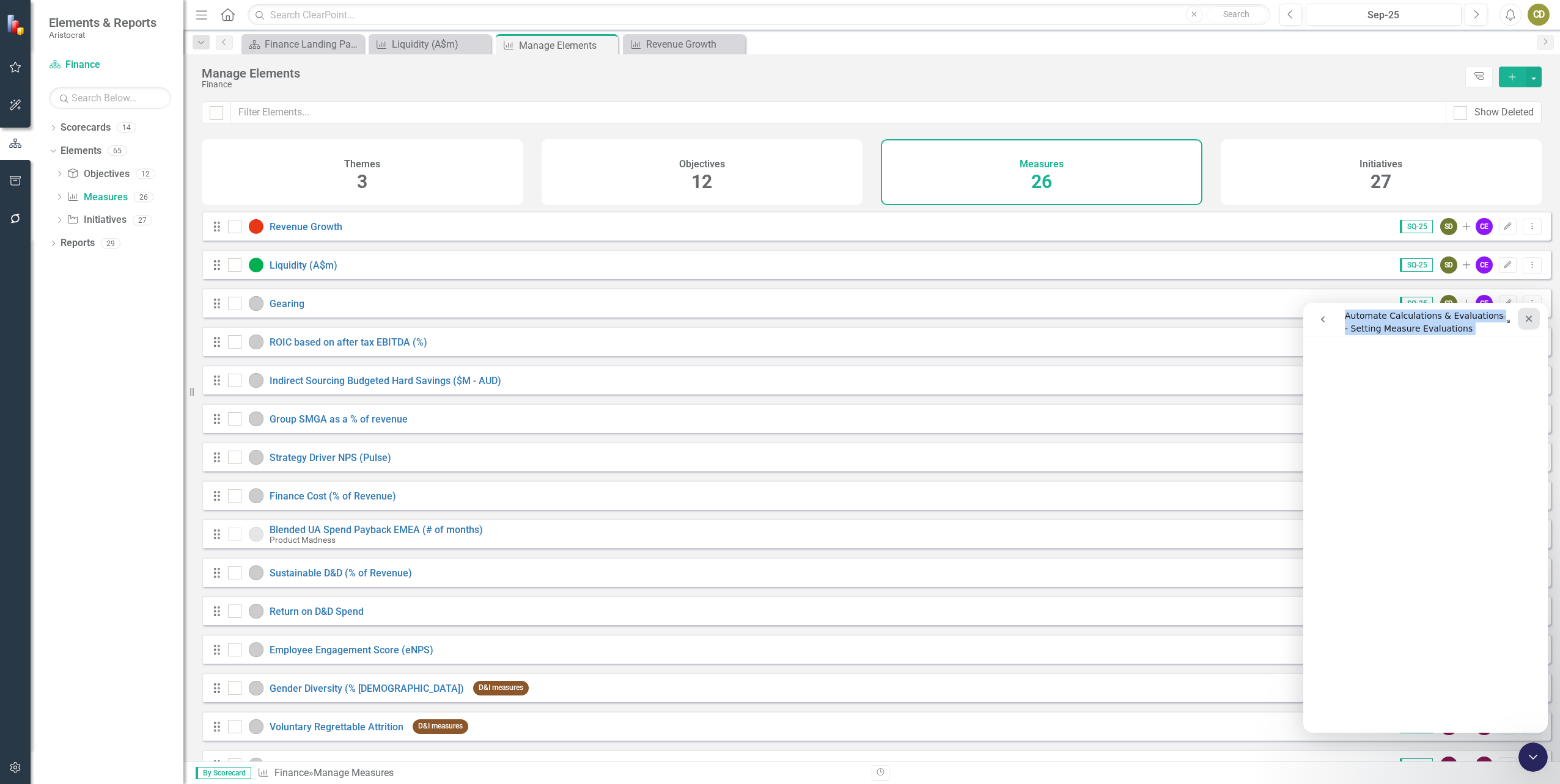
click at [1528, 320] on icon "Close" at bounding box center [1528, 319] width 7 height 7
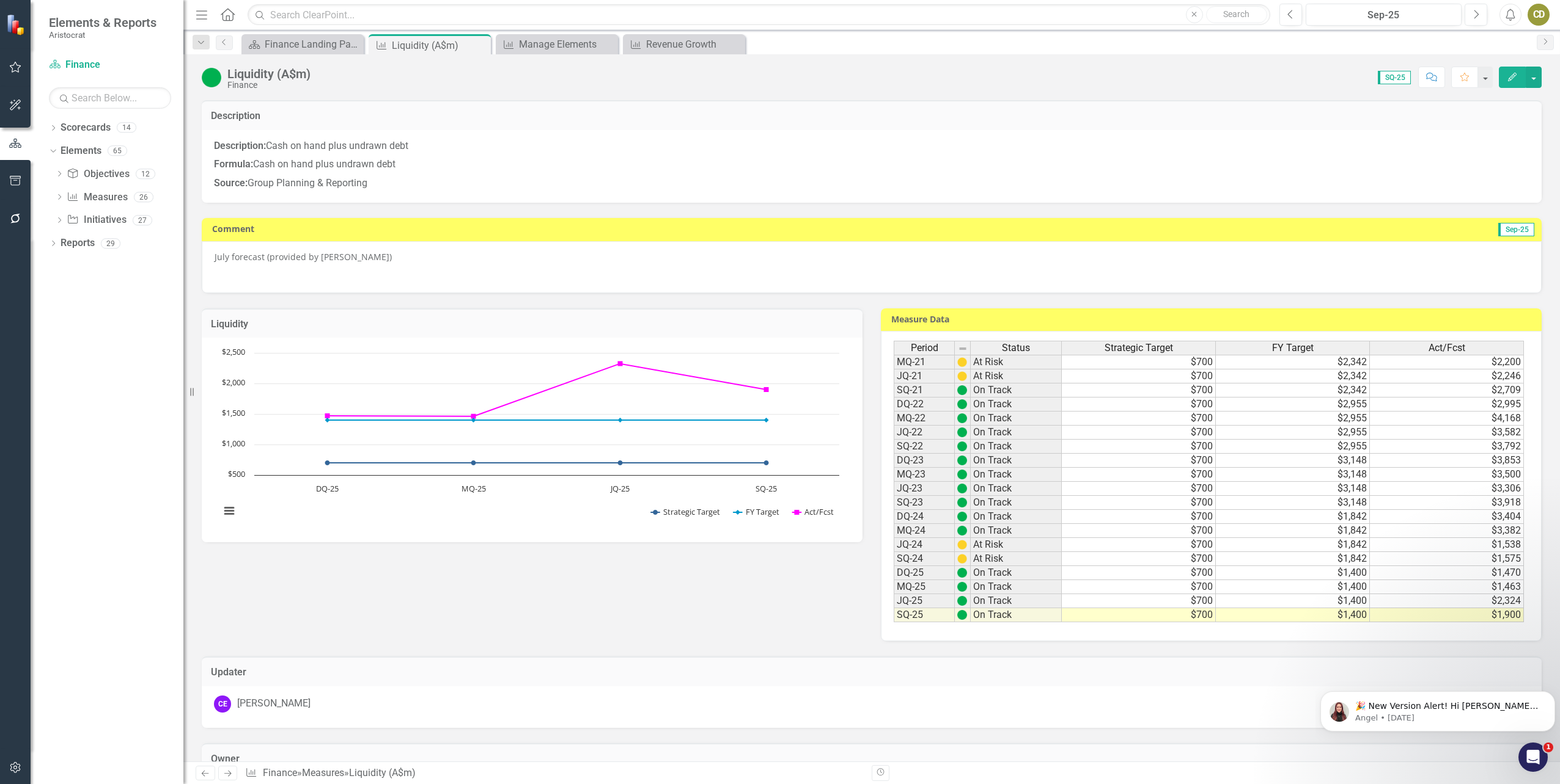
scroll to position [103, 0]
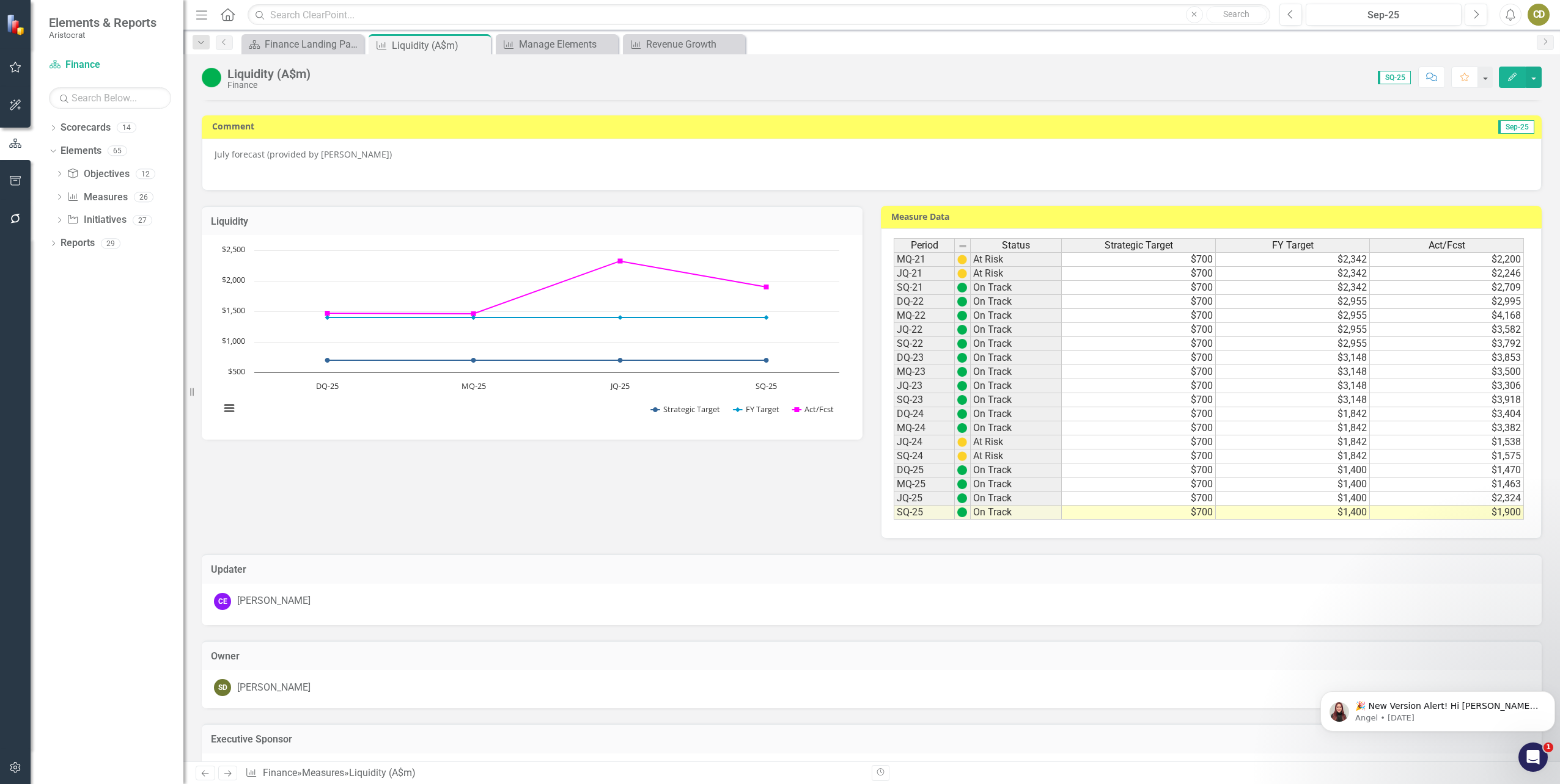
click at [387, 600] on div "CE Charlotte Escott" at bounding box center [872, 601] width 1315 height 17
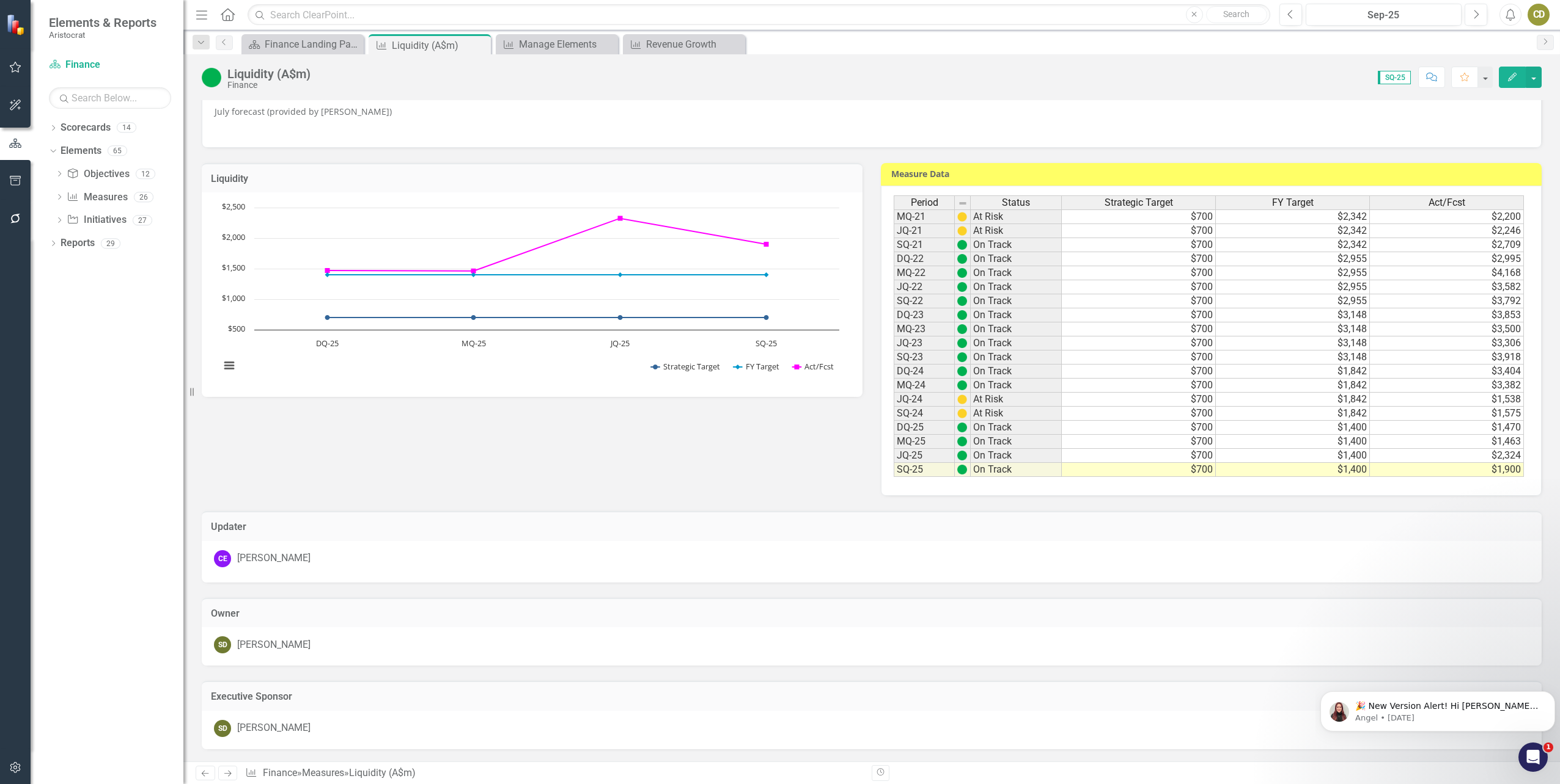
drag, startPoint x: 1533, startPoint y: 75, endPoint x: 1512, endPoint y: 71, distance: 21.4
click at [1512, 71] on button "Edit" at bounding box center [1511, 77] width 27 height 22
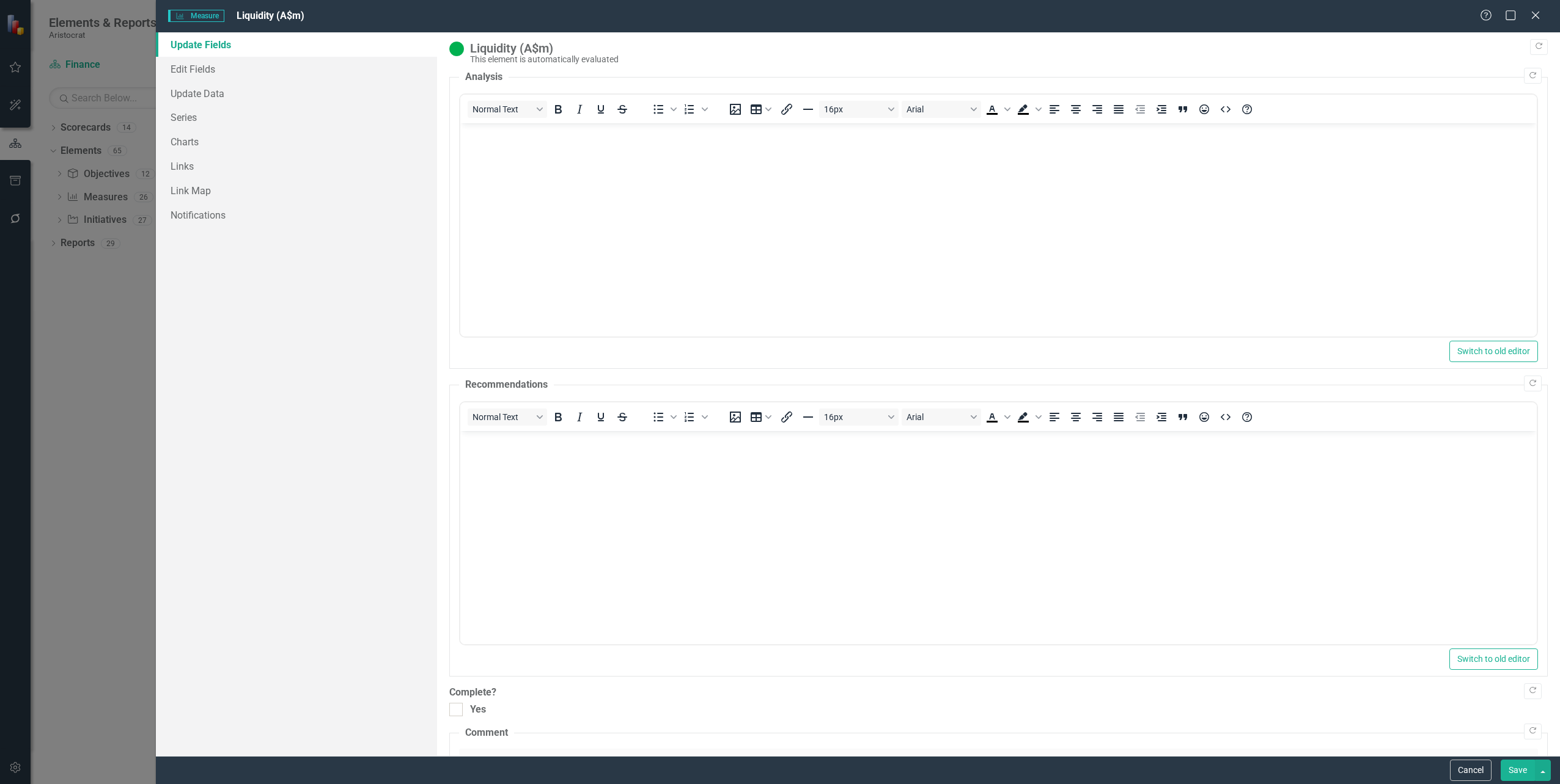
scroll to position [0, 0]
click at [1522, 771] on button "Save" at bounding box center [1517, 771] width 35 height 22
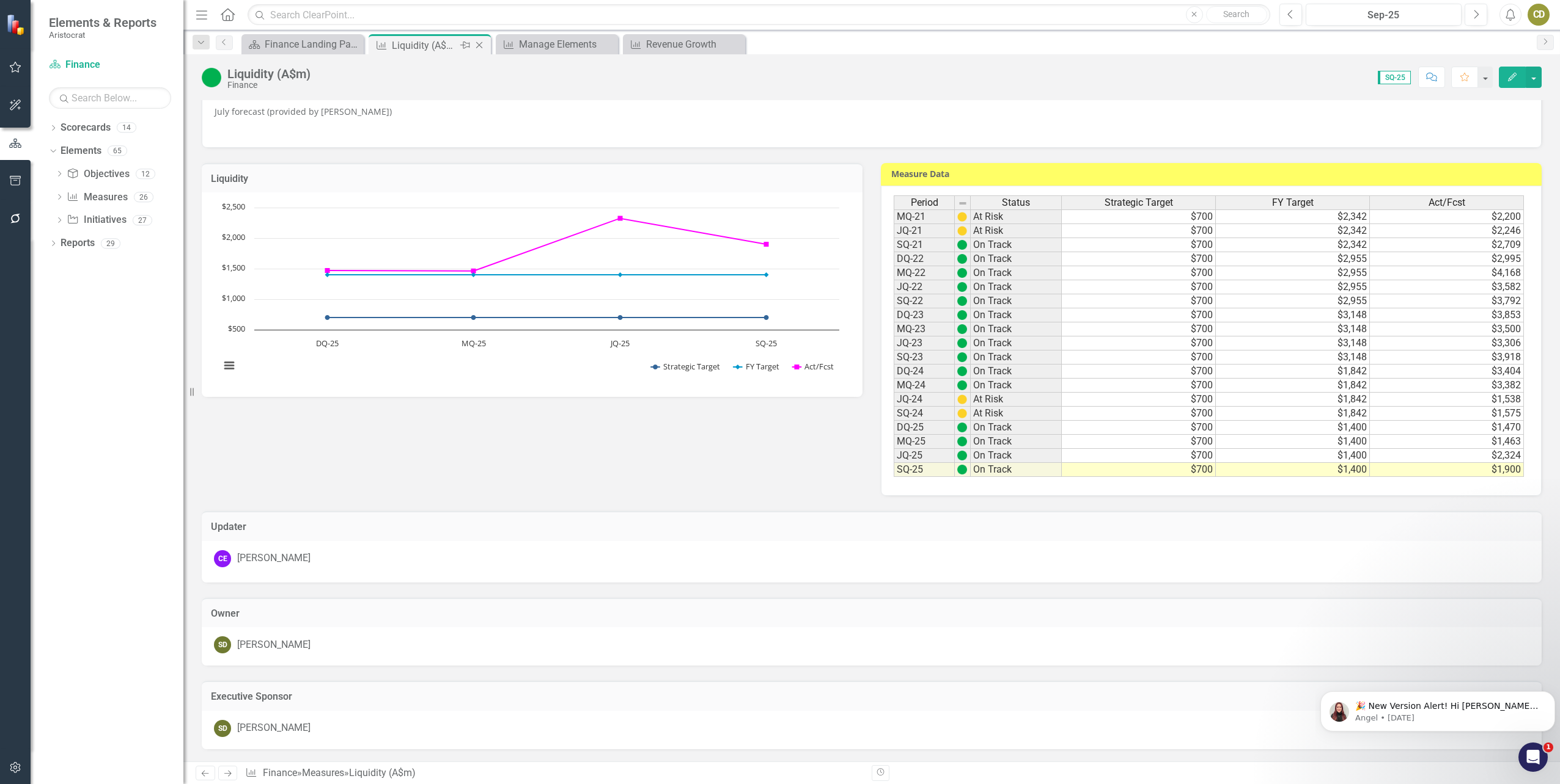
click at [480, 43] on icon "Close" at bounding box center [479, 46] width 12 height 10
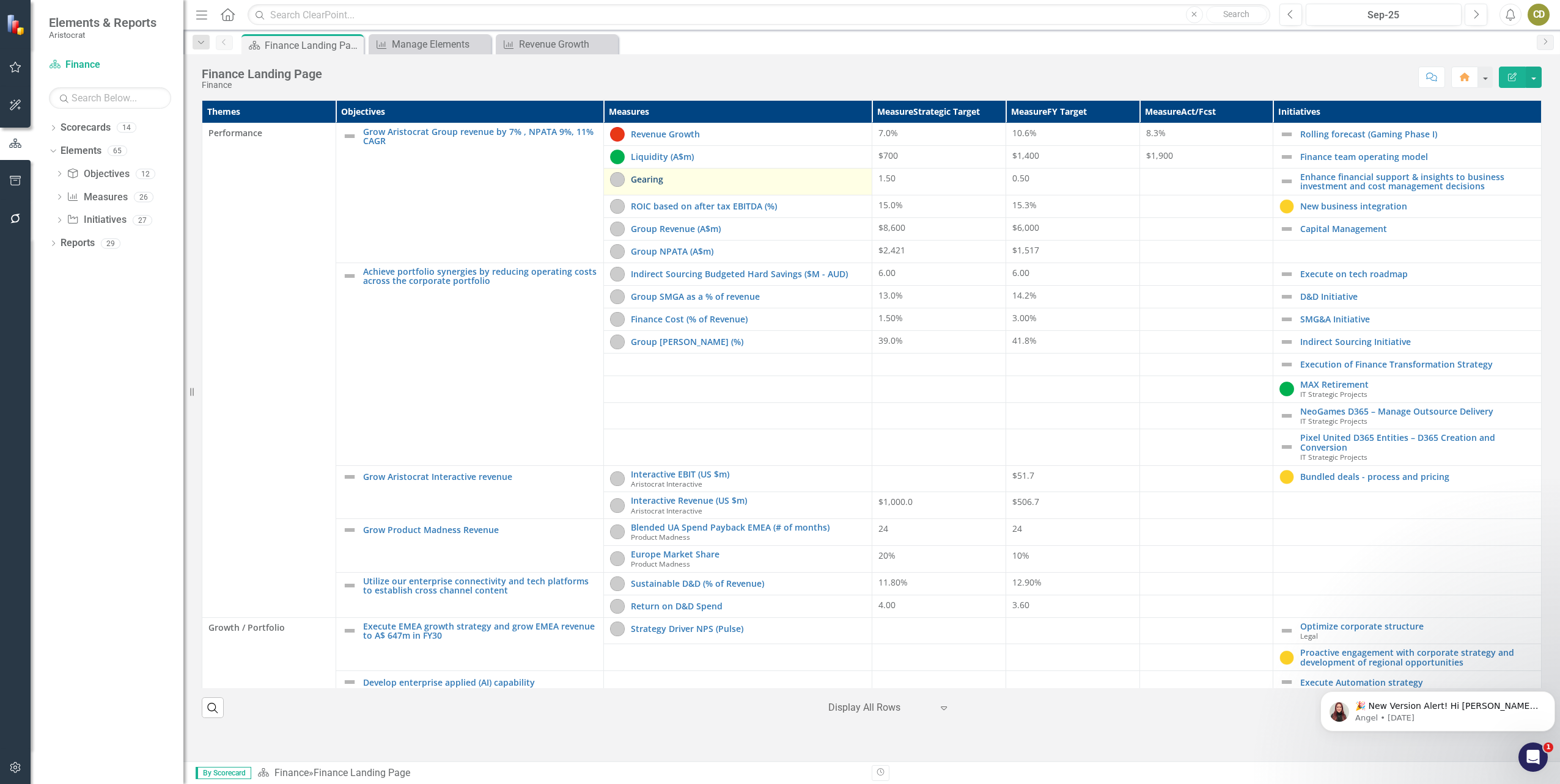
click at [732, 180] on link "Gearing" at bounding box center [748, 178] width 235 height 9
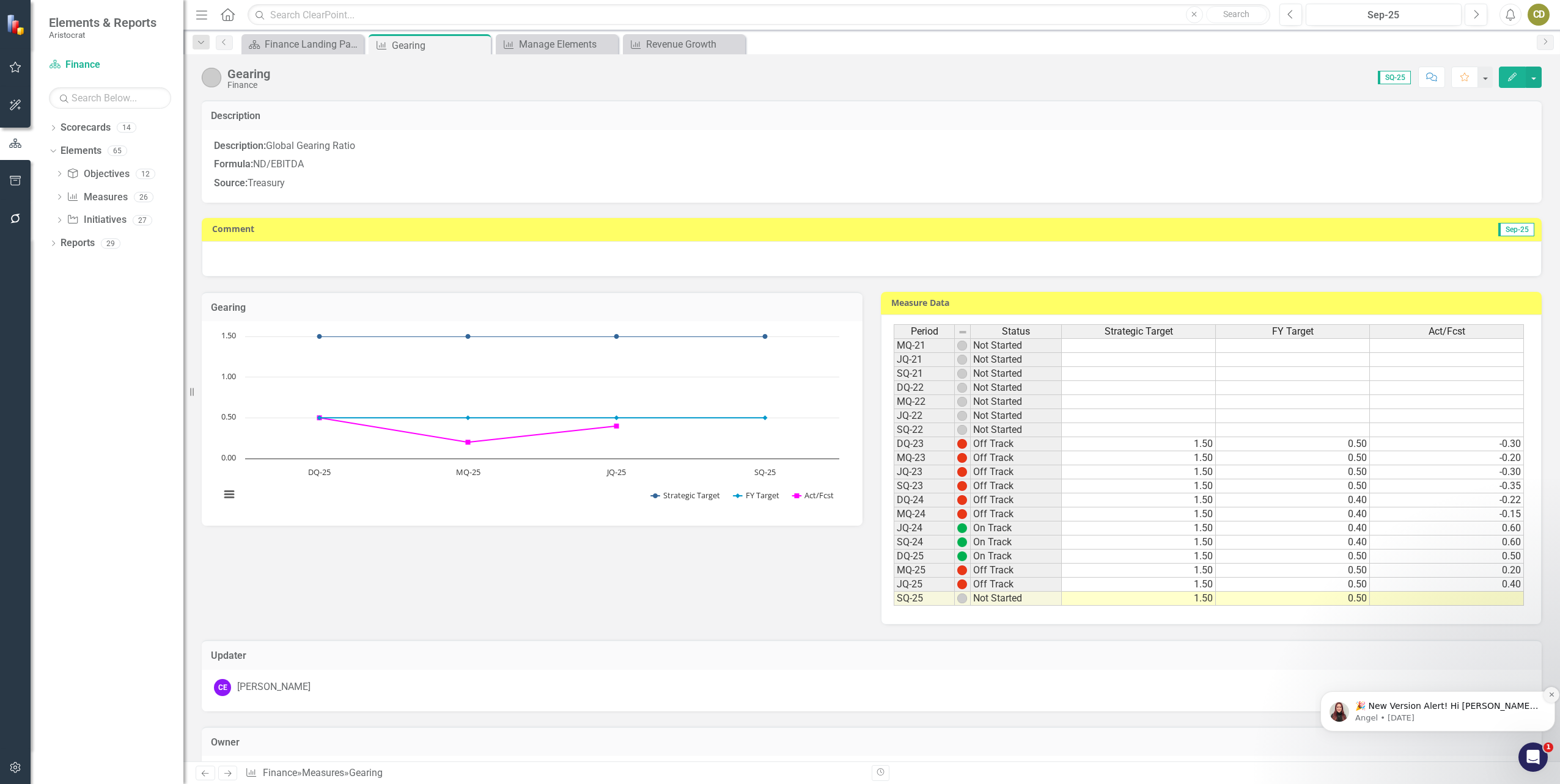
click at [1552, 692] on icon "Dismiss notification" at bounding box center [1551, 695] width 7 height 7
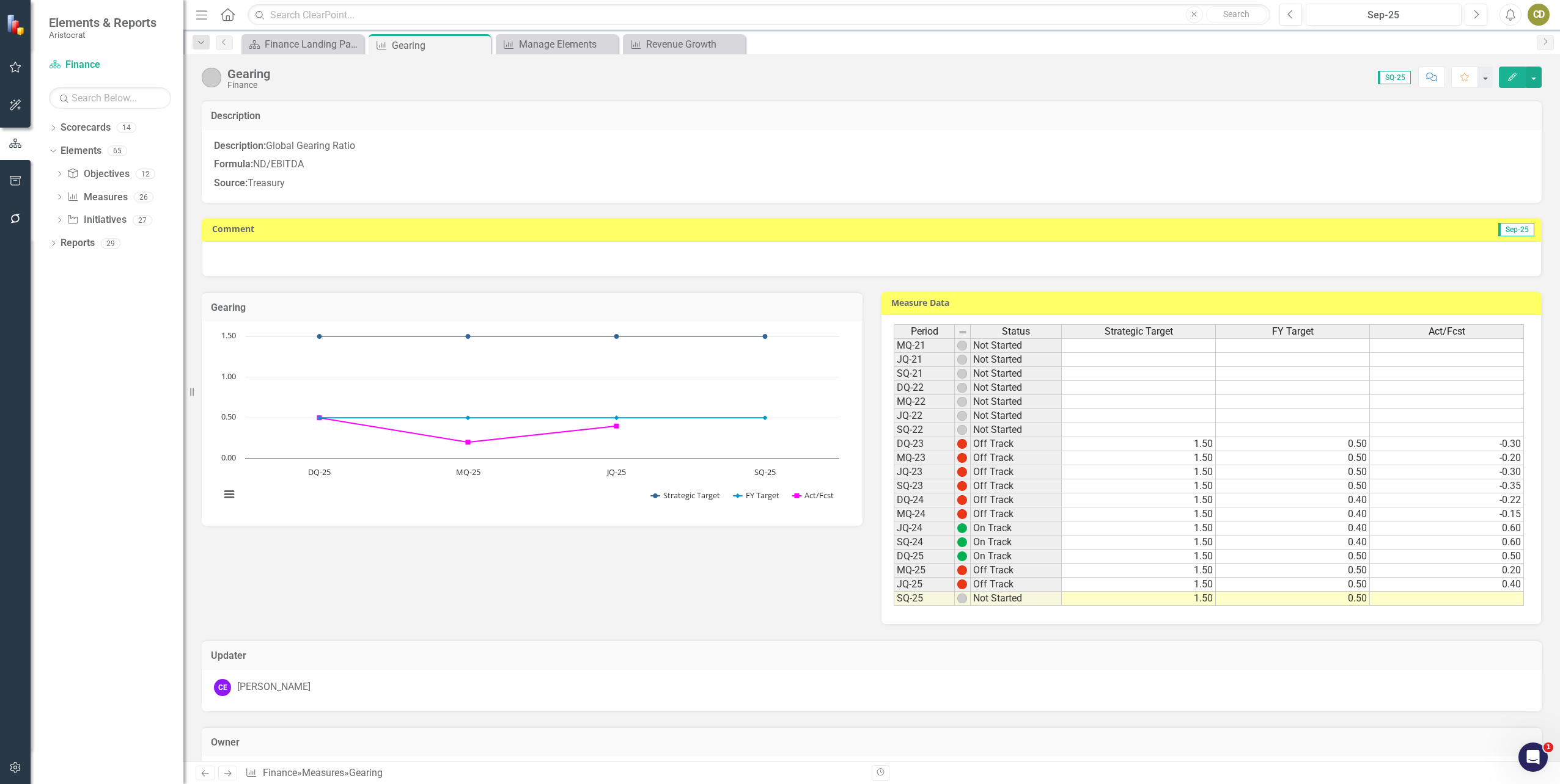
click at [1455, 603] on td at bounding box center [1447, 599] width 155 height 14
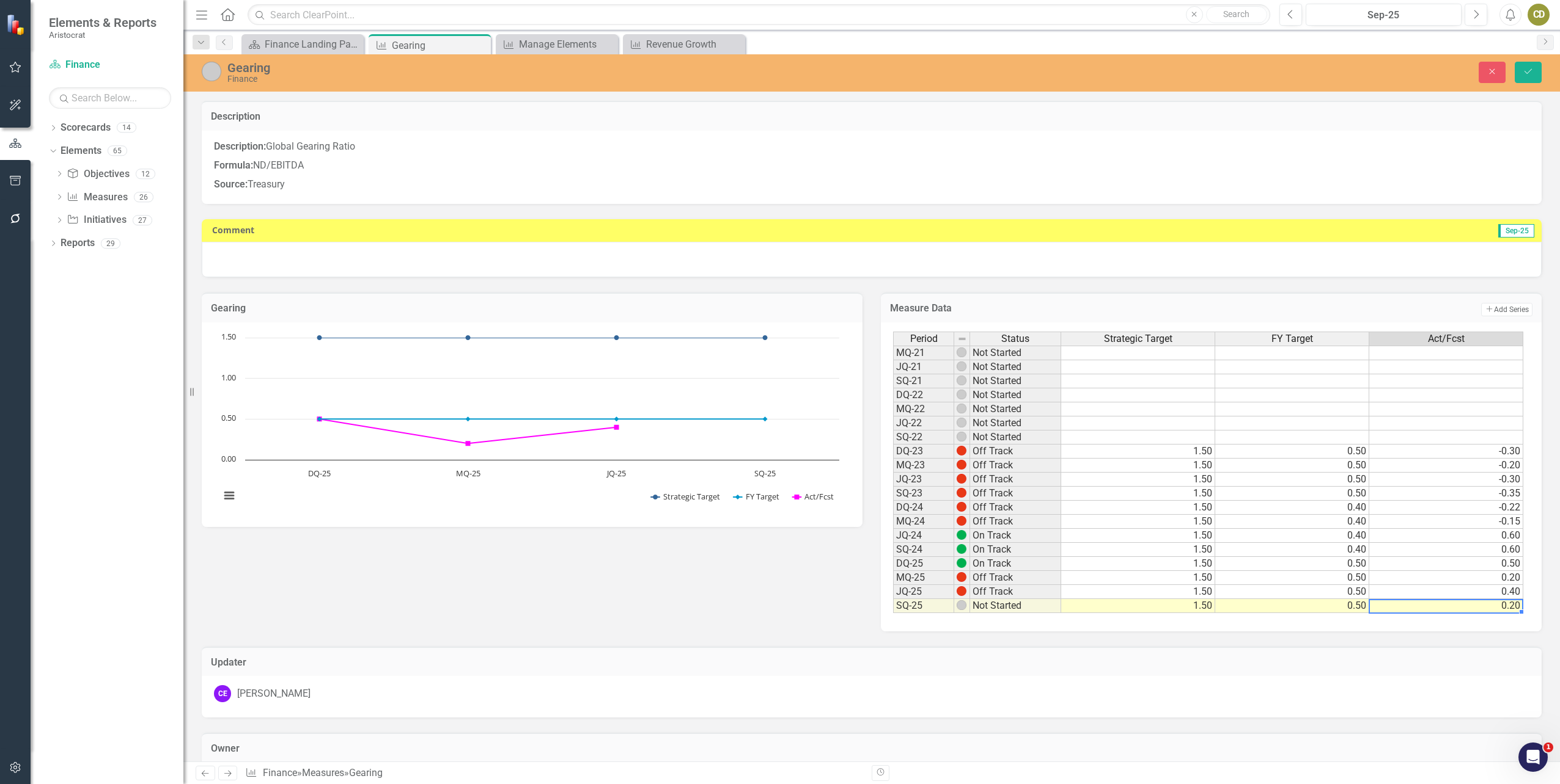
type textarea ".2"
click at [269, 262] on div at bounding box center [872, 259] width 1340 height 36
click at [256, 256] on div at bounding box center [872, 259] width 1340 height 36
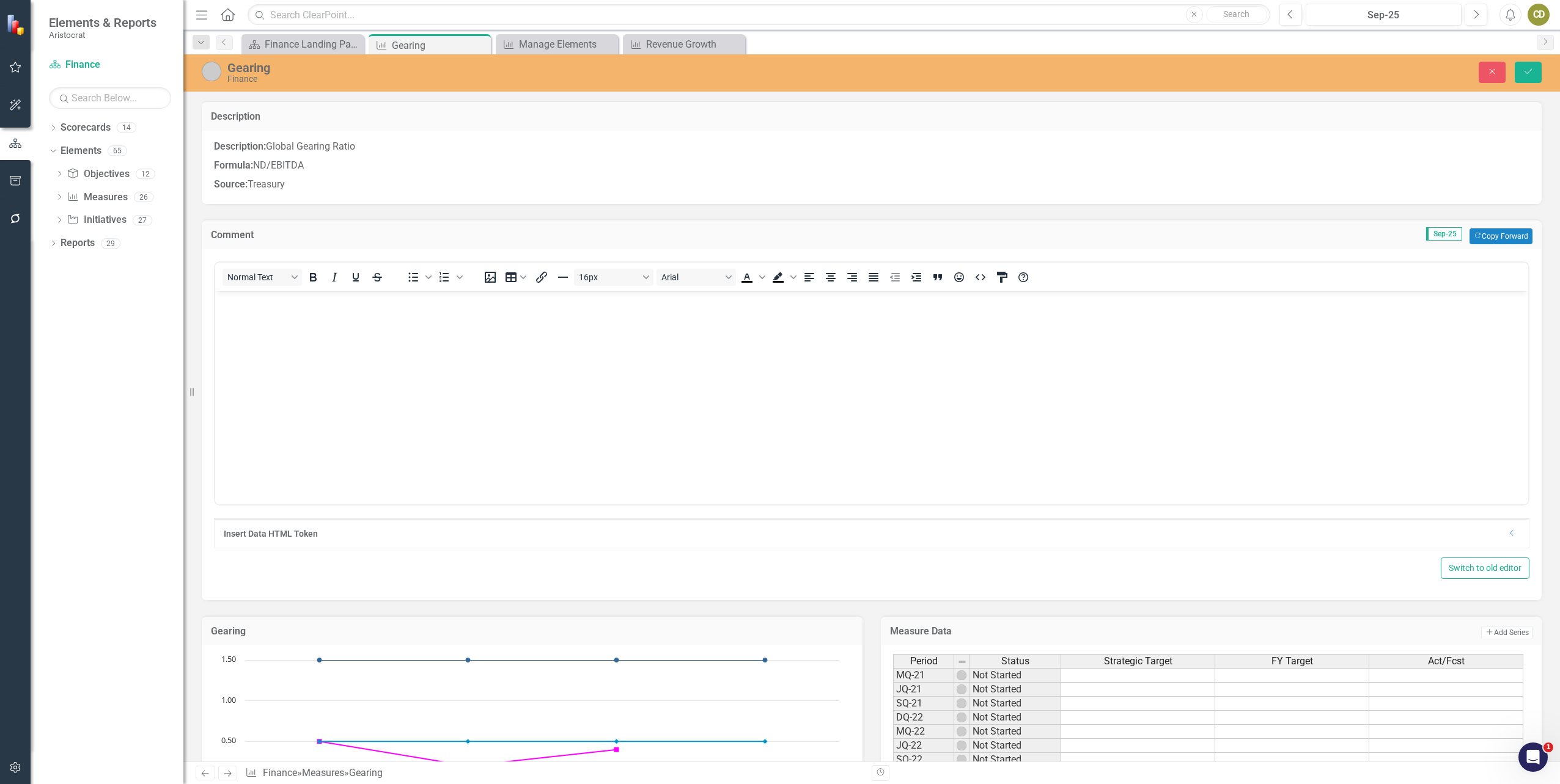
click at [256, 256] on div "Normal Text To open the popup, press Shift+Enter To open the popup, press Shift…" at bounding box center [872, 425] width 1340 height 351
click at [257, 307] on p "Rich Text Area. Press ALT-0 for help." at bounding box center [871, 301] width 1306 height 15
click at [1529, 72] on icon "Save" at bounding box center [1527, 71] width 11 height 9
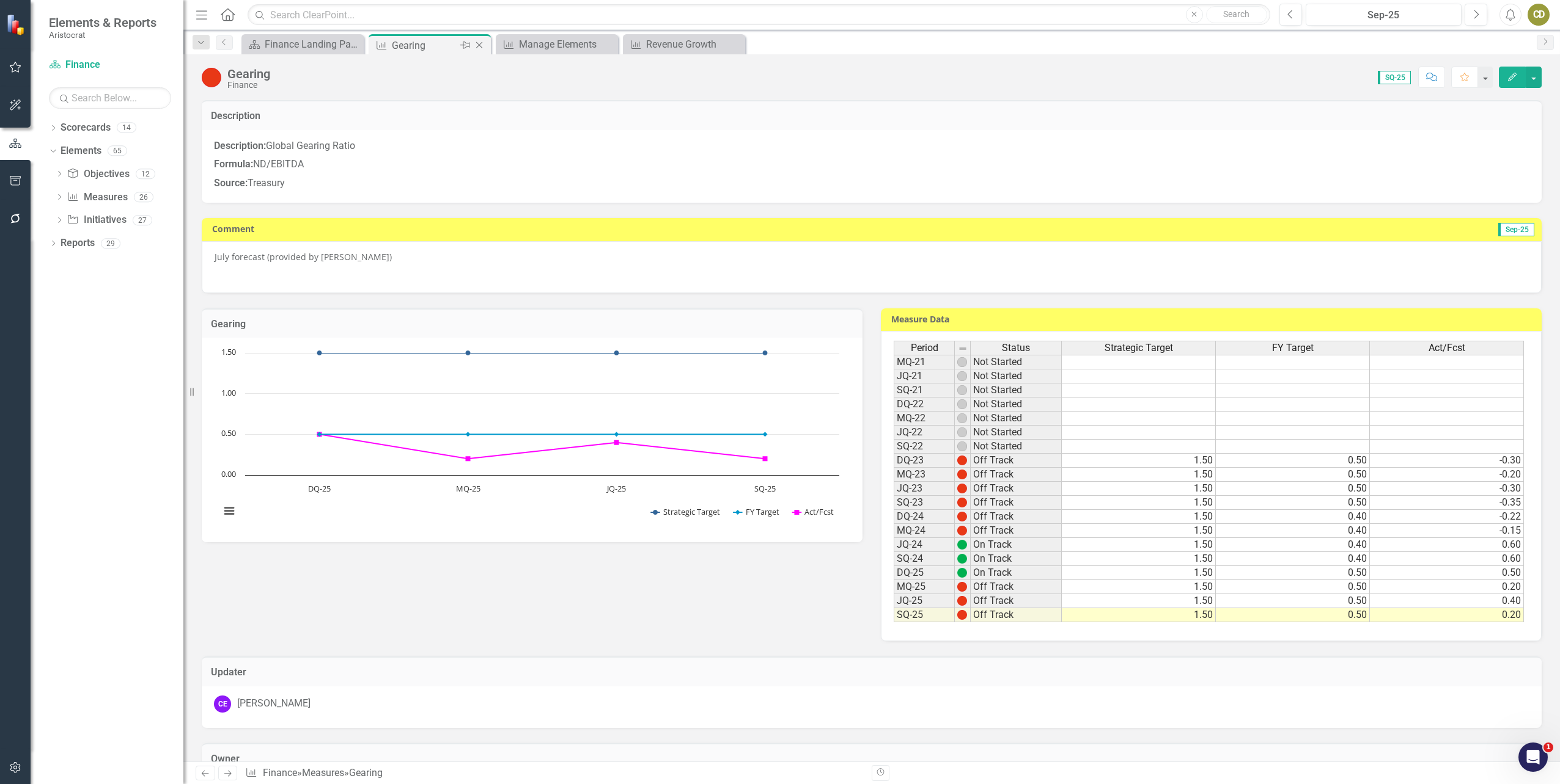
click at [482, 46] on icon "Close" at bounding box center [479, 46] width 12 height 10
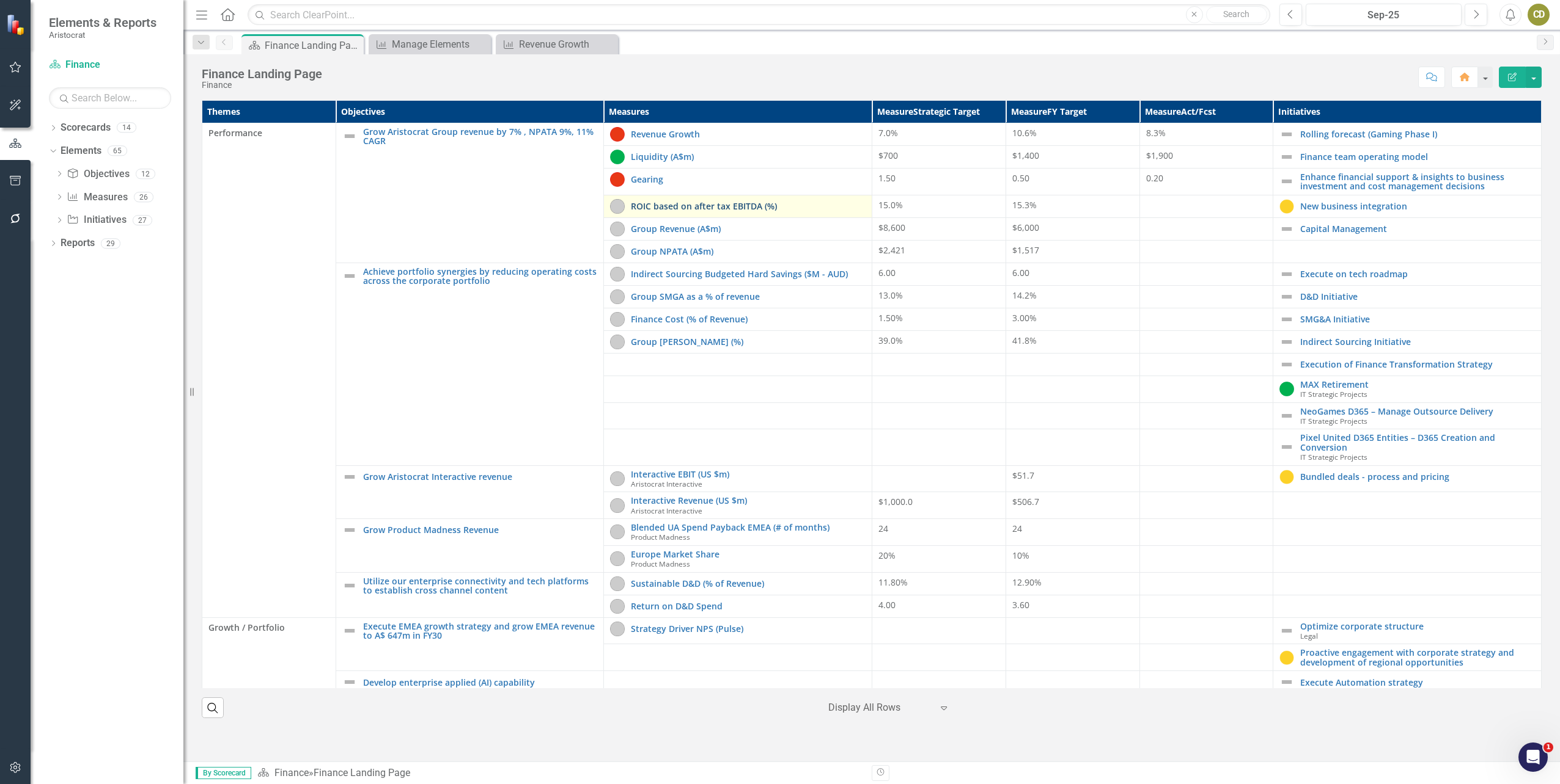
click at [690, 208] on link "ROIC based on after tax EBITDA (%)" at bounding box center [748, 206] width 235 height 9
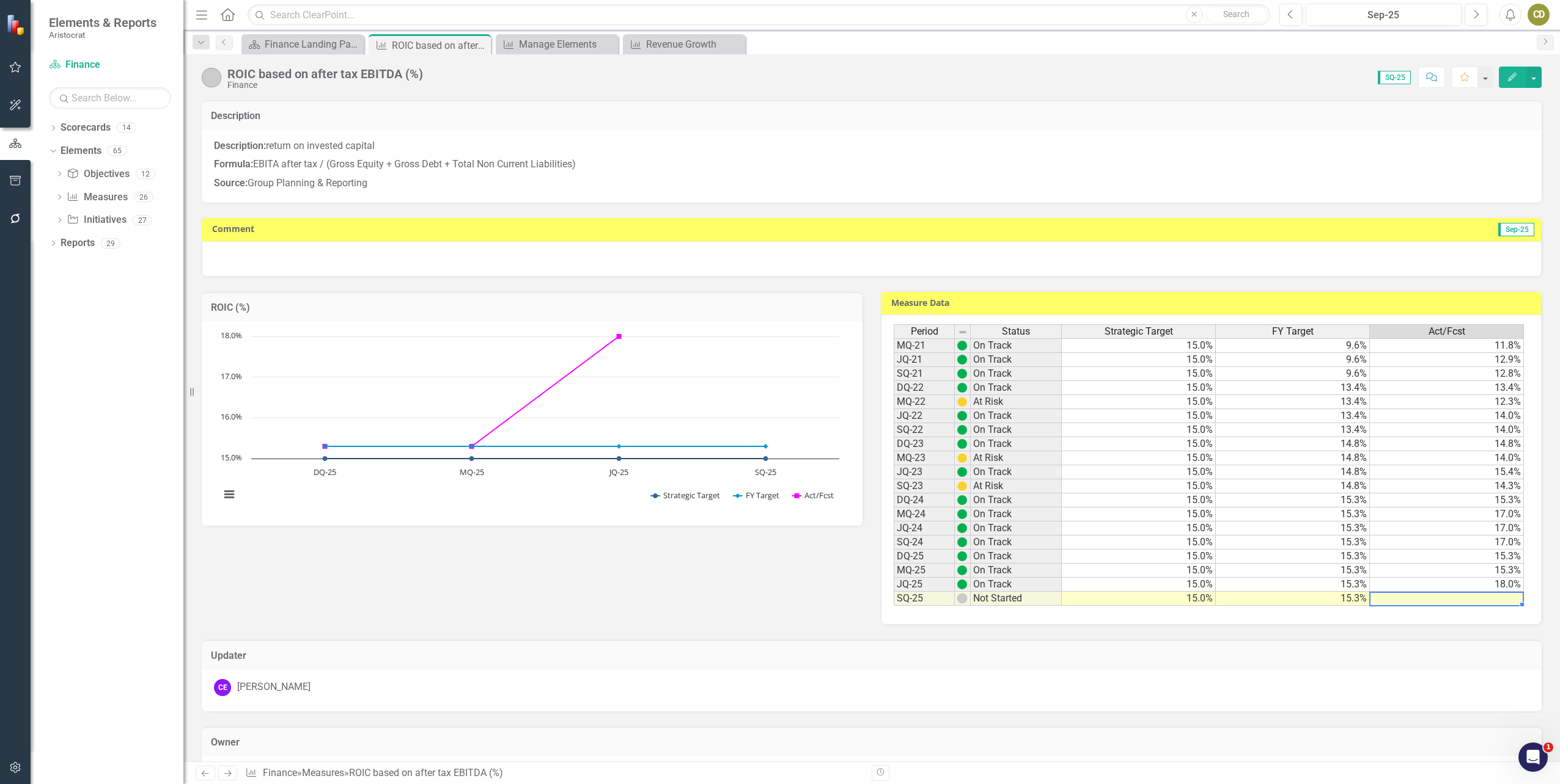
click at [1445, 599] on td at bounding box center [1447, 599] width 155 height 14
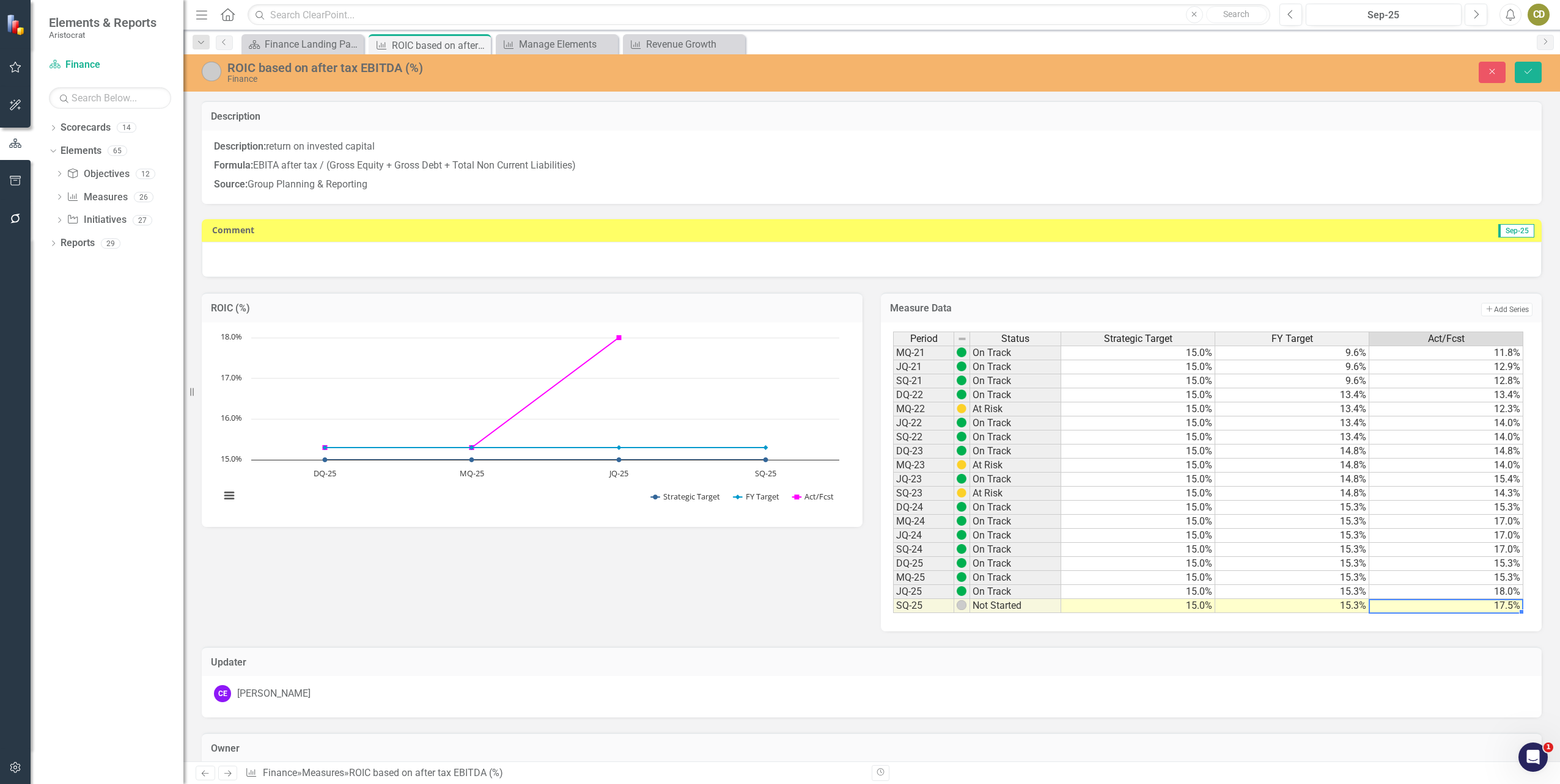
type textarea "17.5"
click at [557, 267] on div at bounding box center [872, 259] width 1340 height 36
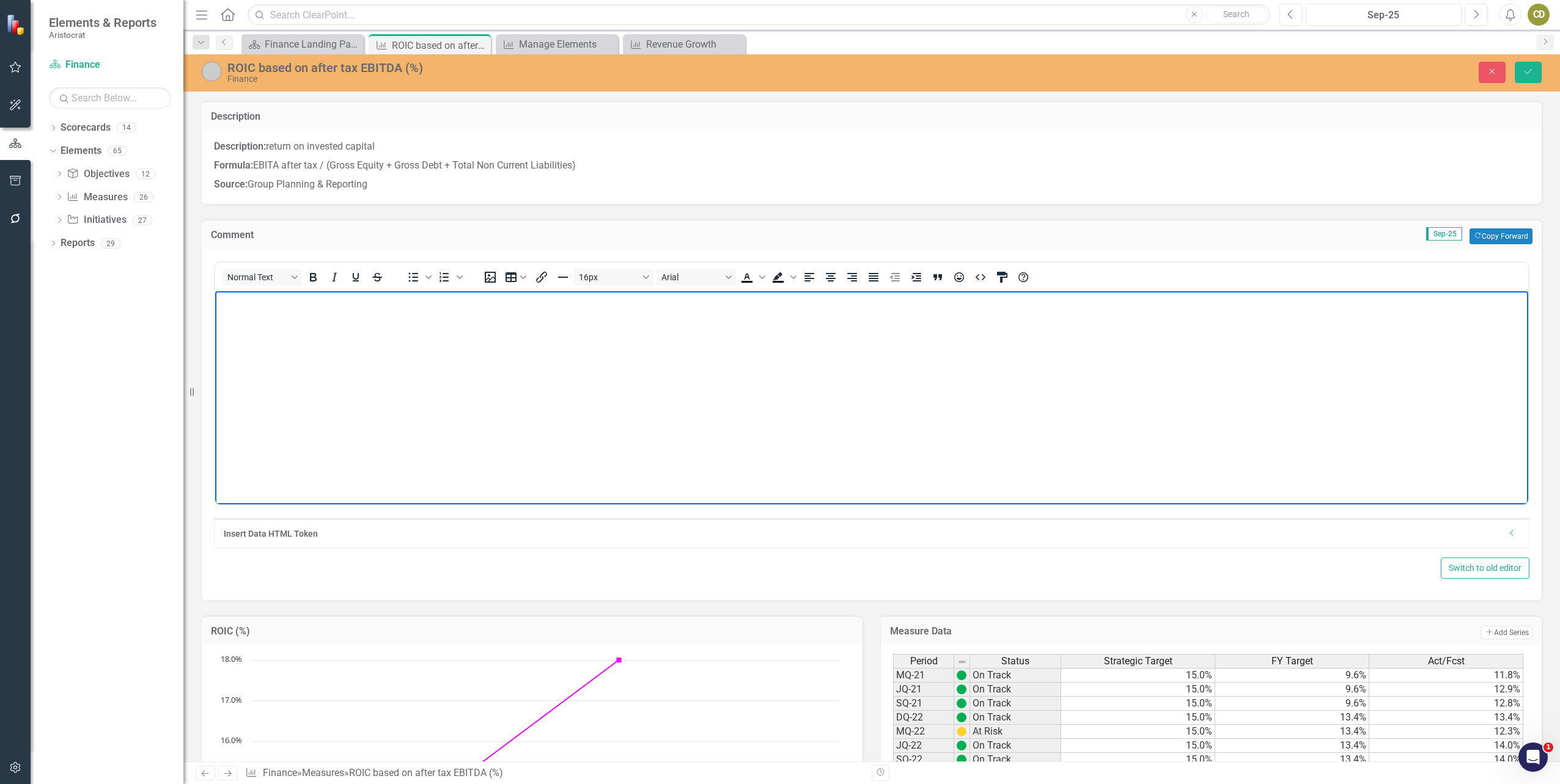
click at [427, 306] on p "Rich Text Area. Press ALT-0 for help." at bounding box center [871, 301] width 1306 height 15
click at [1521, 67] on button "Save" at bounding box center [1527, 72] width 27 height 22
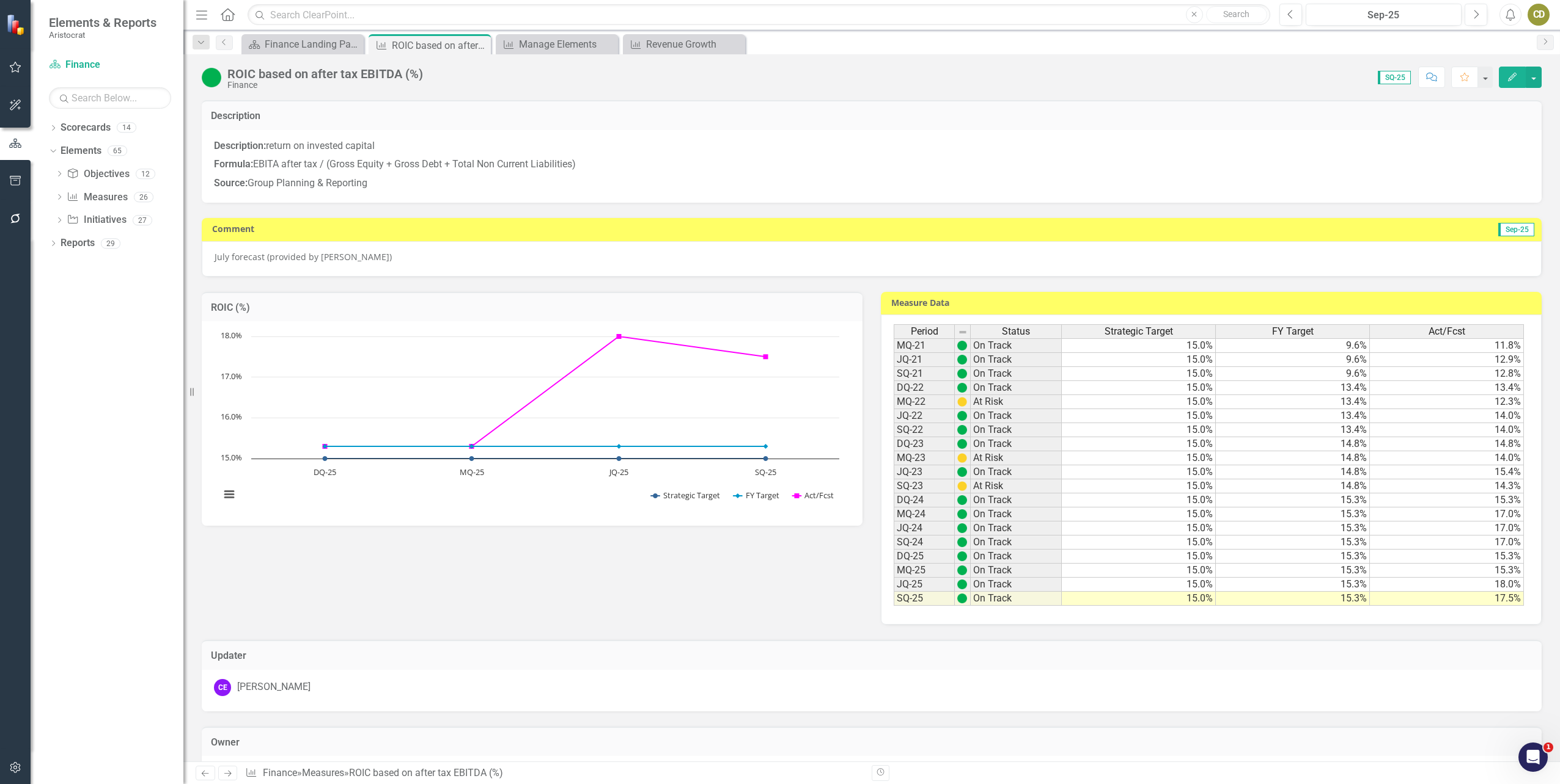
click at [1510, 72] on icon "Edit" at bounding box center [1511, 76] width 11 height 9
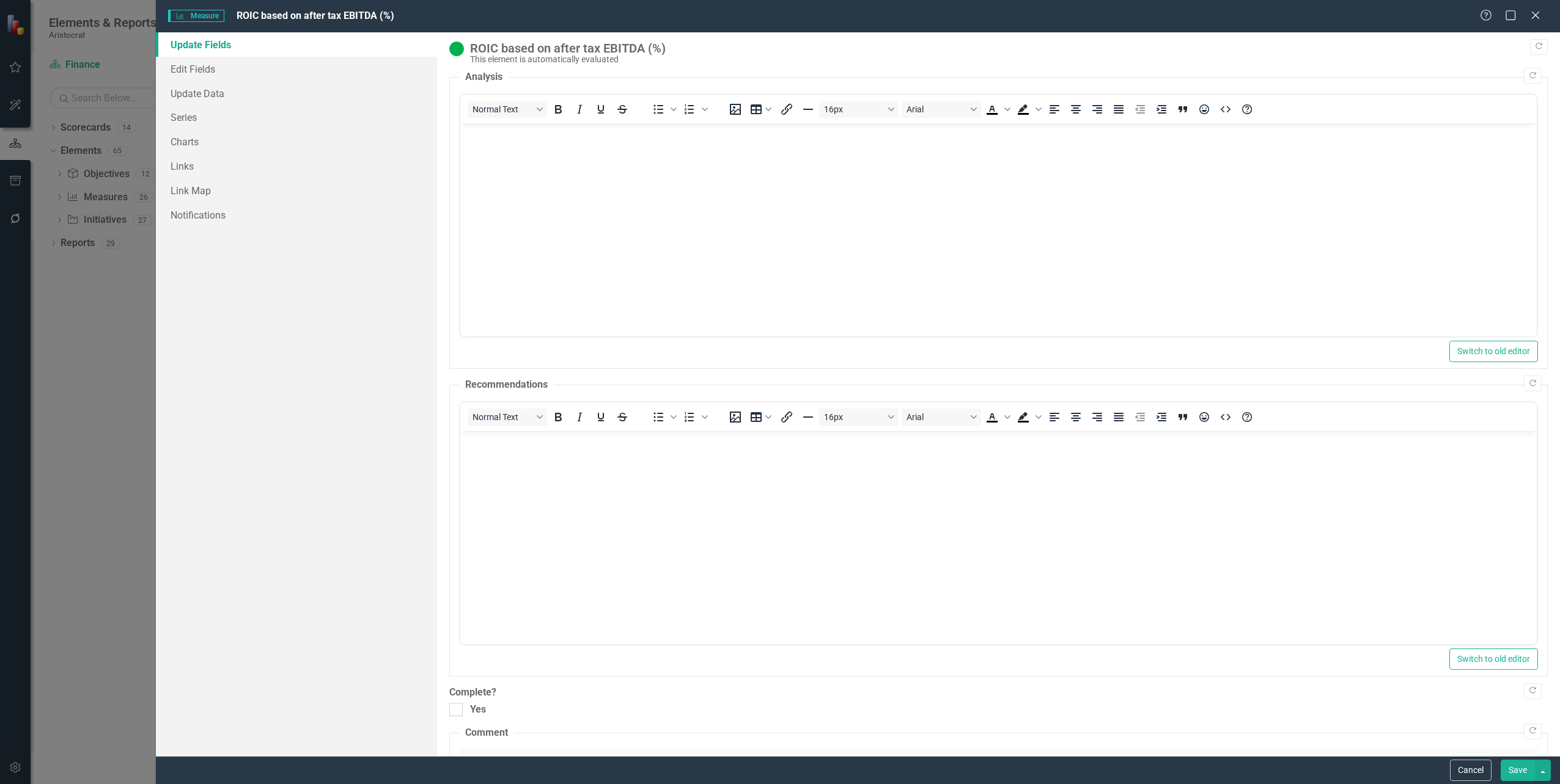
click at [1508, 770] on button "Save" at bounding box center [1517, 771] width 35 height 22
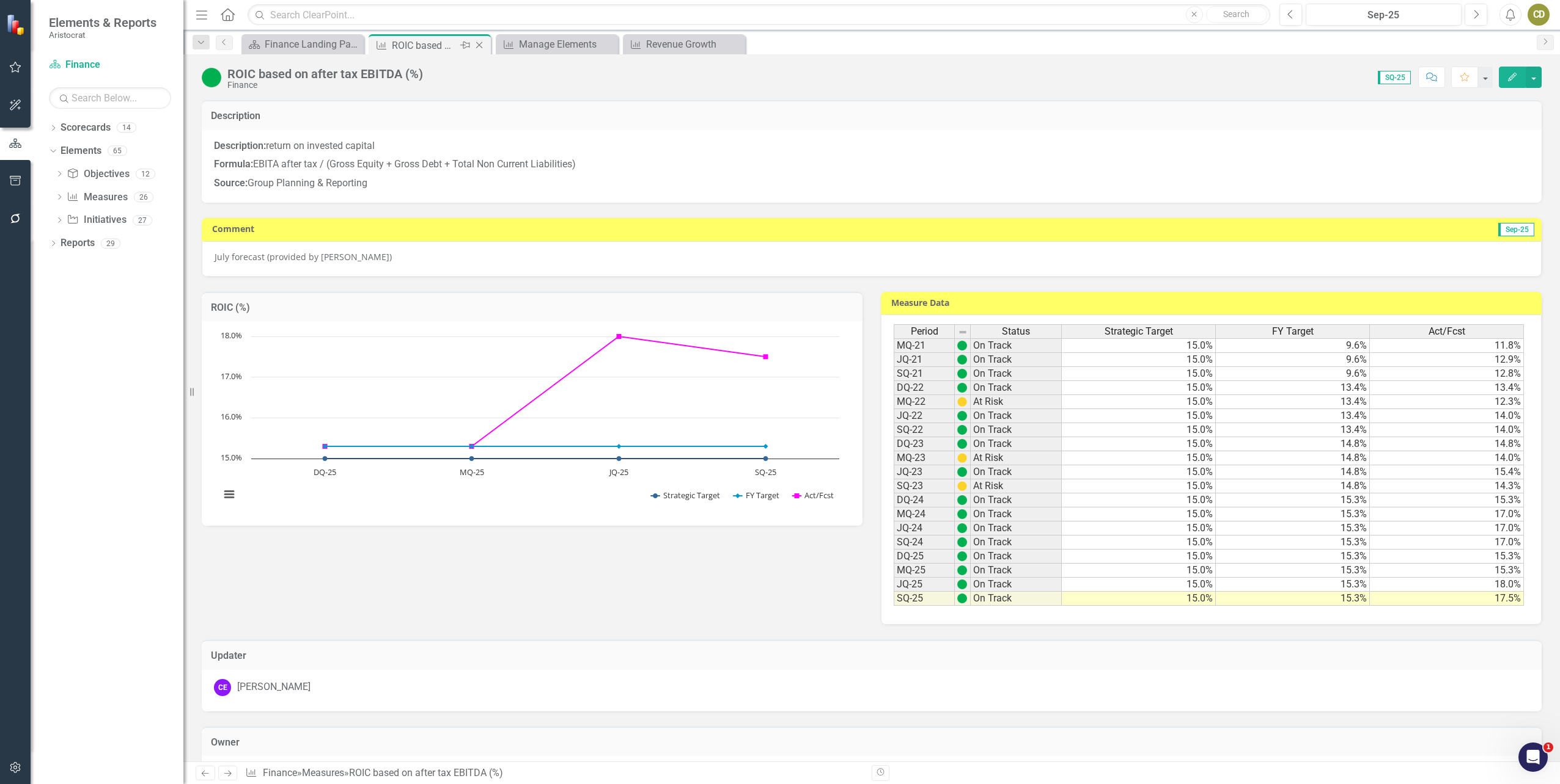
click at [481, 44] on icon "Close" at bounding box center [479, 46] width 12 height 10
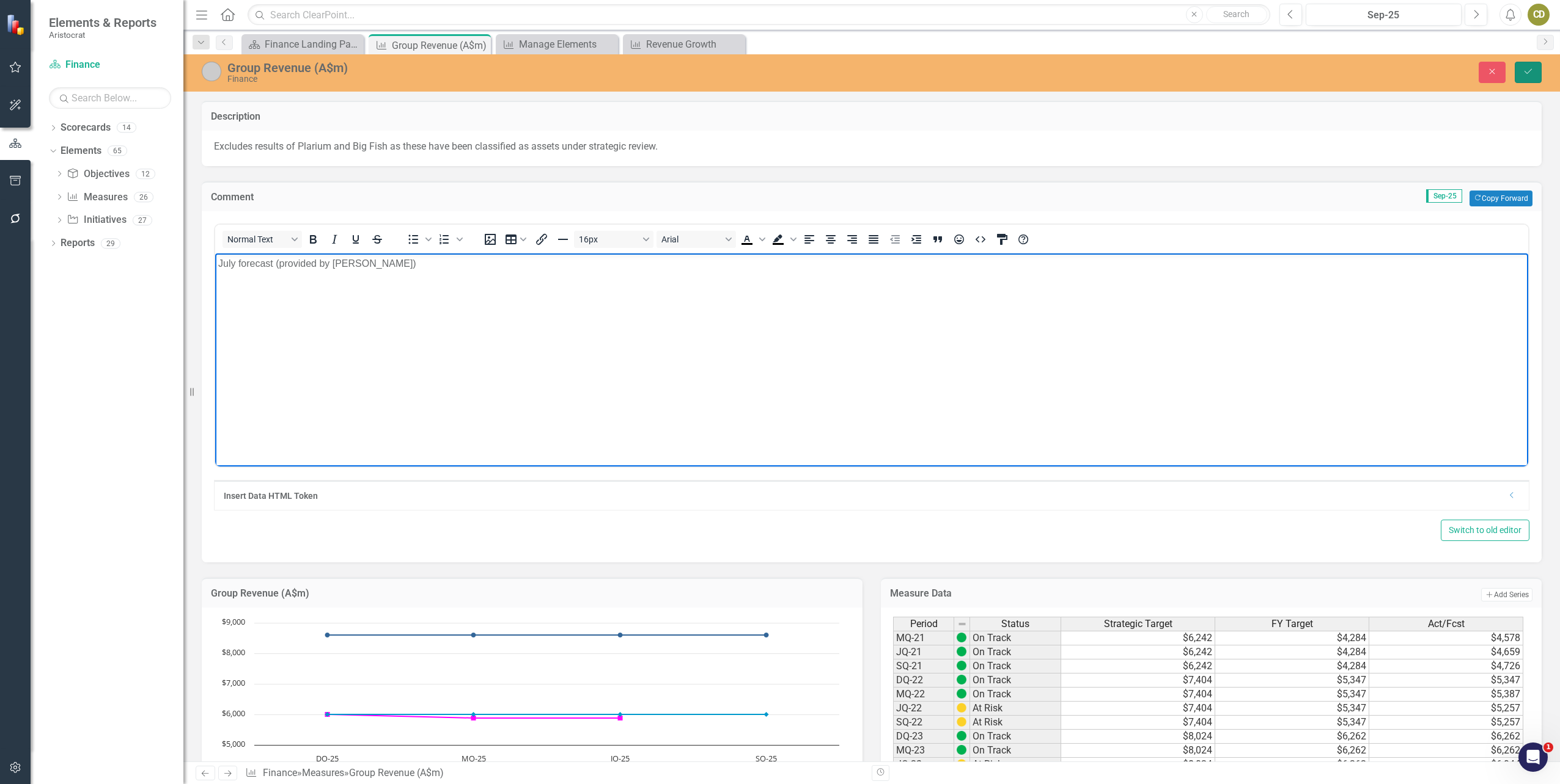
click at [1517, 69] on button "Save" at bounding box center [1527, 72] width 27 height 22
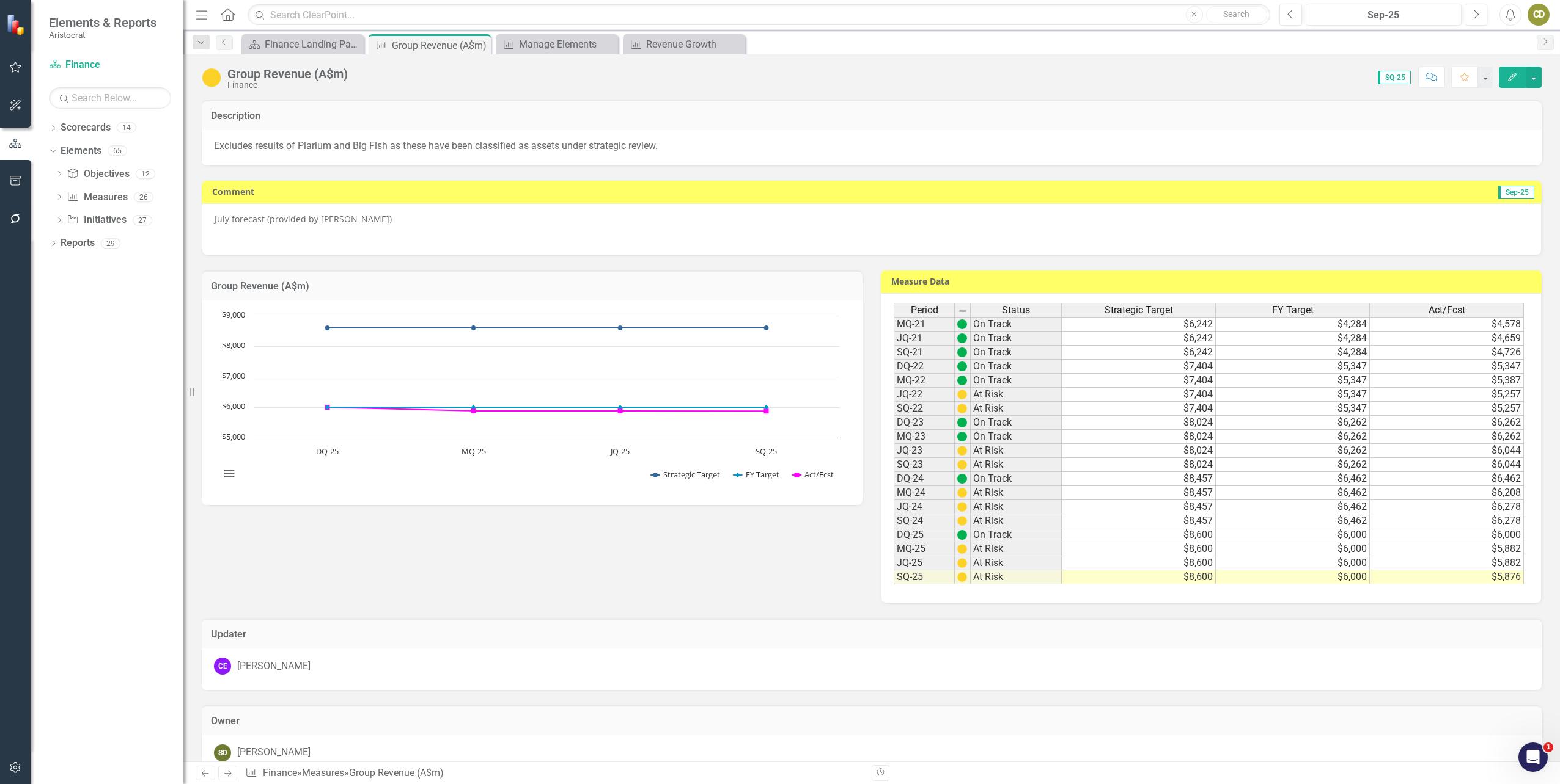
click at [1508, 74] on icon "Edit" at bounding box center [1511, 76] width 11 height 9
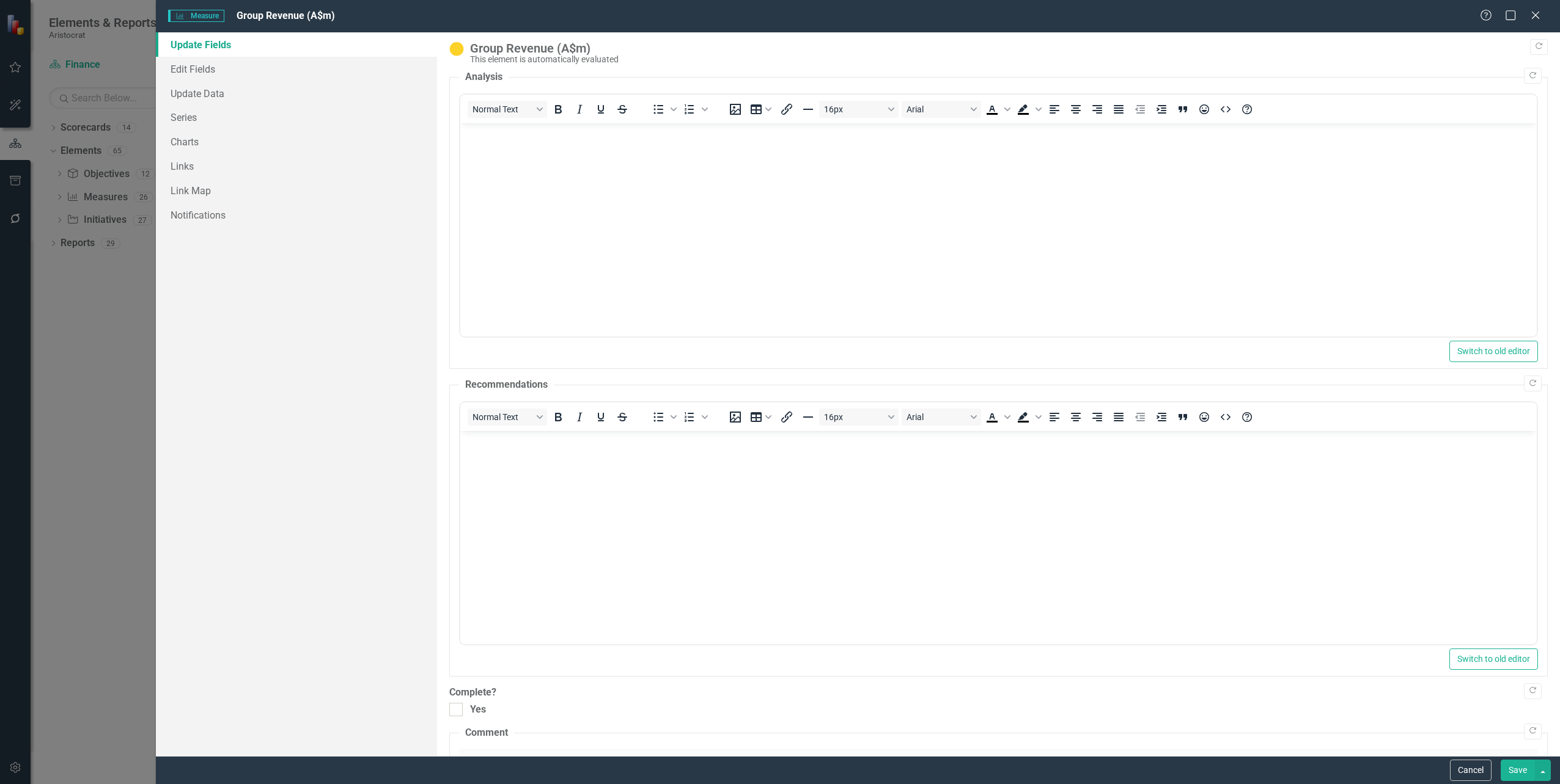
click at [1515, 775] on button "Save" at bounding box center [1517, 771] width 35 height 22
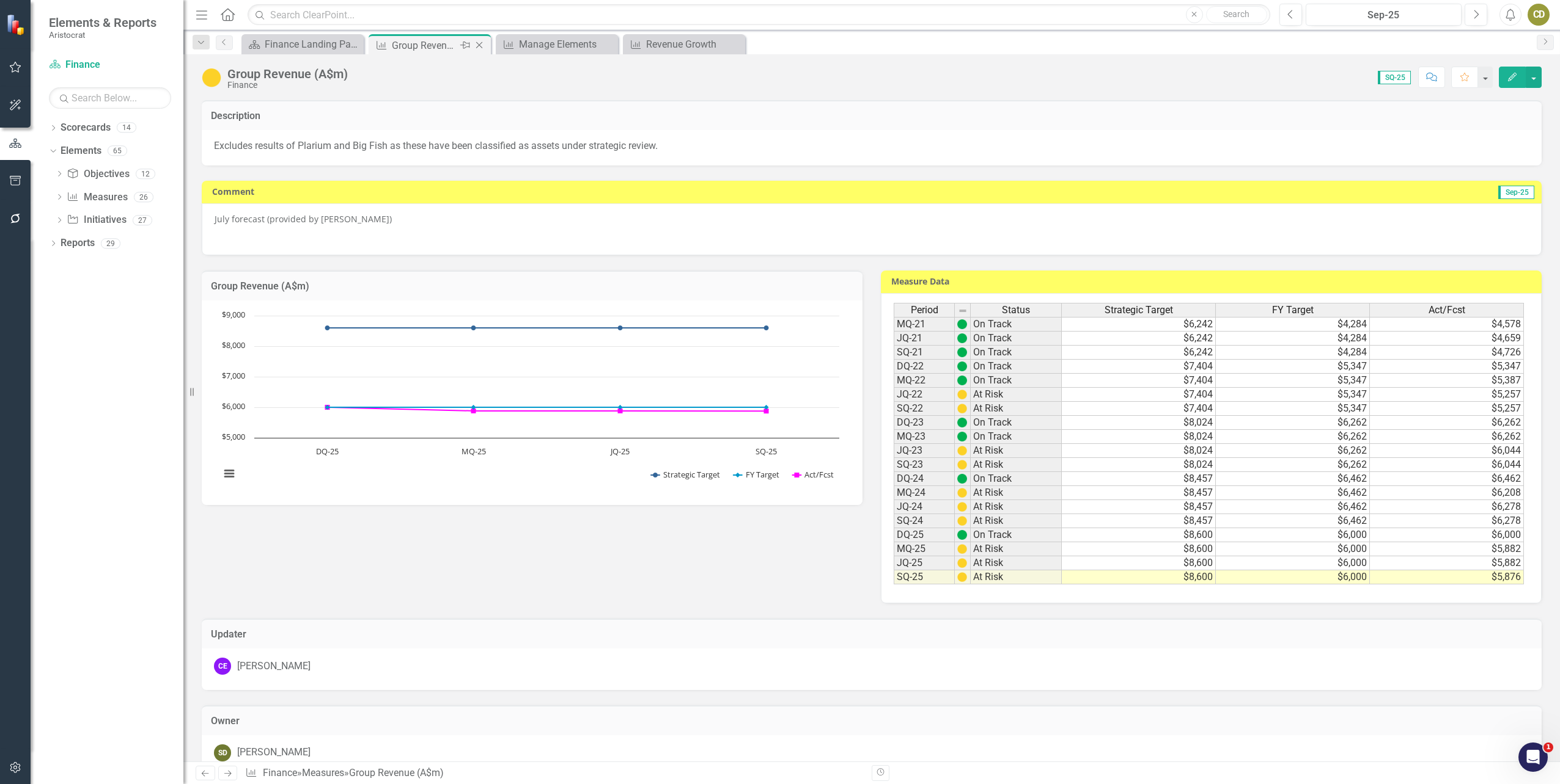
click at [485, 50] on div "Close" at bounding box center [479, 45] width 15 height 15
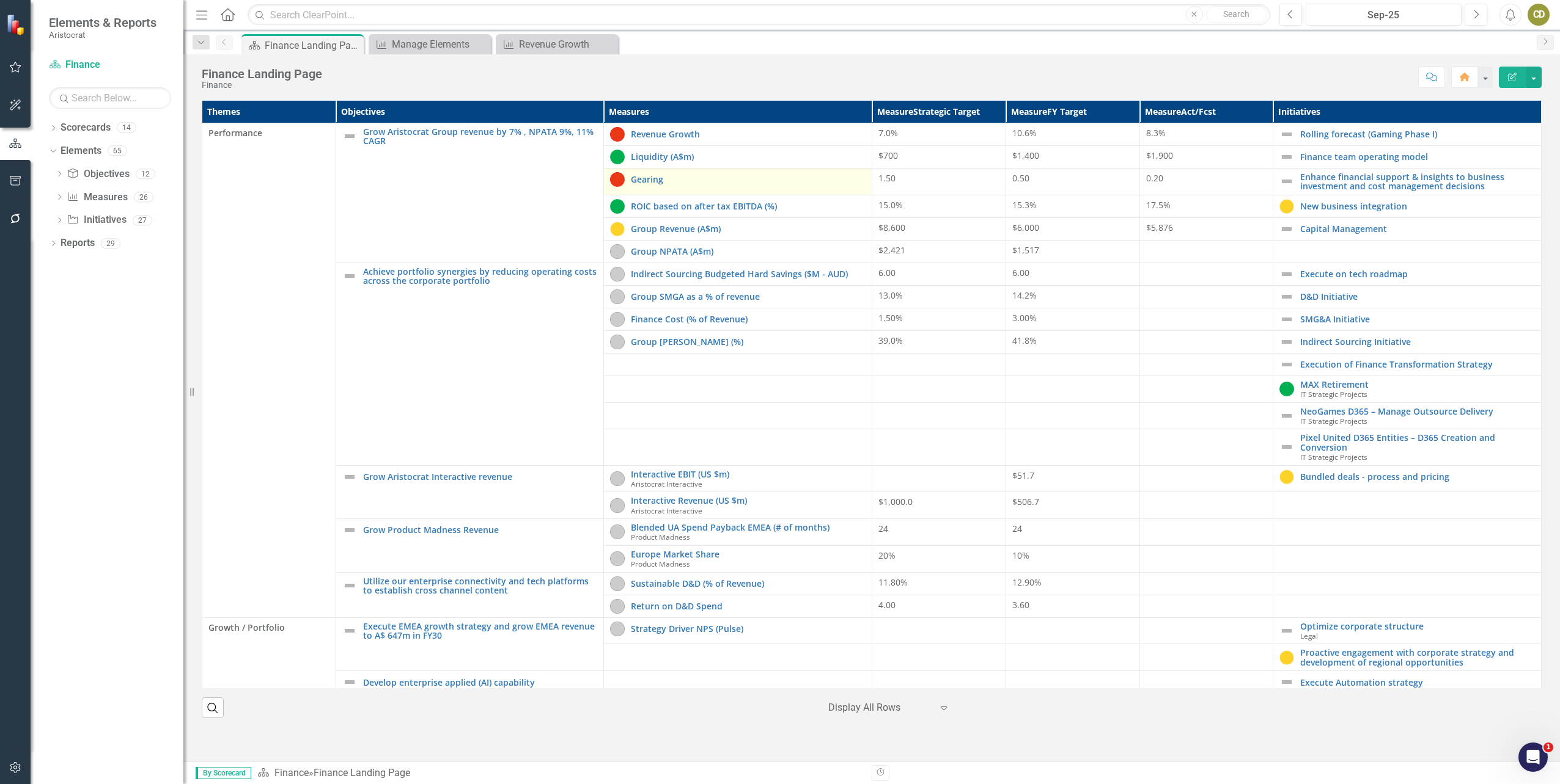
click at [697, 185] on div "Gearing" at bounding box center [738, 179] width 256 height 15
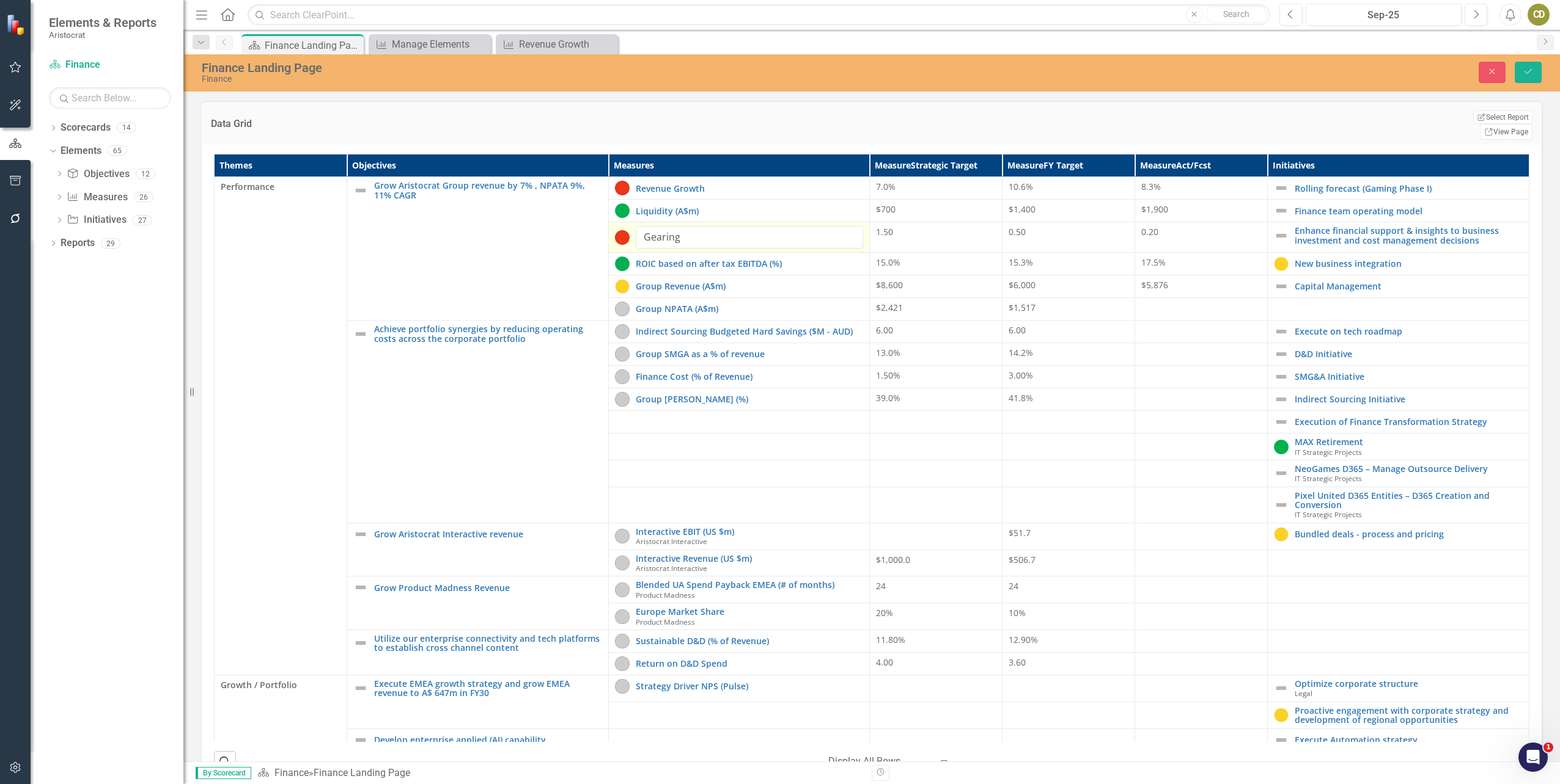
click at [697, 200] on td "Liquidity (A$m) Edit Edit Measure Link Open Element" at bounding box center [739, 211] width 261 height 23
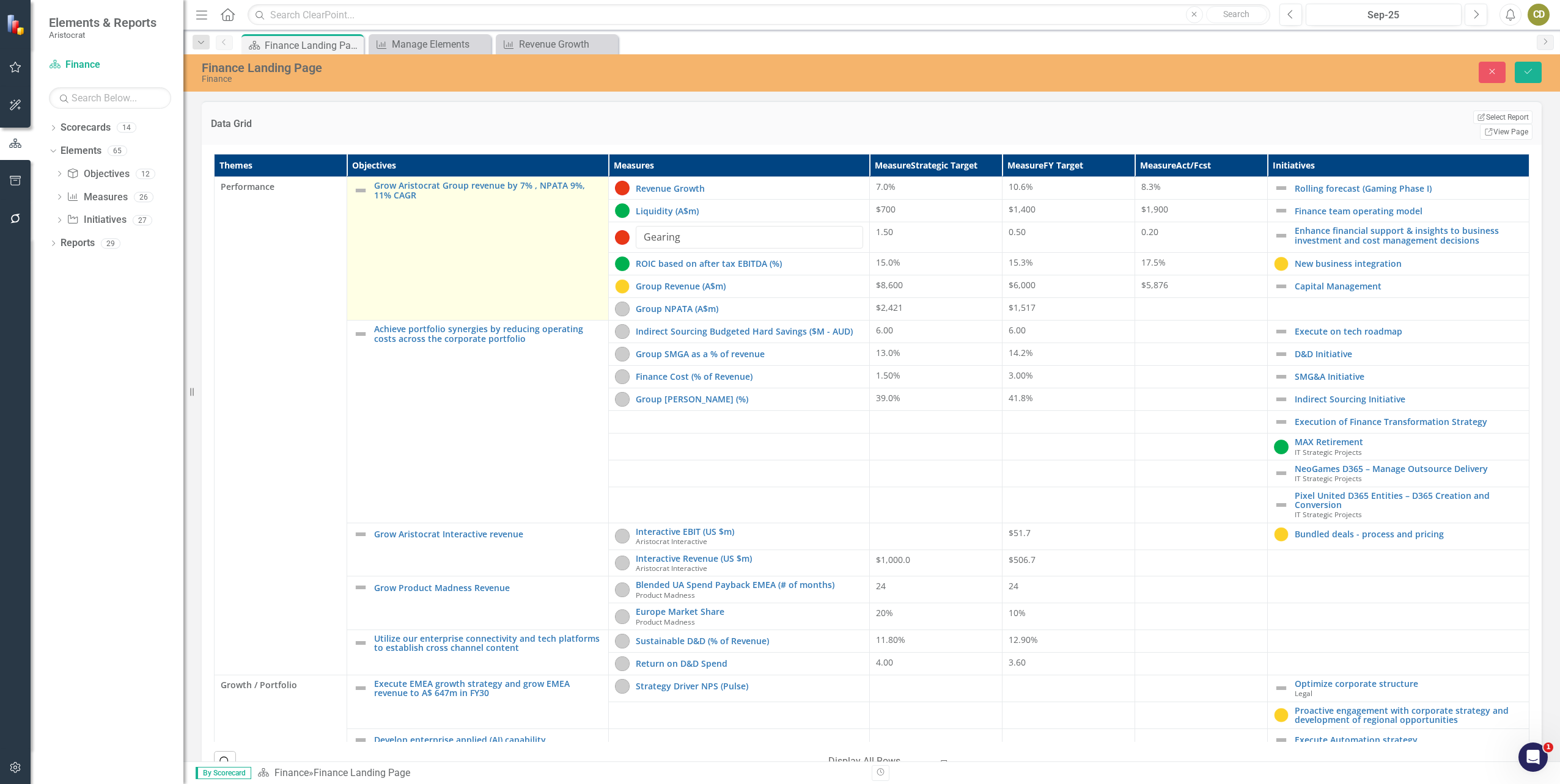
click at [570, 232] on td "Grow Aristocrat Group revenue by 7% , NPATA 9%, 11% CAGR Edit Edit Objective Li…" at bounding box center [478, 248] width 261 height 144
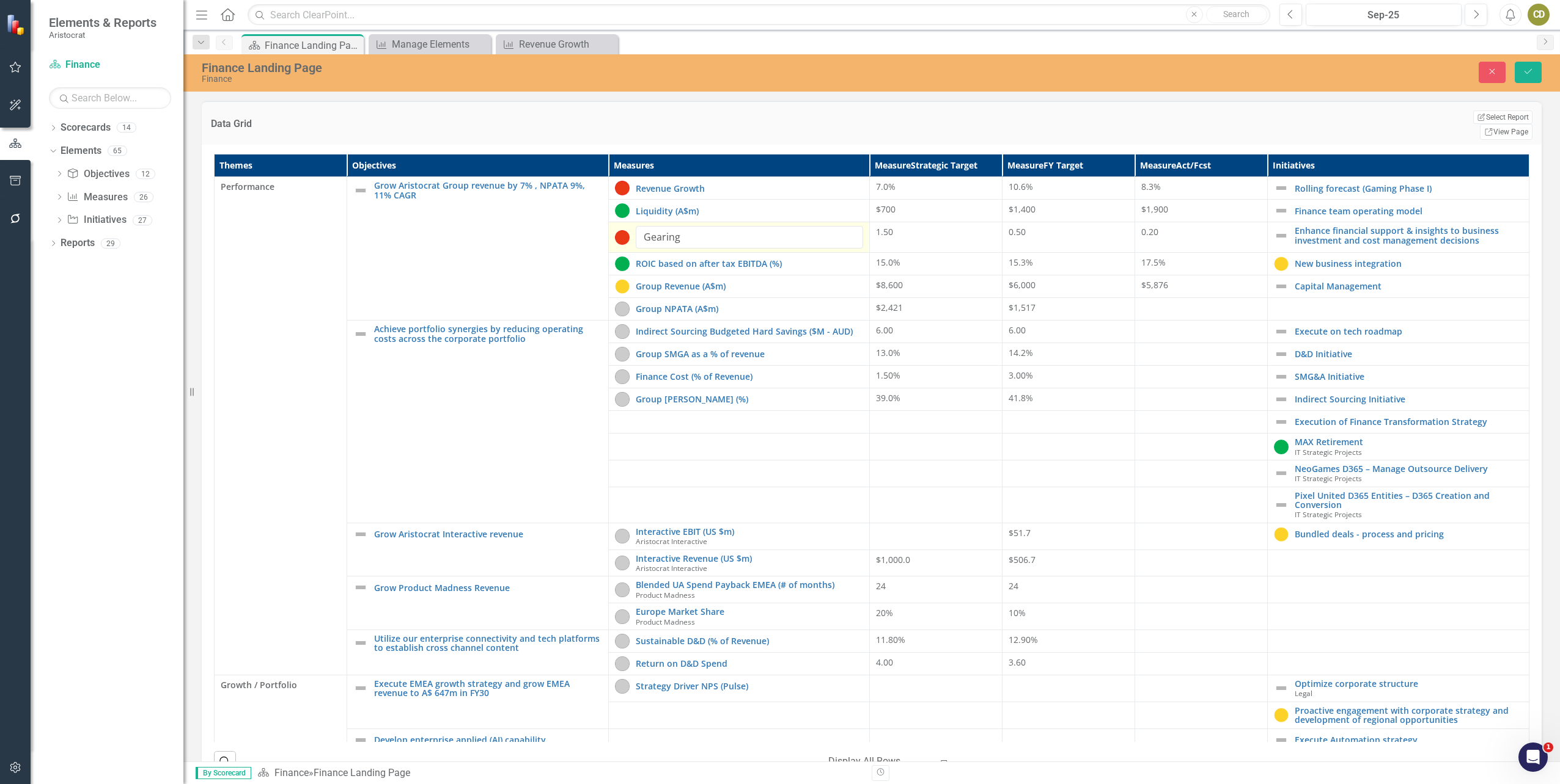
click at [625, 231] on img at bounding box center [622, 238] width 15 height 15
click at [622, 231] on img at bounding box center [622, 238] width 15 height 15
click at [1482, 77] on button "Close" at bounding box center [1492, 72] width 27 height 22
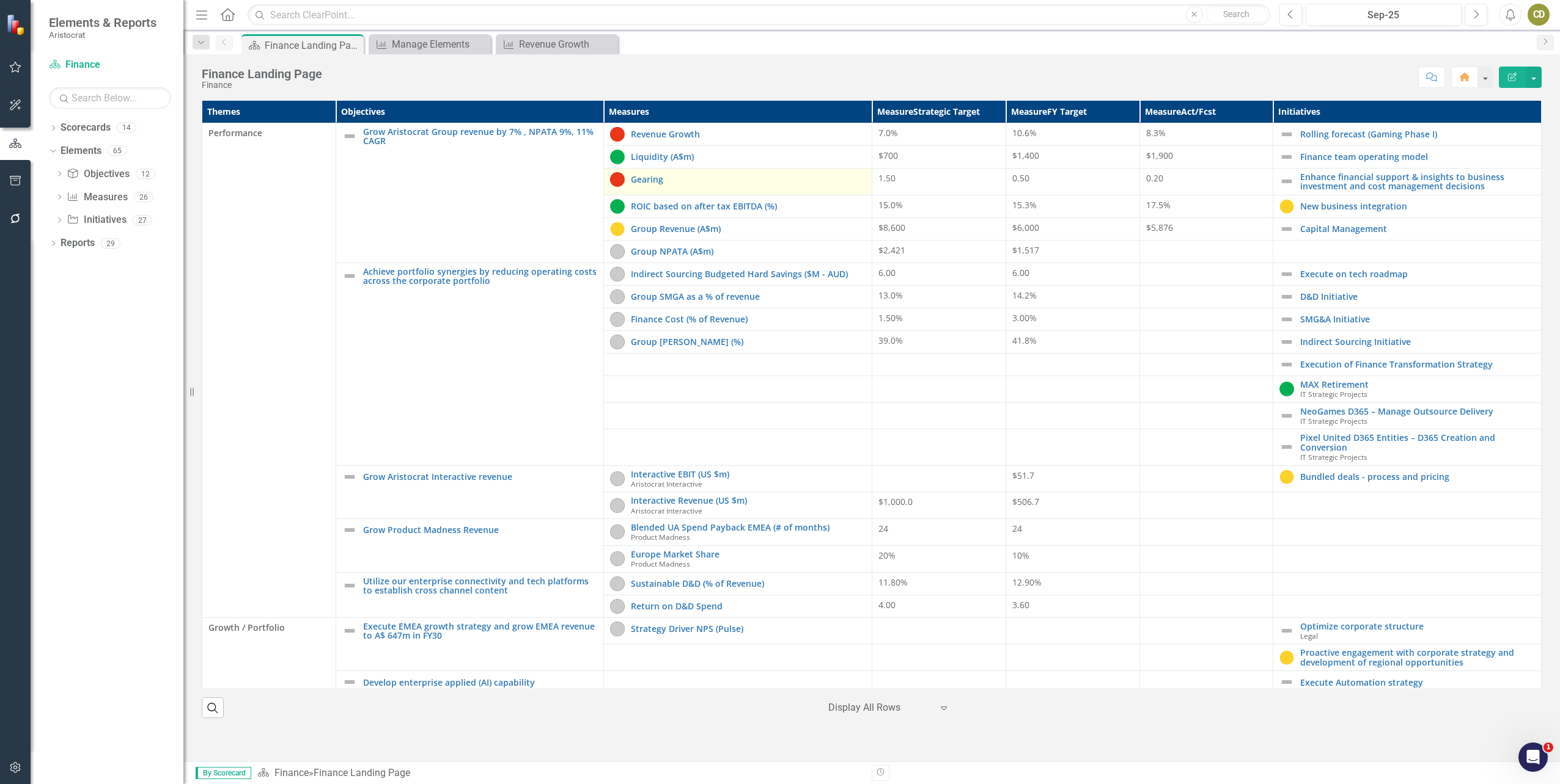
click at [831, 171] on td "Gearing Edit Edit Measure Link Open Element" at bounding box center [738, 181] width 268 height 27
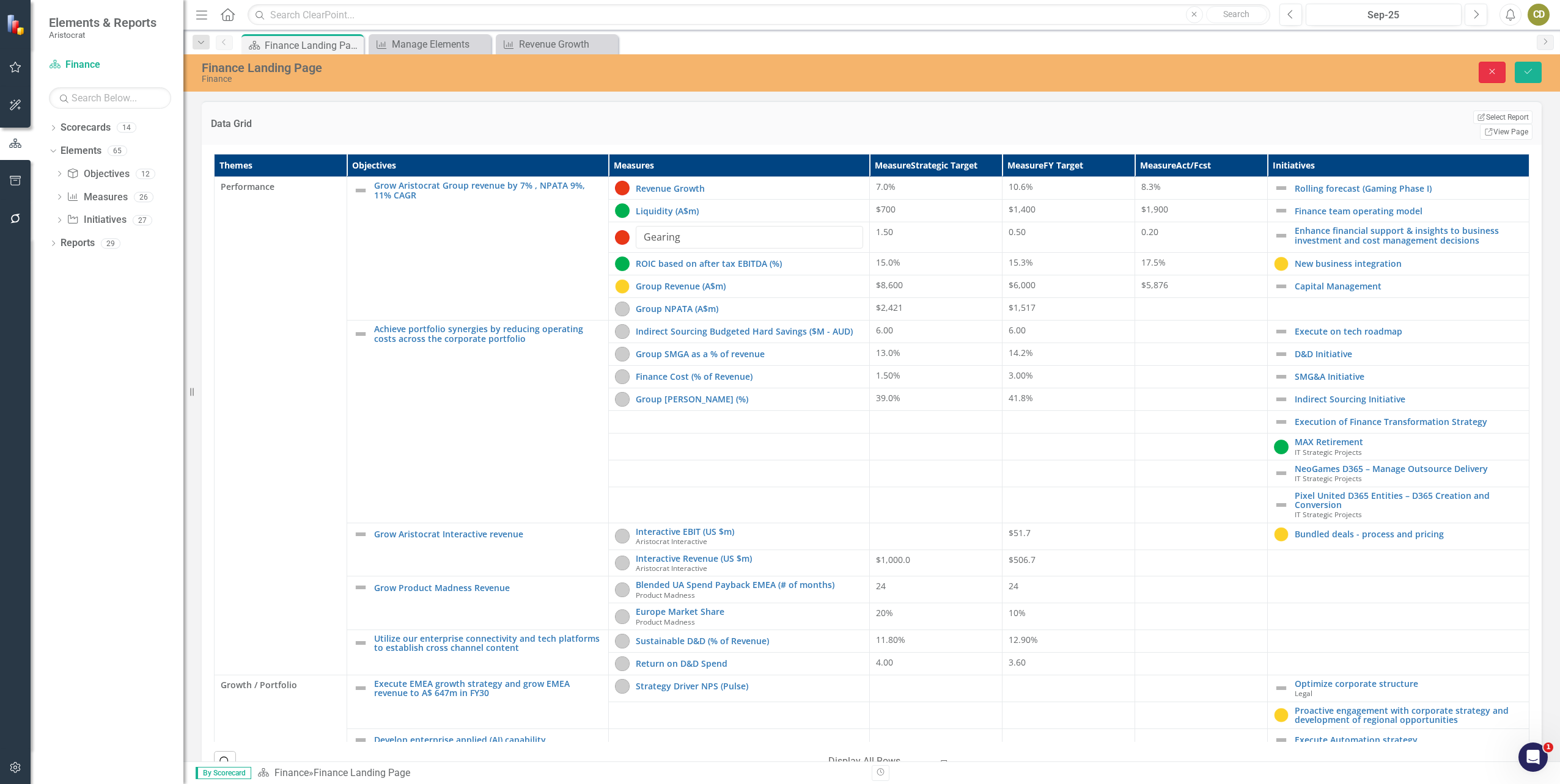
click at [1501, 67] on button "Close" at bounding box center [1492, 72] width 27 height 22
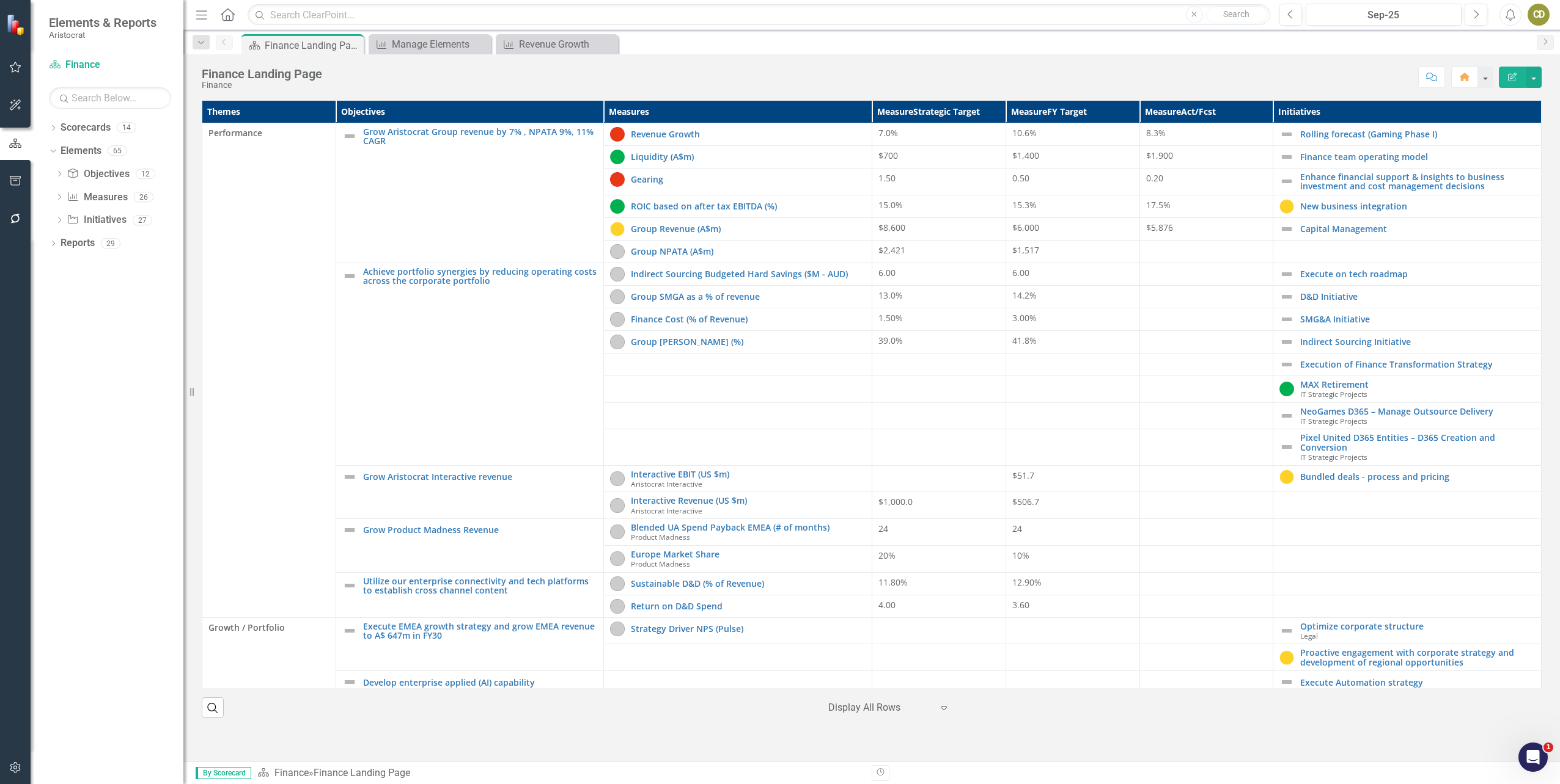
click at [484, 64] on div "Finance Landing Page Finance Score: N/A Sep-25 Completed Comment Home Edit Repo…" at bounding box center [872, 72] width 1377 height 37
click at [825, 186] on div "Gearing" at bounding box center [738, 179] width 256 height 15
click at [635, 174] on link "Gearing" at bounding box center [748, 178] width 235 height 9
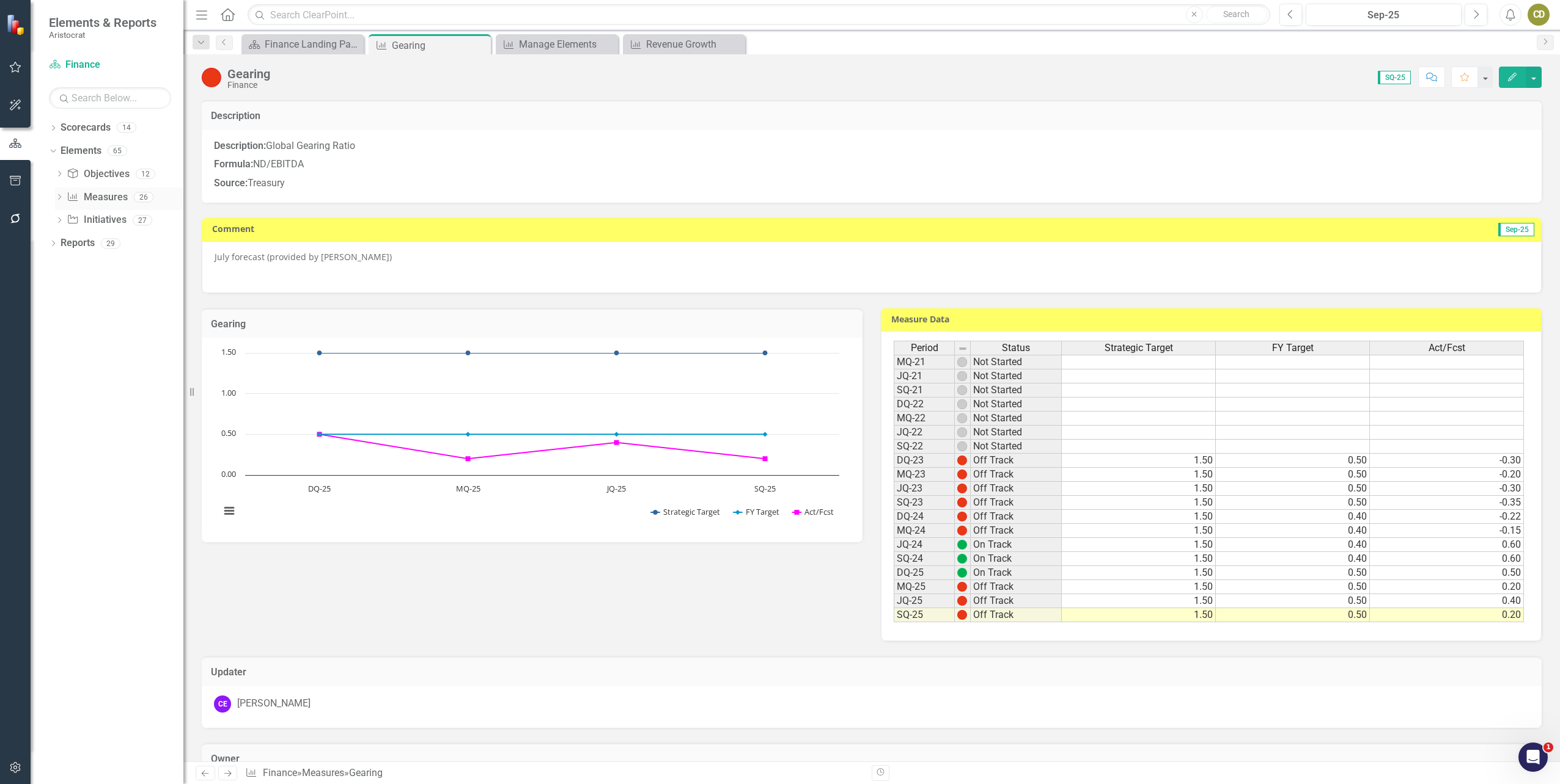
click at [70, 199] on icon "Measure" at bounding box center [72, 197] width 12 height 10
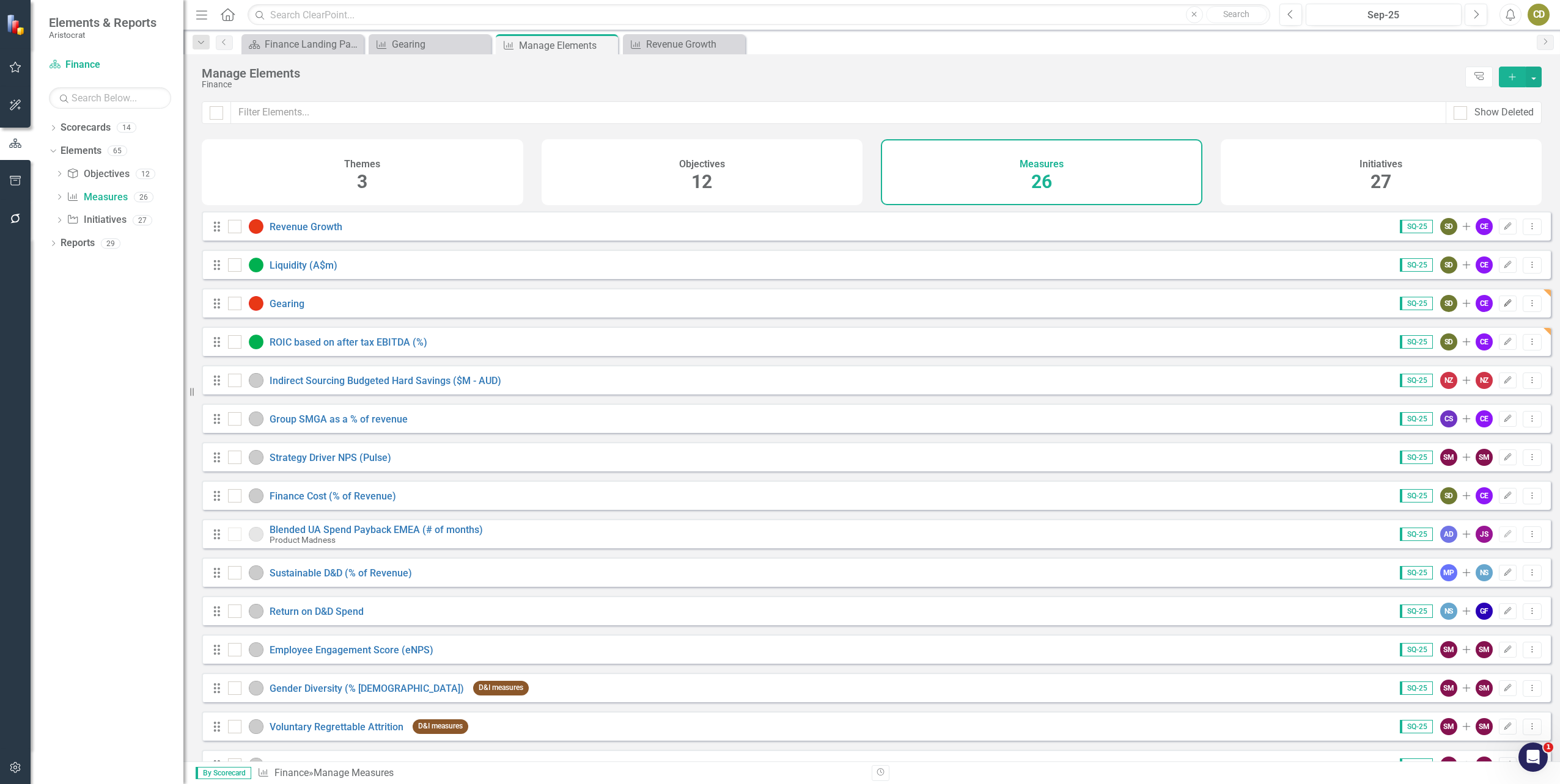
click at [1503, 307] on icon "Edit" at bounding box center [1507, 303] width 9 height 7
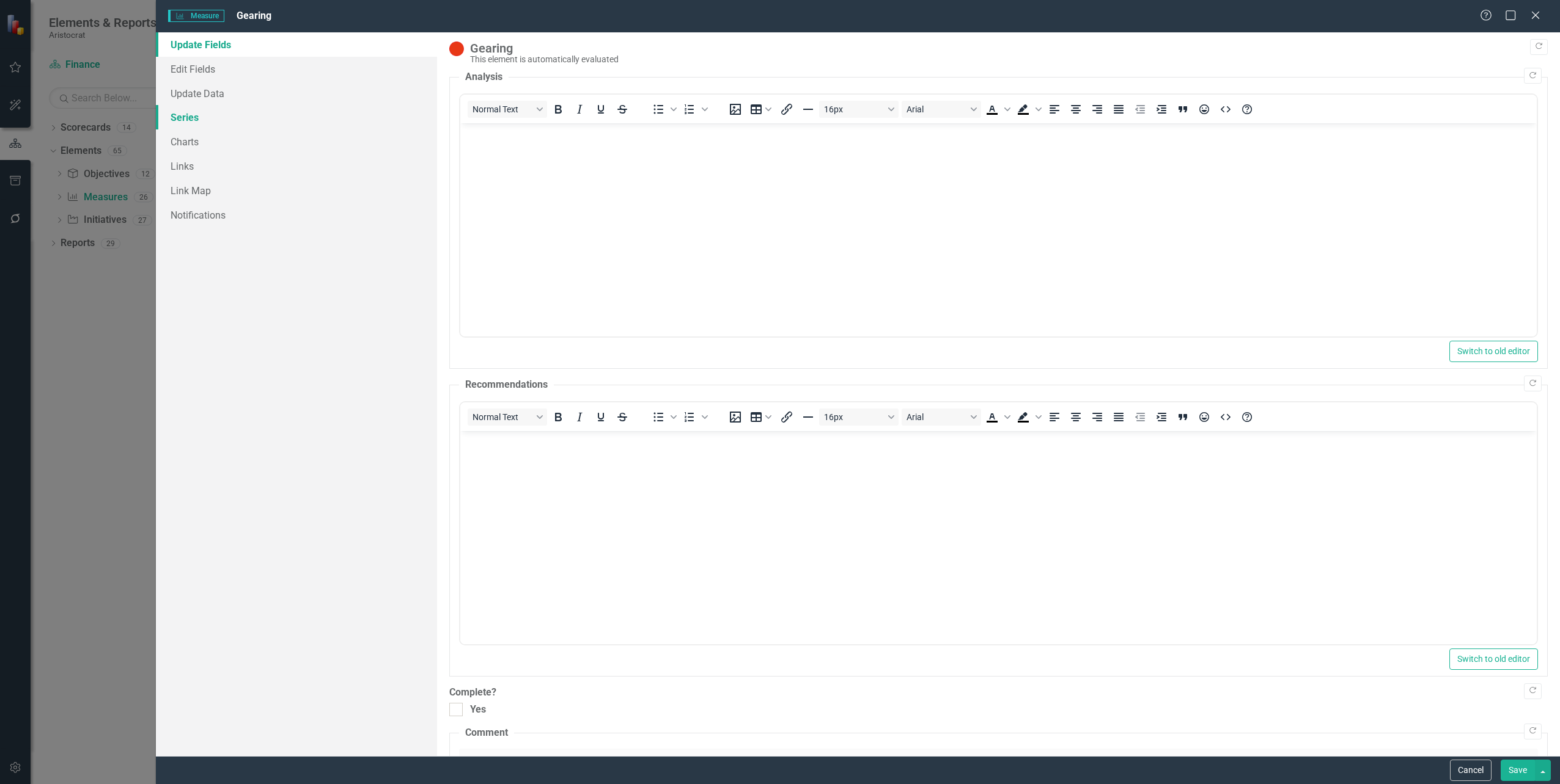
click at [183, 116] on link "Series" at bounding box center [295, 117] width 280 height 25
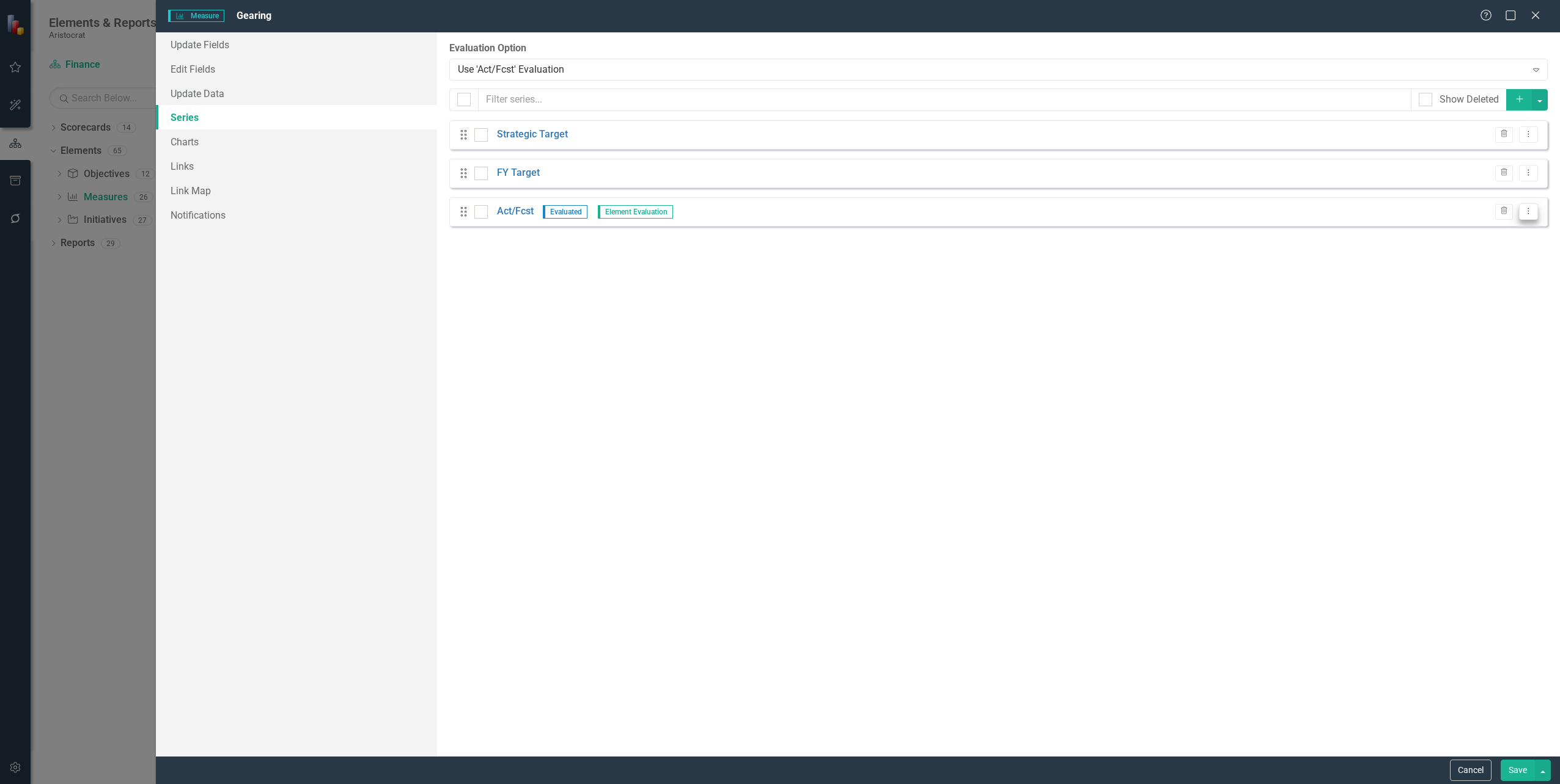
click at [1526, 215] on icon "Dropdown Menu" at bounding box center [1528, 211] width 10 height 8
click at [1493, 231] on link "Edit Edit Measure Series" at bounding box center [1468, 232] width 139 height 23
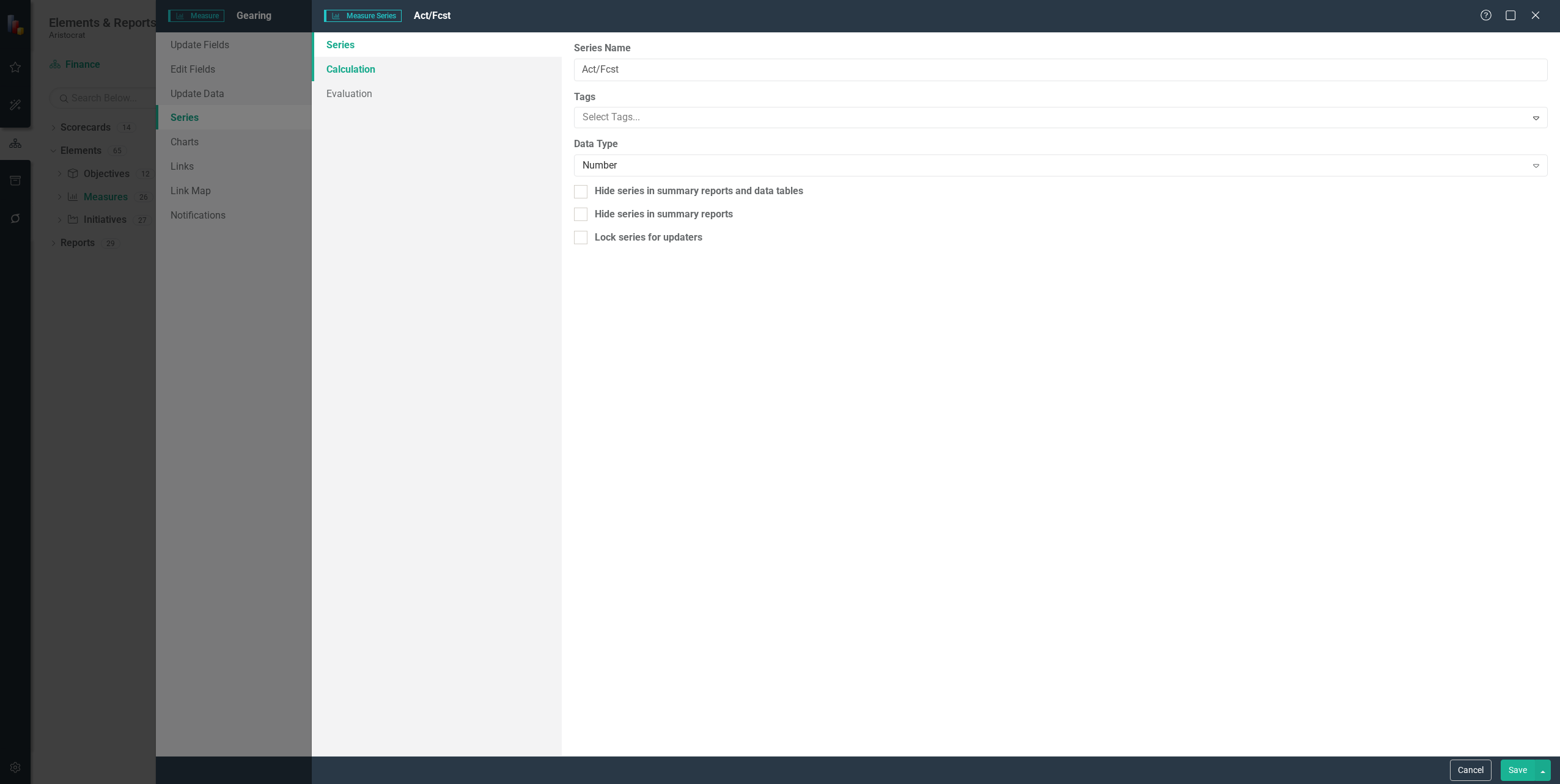
click at [347, 66] on link "Calculation" at bounding box center [437, 68] width 250 height 25
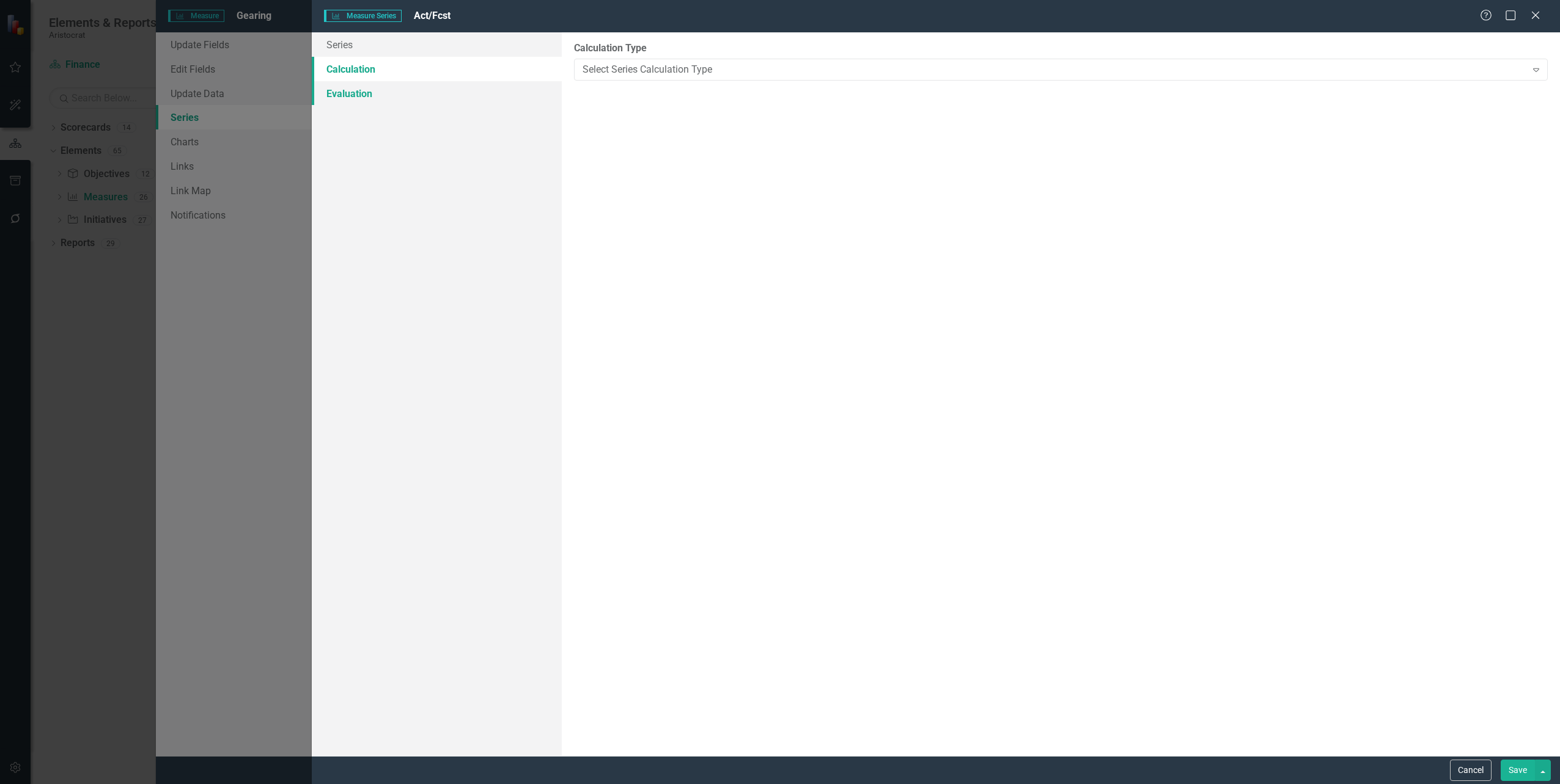
click at [349, 92] on link "Evaluation" at bounding box center [437, 93] width 250 height 25
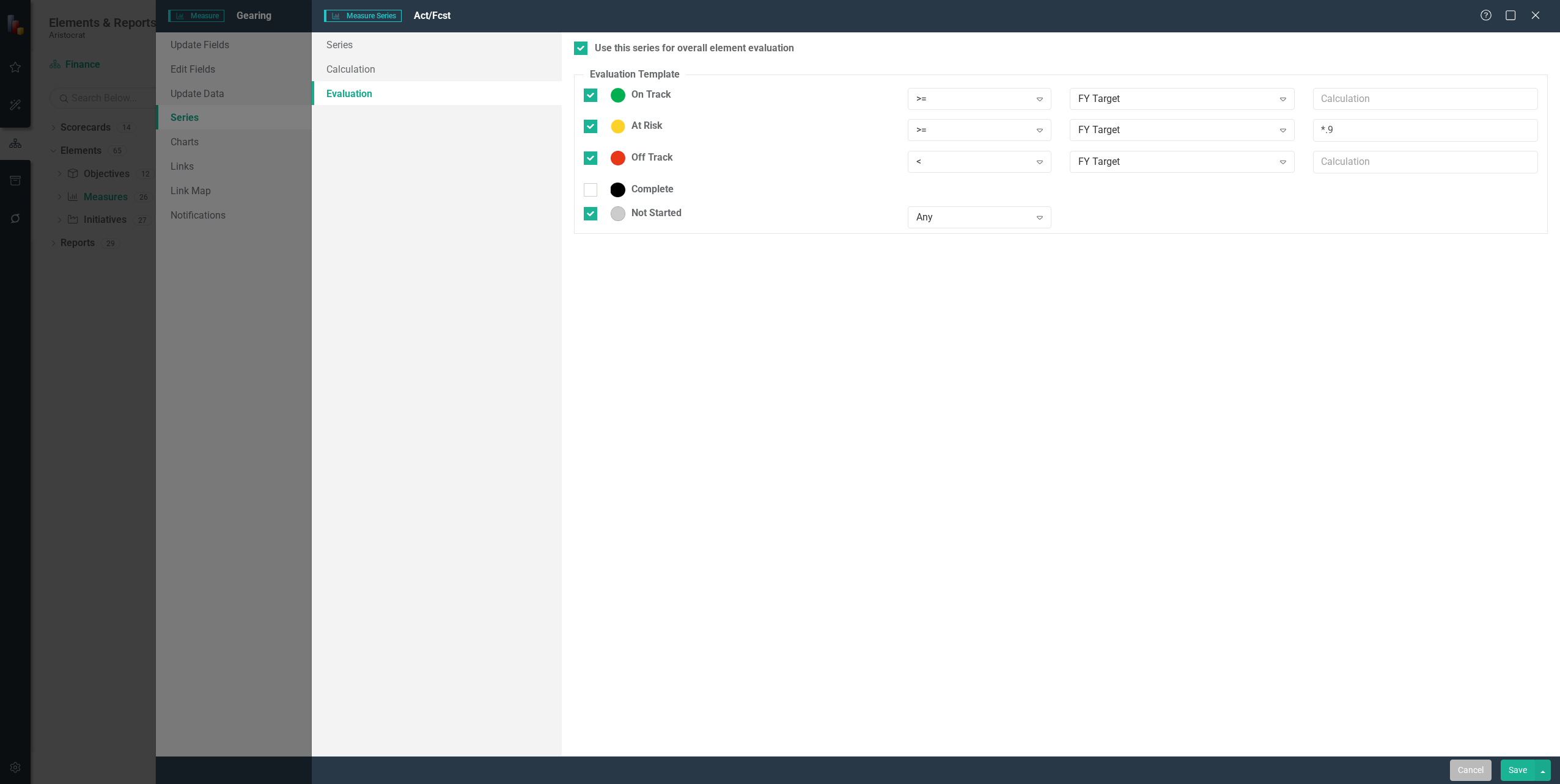
click at [1458, 766] on button "Cancel" at bounding box center [1471, 771] width 42 height 22
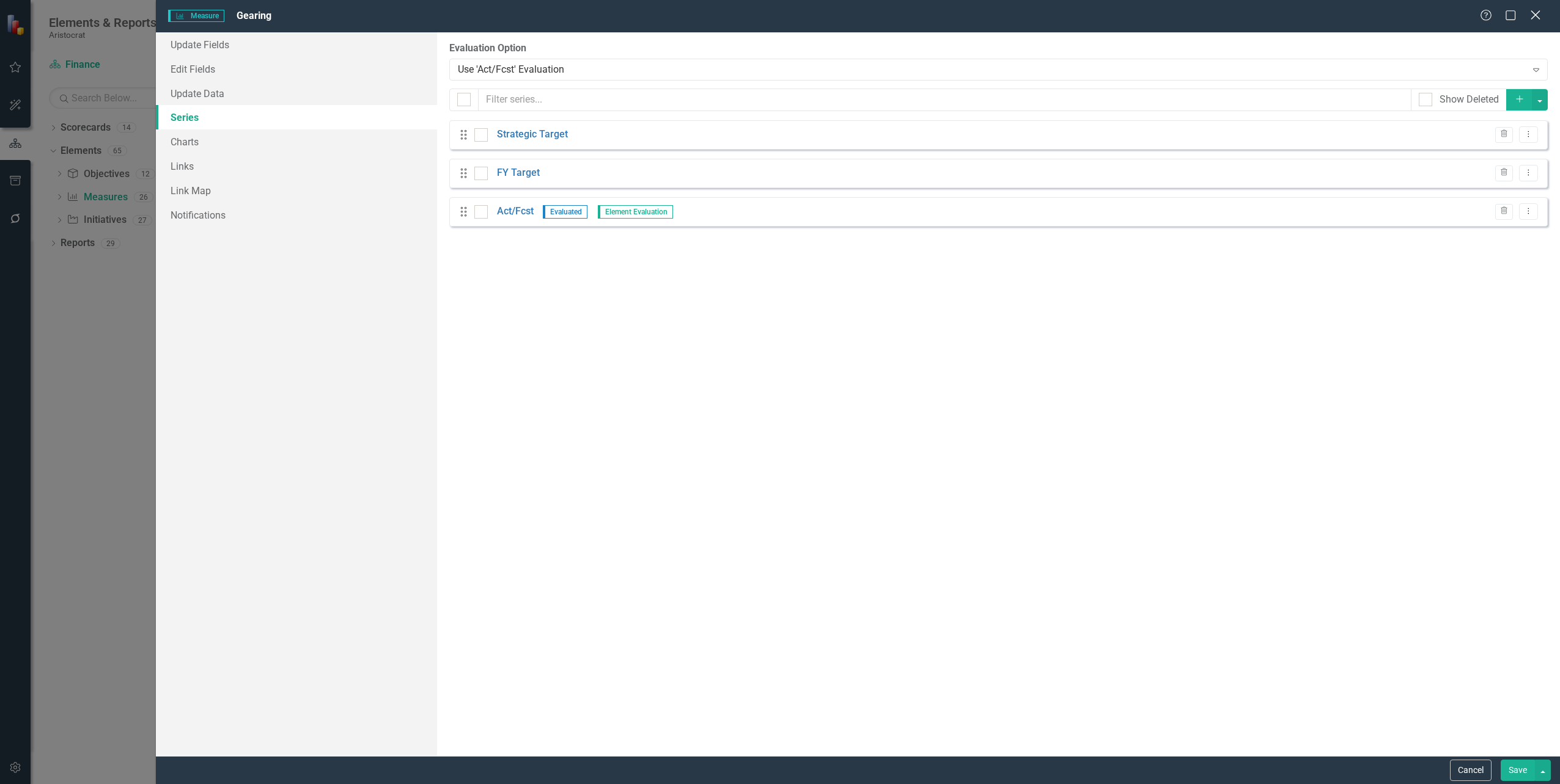
click at [1536, 16] on icon at bounding box center [1534, 14] width 9 height 9
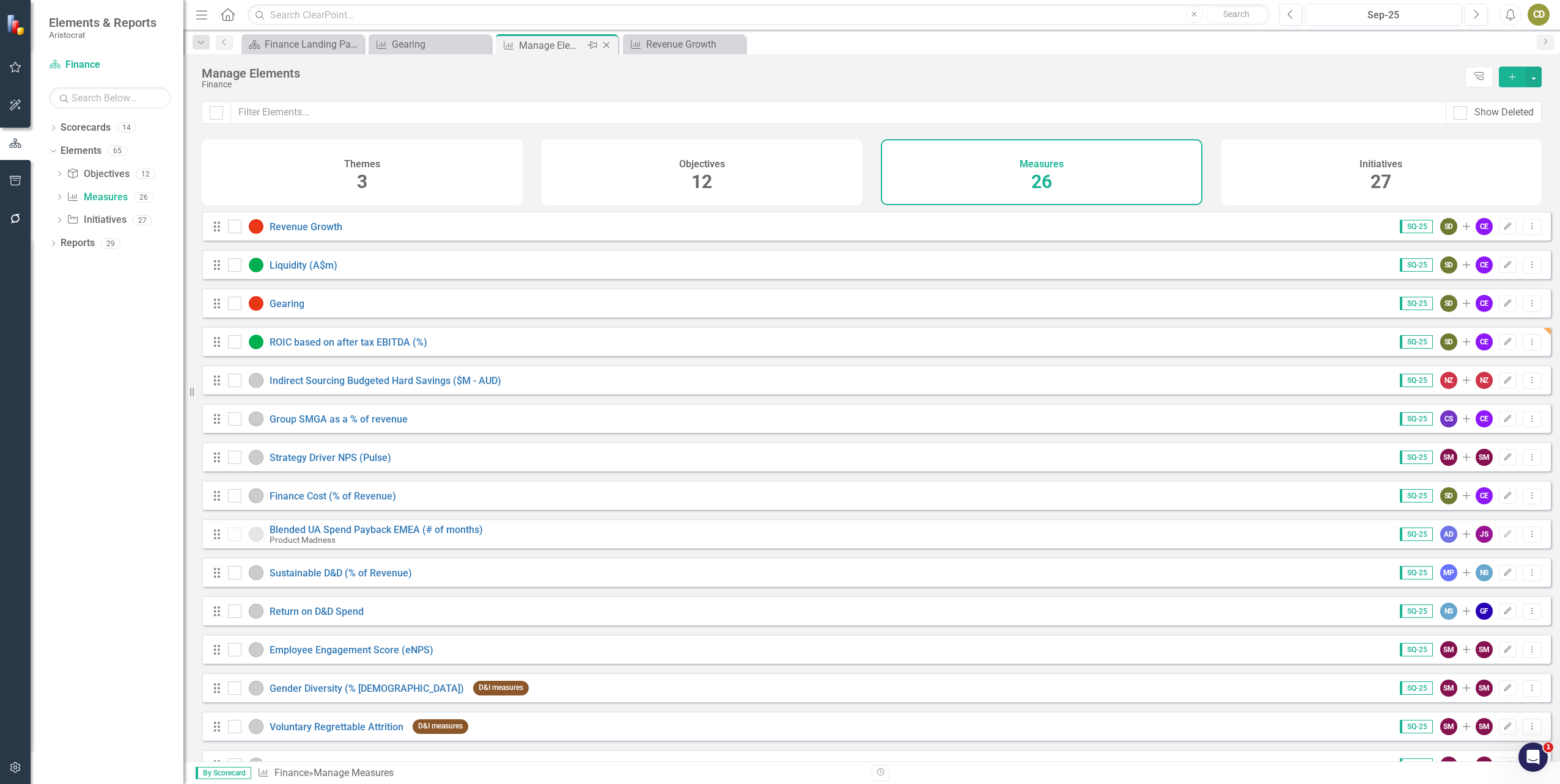
click at [605, 47] on icon at bounding box center [606, 46] width 7 height 7
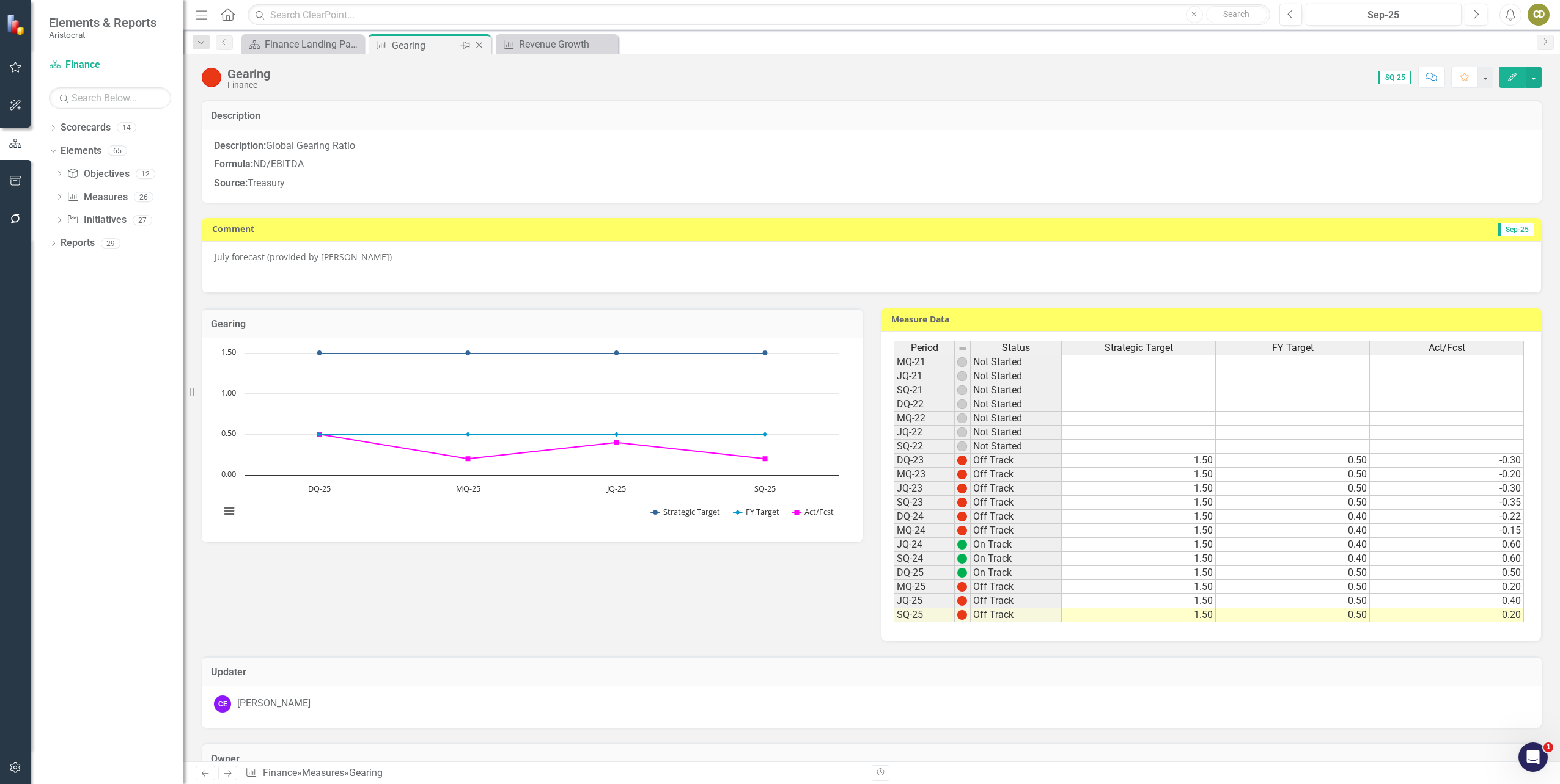
click at [483, 45] on icon "Close" at bounding box center [479, 46] width 12 height 10
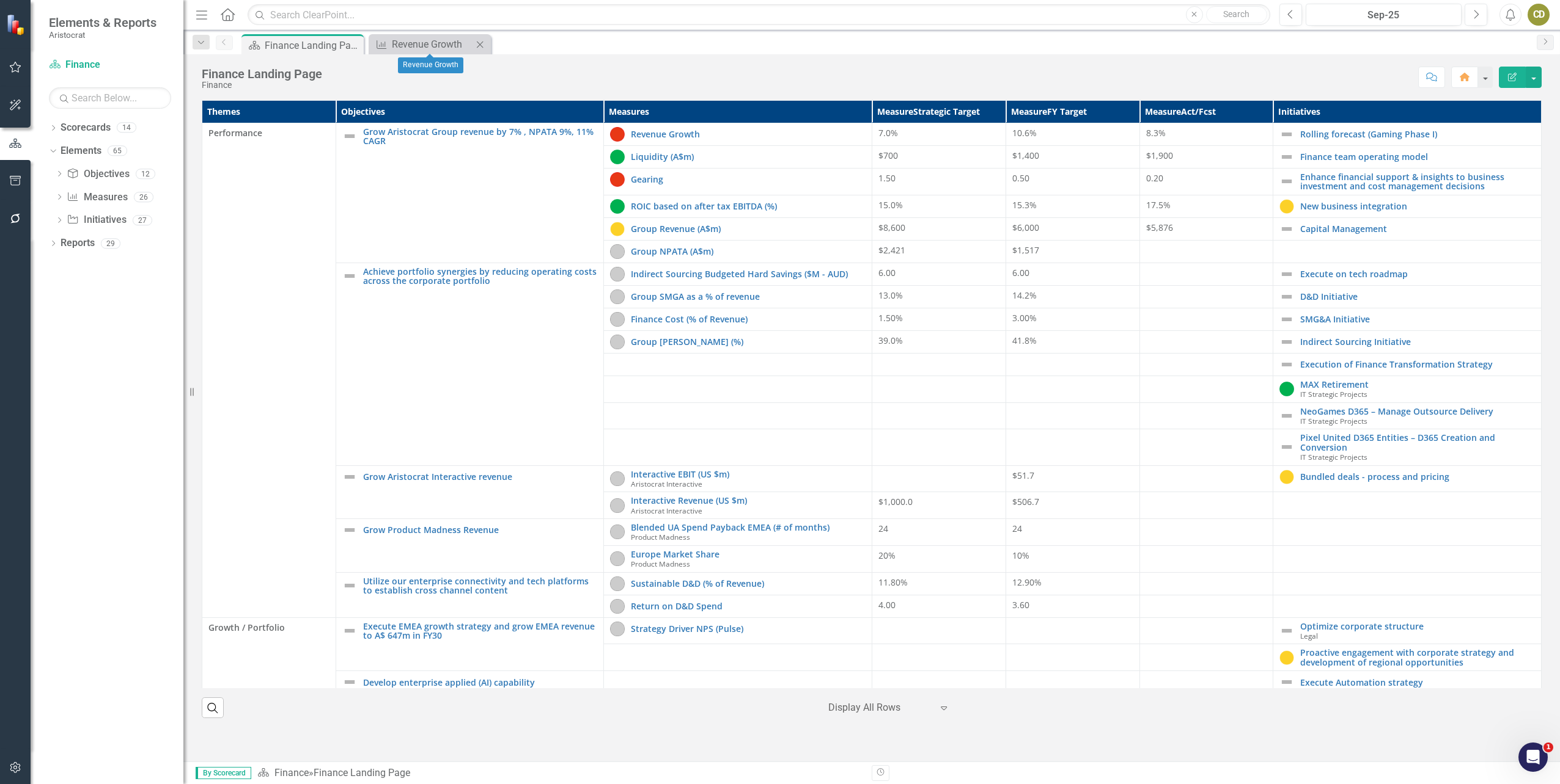
click at [477, 43] on icon "Close" at bounding box center [479, 45] width 12 height 10
click at [667, 252] on link "Group NPATA (A$m)" at bounding box center [748, 250] width 235 height 9
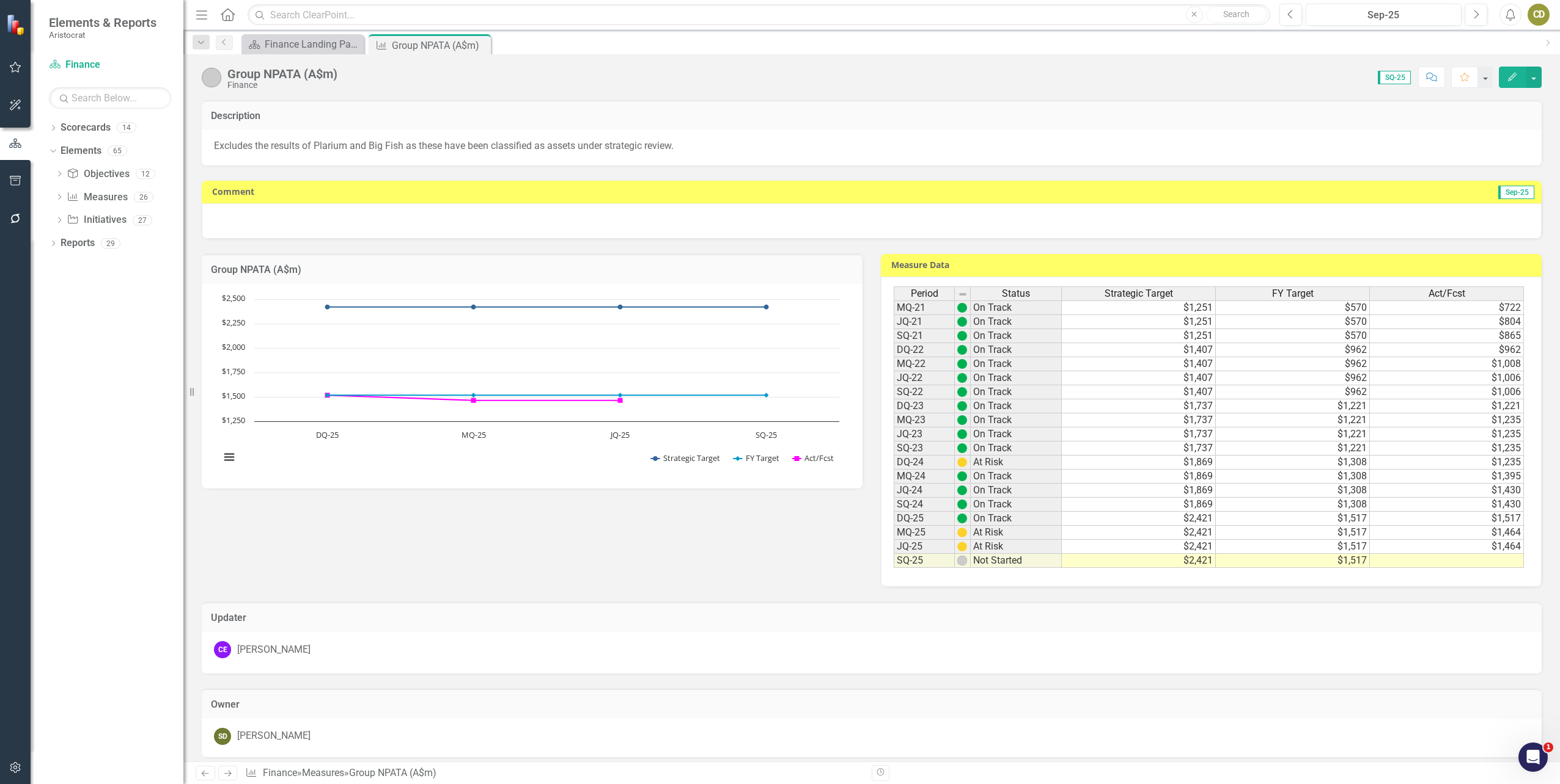
click at [1436, 564] on td at bounding box center [1447, 561] width 155 height 14
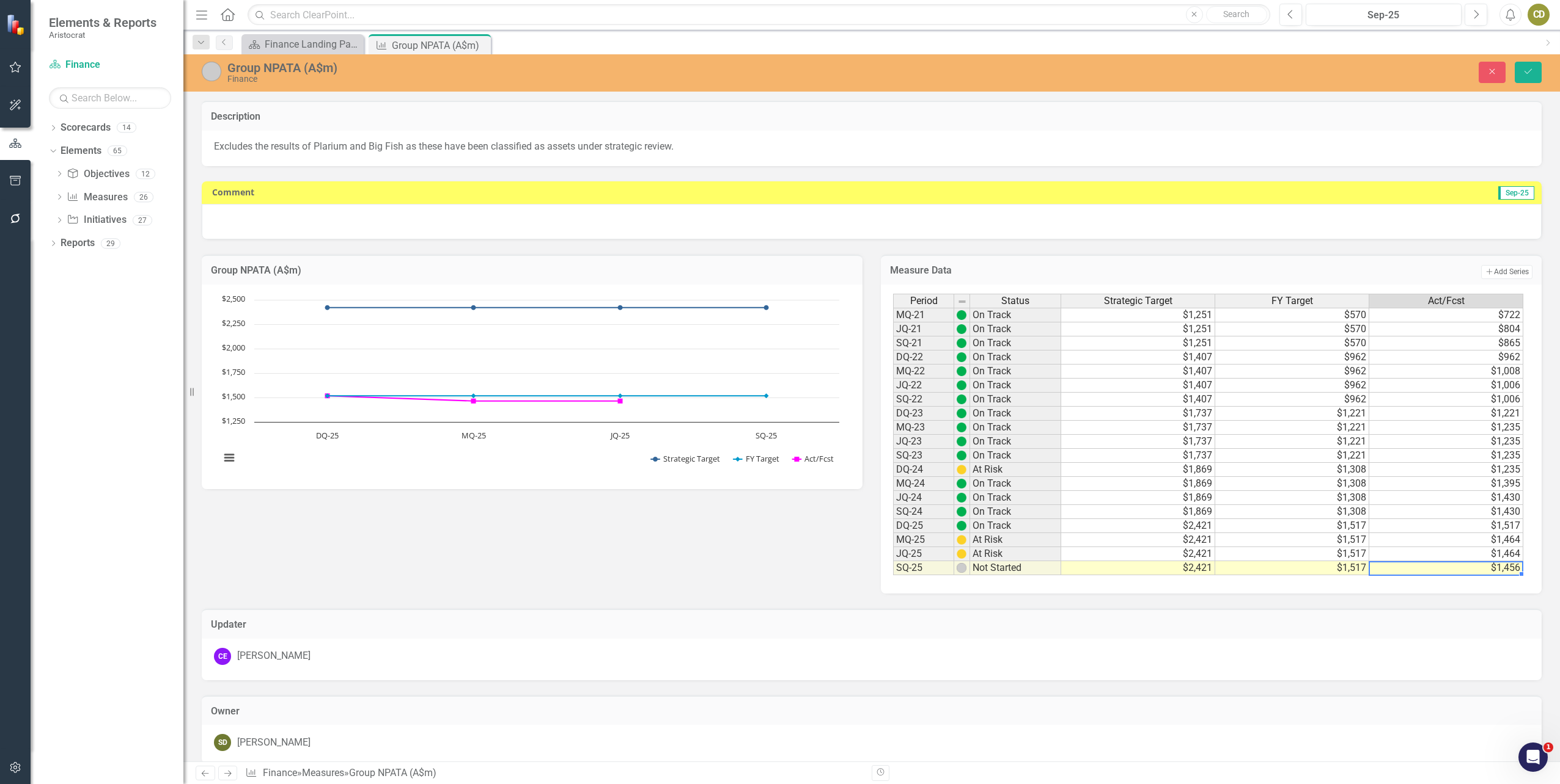
type textarea "1456"
click at [438, 223] on div at bounding box center [872, 222] width 1340 height 36
click at [430, 226] on div at bounding box center [872, 222] width 1340 height 36
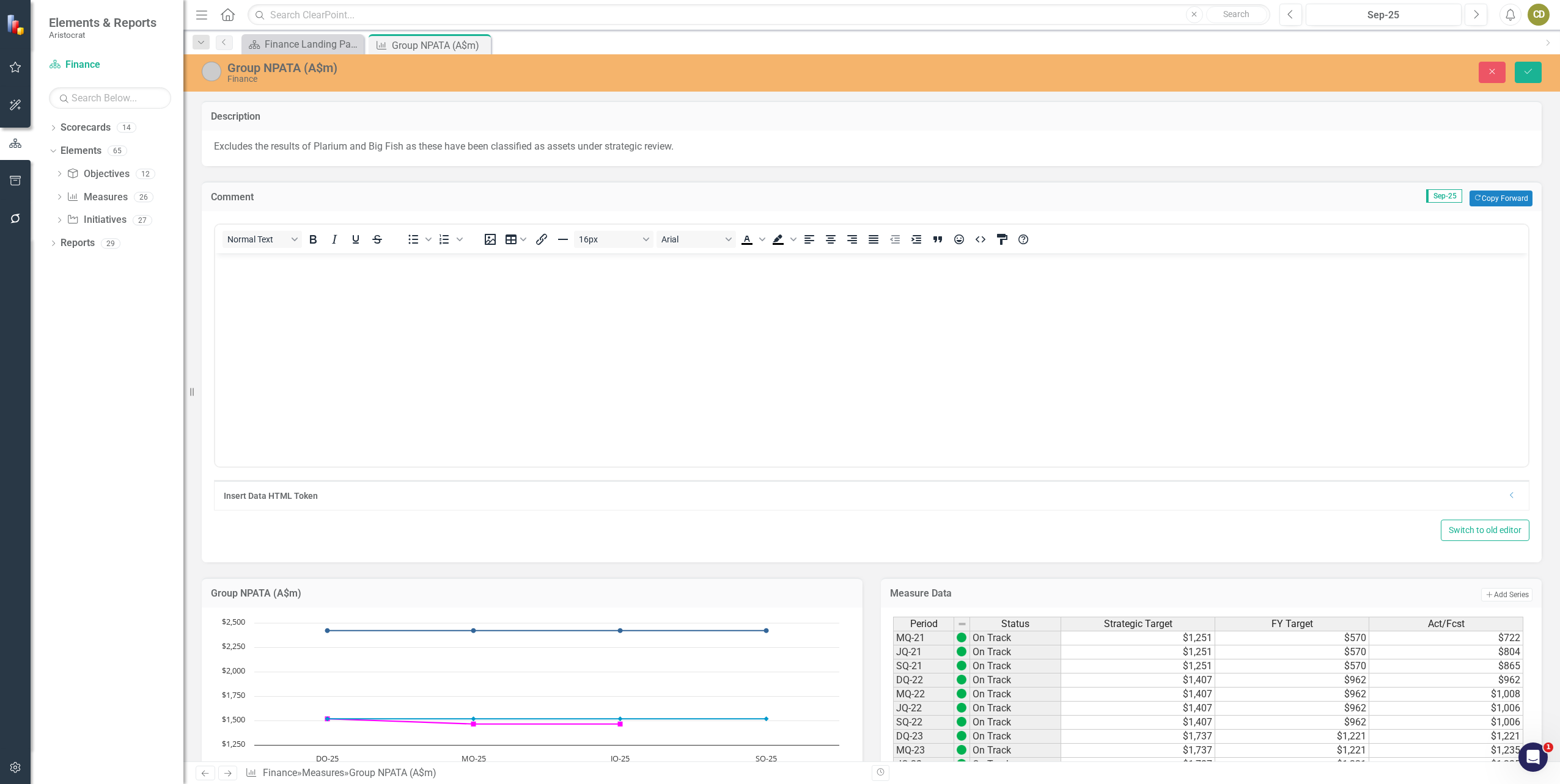
click at [388, 268] on p "Rich Text Area. Press ALT-0 for help." at bounding box center [871, 263] width 1306 height 15
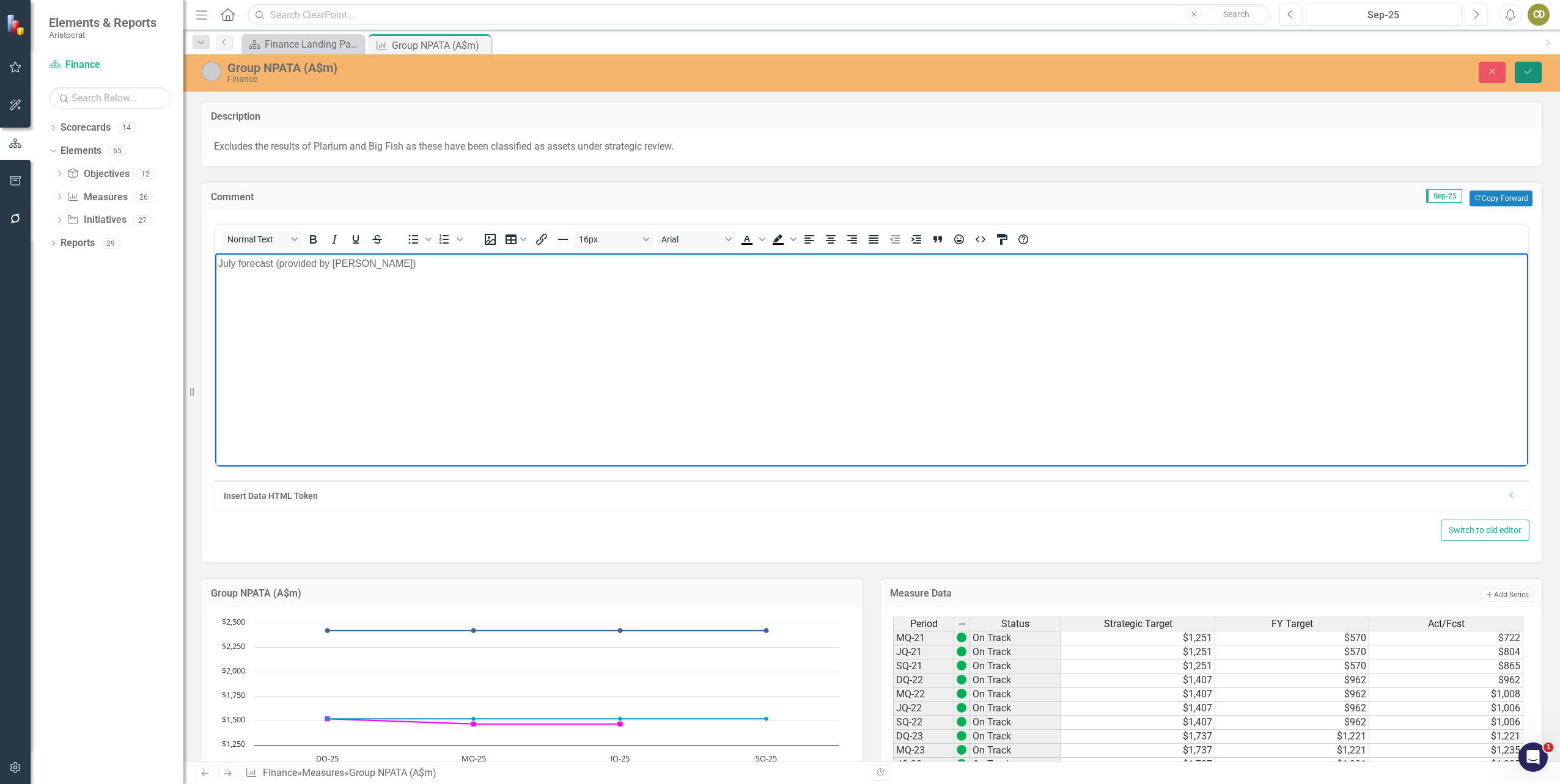
click at [1530, 67] on icon "Save" at bounding box center [1527, 71] width 11 height 9
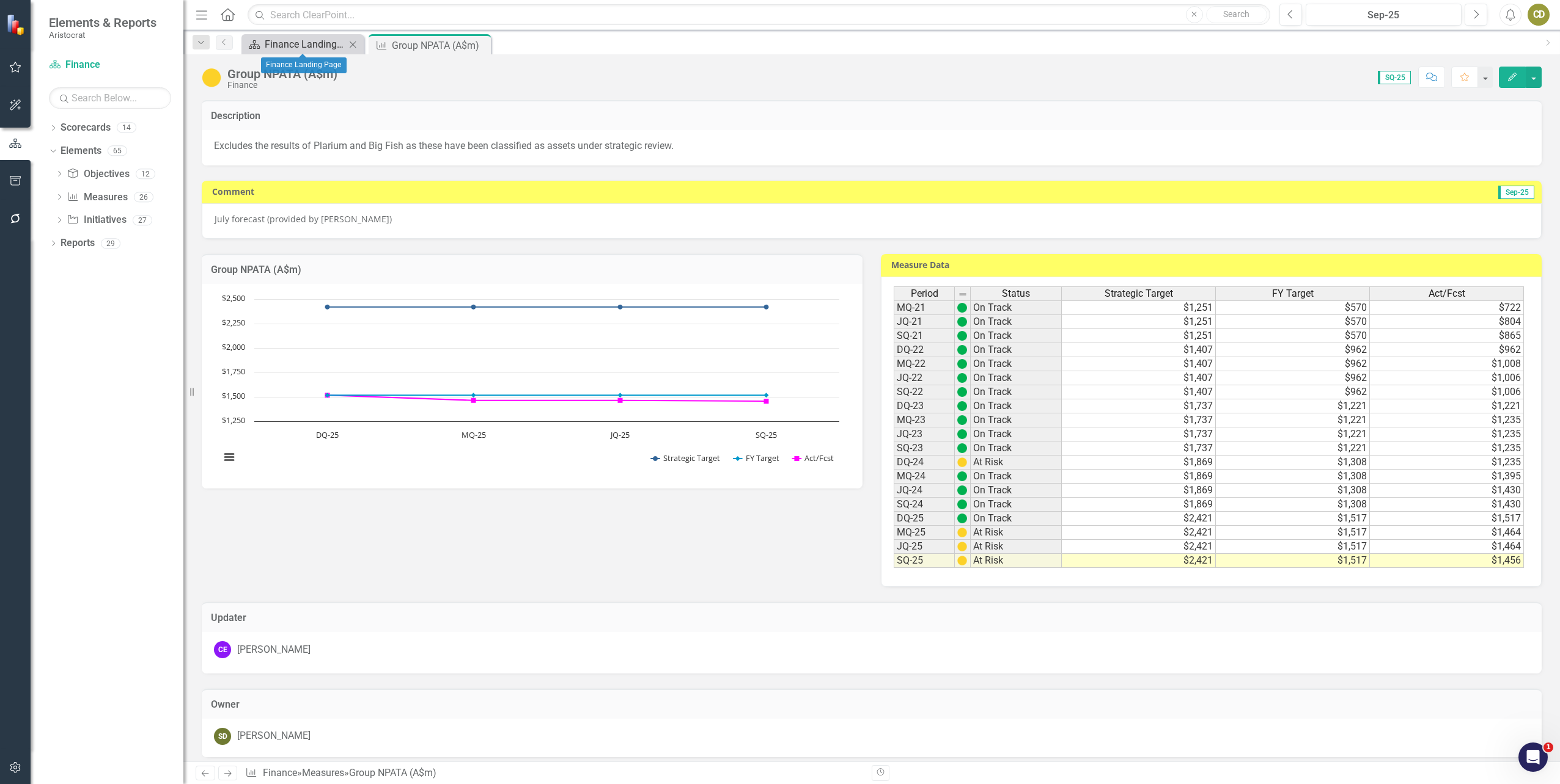
click at [317, 47] on div "Finance Landing Page" at bounding box center [304, 44] width 80 height 15
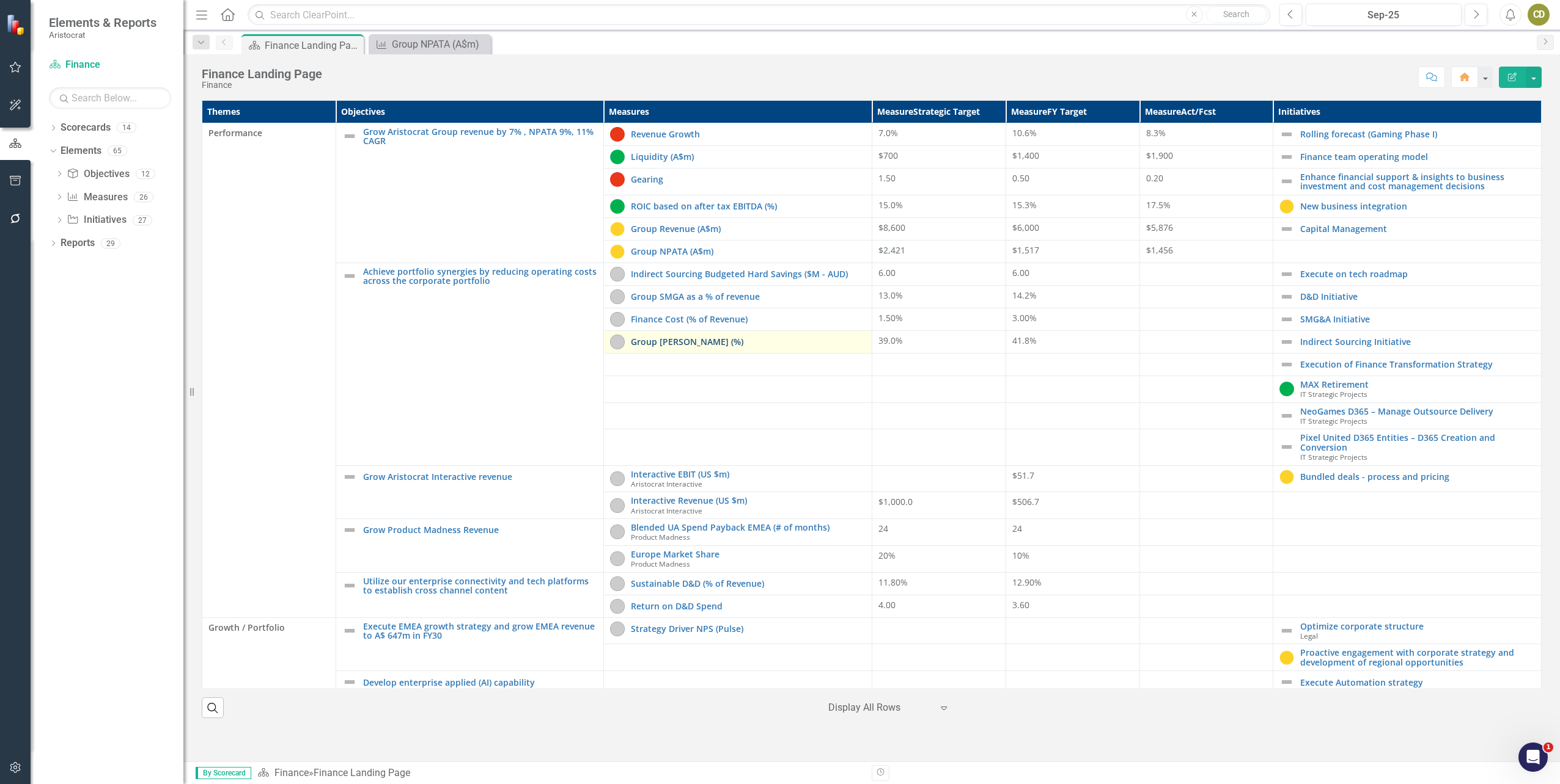
click at [735, 343] on link "Group [PERSON_NAME] (%)" at bounding box center [748, 342] width 235 height 9
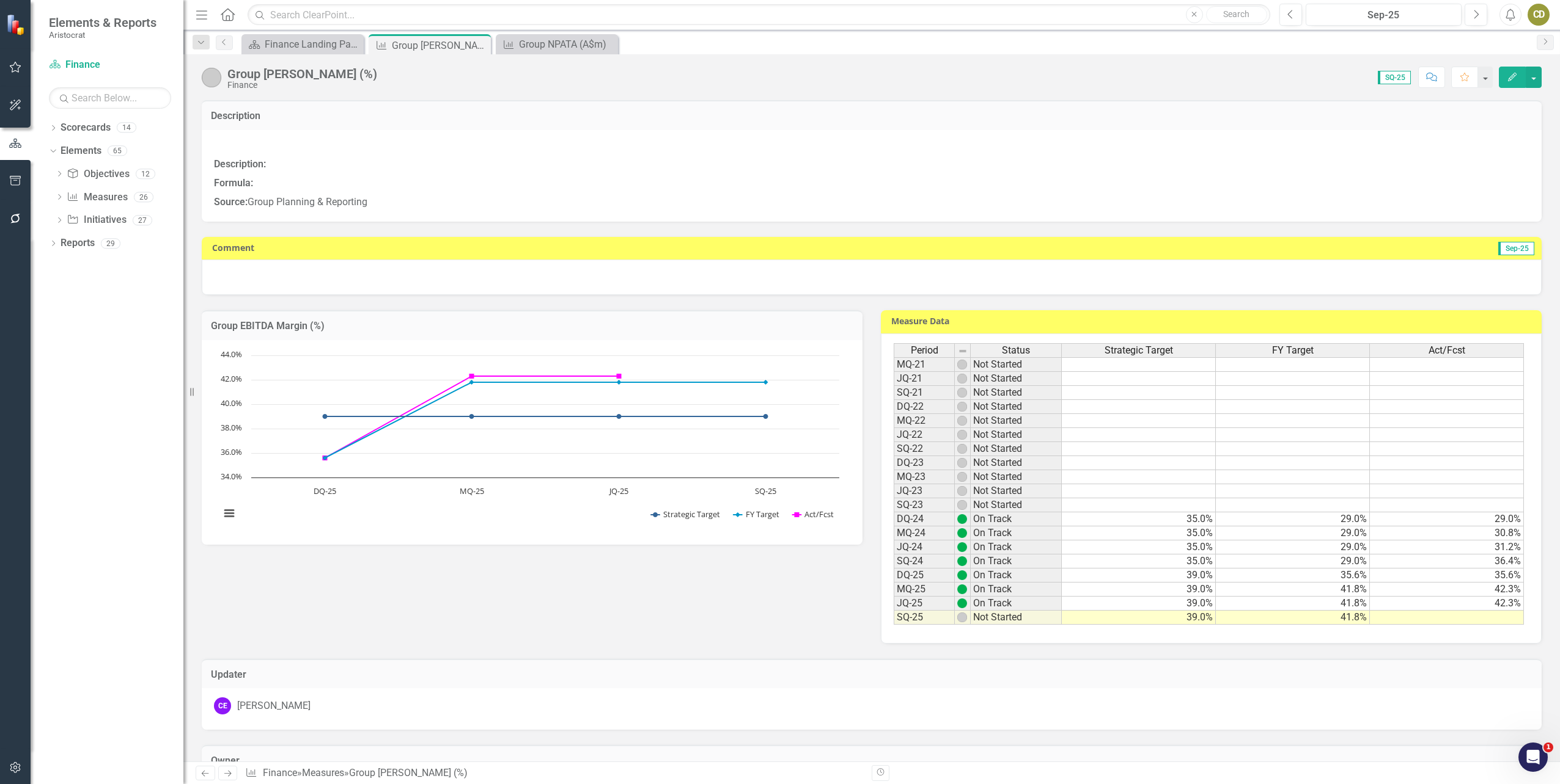
click at [1486, 618] on td at bounding box center [1447, 618] width 155 height 14
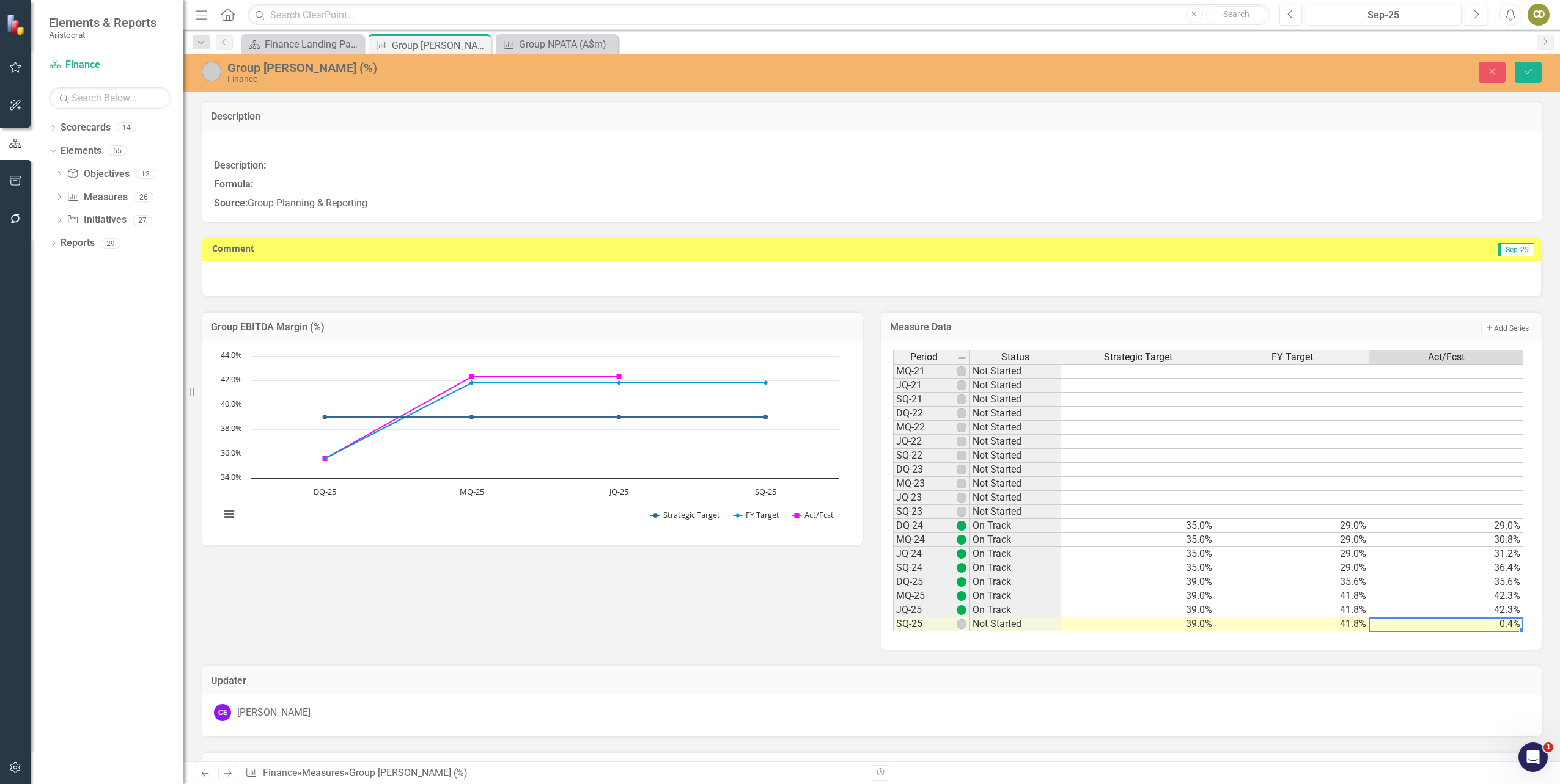
click at [1483, 623] on td "0.4%" at bounding box center [1446, 625] width 155 height 14
type textarea "42"
click at [515, 275] on div at bounding box center [872, 278] width 1340 height 36
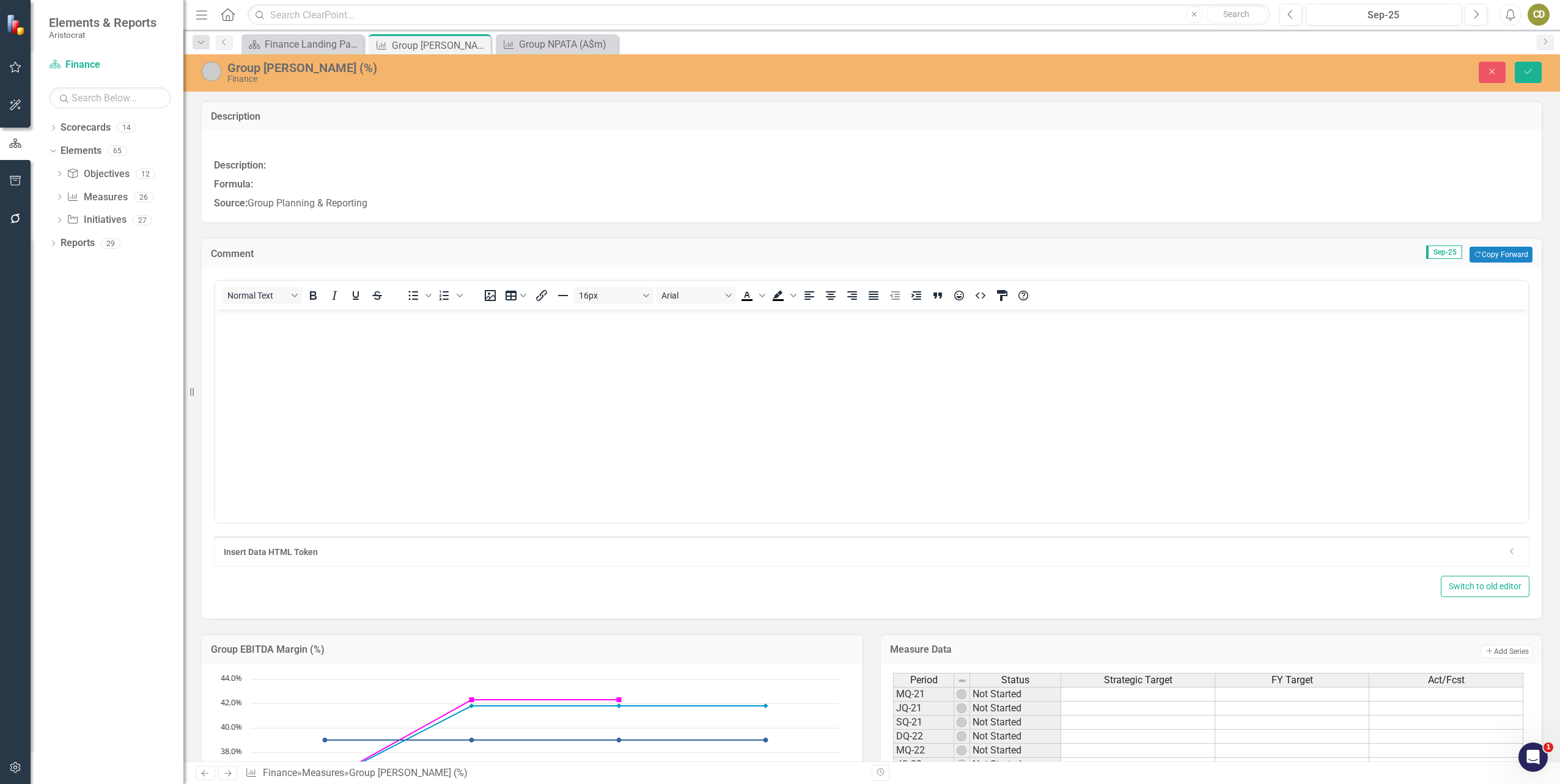
click at [340, 330] on body "Rich Text Area. Press ALT-0 for help." at bounding box center [871, 401] width 1312 height 183
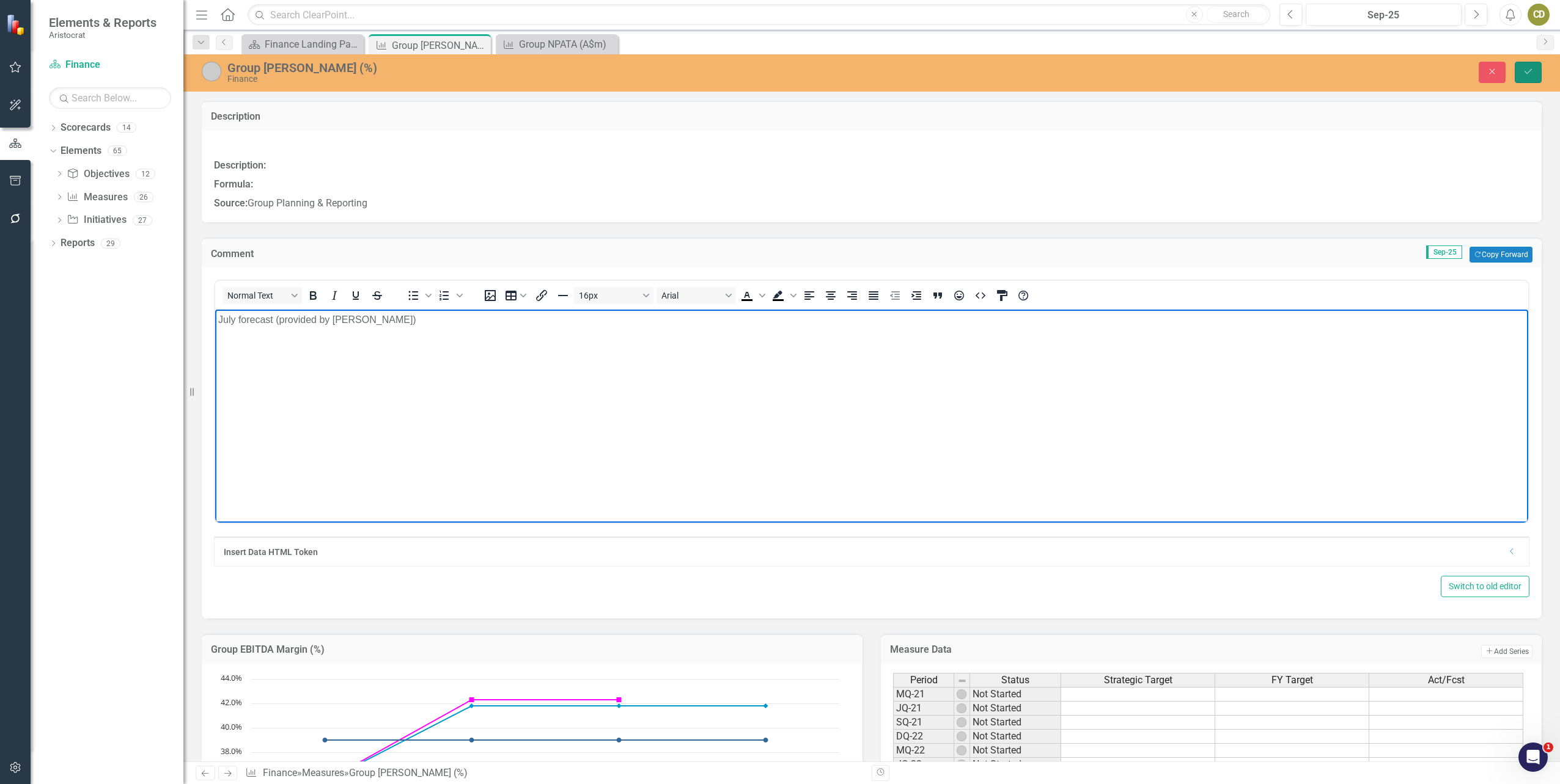
click at [1517, 69] on button "Save" at bounding box center [1527, 72] width 27 height 22
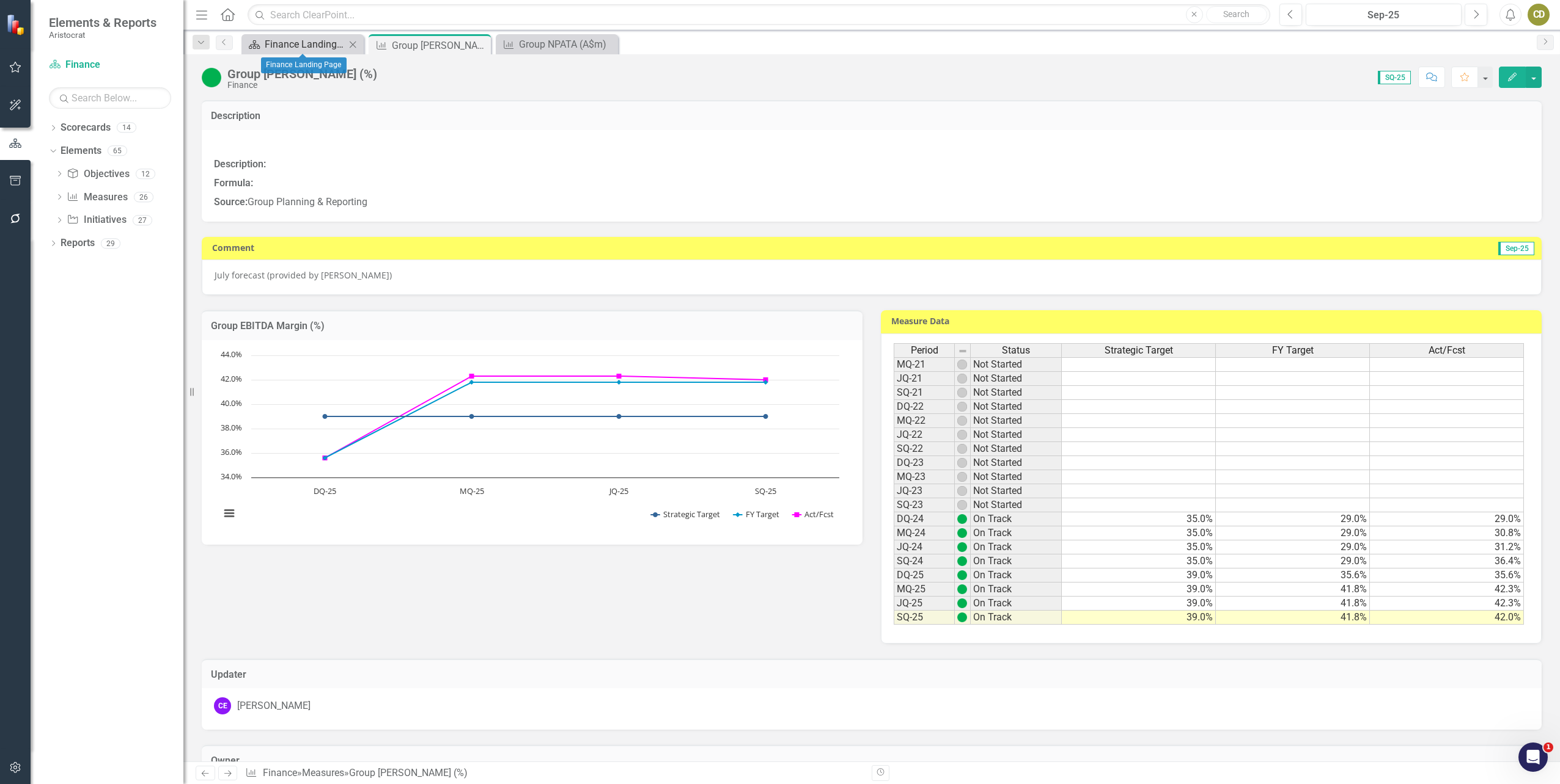
click at [293, 49] on div "Finance Landing Page" at bounding box center [304, 44] width 80 height 15
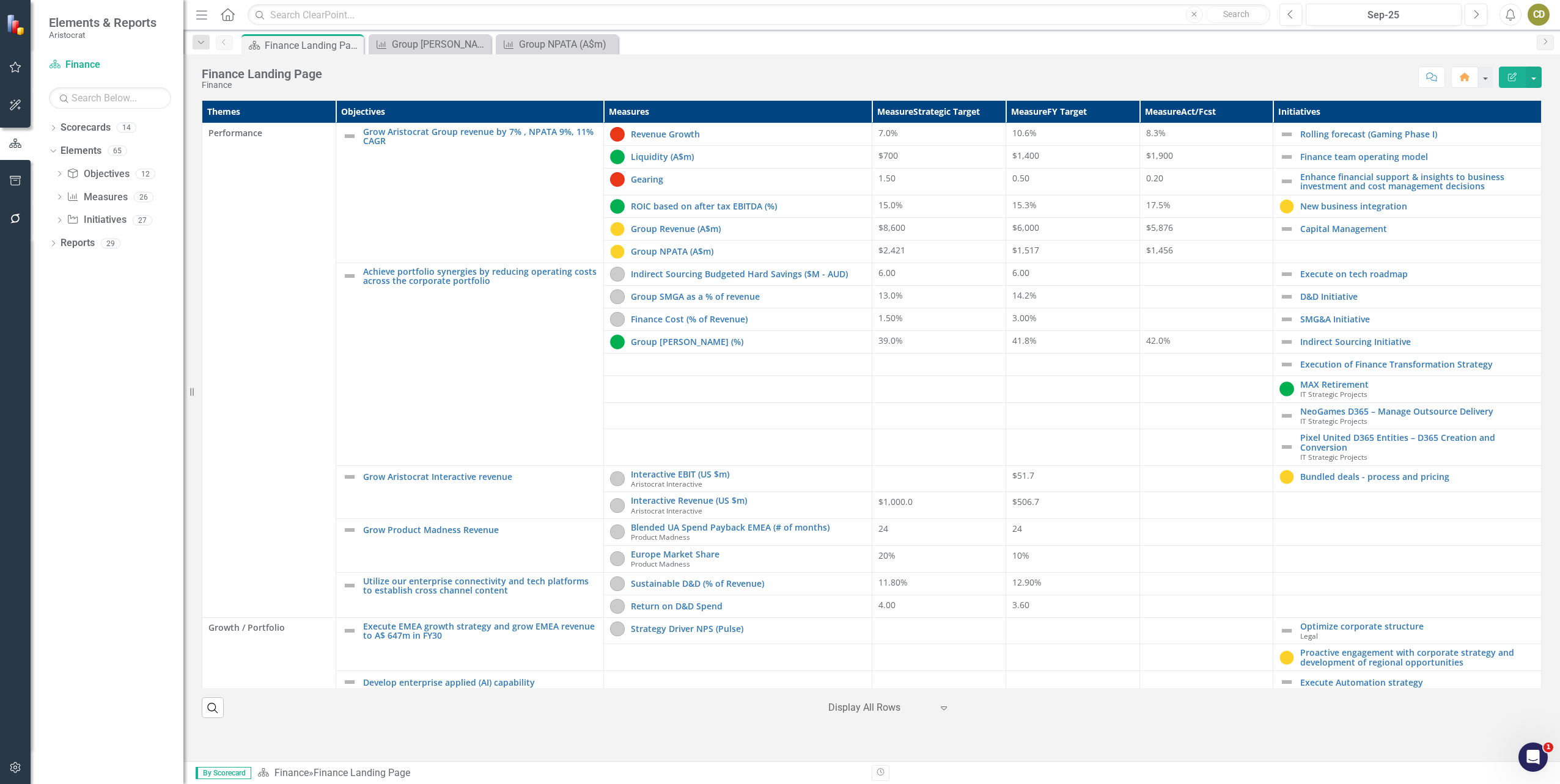
click at [780, 487] on div "Interactive EBIT (US $m) Aristocrat Interactive" at bounding box center [748, 479] width 235 height 19
click at [656, 476] on link "Interactive EBIT (US $m)" at bounding box center [748, 474] width 235 height 9
click at [673, 529] on link "Blended UA Spend Payback EMEA (# of months)" at bounding box center [748, 527] width 235 height 9
click at [631, 604] on link "Return on D&D Spend" at bounding box center [748, 606] width 235 height 9
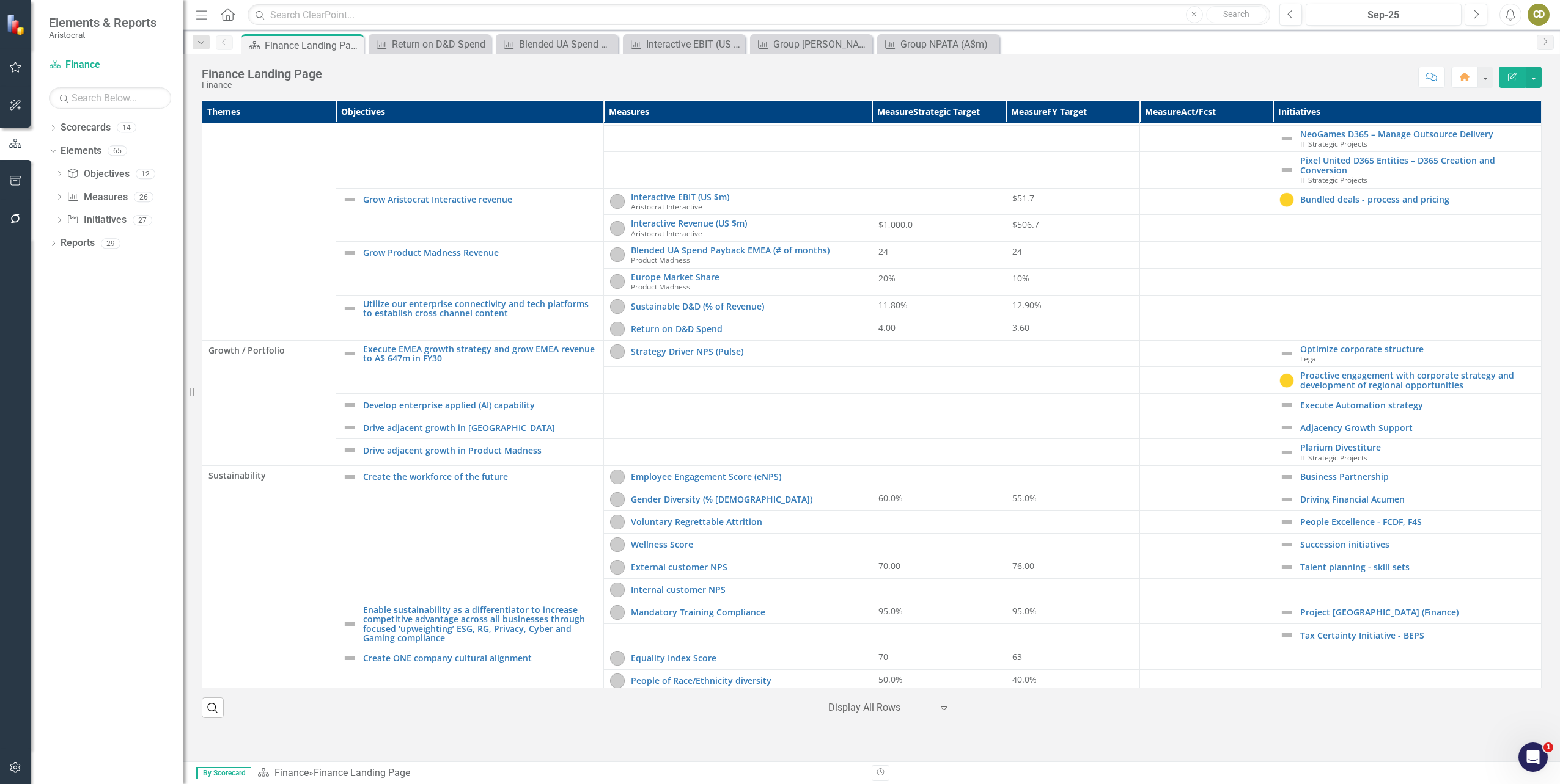
scroll to position [281, 0]
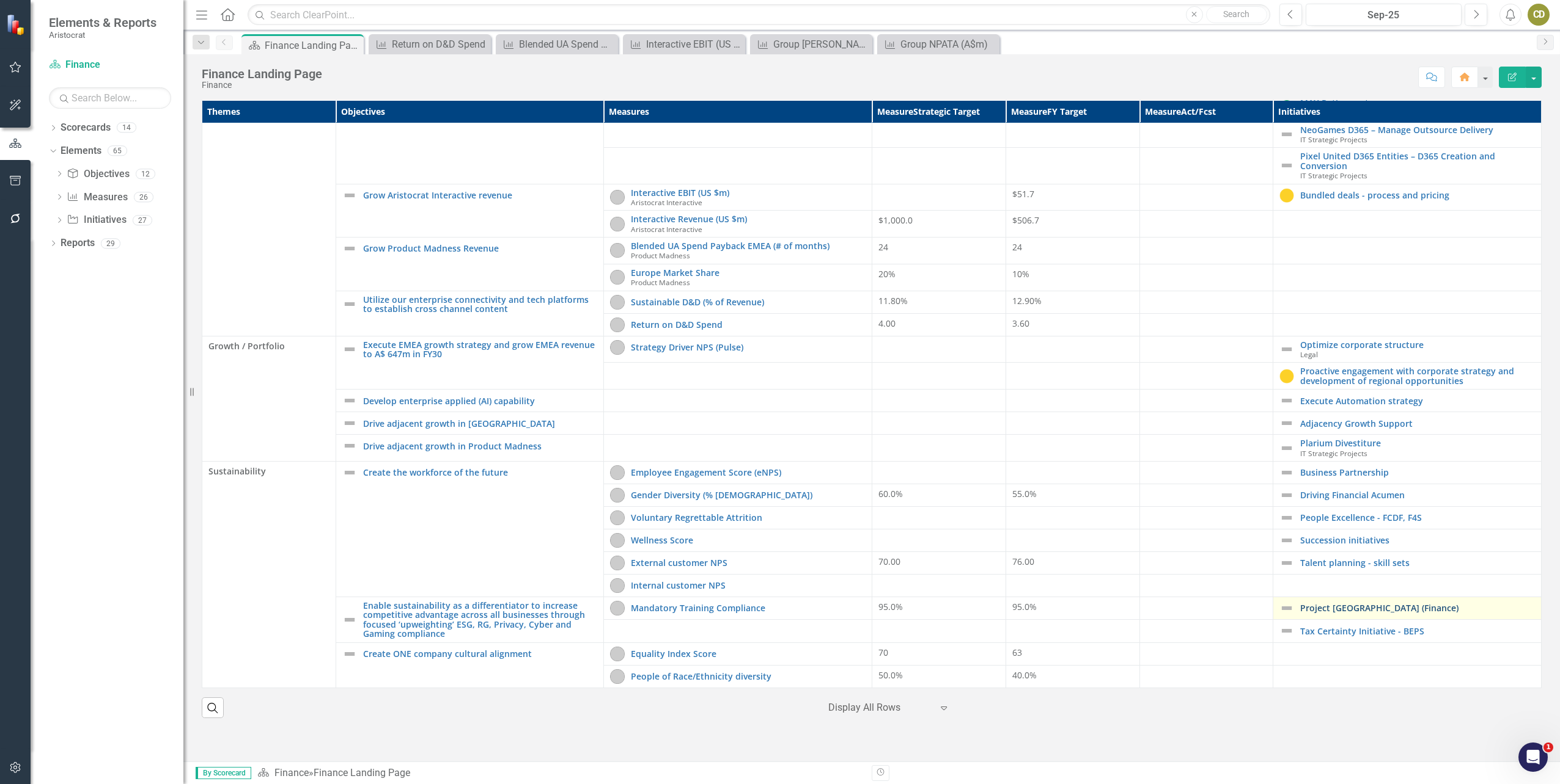
click at [1304, 608] on link "Project [GEOGRAPHIC_DATA] (Finance)" at bounding box center [1417, 608] width 235 height 9
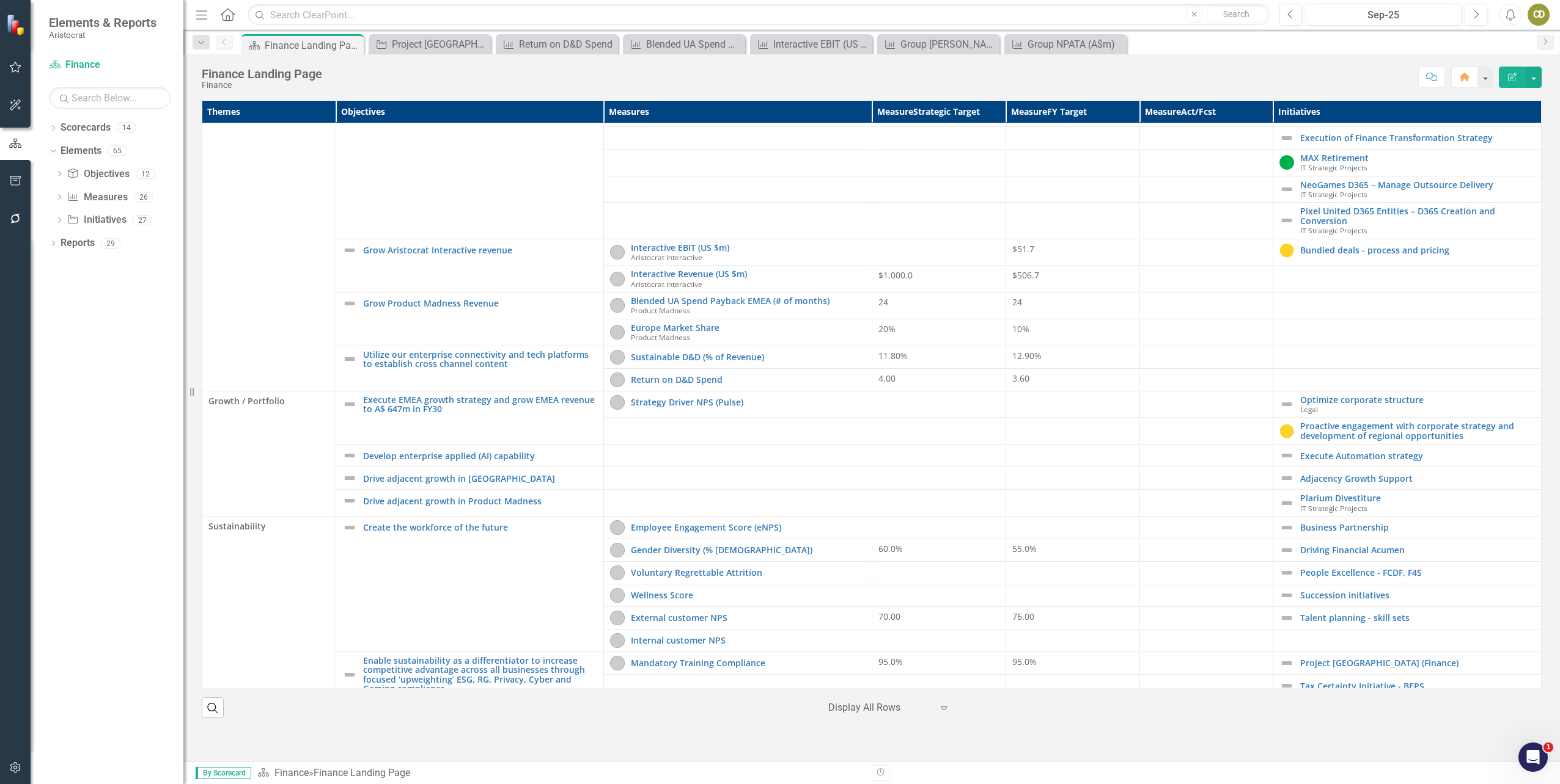
scroll to position [281, 0]
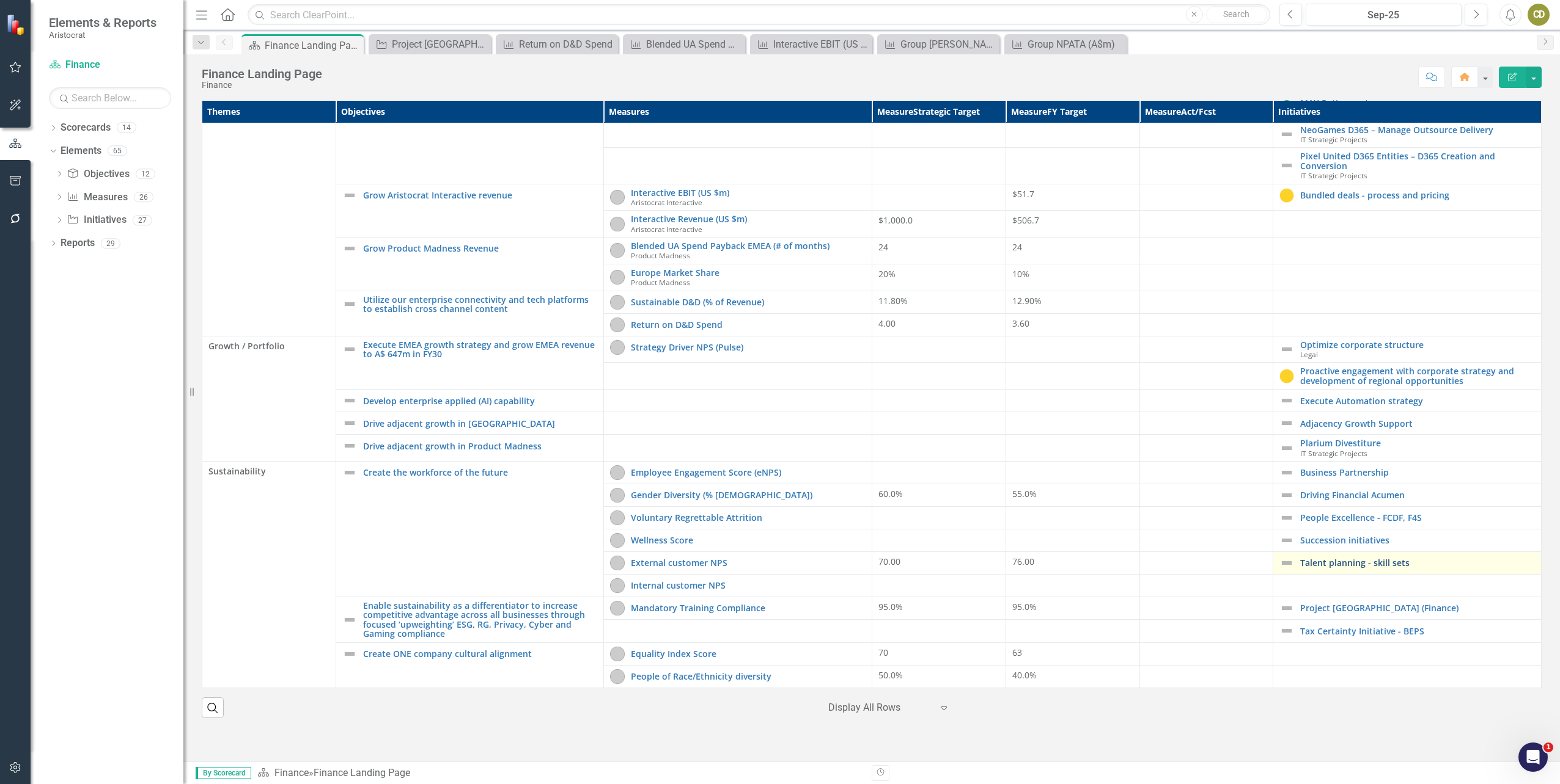
click at [1322, 560] on link "Talent planning - skill sets" at bounding box center [1417, 562] width 235 height 9
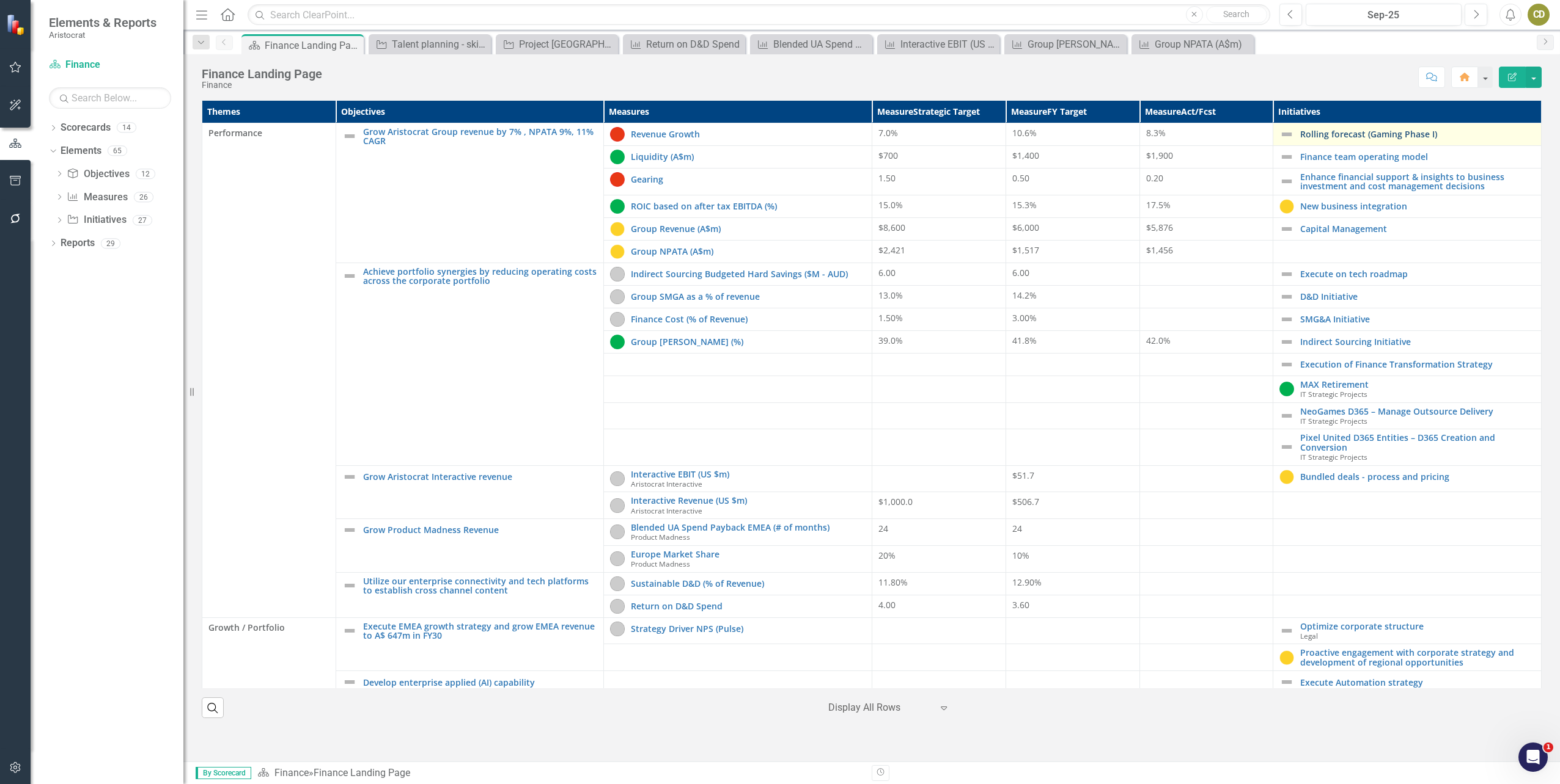
click at [1317, 136] on link "Rolling forecast (Gaming Phase I)" at bounding box center [1417, 134] width 235 height 9
click at [1346, 154] on link "Finance team operating model" at bounding box center [1417, 156] width 235 height 9
